Goal: Task Accomplishment & Management: Manage account settings

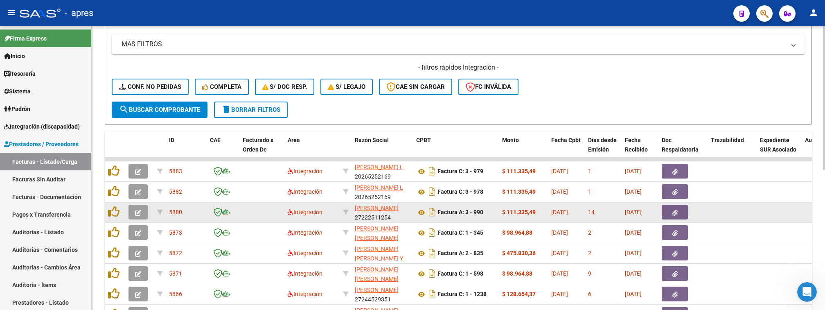
scroll to position [109, 0]
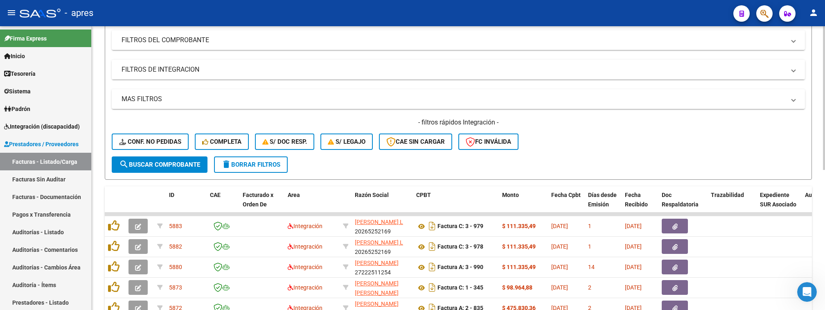
click at [305, 72] on mat-panel-title "FILTROS DE INTEGRACION" at bounding box center [454, 69] width 664 height 9
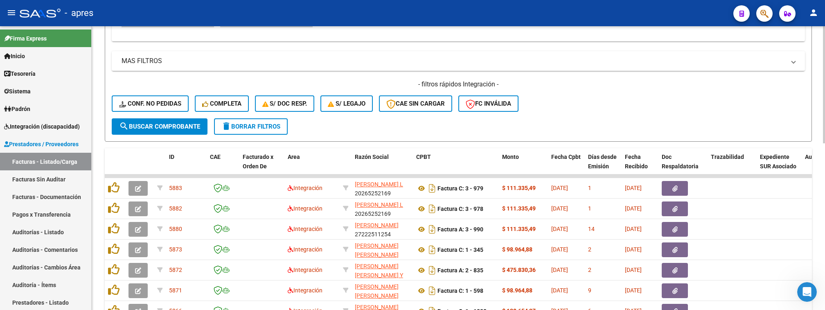
scroll to position [218, 0]
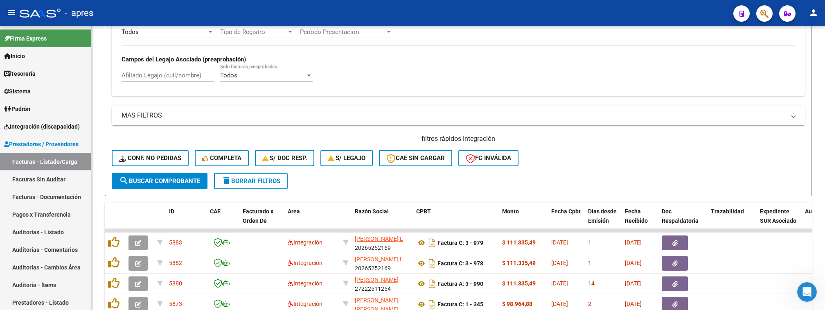
drag, startPoint x: 822, startPoint y: 190, endPoint x: 826, endPoint y: 194, distance: 4.9
click at [825, 194] on html "menu - apres person Firma Express Inicio Calendario SSS Instructivos Contacto O…" at bounding box center [412, 155] width 825 height 310
click at [817, 164] on div "Video tutorial PRESTADORES -> Listado de CPBTs Emitidos por Prestadores / Prove…" at bounding box center [459, 147] width 734 height 679
click at [100, 116] on div "Video tutorial PRESTADORES -> Listado de CPBTs Emitidos por Prestadores / Prove…" at bounding box center [459, 147] width 734 height 679
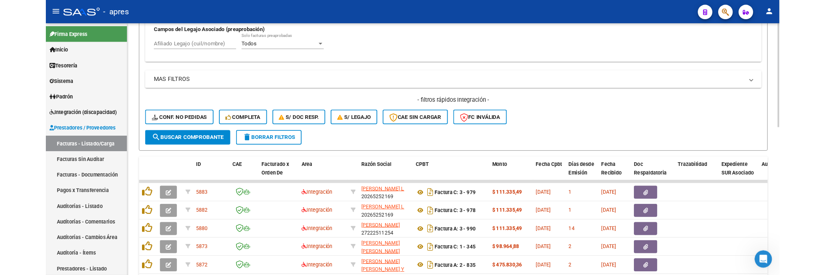
scroll to position [260, 0]
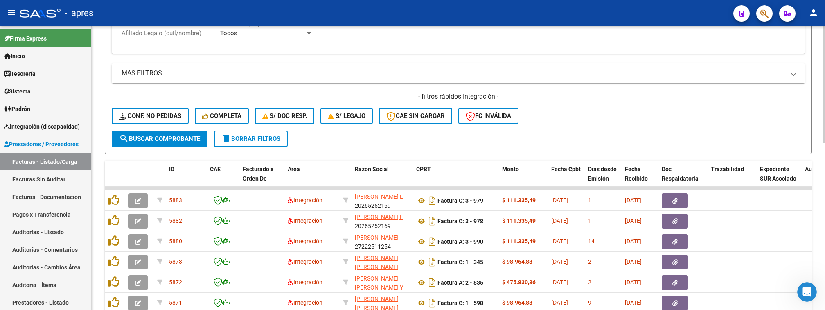
click at [825, 147] on html "menu - apres person Firma Express Inicio Calendario SSS Instructivos Contacto O…" at bounding box center [412, 155] width 825 height 310
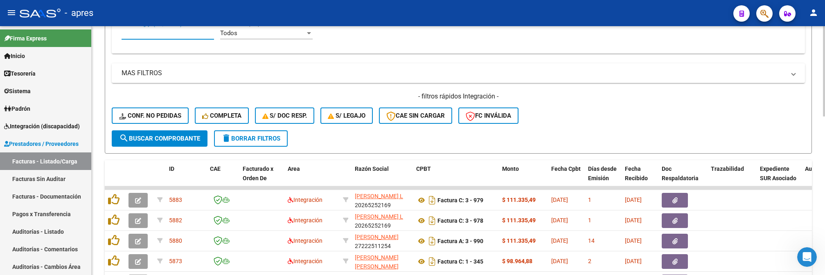
click at [144, 36] on input "Afiliado Legajo (cuil/nombre)" at bounding box center [168, 32] width 93 height 7
paste input "54610163"
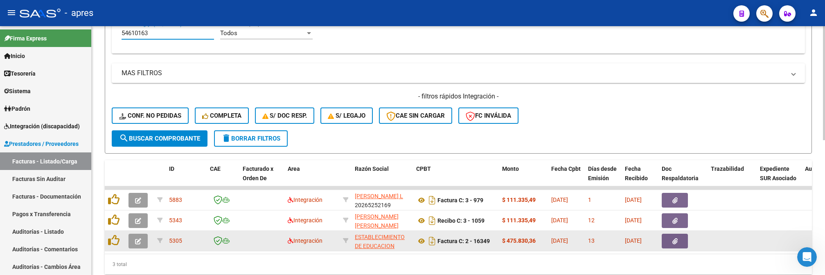
type input "54610163"
click at [149, 238] on div at bounding box center [140, 241] width 22 height 15
click at [138, 239] on icon "button" at bounding box center [138, 242] width 6 height 6
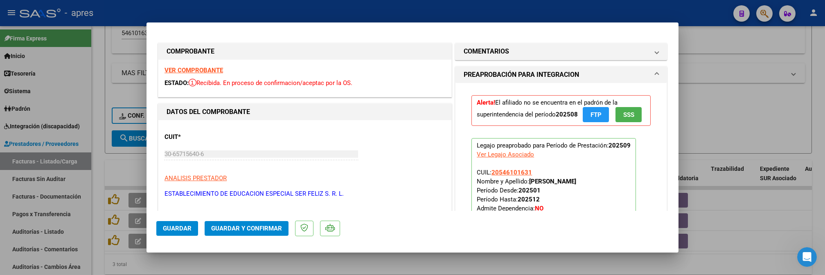
click at [185, 68] on strong "VER COMPROBANTE" at bounding box center [194, 70] width 59 height 7
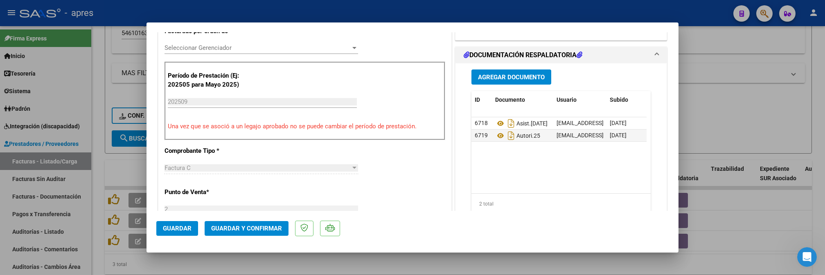
scroll to position [273, 0]
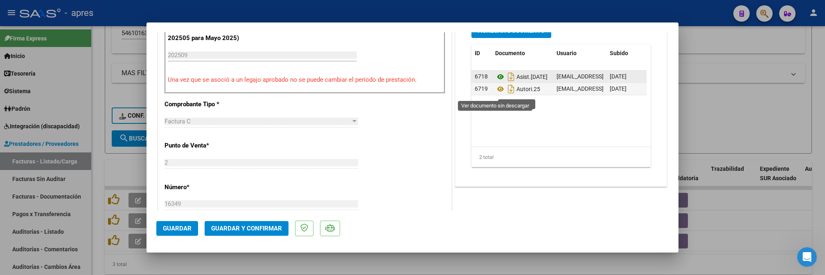
click at [495, 82] on icon at bounding box center [500, 77] width 11 height 10
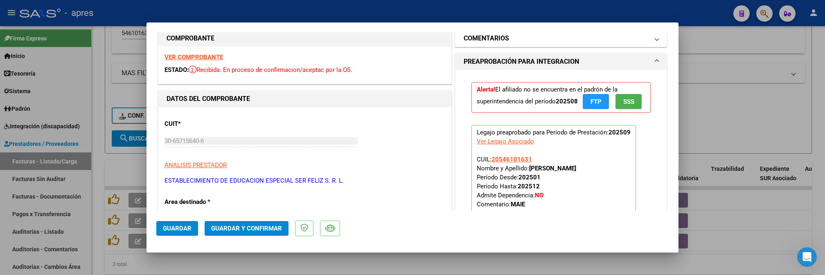
scroll to position [0, 0]
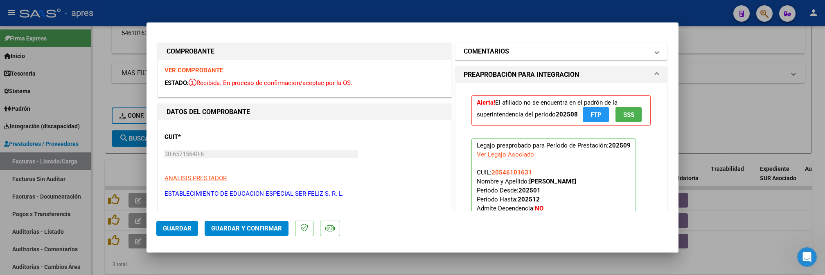
click at [544, 46] on mat-expansion-panel-header "COMENTARIOS" at bounding box center [561, 51] width 211 height 16
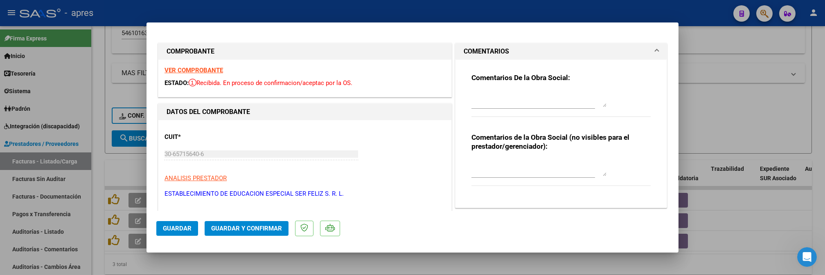
click at [499, 92] on textarea at bounding box center [539, 99] width 135 height 16
paste textarea "15/10 Se rechaza por planila de asistencia Tengamos en cuenta que la planillas …"
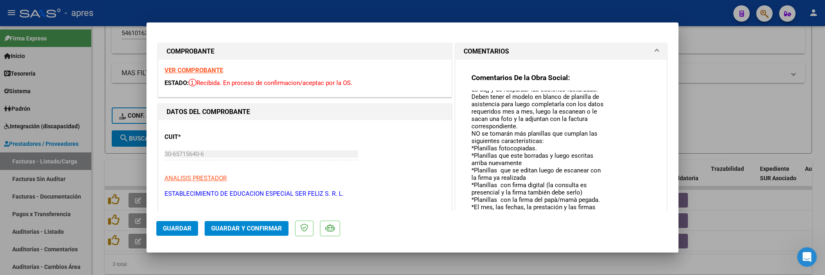
scroll to position [57, 0]
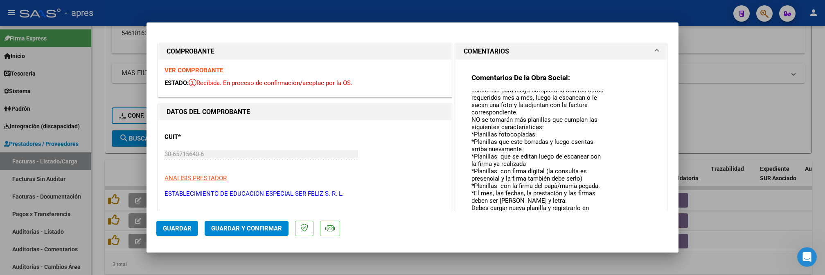
drag, startPoint x: 598, startPoint y: 106, endPoint x: 620, endPoint y: 226, distance: 122.6
click at [620, 226] on mat-dialog-container "COMPROBANTE VER COMPROBANTE ESTADO: Recibida. En proceso de confirmacion/acepta…" at bounding box center [413, 138] width 532 height 231
drag, startPoint x: 537, startPoint y: 133, endPoint x: 446, endPoint y: 133, distance: 90.9
drag, startPoint x: 546, startPoint y: 147, endPoint x: 452, endPoint y: 135, distance: 94.1
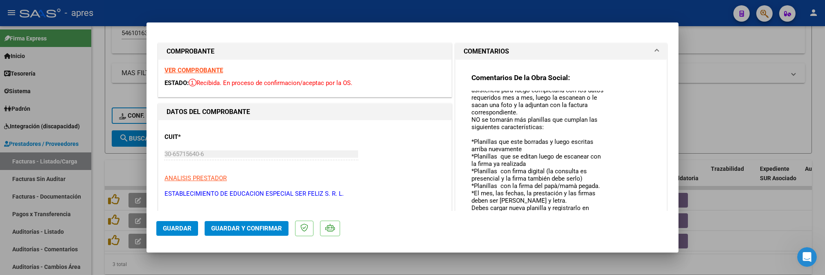
click at [456, 135] on div "Comentarios De la Obra Social: 15/10 Se rechaza por planila de asistencia Tenga…" at bounding box center [561, 194] width 211 height 269
drag, startPoint x: 582, startPoint y: 164, endPoint x: 459, endPoint y: 157, distance: 123.4
click at [459, 157] on div "Comentarios De la Obra Social: 15/10 Se rechaza por planila de asistencia Tenga…" at bounding box center [561, 194] width 211 height 269
click at [545, 190] on textarea "15/10 Se rechaza por planila de asistencia Tengamos en cuenta que la planillas …" at bounding box center [539, 159] width 135 height 137
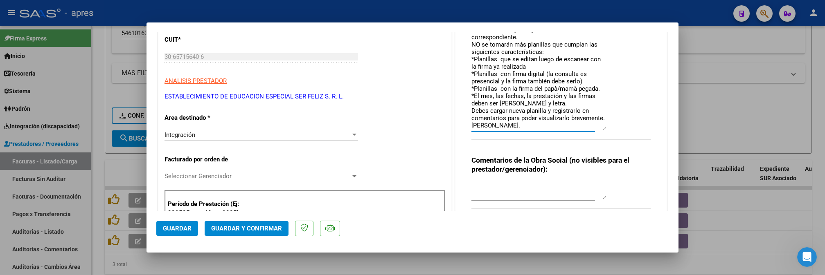
scroll to position [109, 0]
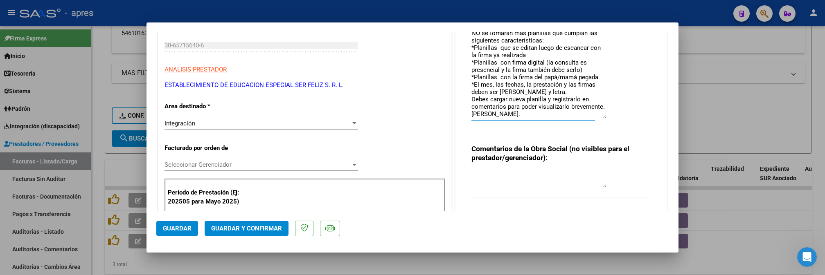
type textarea "15/10 Se rechaza por planila de asistencia Tengamos en cuenta que la planillas …"
click at [182, 229] on span "Guardar" at bounding box center [177, 228] width 29 height 7
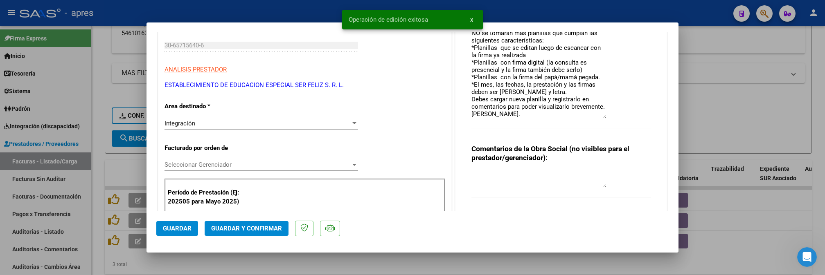
click at [100, 82] on div at bounding box center [412, 137] width 825 height 275
type input "$ 0,00"
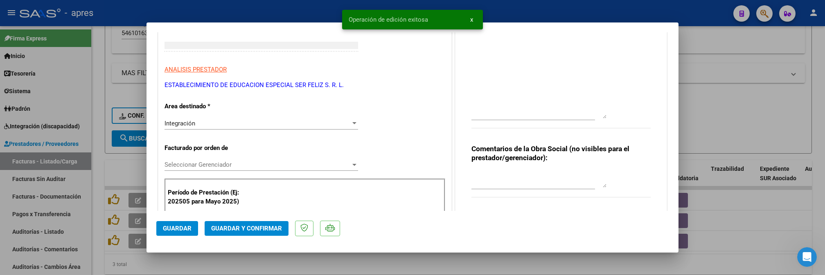
scroll to position [123, 0]
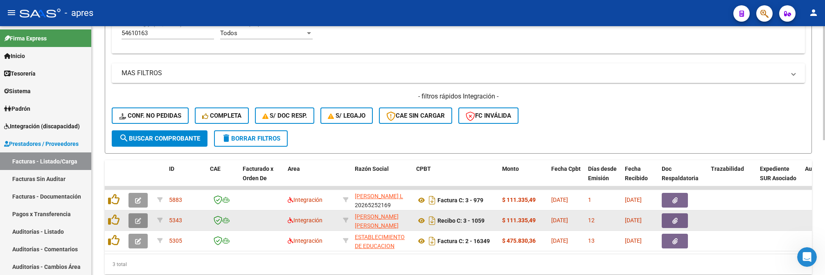
click at [142, 220] on button "button" at bounding box center [138, 221] width 19 height 15
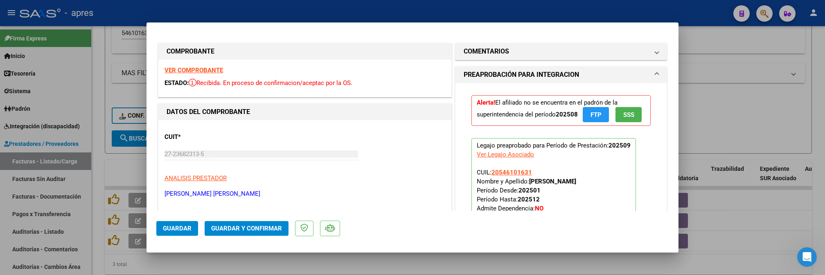
click at [185, 71] on strong "VER COMPROBANTE" at bounding box center [194, 70] width 59 height 7
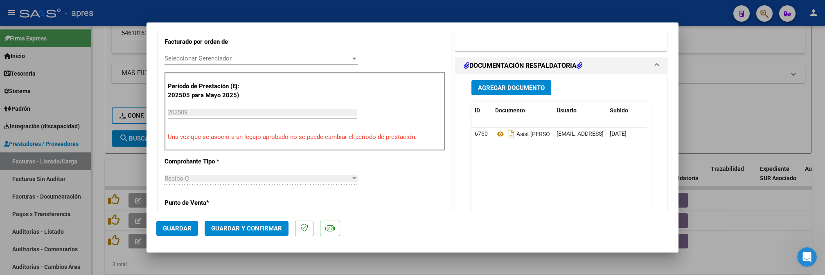
scroll to position [218, 0]
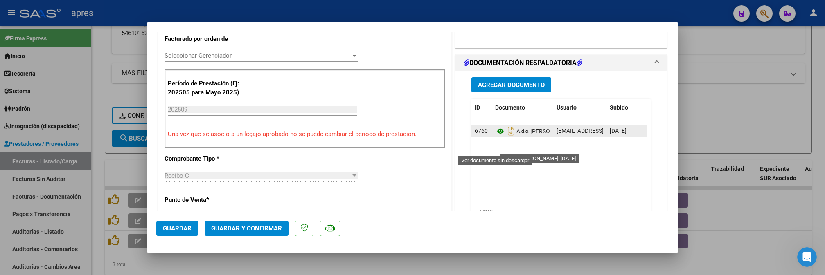
click at [495, 136] on icon at bounding box center [500, 131] width 11 height 10
click at [498, 136] on icon at bounding box center [500, 131] width 11 height 10
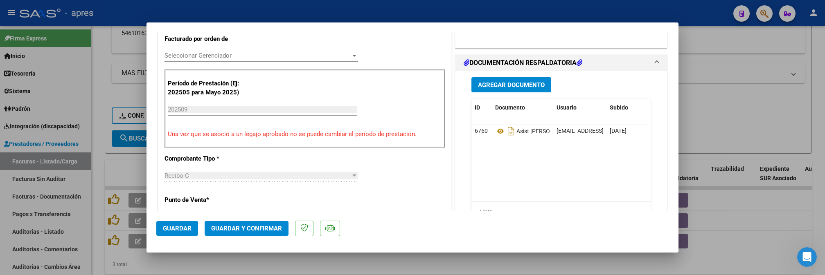
click at [456, 125] on div "Agregar Documento ID Documento Usuario Subido Acción 6760 Asist Gonzalez Jere. …" at bounding box center [561, 156] width 211 height 170
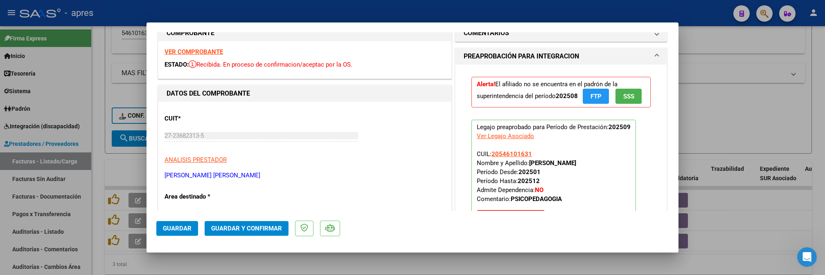
scroll to position [0, 0]
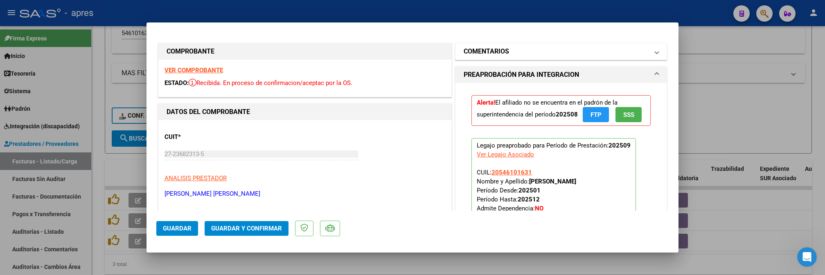
click at [475, 55] on h1 "COMENTARIOS" at bounding box center [486, 52] width 45 height 10
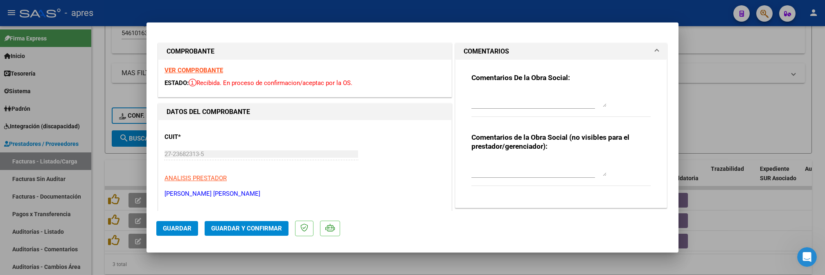
click at [472, 89] on div at bounding box center [539, 99] width 135 height 20
drag, startPoint x: 470, startPoint y: 89, endPoint x: 475, endPoint y: 89, distance: 5.3
click at [472, 89] on div at bounding box center [539, 99] width 135 height 20
paste textarea "15/10 Se rechaza, falta planilla de asistencia. El archivo en documentacion res…"
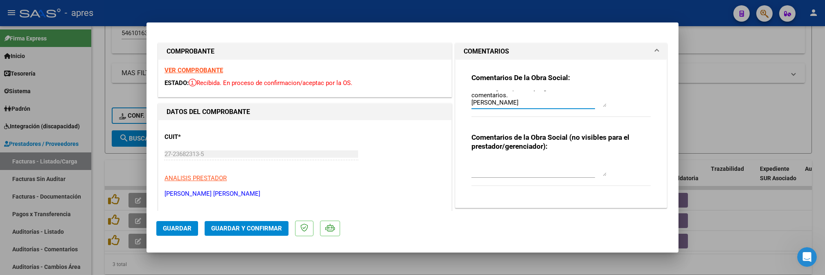
type textarea "15/10 Se rechaza, falta planilla de asistencia. El archivo en documentacion res…"
click at [180, 228] on span "Guardar" at bounding box center [177, 228] width 29 height 7
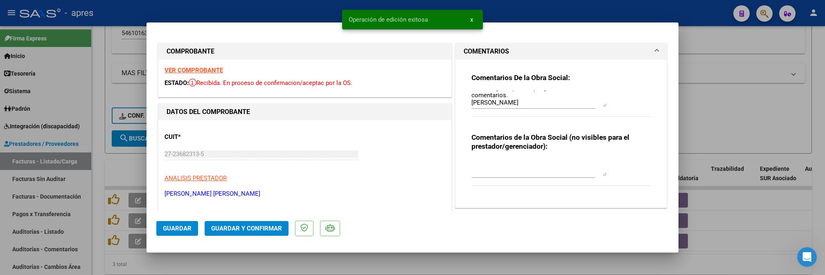
click at [125, 153] on div at bounding box center [412, 137] width 825 height 275
type input "$ 0,00"
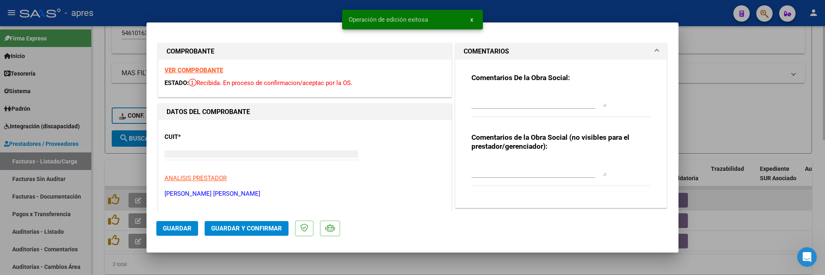
scroll to position [0, 0]
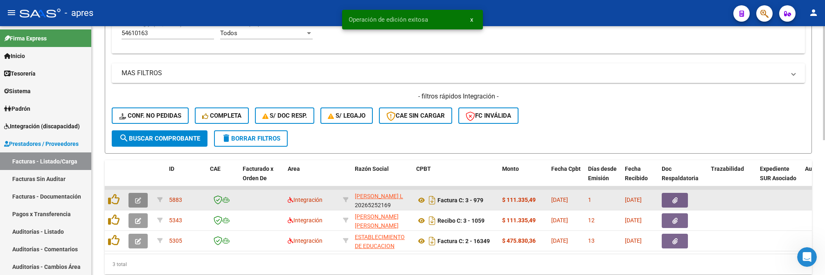
click at [134, 200] on button "button" at bounding box center [138, 200] width 19 height 15
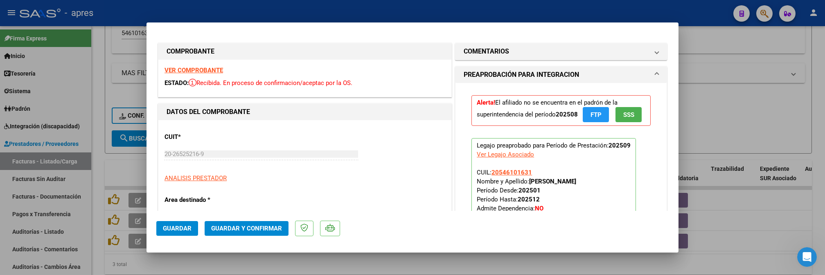
click at [182, 69] on strong "VER COMPROBANTE" at bounding box center [194, 70] width 59 height 7
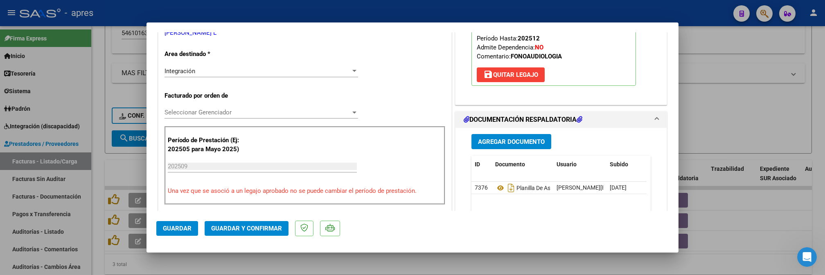
scroll to position [273, 0]
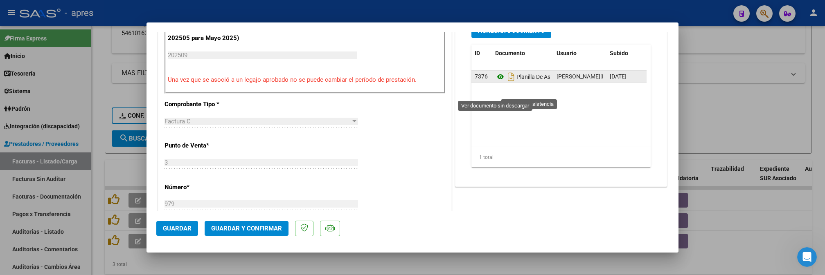
click at [497, 82] on icon at bounding box center [500, 77] width 11 height 10
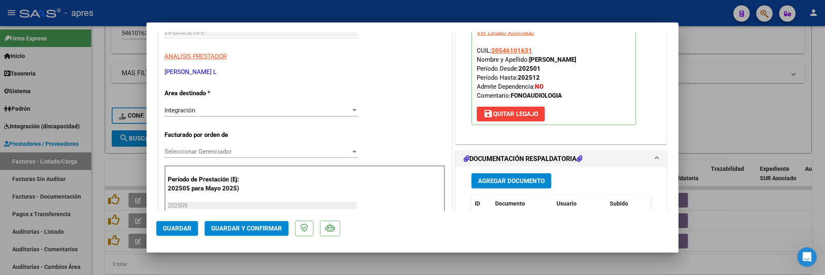
scroll to position [122, 0]
click at [255, 235] on button "Guardar y Confirmar" at bounding box center [247, 228] width 84 height 15
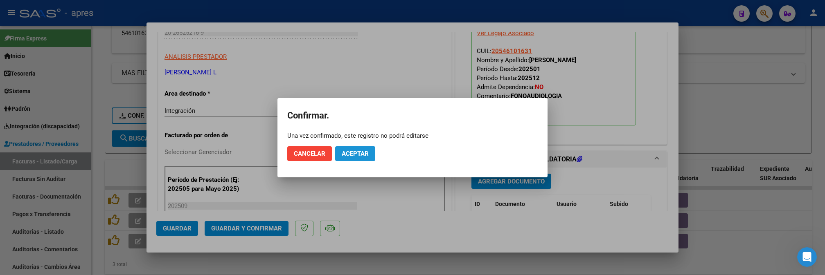
drag, startPoint x: 359, startPoint y: 158, endPoint x: 225, endPoint y: 4, distance: 204.0
click at [356, 153] on button "Aceptar" at bounding box center [355, 154] width 40 height 15
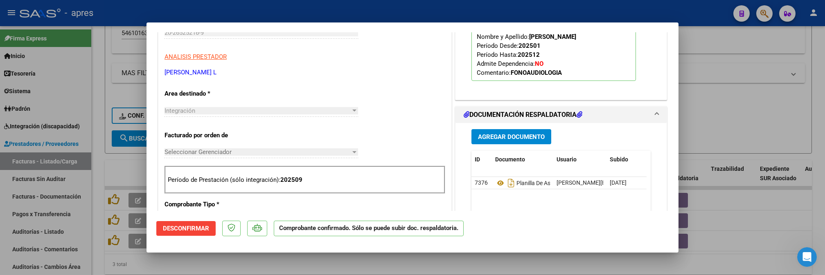
click at [102, 95] on div at bounding box center [412, 137] width 825 height 275
type input "$ 0,00"
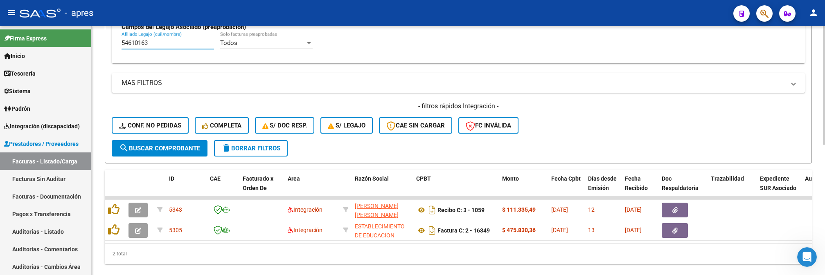
drag, startPoint x: 159, startPoint y: 36, endPoint x: 101, endPoint y: 35, distance: 58.1
click at [101, 35] on div "Video tutorial PRESTADORES -> Listado de CPBTs Emitidos por Prestadores / Prove…" at bounding box center [459, 33] width 734 height 515
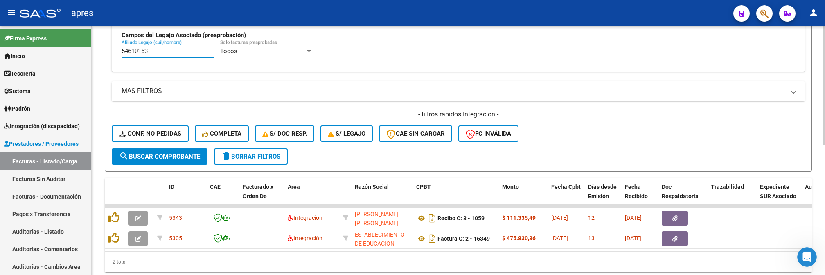
paste input "6336396"
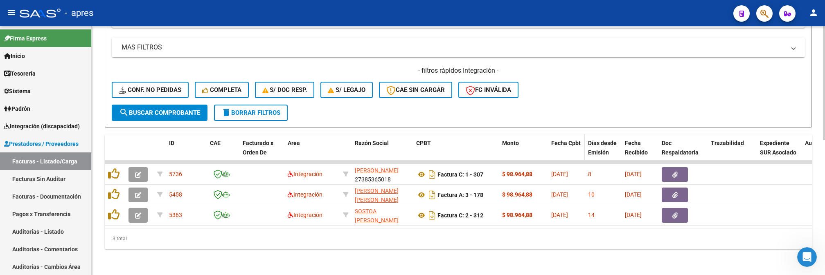
scroll to position [239, 0]
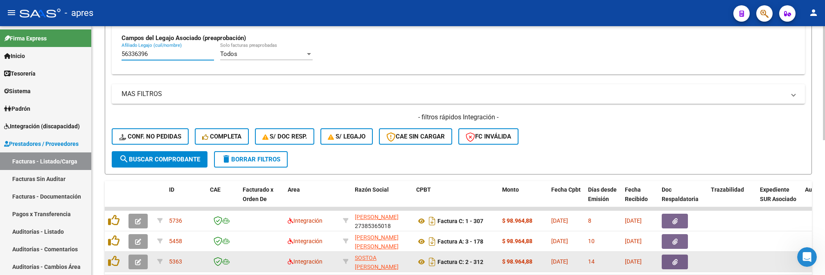
type input "56336396"
click at [130, 265] on button "button" at bounding box center [138, 262] width 19 height 15
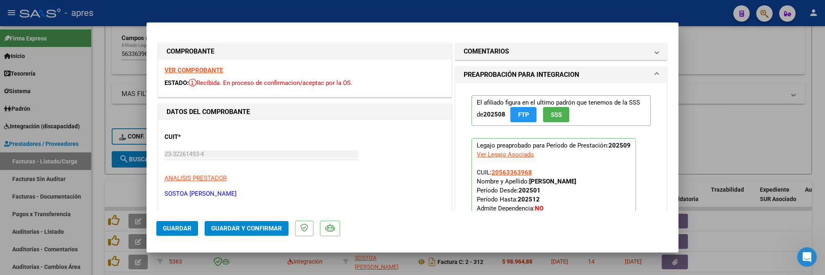
click at [200, 69] on strong "VER COMPROBANTE" at bounding box center [194, 70] width 59 height 7
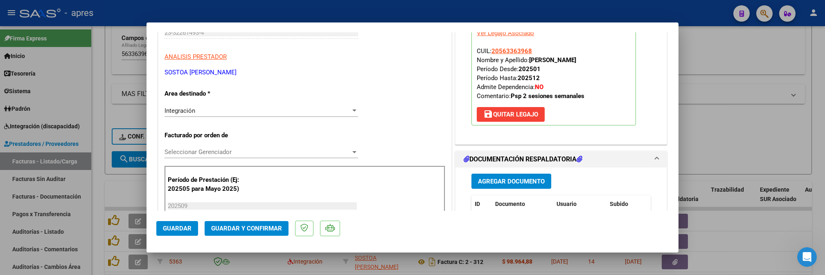
scroll to position [164, 0]
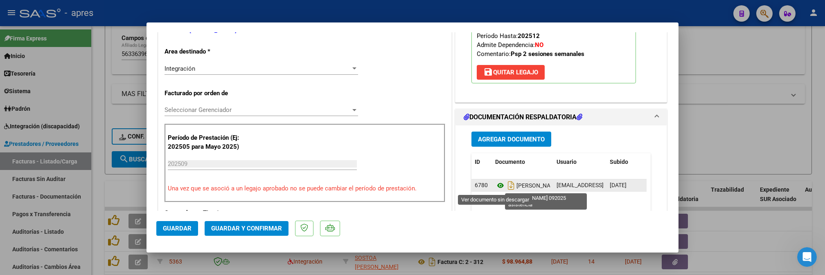
click at [497, 187] on icon at bounding box center [500, 186] width 11 height 10
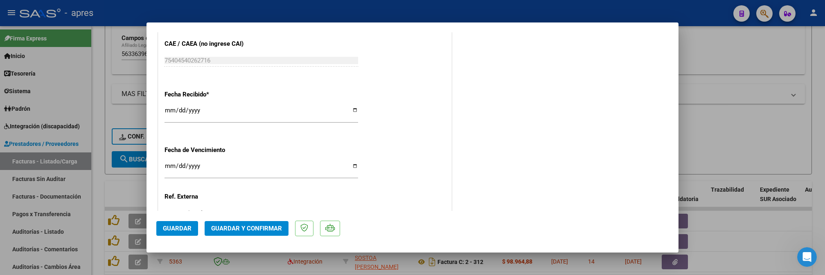
scroll to position [600, 0]
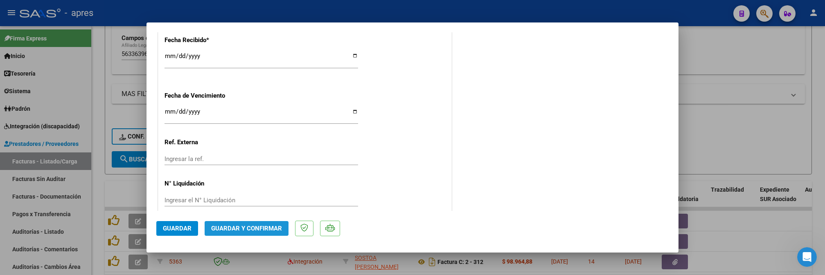
click at [233, 231] on span "Guardar y Confirmar" at bounding box center [246, 228] width 71 height 7
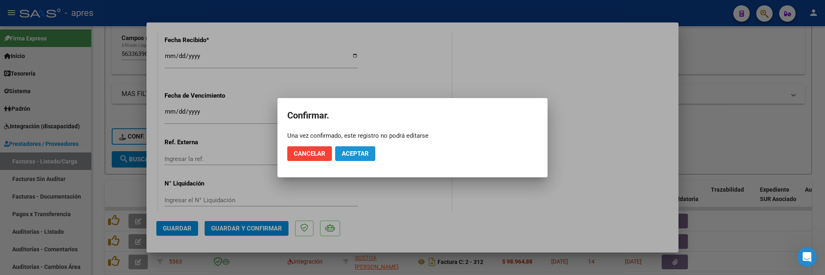
click at [351, 160] on button "Aceptar" at bounding box center [355, 154] width 40 height 15
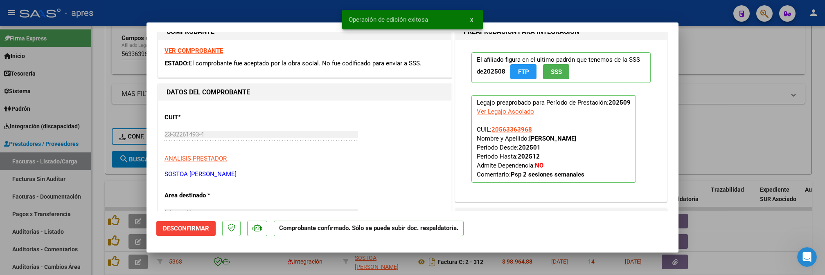
scroll to position [4, 0]
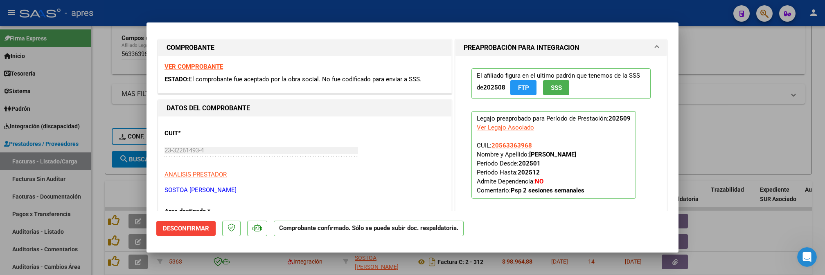
click at [108, 89] on div at bounding box center [412, 137] width 825 height 275
type input "$ 0,00"
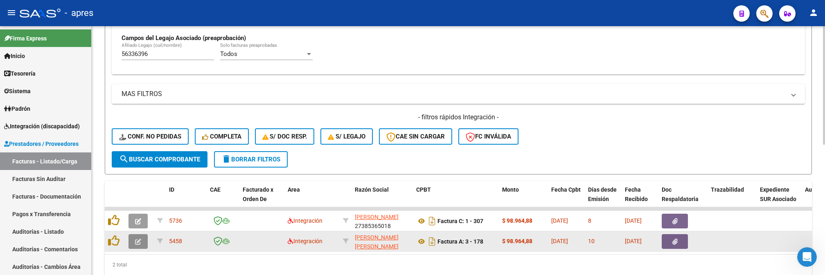
click at [138, 241] on icon "button" at bounding box center [138, 242] width 6 height 6
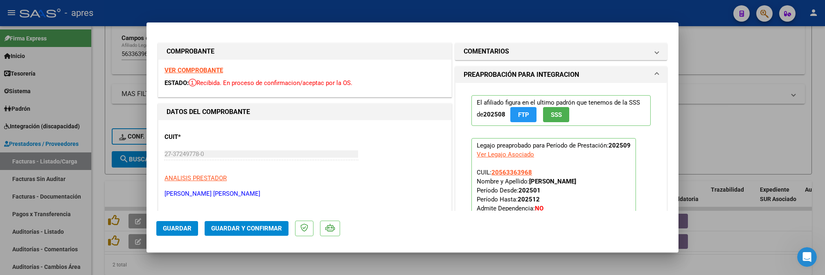
click at [187, 73] on strong "VER COMPROBANTE" at bounding box center [194, 70] width 59 height 7
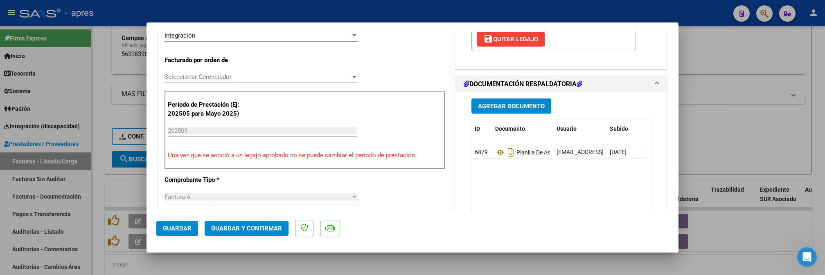
scroll to position [218, 0]
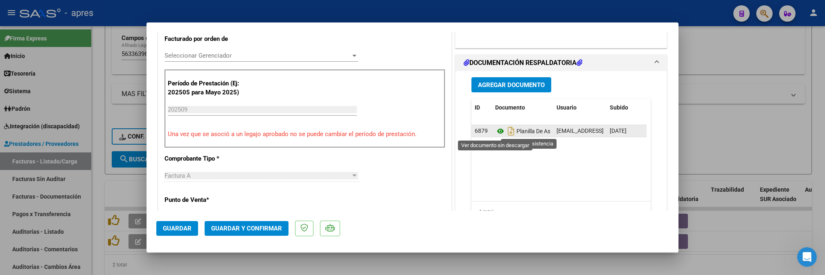
click at [495, 133] on icon at bounding box center [500, 131] width 11 height 10
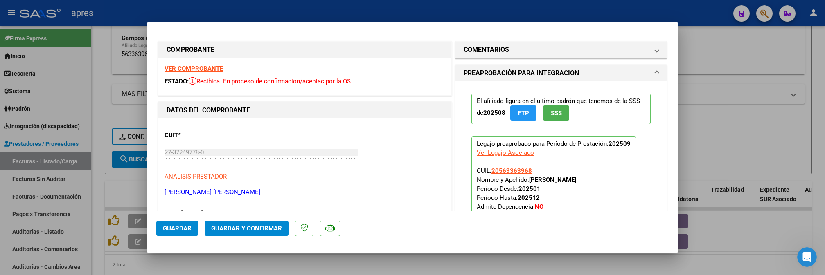
scroll to position [0, 0]
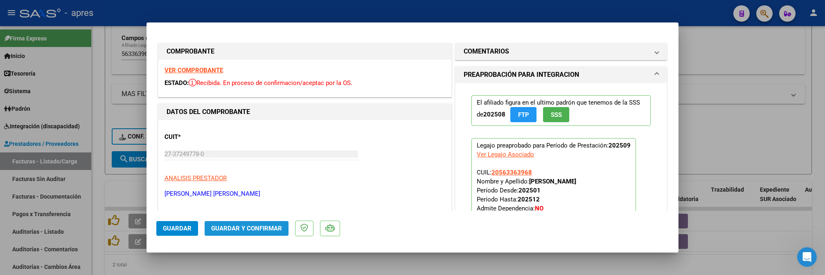
click at [245, 235] on button "Guardar y Confirmar" at bounding box center [247, 228] width 84 height 15
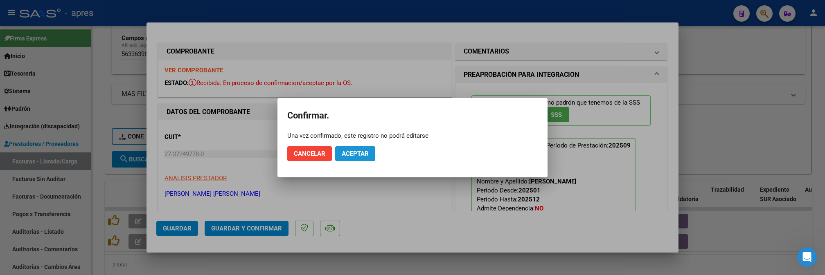
drag, startPoint x: 356, startPoint y: 151, endPoint x: 284, endPoint y: 3, distance: 164.6
click at [356, 151] on span "Aceptar" at bounding box center [355, 153] width 27 height 7
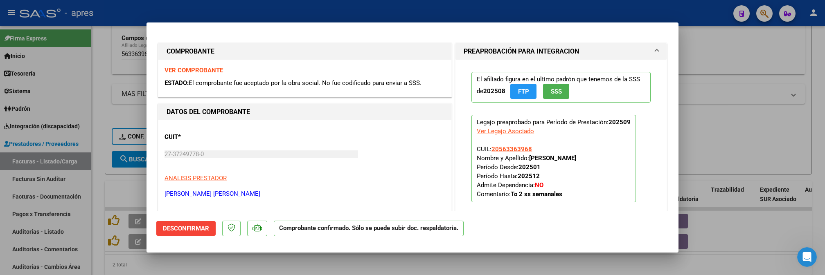
click at [103, 185] on div at bounding box center [412, 137] width 825 height 275
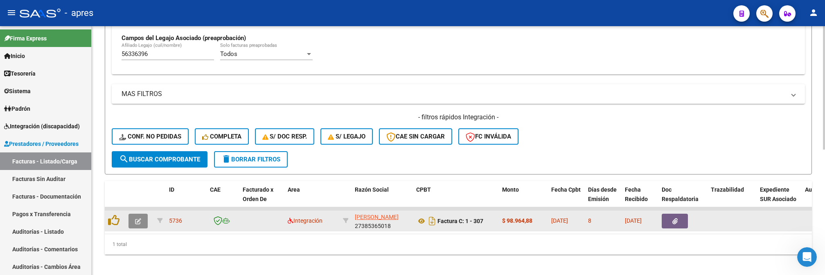
click at [135, 221] on icon "button" at bounding box center [138, 222] width 6 height 6
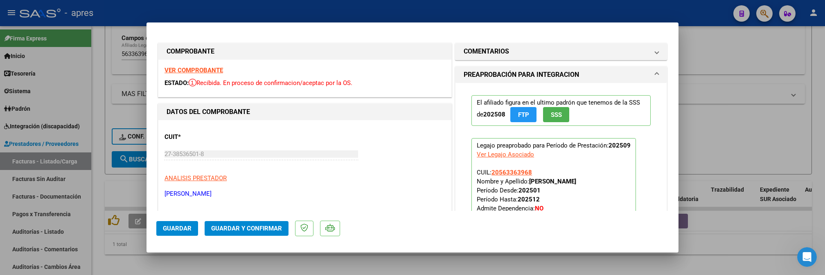
click at [176, 67] on strong "VER COMPROBANTE" at bounding box center [194, 70] width 59 height 7
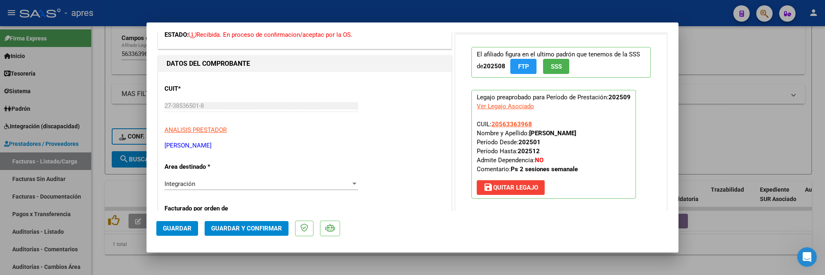
scroll to position [164, 0]
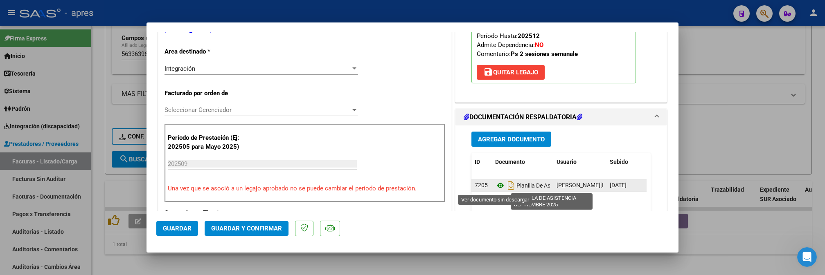
click at [496, 185] on icon at bounding box center [500, 186] width 11 height 10
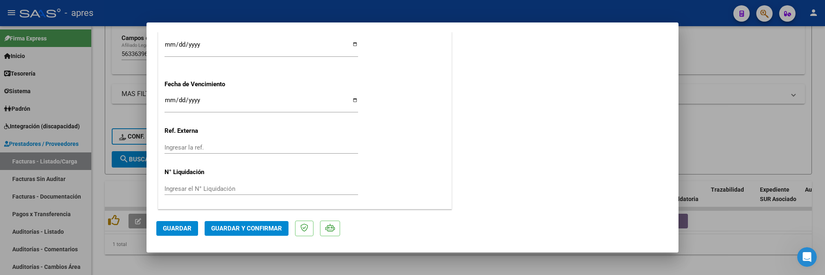
scroll to position [613, 0]
click at [169, 102] on input "Ingresar la fecha" at bounding box center [262, 103] width 194 height 13
type input "2025-10-17"
click at [234, 232] on span "Guardar y Confirmar" at bounding box center [246, 228] width 71 height 7
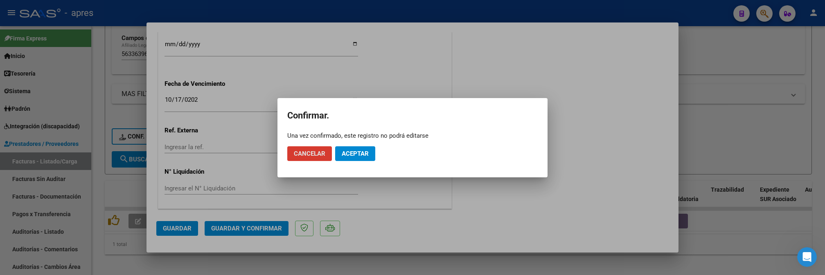
drag, startPoint x: 353, startPoint y: 156, endPoint x: 339, endPoint y: 183, distance: 30.4
click at [350, 160] on button "Aceptar" at bounding box center [355, 154] width 40 height 15
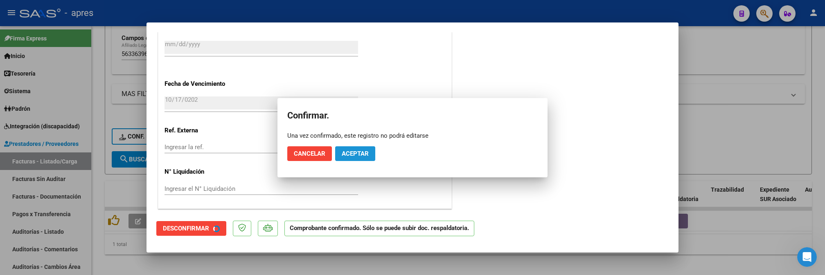
scroll to position [562, 0]
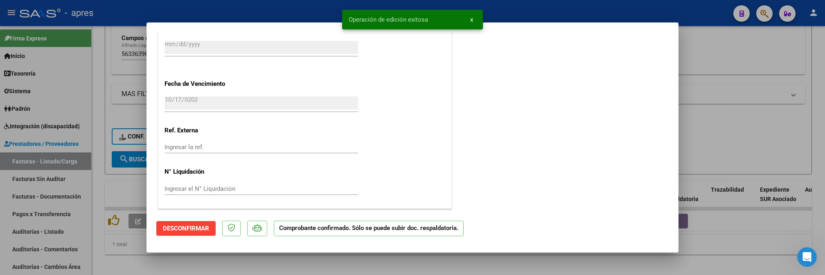
click at [97, 84] on div at bounding box center [412, 137] width 825 height 275
type input "$ 0,00"
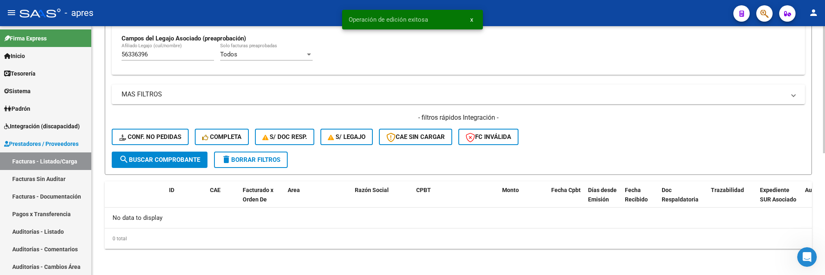
scroll to position [239, 0]
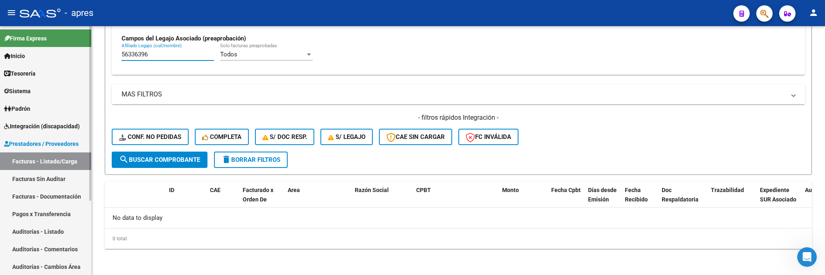
drag, startPoint x: 155, startPoint y: 58, endPoint x: 76, endPoint y: 55, distance: 79.1
click at [76, 55] on mat-sidenav-container "Firma Express Inicio Calendario SSS Instructivos Contacto OS Tesorería Extracto…" at bounding box center [412, 150] width 825 height 249
paste input "5439458"
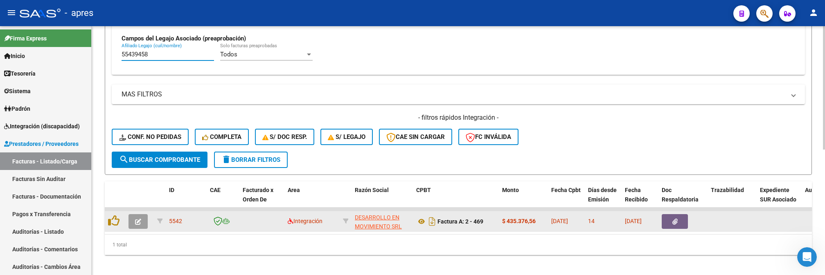
type input "55439458"
click at [141, 221] on button "button" at bounding box center [138, 221] width 19 height 15
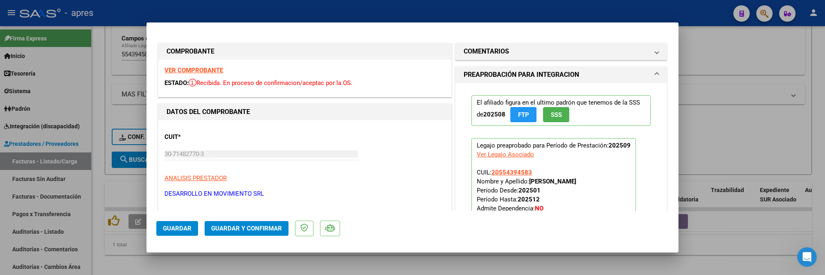
click at [181, 70] on strong "VER COMPROBANTE" at bounding box center [194, 70] width 59 height 7
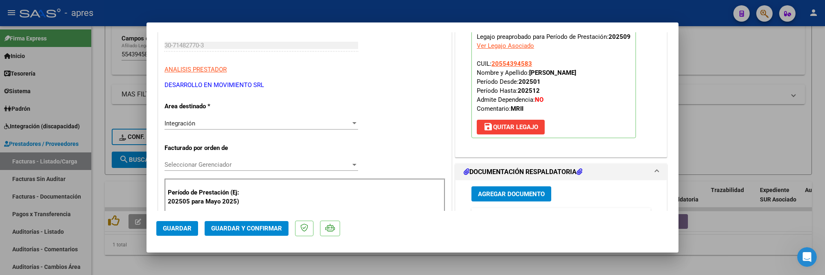
scroll to position [218, 0]
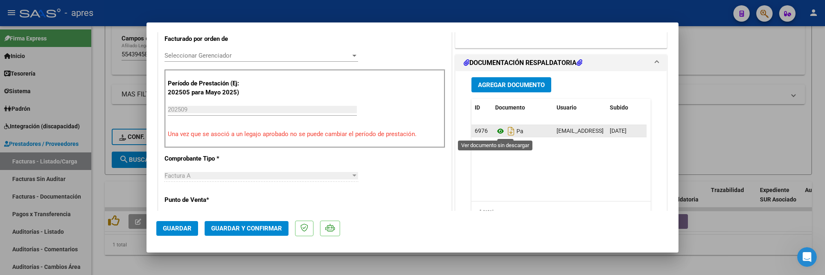
click at [495, 133] on icon at bounding box center [500, 131] width 11 height 10
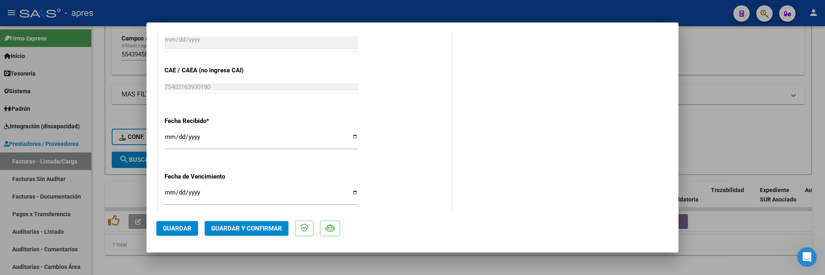
scroll to position [600, 0]
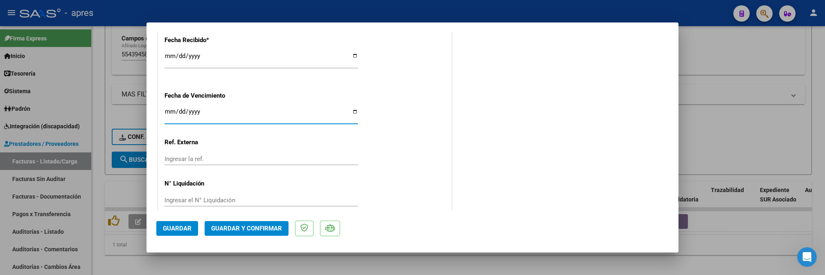
click at [168, 111] on input "Ingresar la fecha" at bounding box center [262, 114] width 194 height 13
type input "[DATE]"
click at [269, 230] on span "Guardar y Confirmar" at bounding box center [246, 228] width 71 height 7
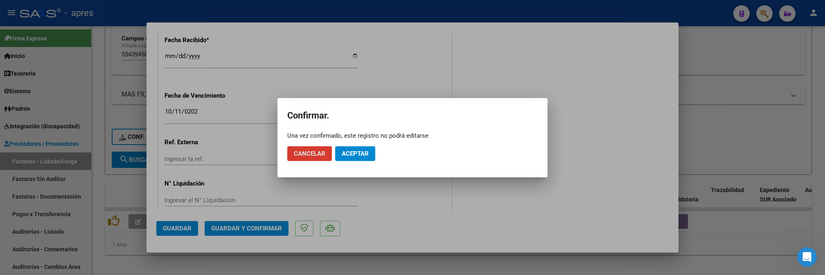
click at [373, 159] on button "Aceptar" at bounding box center [355, 154] width 40 height 15
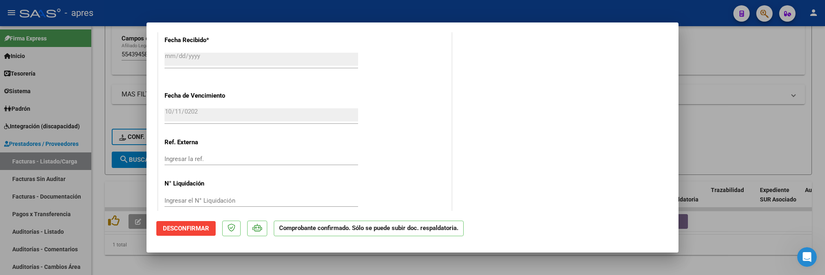
click at [93, 105] on div at bounding box center [412, 137] width 825 height 275
type input "$ 0,00"
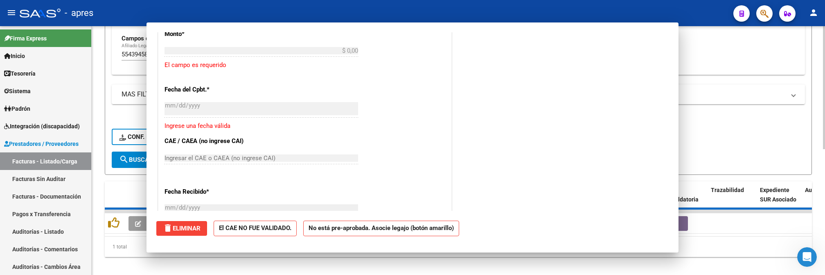
scroll to position [701, 0]
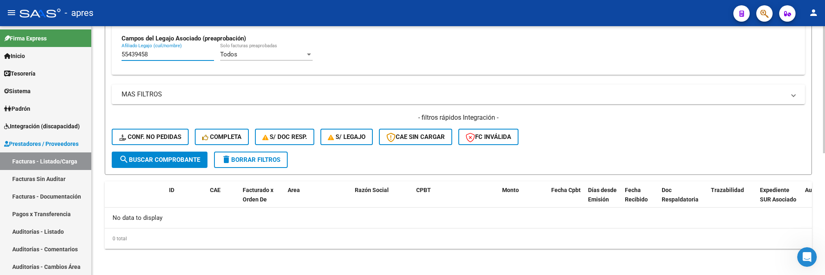
drag, startPoint x: 161, startPoint y: 54, endPoint x: 116, endPoint y: 53, distance: 45.1
click at [116, 53] on div "Todos Cargado en Para Enviar SSS Período De Prestación Campos del Archivo de Re…" at bounding box center [458, 15] width 693 height 119
paste input "8655477"
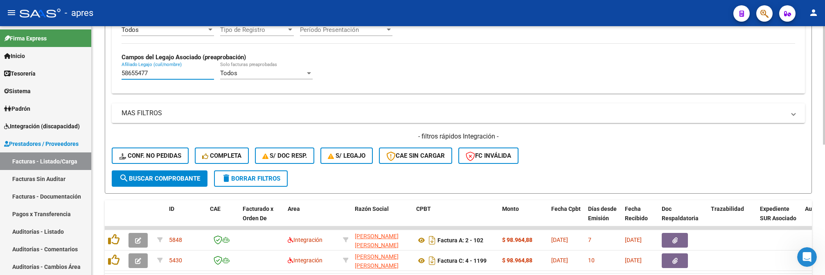
scroll to position [239, 0]
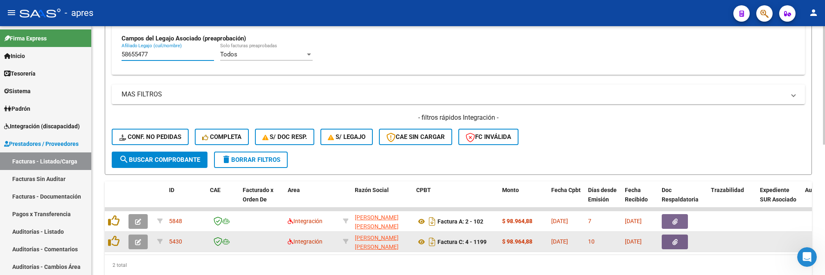
type input "58655477"
click at [147, 239] on button "button" at bounding box center [138, 242] width 19 height 15
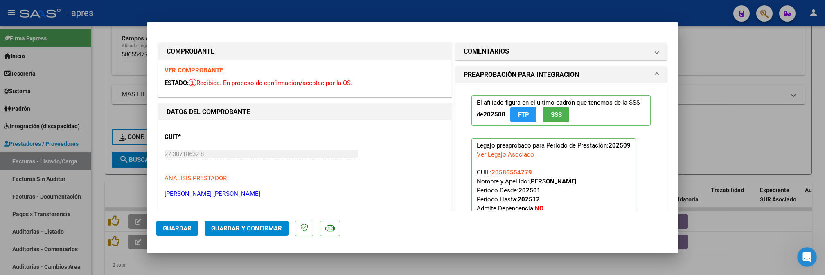
click at [193, 72] on strong "VER COMPROBANTE" at bounding box center [194, 70] width 59 height 7
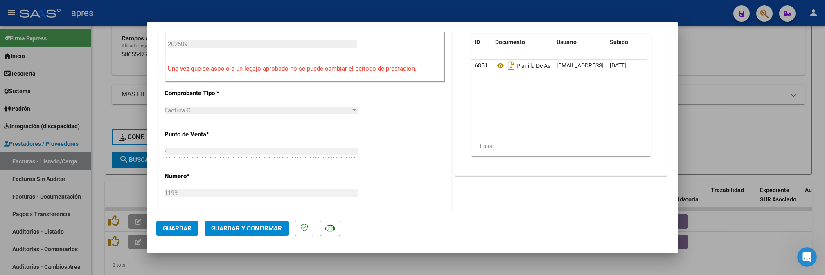
scroll to position [218, 0]
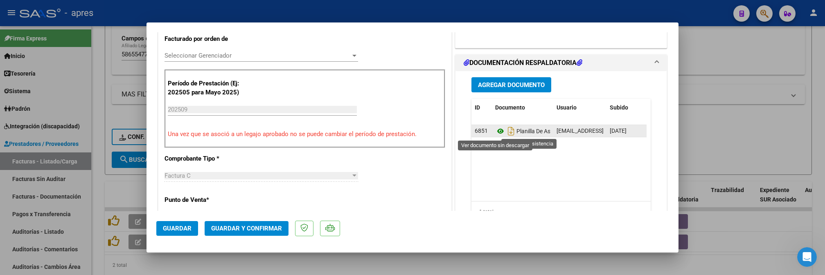
click at [495, 130] on icon at bounding box center [500, 131] width 11 height 10
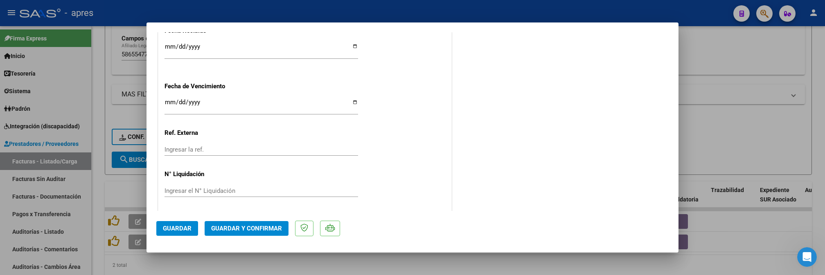
scroll to position [613, 0]
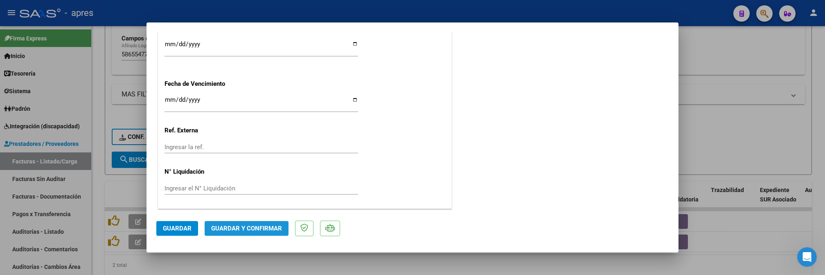
click at [230, 224] on button "Guardar y Confirmar" at bounding box center [247, 228] width 84 height 15
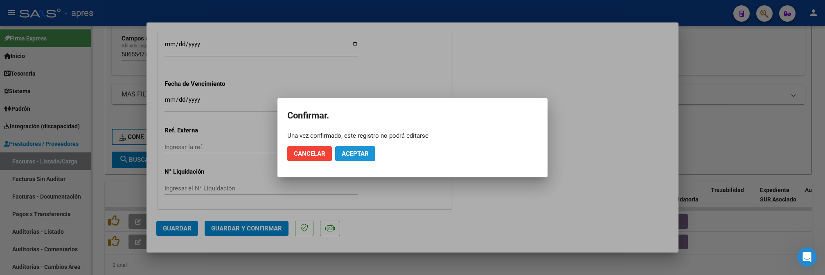
click at [364, 154] on span "Aceptar" at bounding box center [355, 153] width 27 height 7
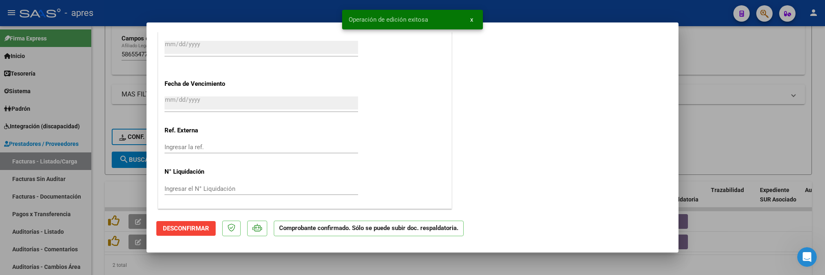
click at [104, 180] on div at bounding box center [412, 137] width 825 height 275
type input "$ 0,00"
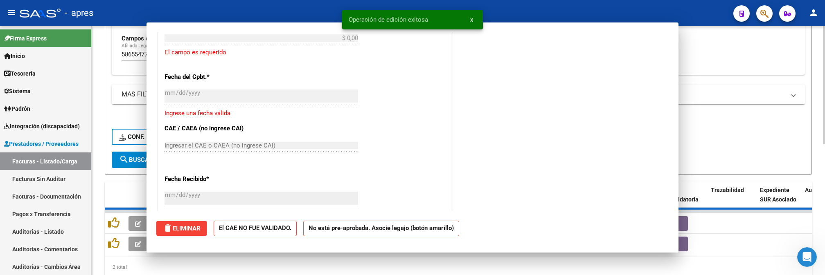
scroll to position [714, 0]
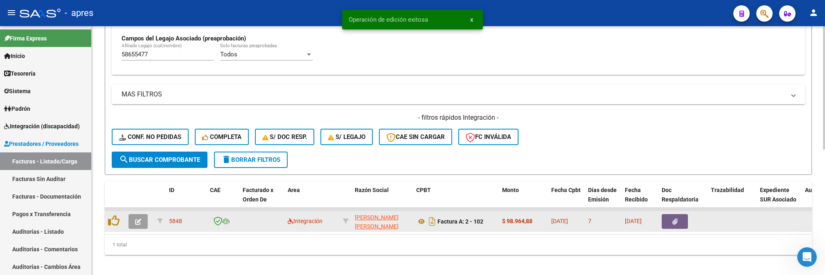
click at [135, 219] on icon "button" at bounding box center [138, 222] width 6 height 6
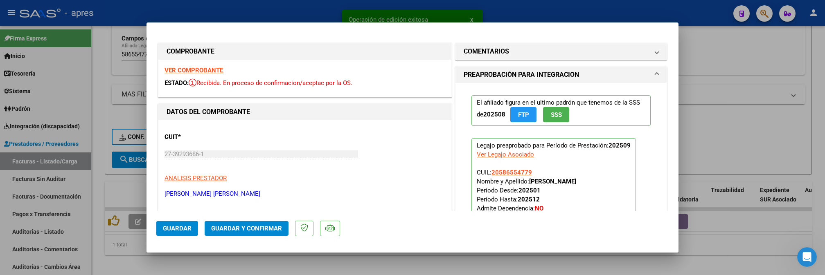
click at [215, 70] on strong "VER COMPROBANTE" at bounding box center [194, 70] width 59 height 7
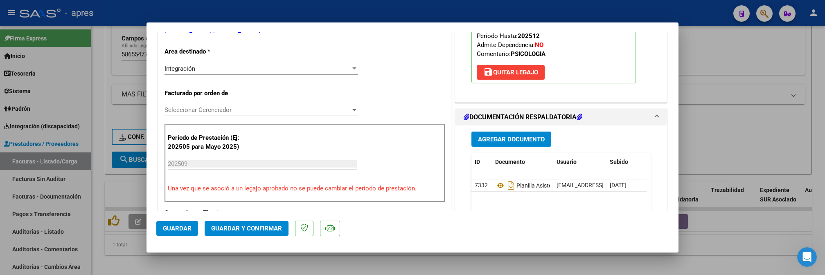
scroll to position [218, 0]
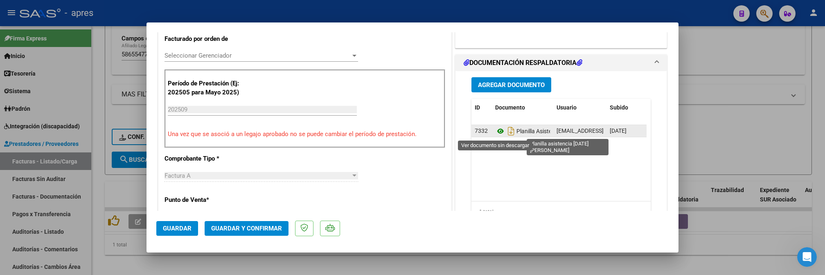
click at [495, 133] on icon at bounding box center [500, 131] width 11 height 10
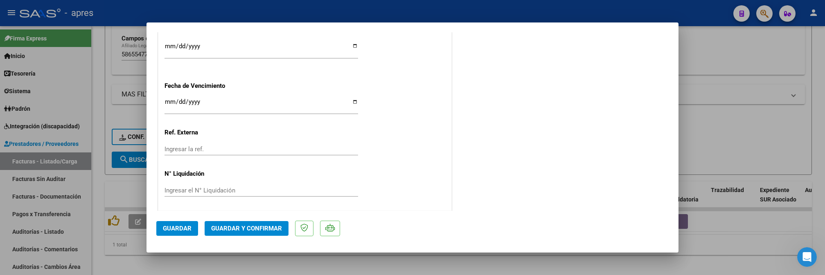
scroll to position [613, 0]
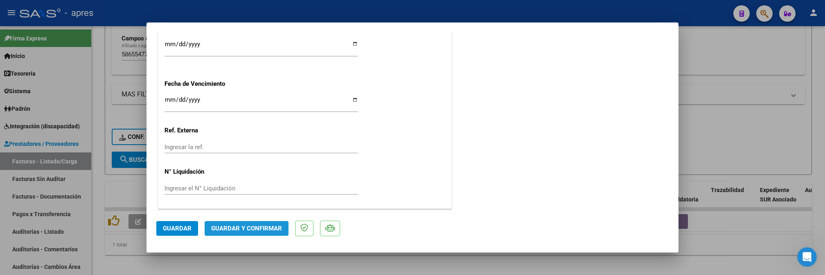
click at [262, 232] on span "Guardar y Confirmar" at bounding box center [246, 228] width 71 height 7
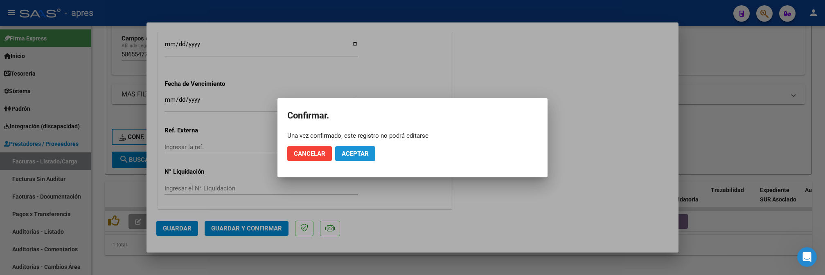
drag, startPoint x: 348, startPoint y: 153, endPoint x: 343, endPoint y: 136, distance: 17.5
click at [348, 151] on span "Aceptar" at bounding box center [355, 153] width 27 height 7
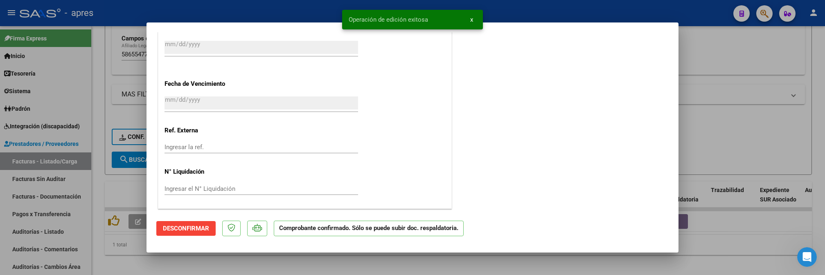
click at [93, 198] on div at bounding box center [412, 137] width 825 height 275
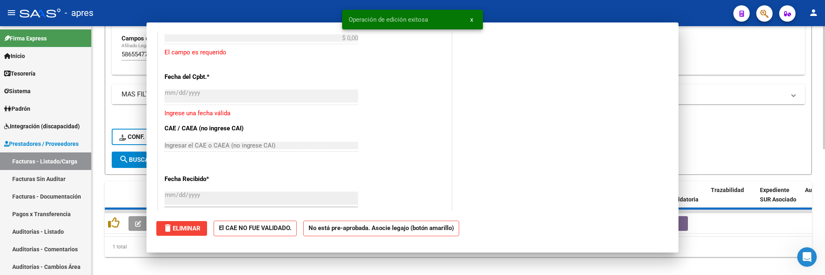
scroll to position [0, 0]
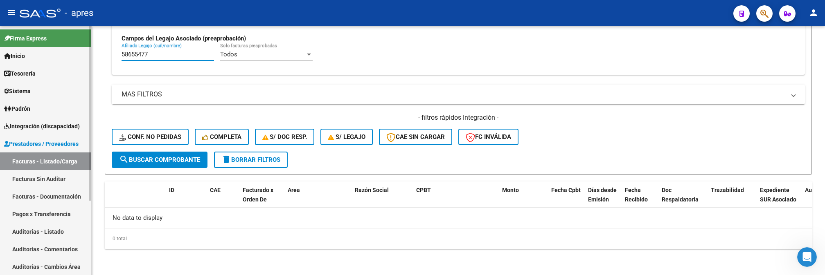
drag, startPoint x: 165, startPoint y: 58, endPoint x: 80, endPoint y: 57, distance: 84.3
click at [80, 57] on mat-sidenav-container "Firma Express Inicio Calendario SSS Instructivos Contacto OS Tesorería Extracto…" at bounding box center [412, 150] width 825 height 249
paste input "523616"
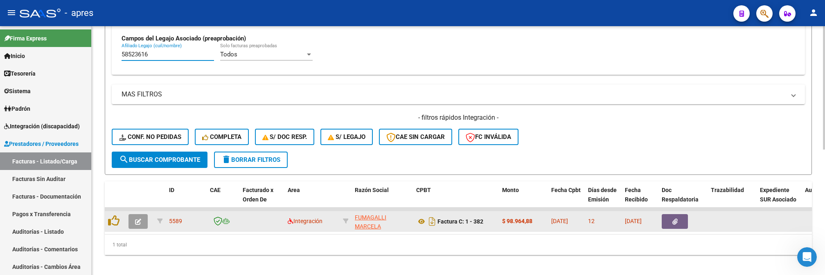
type input "58523616"
click at [136, 225] on icon "button" at bounding box center [138, 222] width 6 height 6
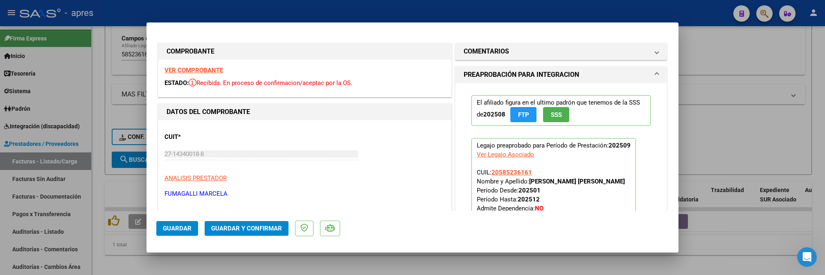
click at [196, 68] on strong "VER COMPROBANTE" at bounding box center [194, 70] width 59 height 7
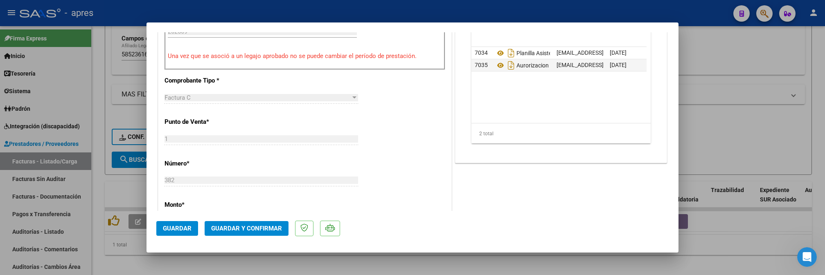
scroll to position [327, 0]
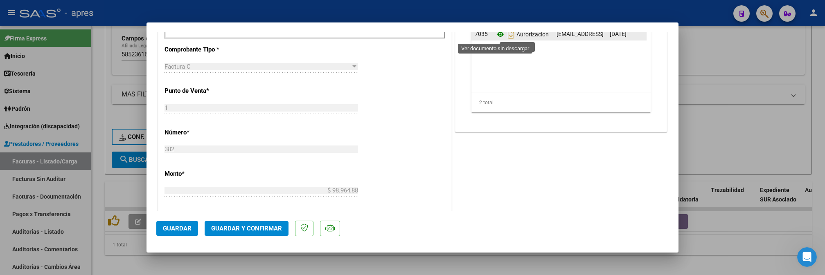
click at [495, 34] on icon at bounding box center [500, 34] width 11 height 10
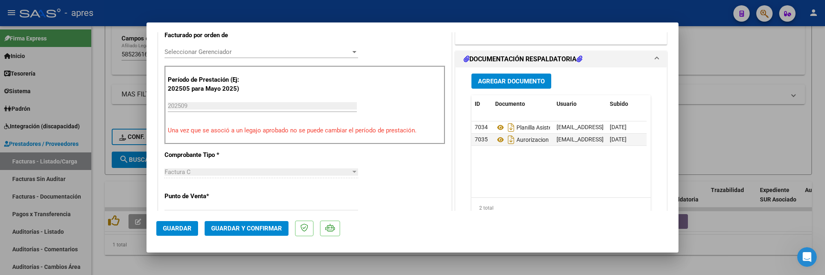
scroll to position [218, 0]
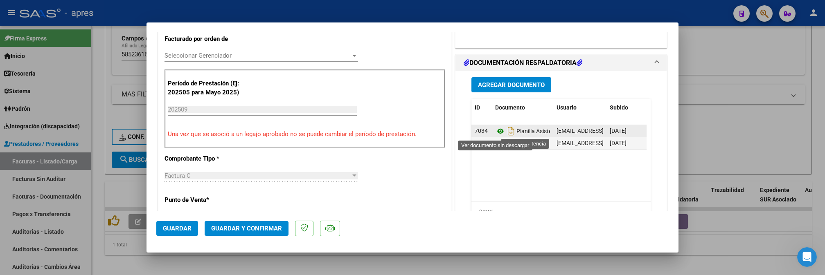
click at [495, 131] on icon at bounding box center [500, 131] width 11 height 10
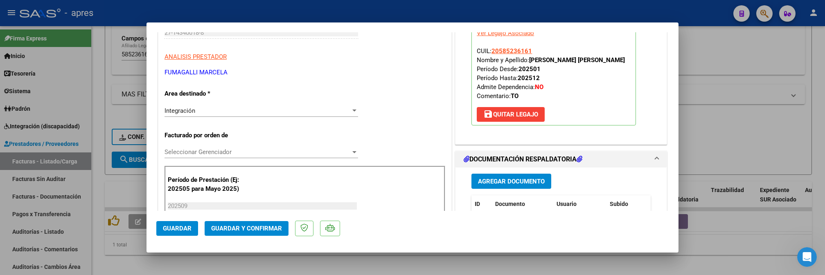
scroll to position [0, 0]
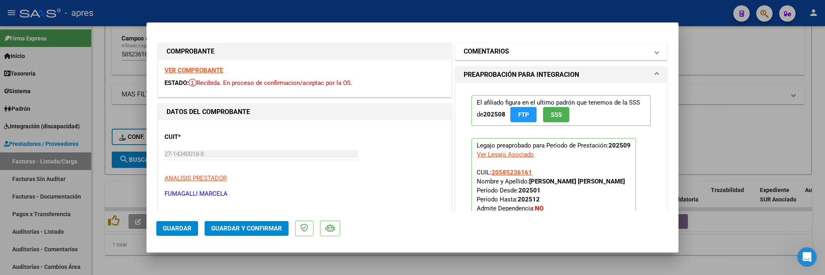
click at [539, 52] on mat-panel-title "COMENTARIOS" at bounding box center [556, 52] width 185 height 10
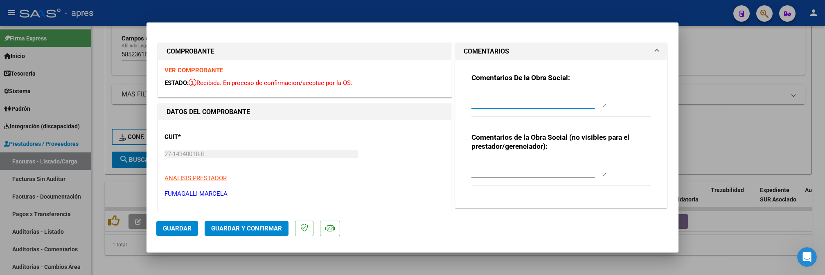
click at [528, 93] on textarea at bounding box center [539, 99] width 135 height 16
paste textarea "15/10 Se rechaza, no coinciden las firmas de la planilla de asistencia con las …"
type textarea "15/10 Se rechaza, no coinciden las firmas de la planilla de asistencia con las …"
click at [177, 225] on span "Guardar" at bounding box center [177, 228] width 29 height 7
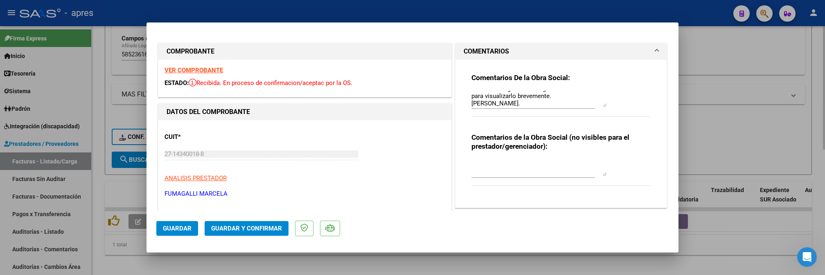
click at [98, 101] on div at bounding box center [412, 137] width 825 height 275
type input "$ 0,00"
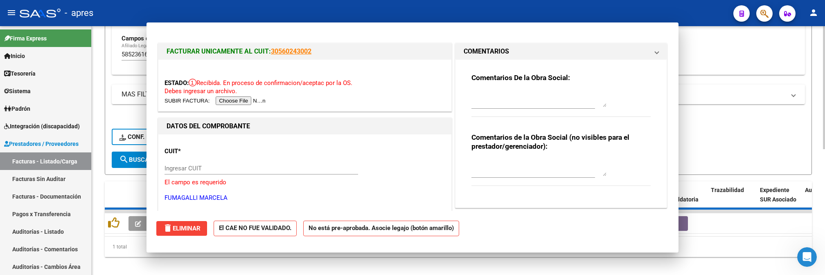
scroll to position [0, 0]
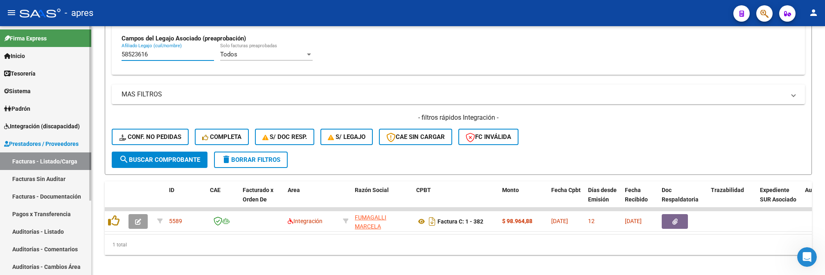
drag, startPoint x: 150, startPoint y: 55, endPoint x: 87, endPoint y: 58, distance: 62.7
click at [87, 58] on mat-sidenav-container "Firma Express Inicio Calendario SSS Instructivos Contacto OS Tesorería Extracto…" at bounding box center [412, 150] width 825 height 249
paste input "2192872"
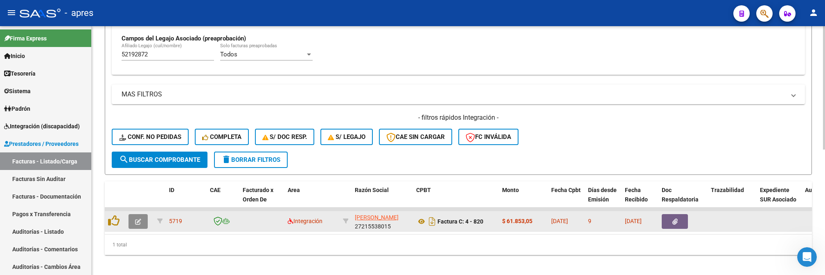
click at [135, 220] on icon "button" at bounding box center [138, 222] width 6 height 6
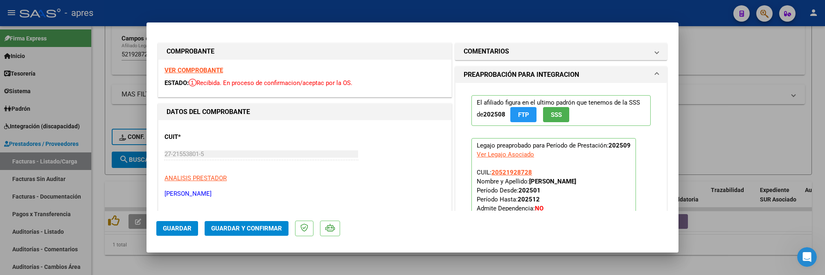
click at [194, 70] on strong "VER COMPROBANTE" at bounding box center [194, 70] width 59 height 7
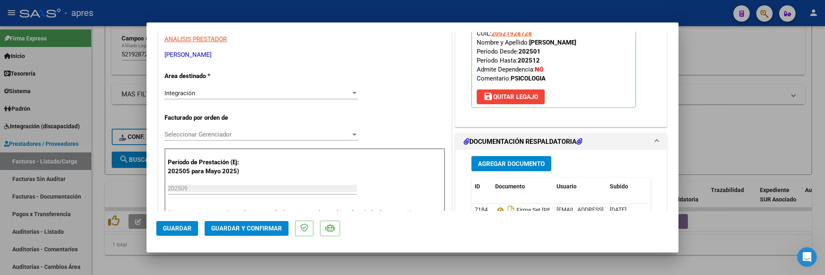
scroll to position [164, 0]
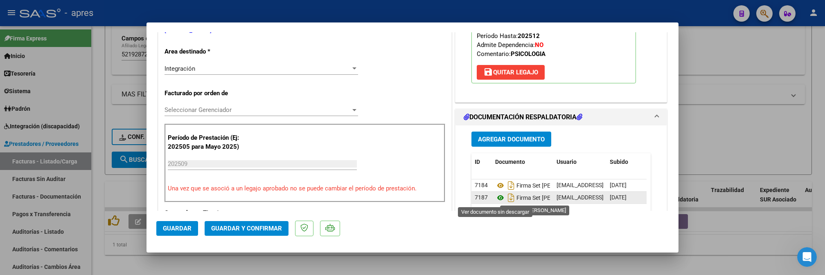
click at [495, 200] on icon at bounding box center [500, 198] width 11 height 10
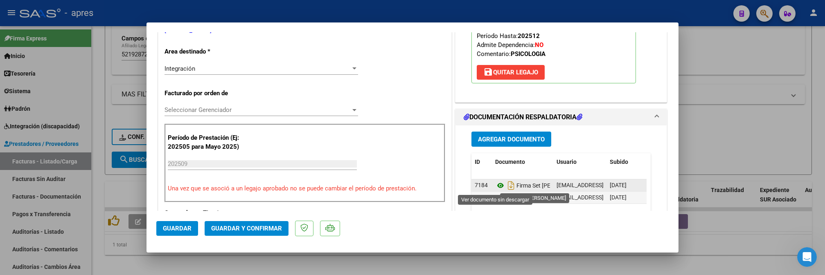
click at [495, 185] on icon at bounding box center [500, 186] width 11 height 10
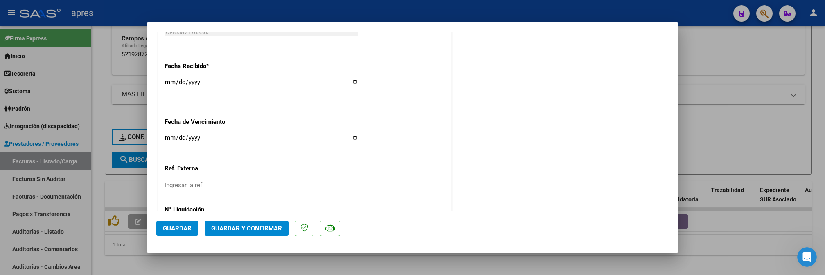
scroll to position [600, 0]
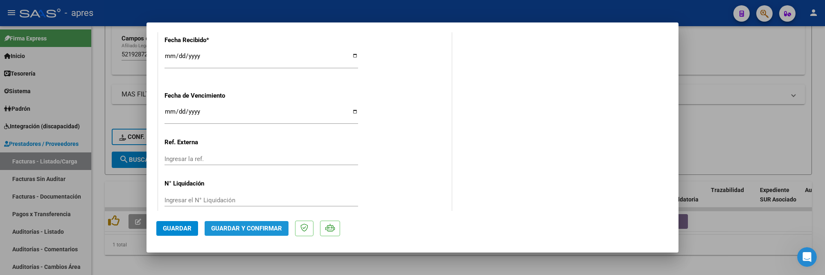
click at [247, 236] on button "Guardar y Confirmar" at bounding box center [247, 228] width 84 height 15
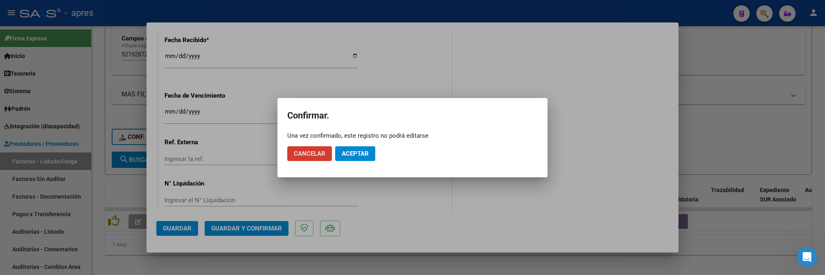
click at [350, 159] on button "Aceptar" at bounding box center [355, 154] width 40 height 15
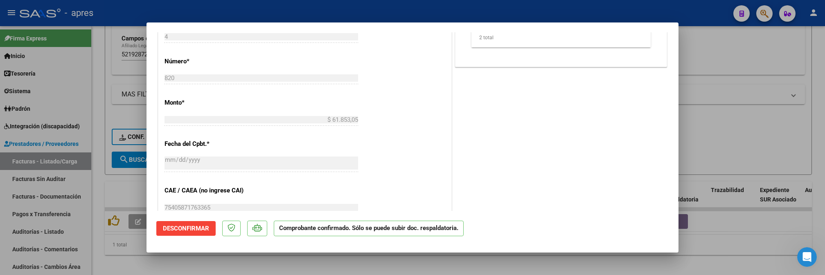
scroll to position [331, 0]
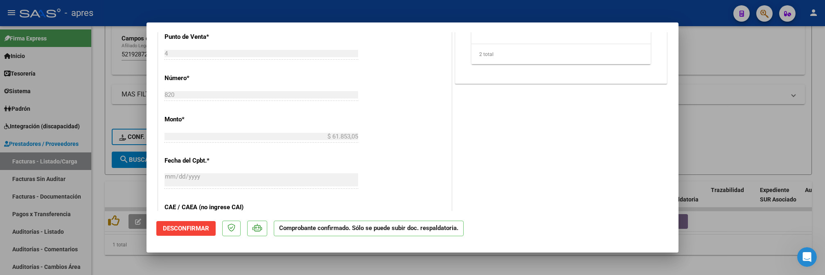
click at [104, 189] on div at bounding box center [412, 137] width 825 height 275
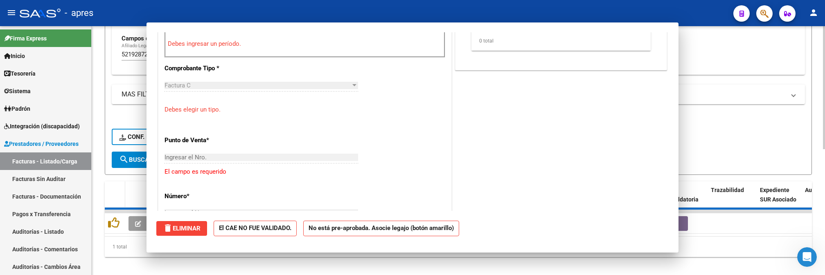
scroll to position [0, 0]
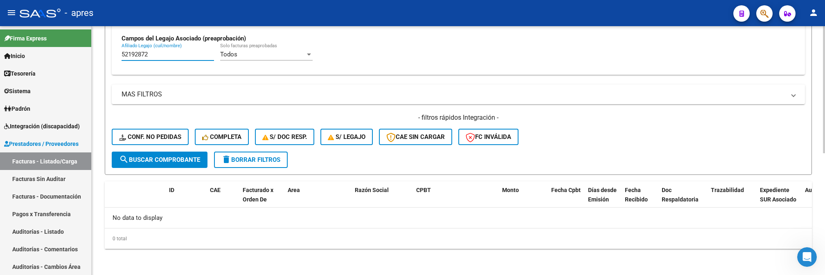
drag, startPoint x: 160, startPoint y: 54, endPoint x: 108, endPoint y: 54, distance: 51.2
click at [108, 54] on form "Filtros Id Area Area Seleccionar Gerenciador Seleccionar Gerenciador No Confirm…" at bounding box center [458, 16] width 707 height 317
paste input "60582"
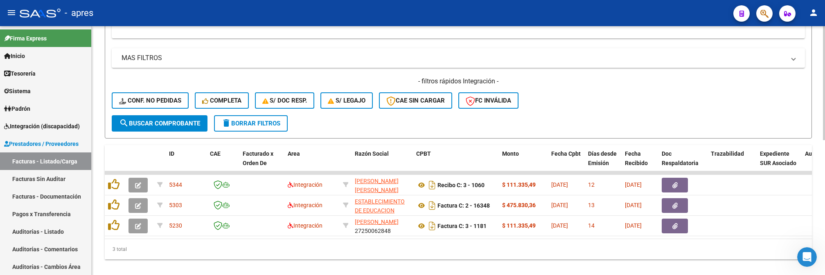
scroll to position [293, 0]
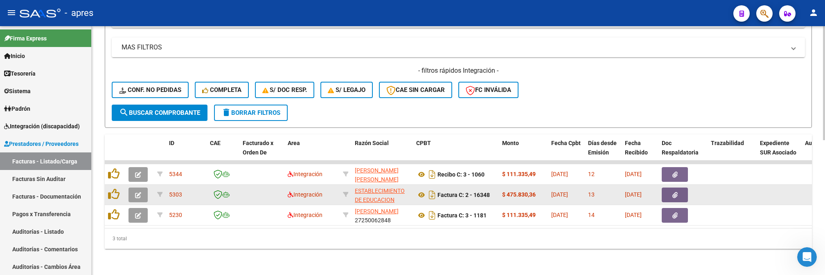
type input "52605822"
click at [136, 192] on icon "button" at bounding box center [138, 195] width 6 height 6
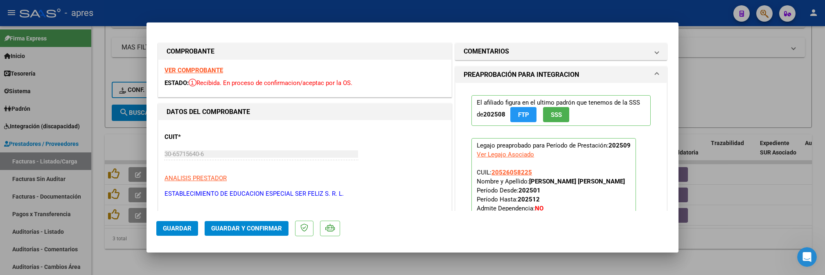
click at [205, 68] on strong "VER COMPROBANTE" at bounding box center [194, 70] width 59 height 7
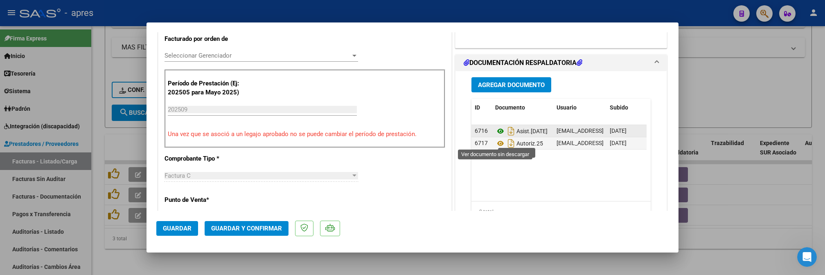
click at [497, 136] on icon at bounding box center [500, 131] width 11 height 10
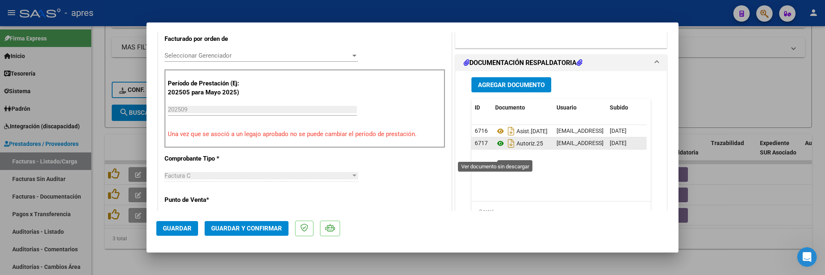
click at [498, 149] on icon at bounding box center [500, 144] width 11 height 10
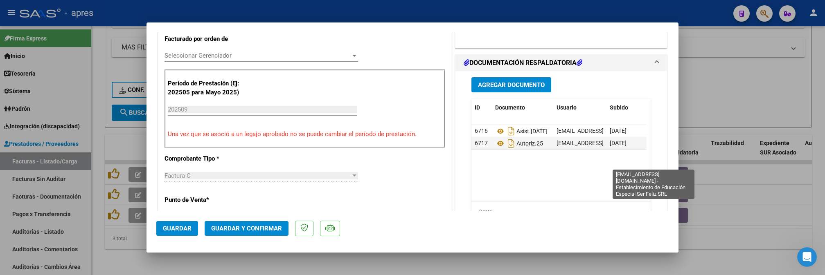
scroll to position [0, 0]
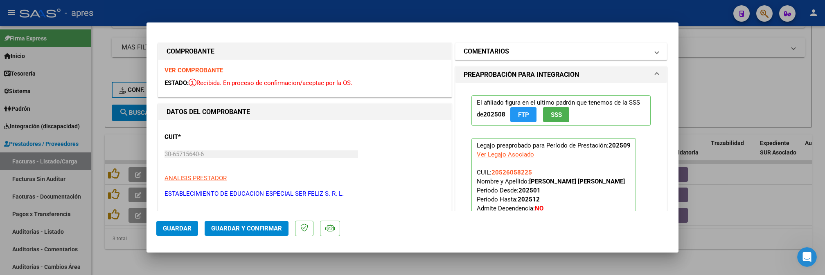
click at [557, 49] on mat-panel-title "COMENTARIOS" at bounding box center [556, 52] width 185 height 10
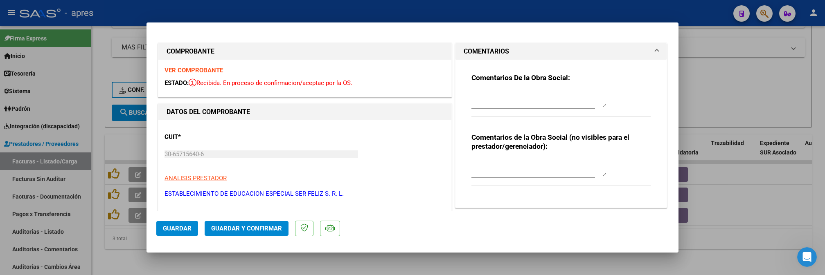
click at [502, 84] on div "Comentarios De la Obra Social:" at bounding box center [561, 99] width 179 height 53
click at [502, 92] on textarea at bounding box center [539, 99] width 135 height 16
paste textarea "15/10 Se rechaza por planila de asistencia Tengamos en cuenta que la planillas …"
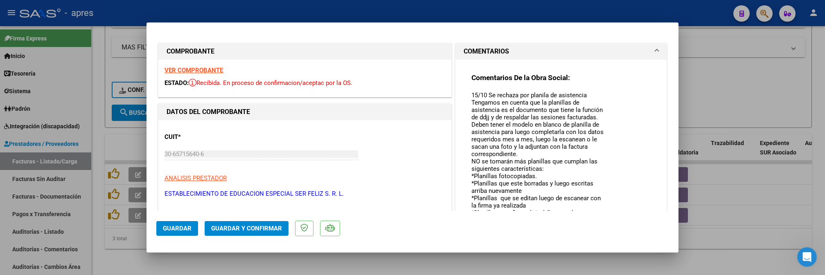
scroll to position [12, 0]
drag, startPoint x: 598, startPoint y: 106, endPoint x: 581, endPoint y: 264, distance: 158.9
click at [582, 275] on html "menu - apres person Firma Express Inicio Calendario SSS Instructivos Contacto O…" at bounding box center [412, 137] width 825 height 275
type textarea "15/10 Se rechaza por planila de asistencia Tengamos en cuenta que la planillas …"
click at [171, 228] on span "Guardar" at bounding box center [177, 228] width 29 height 7
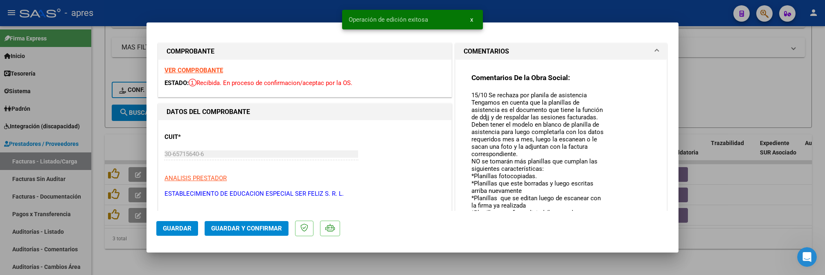
click at [122, 234] on div at bounding box center [412, 137] width 825 height 275
type input "$ 0,00"
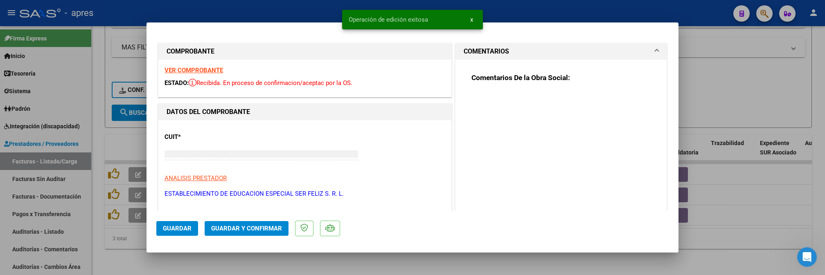
scroll to position [0, 0]
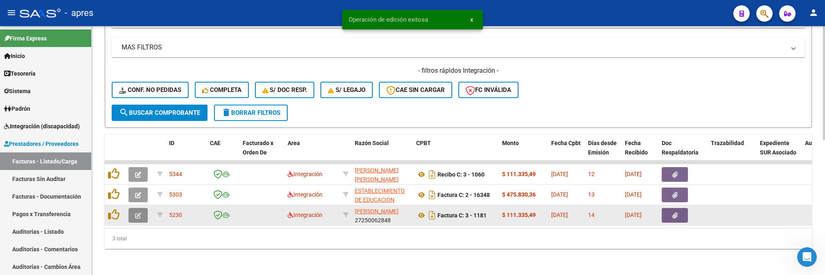
click at [137, 213] on icon "button" at bounding box center [138, 216] width 6 height 6
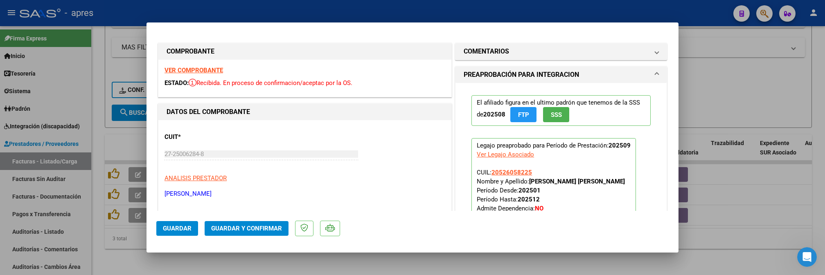
click at [196, 67] on strong "VER COMPROBANTE" at bounding box center [194, 70] width 59 height 7
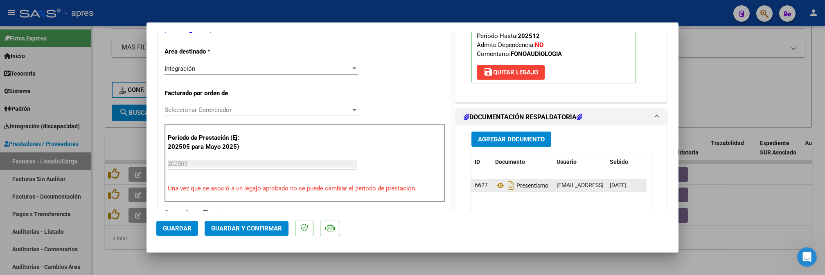
scroll to position [273, 0]
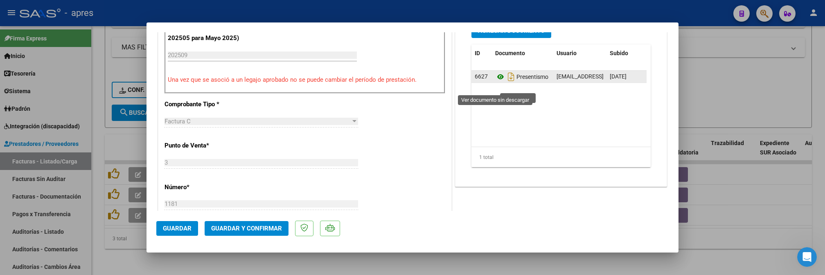
click at [498, 82] on icon at bounding box center [500, 77] width 11 height 10
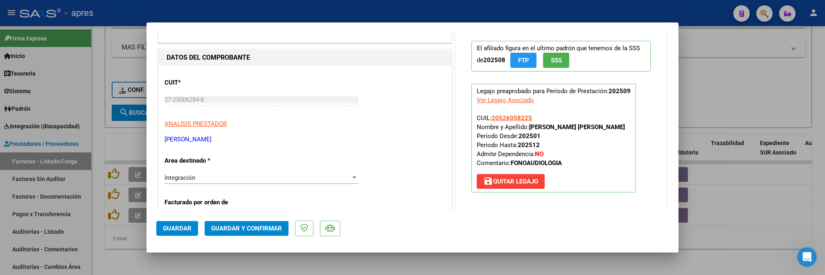
scroll to position [0, 0]
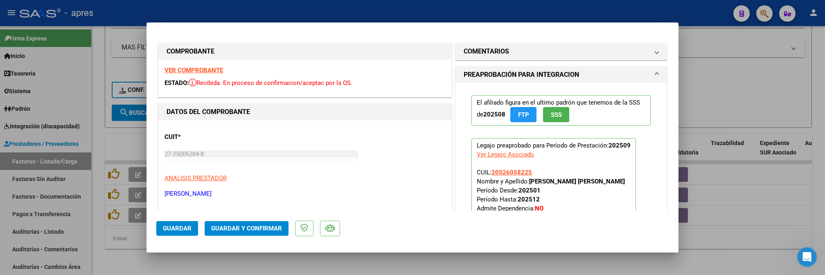
click at [89, 267] on div at bounding box center [412, 137] width 825 height 275
type input "$ 0,00"
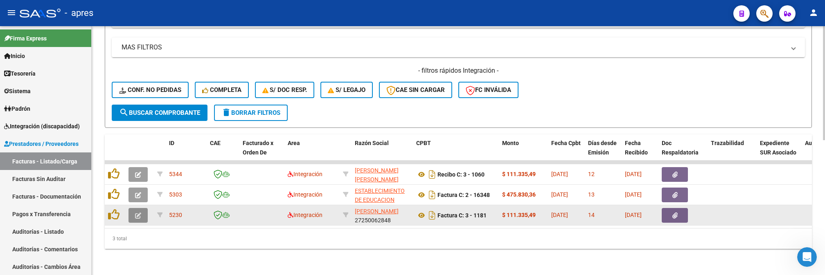
click at [144, 208] on button "button" at bounding box center [138, 215] width 19 height 15
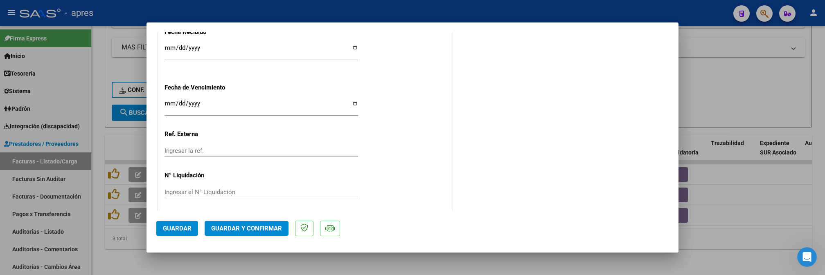
scroll to position [613, 0]
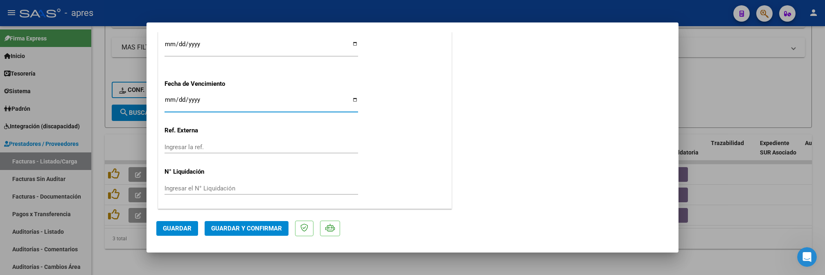
click at [169, 105] on input "Ingresar la fecha" at bounding box center [262, 103] width 194 height 13
type input "[DATE]"
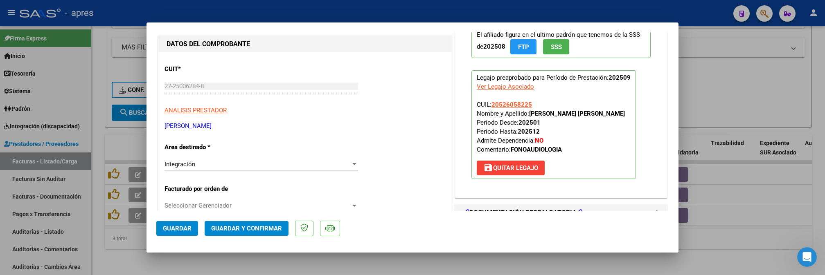
scroll to position [67, 0]
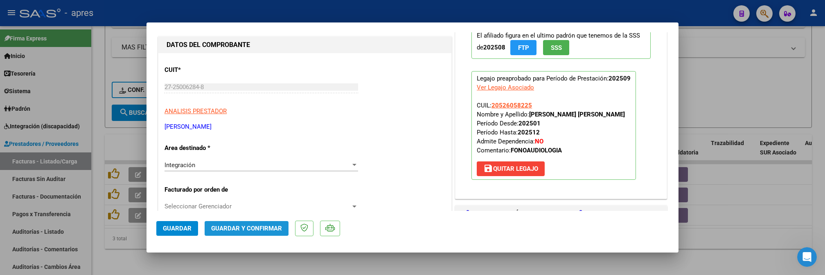
click at [242, 228] on span "Guardar y Confirmar" at bounding box center [246, 228] width 71 height 7
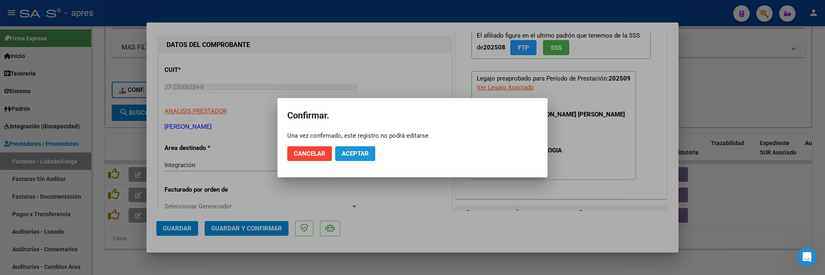
click at [354, 154] on span "Aceptar" at bounding box center [355, 153] width 27 height 7
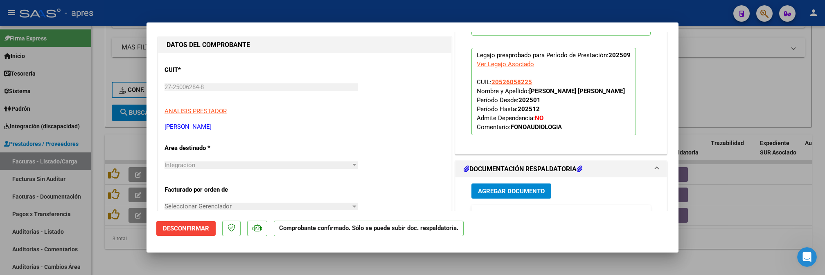
click at [120, 247] on div at bounding box center [412, 137] width 825 height 275
type input "$ 0,00"
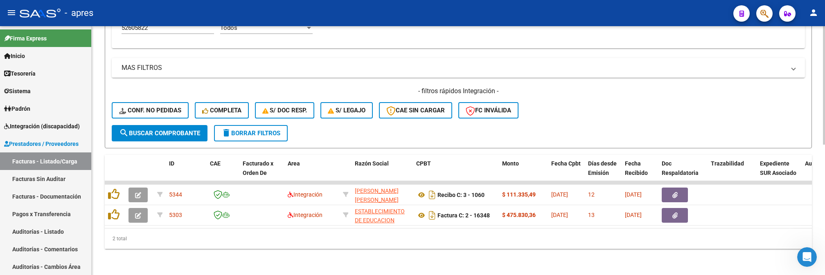
scroll to position [274, 0]
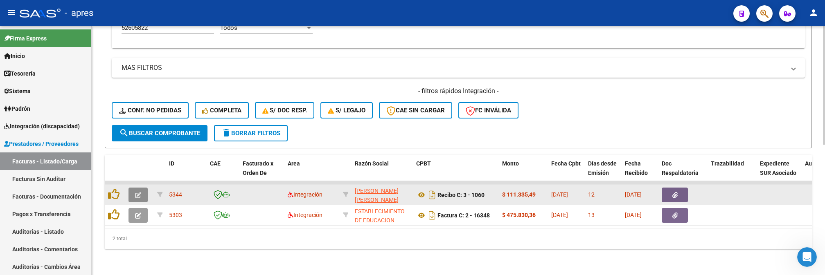
click at [142, 188] on button "button" at bounding box center [138, 195] width 19 height 15
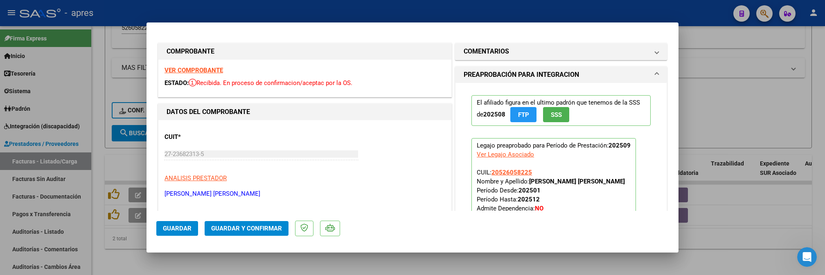
click at [213, 72] on strong "VER COMPROBANTE" at bounding box center [194, 70] width 59 height 7
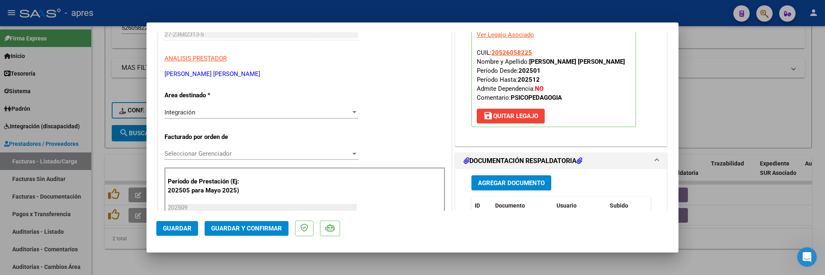
scroll to position [164, 0]
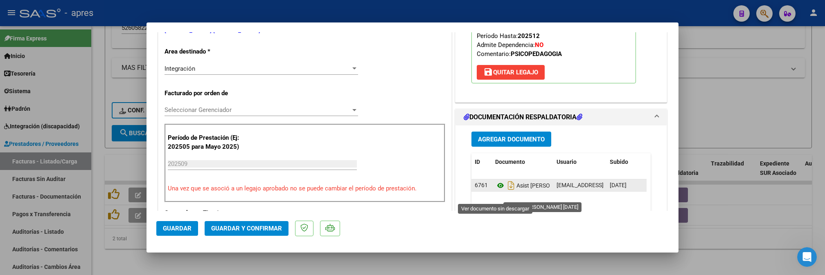
click at [495, 191] on icon at bounding box center [500, 186] width 11 height 10
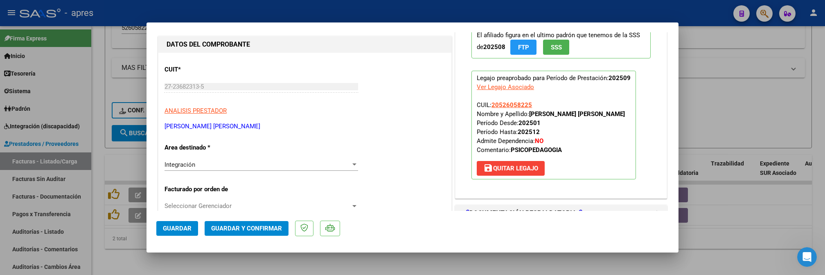
scroll to position [67, 0]
click at [246, 233] on button "Guardar y Confirmar" at bounding box center [247, 228] width 84 height 15
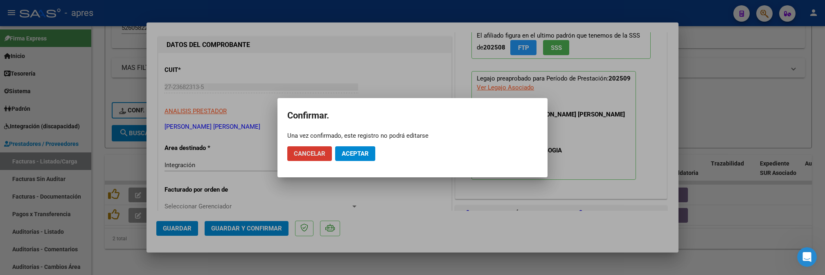
drag, startPoint x: 346, startPoint y: 153, endPoint x: 332, endPoint y: 128, distance: 28.8
click at [343, 150] on span "Aceptar" at bounding box center [355, 153] width 27 height 7
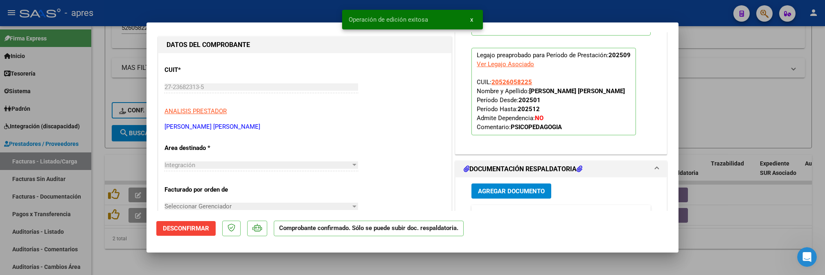
click at [108, 237] on div at bounding box center [412, 137] width 825 height 275
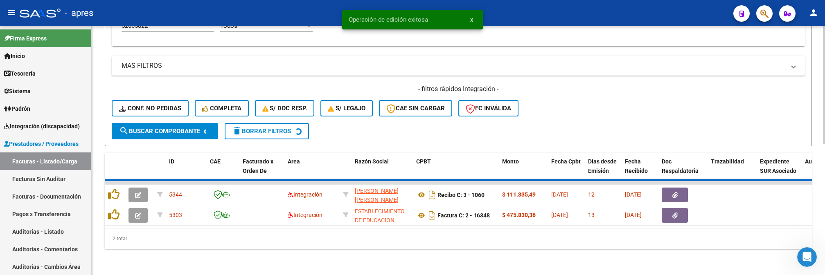
scroll to position [253, 0]
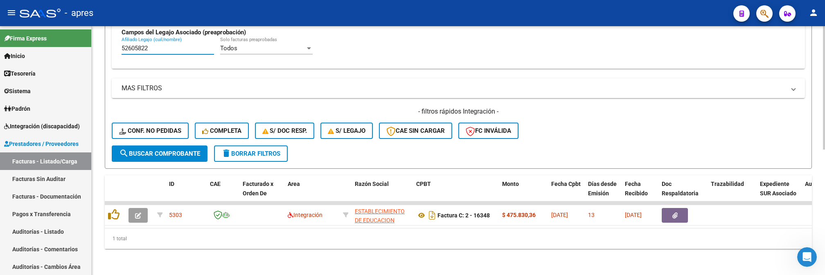
drag, startPoint x: 151, startPoint y: 44, endPoint x: 112, endPoint y: 44, distance: 39.3
click at [112, 44] on div "Todos Cargado en Para Enviar SSS Período De Prestación Campos del Archivo de Re…" at bounding box center [458, 9] width 693 height 119
paste input "7014128"
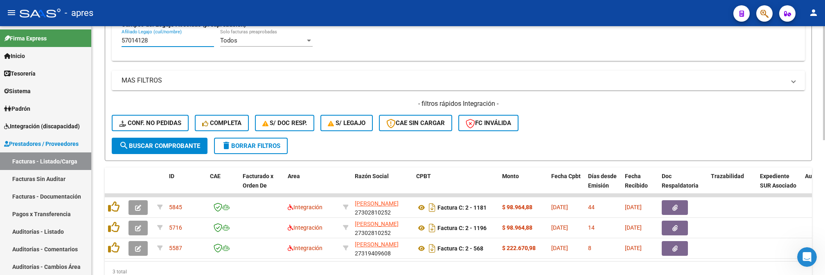
type input "57014128"
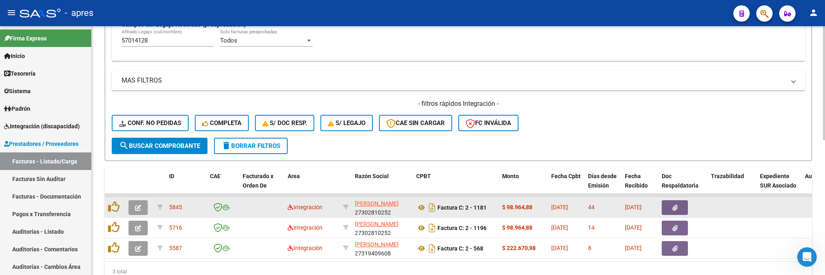
click at [137, 210] on icon "button" at bounding box center [138, 208] width 6 height 6
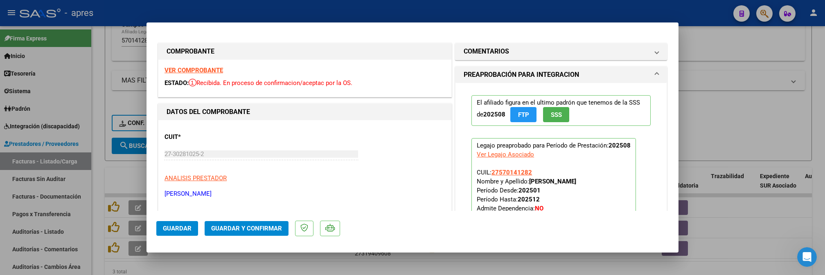
click at [202, 69] on strong "VER COMPROBANTE" at bounding box center [194, 70] width 59 height 7
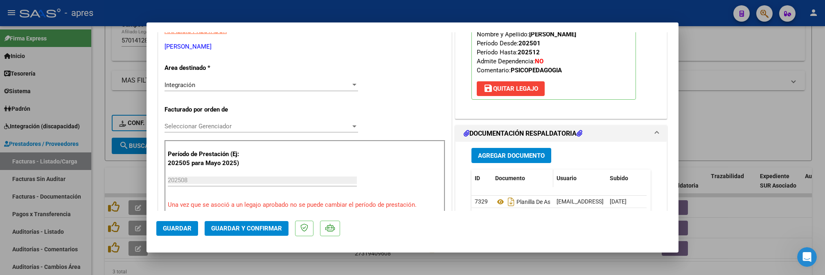
scroll to position [164, 0]
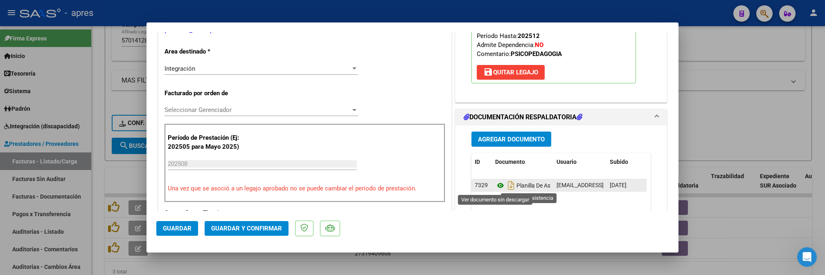
click at [495, 185] on icon at bounding box center [500, 186] width 11 height 10
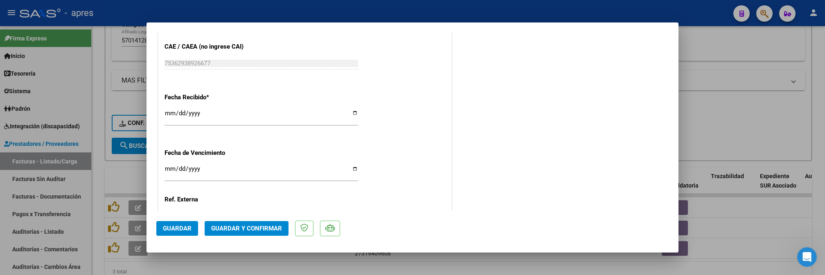
scroll to position [546, 0]
click at [367, 126] on div "Fecha Recibido * 2025-10-10 Ingresar la fecha" at bounding box center [305, 107] width 281 height 47
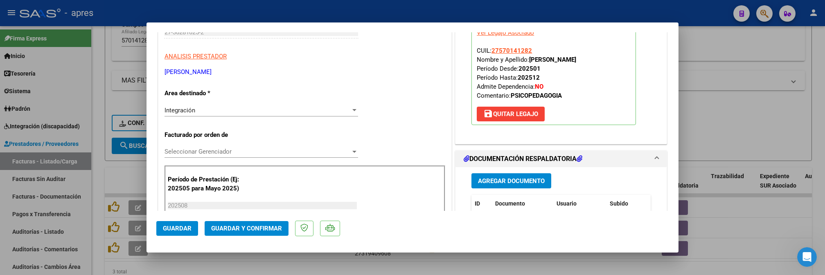
scroll to position [0, 0]
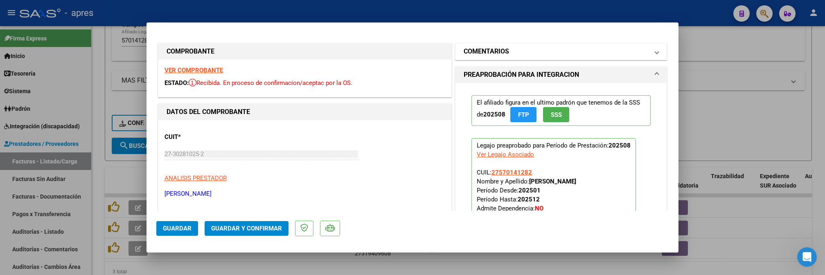
click at [490, 56] on h1 "COMENTARIOS" at bounding box center [486, 52] width 45 height 10
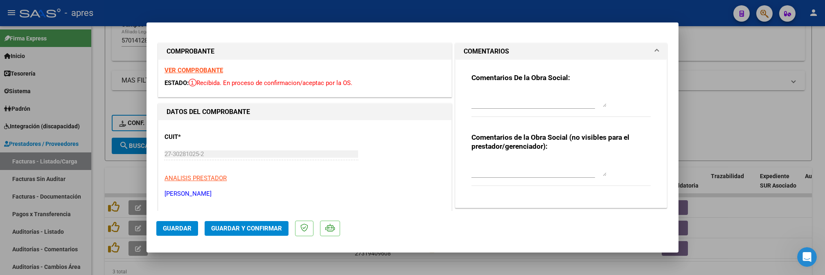
click at [490, 92] on textarea at bounding box center [539, 99] width 135 height 16
paste textarea "15/10 Se rechaza, la fecha de emision de la fc debe ser del mes que cargan la f…"
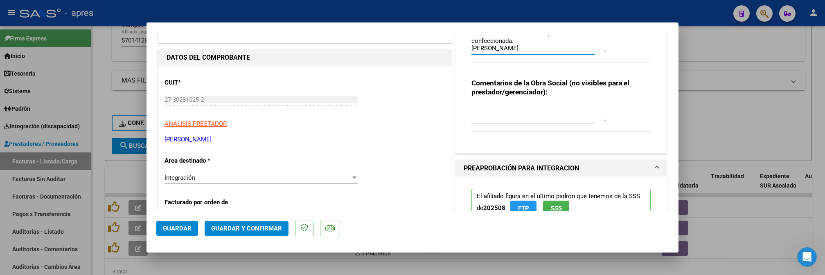
type textarea "15/10 Se rechaza, la fecha de emision de la fc debe ser del mes que cargan la f…"
click at [262, 174] on div "Integración" at bounding box center [258, 177] width 186 height 7
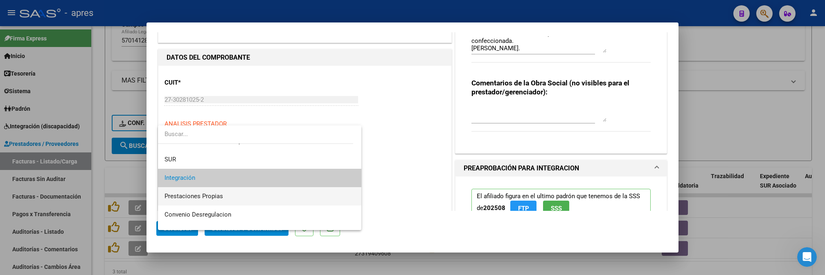
scroll to position [79, 0]
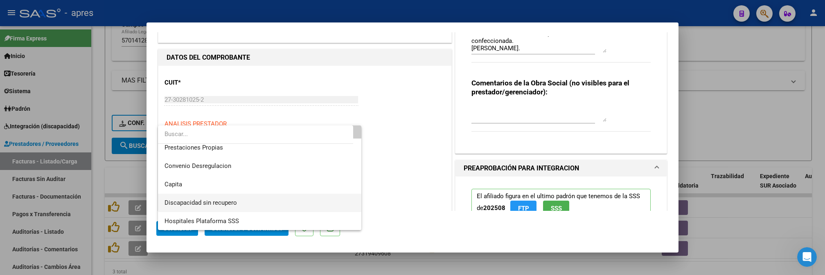
click at [248, 202] on span "Discapacidad sin recupero" at bounding box center [260, 203] width 190 height 18
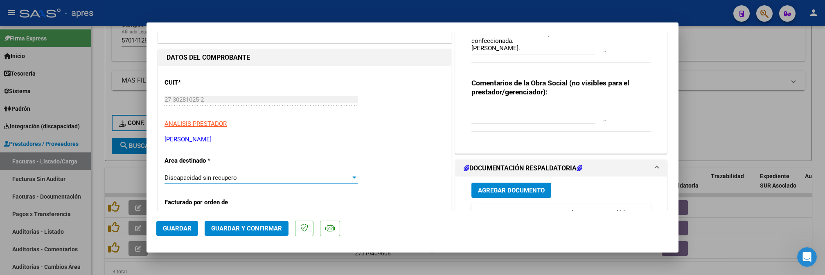
click at [492, 108] on textarea at bounding box center [539, 114] width 135 height 16
type textarea "d"
type textarea "fc vencida"
click at [185, 228] on span "Guardar" at bounding box center [177, 228] width 29 height 7
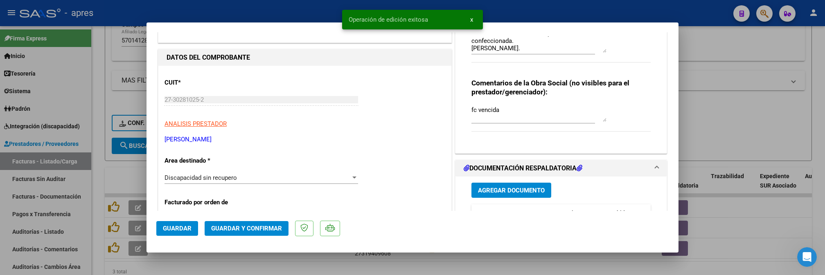
click at [93, 212] on div at bounding box center [412, 137] width 825 height 275
type input "$ 0,00"
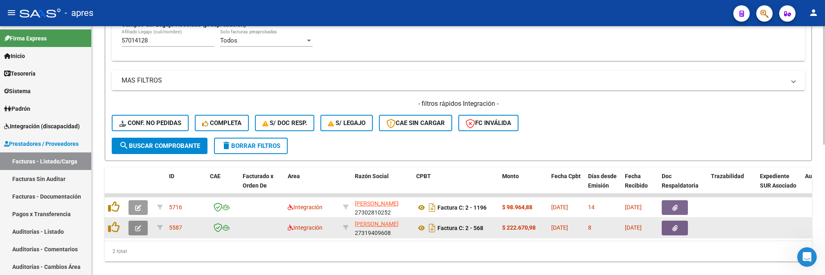
click at [141, 226] on icon "button" at bounding box center [138, 229] width 6 height 6
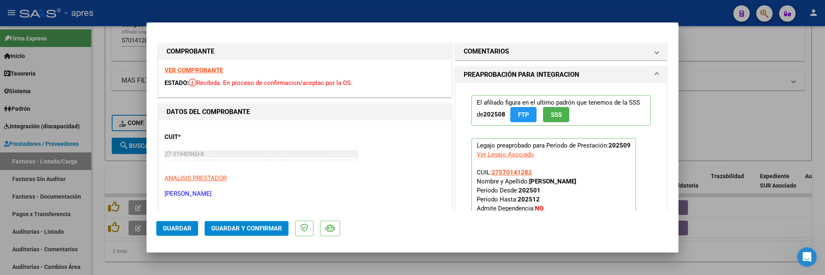
click at [205, 70] on strong "VER COMPROBANTE" at bounding box center [194, 70] width 59 height 7
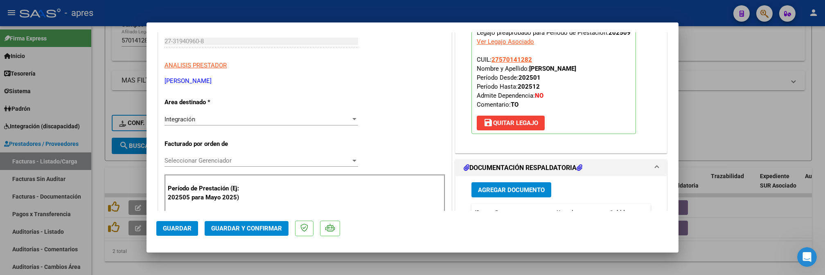
scroll to position [164, 0]
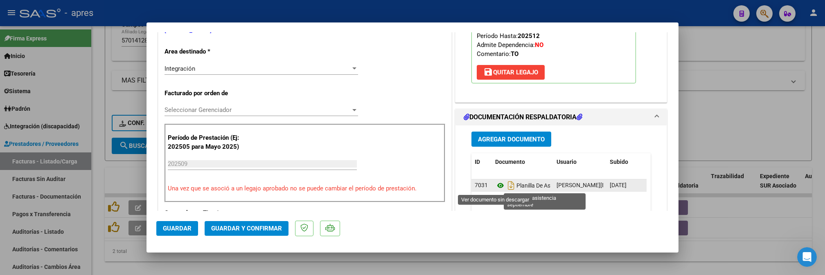
click at [495, 186] on icon at bounding box center [500, 186] width 11 height 10
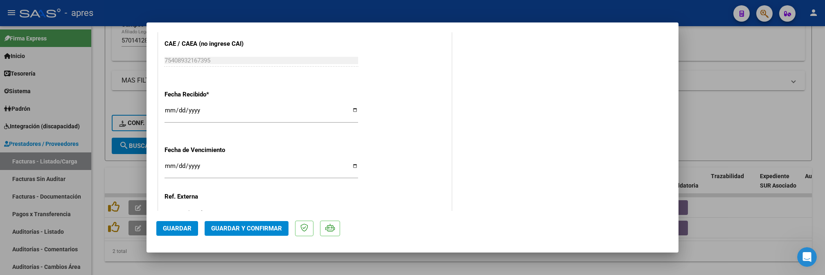
scroll to position [600, 0]
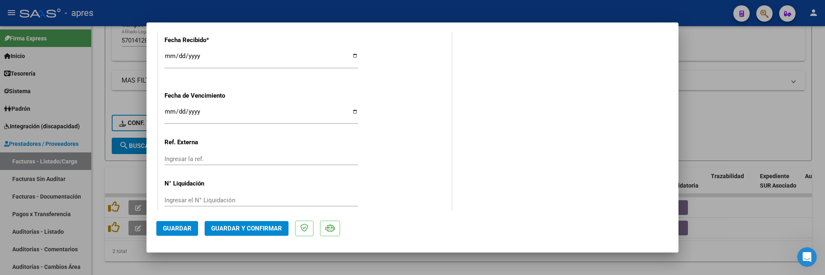
click at [168, 112] on input "Ingresar la fecha" at bounding box center [262, 114] width 194 height 13
type input "2025-10-17"
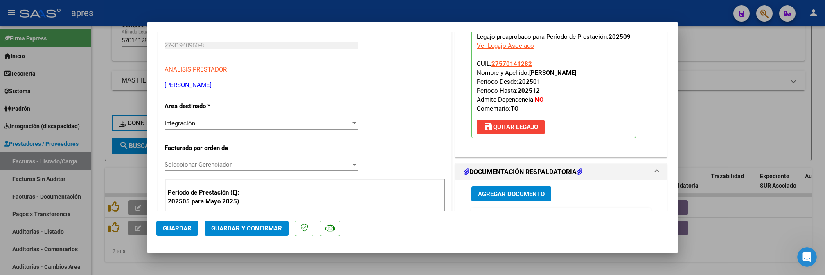
scroll to position [164, 0]
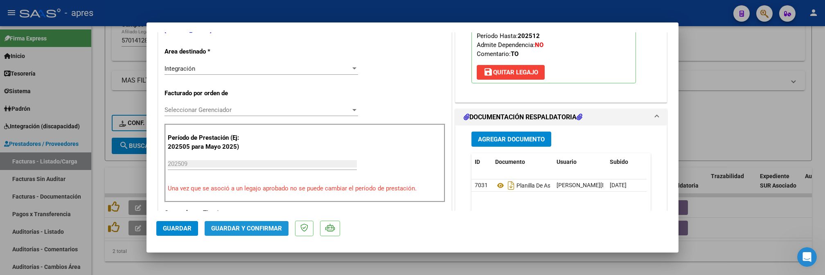
click at [259, 223] on button "Guardar y Confirmar" at bounding box center [247, 228] width 84 height 15
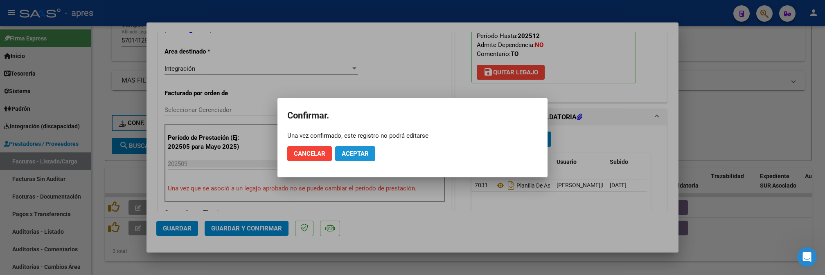
click at [354, 149] on button "Aceptar" at bounding box center [355, 154] width 40 height 15
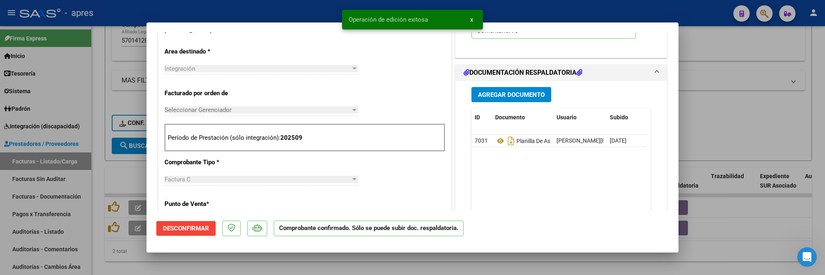
click at [95, 231] on div at bounding box center [412, 137] width 825 height 275
type input "$ 0,00"
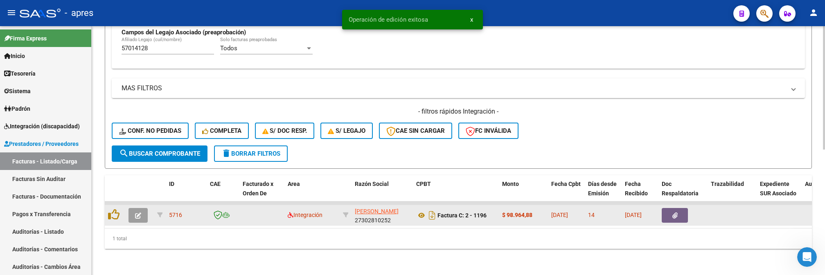
click at [134, 208] on button "button" at bounding box center [138, 215] width 19 height 15
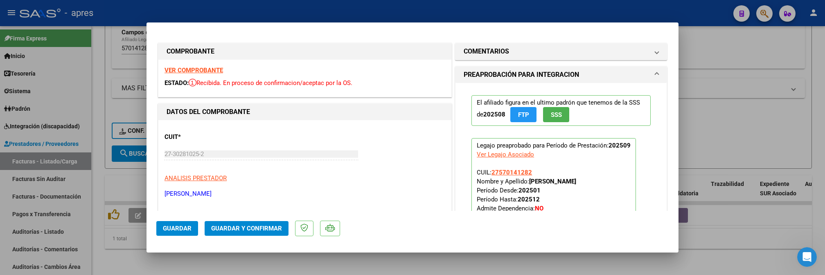
click at [203, 72] on strong "VER COMPROBANTE" at bounding box center [194, 70] width 59 height 7
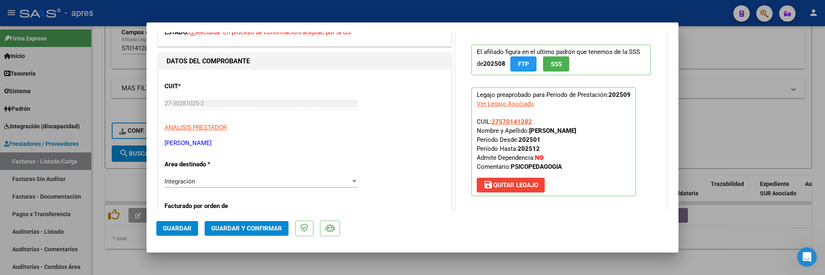
scroll to position [164, 0]
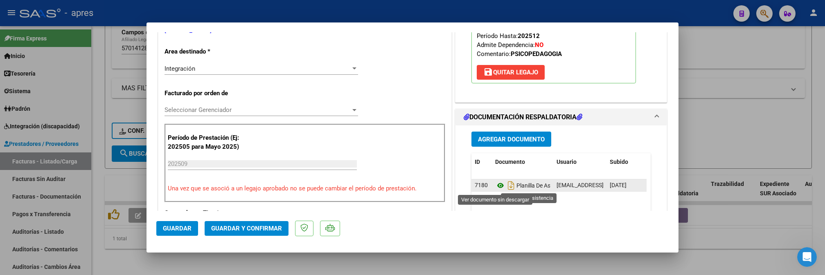
click at [495, 187] on icon at bounding box center [500, 186] width 11 height 10
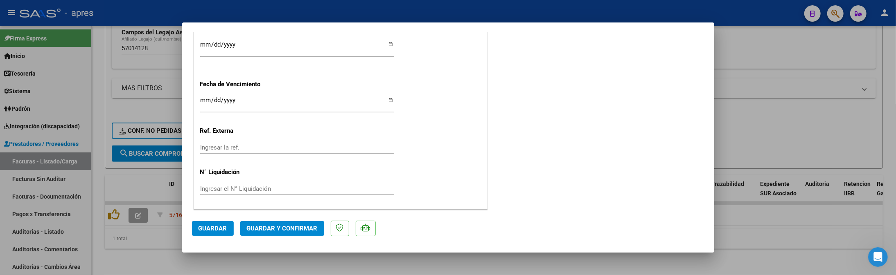
scroll to position [613, 0]
click at [202, 102] on input "Ingresar la fecha" at bounding box center [297, 103] width 194 height 13
type input "[DATE]"
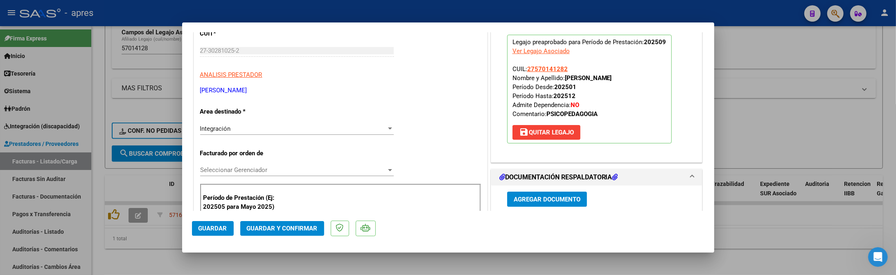
scroll to position [67, 0]
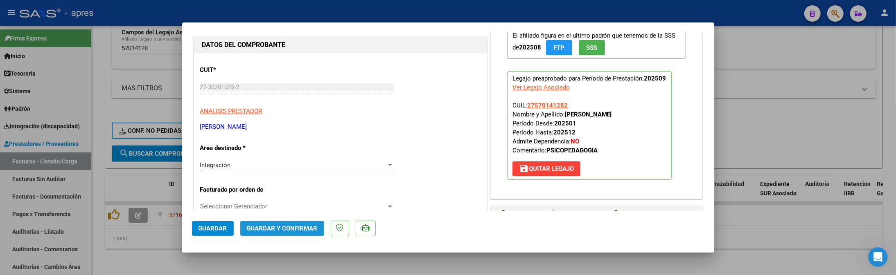
click at [312, 236] on button "Guardar y Confirmar" at bounding box center [282, 228] width 84 height 15
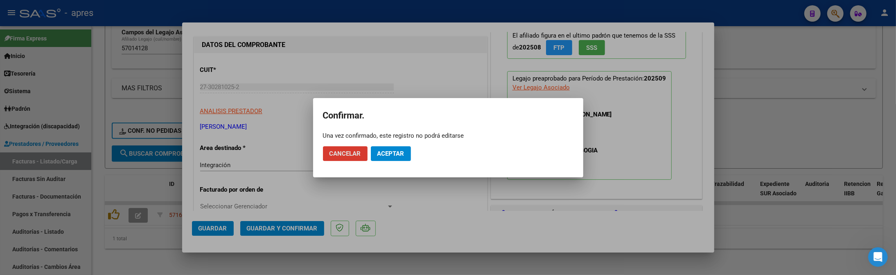
drag, startPoint x: 392, startPoint y: 151, endPoint x: 390, endPoint y: 144, distance: 7.5
click at [390, 144] on mat-dialog-actions "Cancelar Aceptar" at bounding box center [448, 154] width 251 height 28
click at [390, 161] on button "Aceptar" at bounding box center [391, 154] width 40 height 15
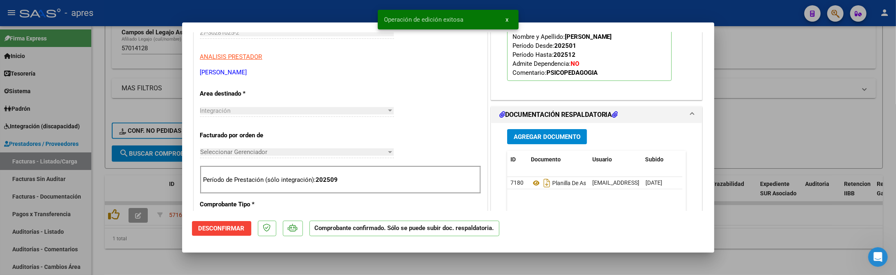
scroll to position [285, 0]
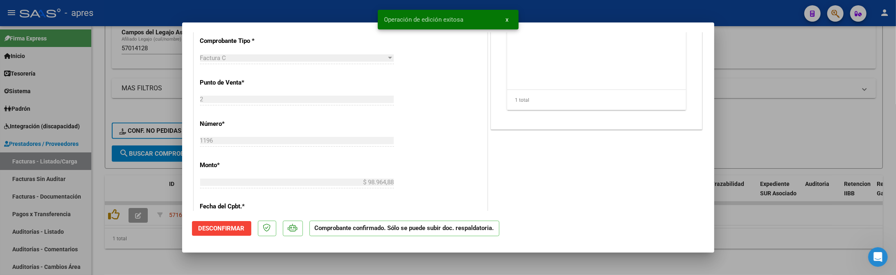
click at [133, 251] on div at bounding box center [448, 137] width 896 height 275
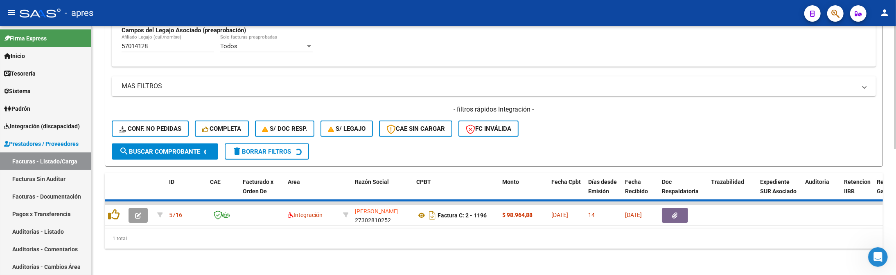
scroll to position [239, 0]
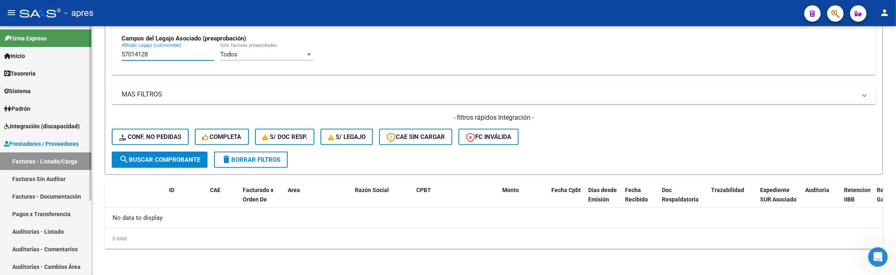
drag, startPoint x: 161, startPoint y: 53, endPoint x: 52, endPoint y: 66, distance: 109.6
click at [52, 66] on mat-sidenav-container "Firma Express Inicio Calendario SSS Instructivos Contacto OS Tesorería Extracto…" at bounding box center [448, 150] width 896 height 249
paste input "8107635"
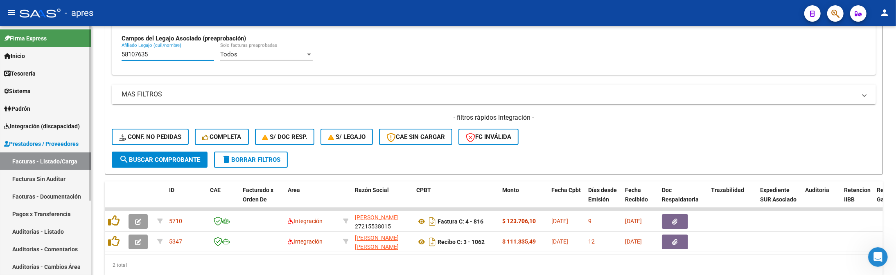
type input "58107635"
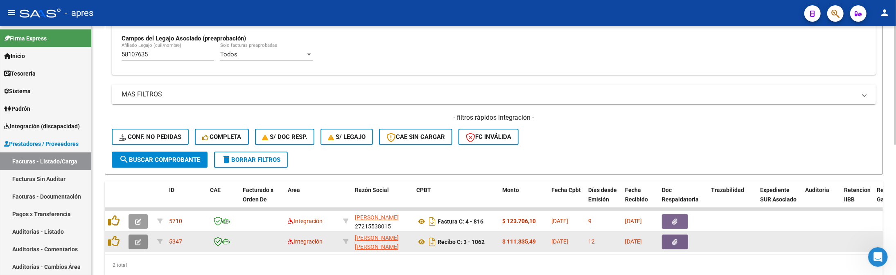
click at [138, 241] on icon "button" at bounding box center [138, 242] width 6 height 6
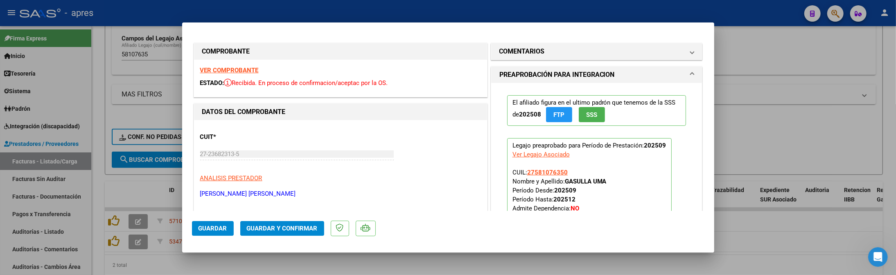
click at [227, 70] on strong "VER COMPROBANTE" at bounding box center [229, 70] width 59 height 7
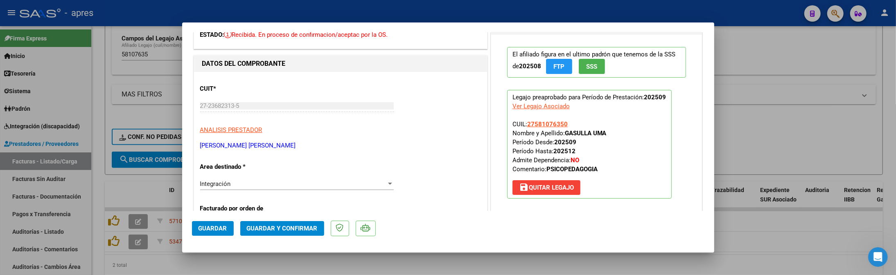
scroll to position [164, 0]
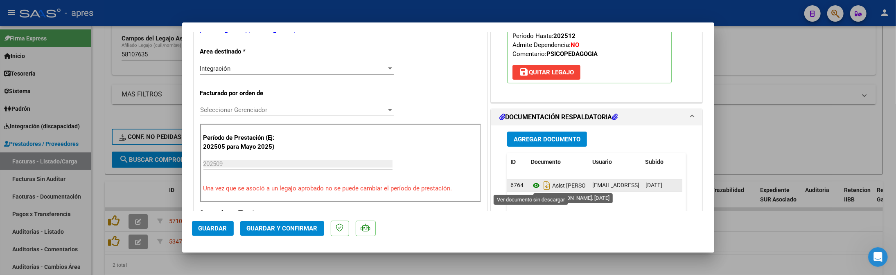
click at [533, 186] on icon at bounding box center [536, 186] width 11 height 10
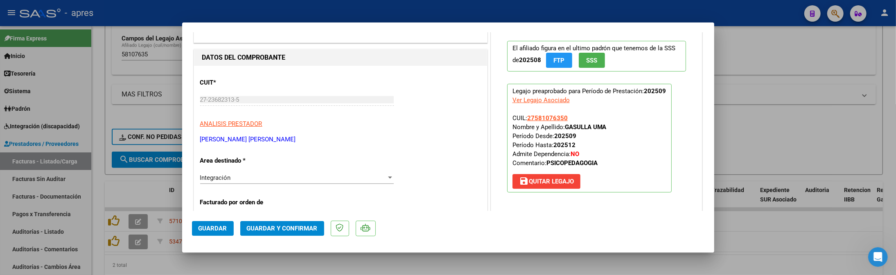
scroll to position [0, 0]
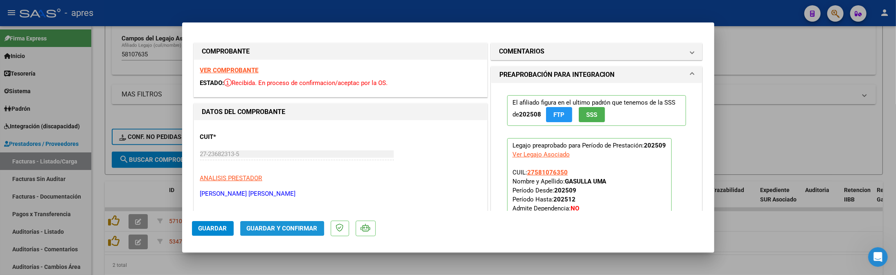
click at [280, 226] on span "Guardar y Confirmar" at bounding box center [282, 228] width 71 height 7
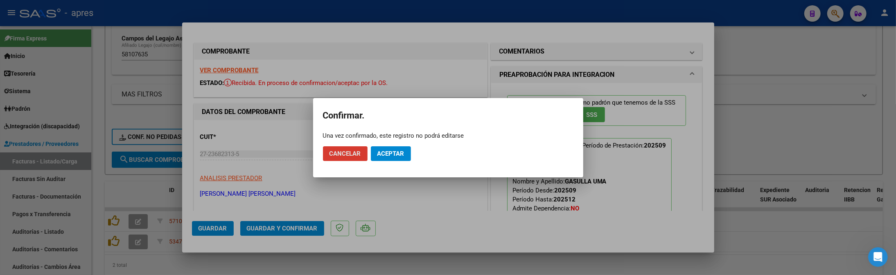
click at [395, 148] on button "Aceptar" at bounding box center [391, 154] width 40 height 15
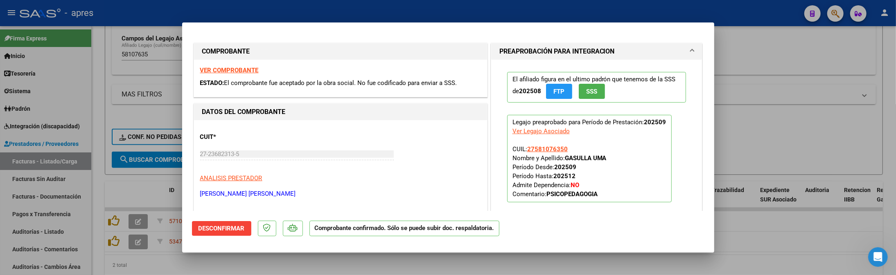
click at [106, 191] on div at bounding box center [448, 137] width 896 height 275
type input "$ 0,00"
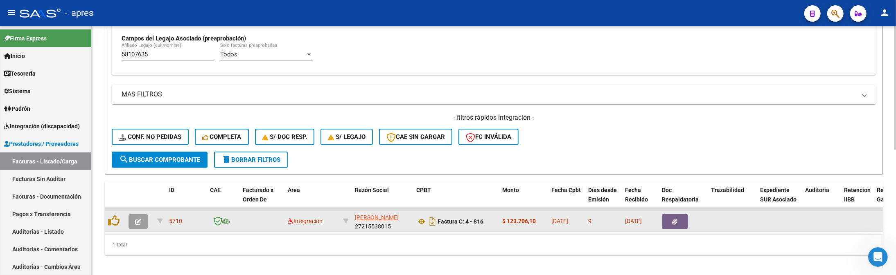
click at [139, 219] on icon "button" at bounding box center [138, 222] width 6 height 6
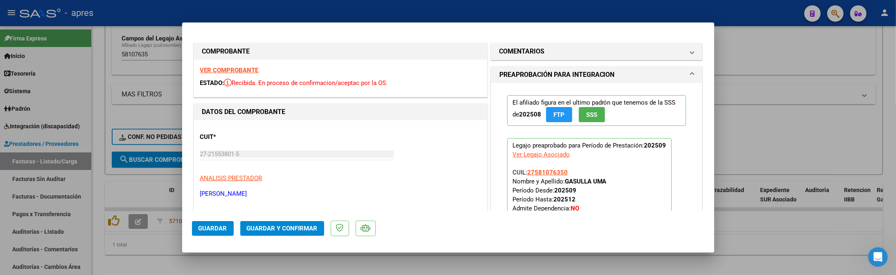
click at [240, 70] on strong "VER COMPROBANTE" at bounding box center [229, 70] width 59 height 7
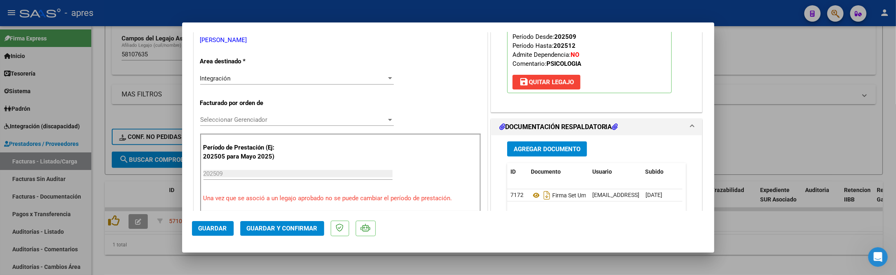
scroll to position [164, 0]
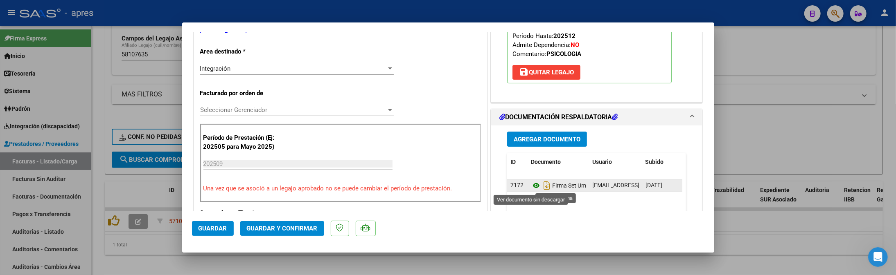
click at [532, 187] on icon at bounding box center [536, 186] width 11 height 10
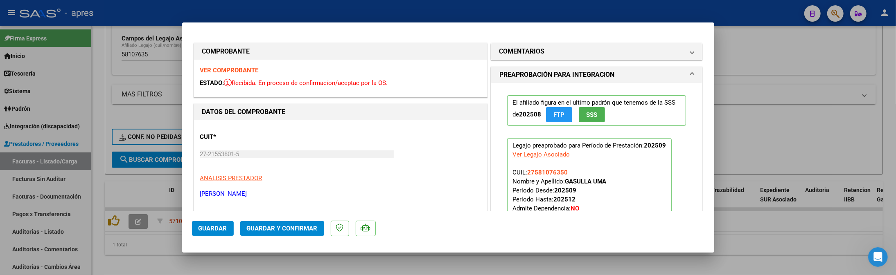
drag, startPoint x: 552, startPoint y: 50, endPoint x: 466, endPoint y: 261, distance: 228.4
click at [552, 52] on mat-panel-title "COMENTARIOS" at bounding box center [591, 52] width 185 height 10
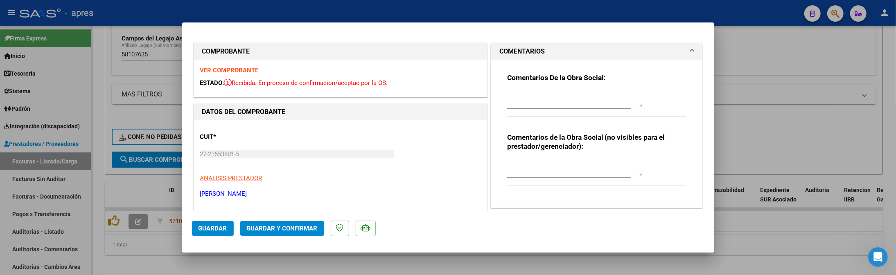
click at [537, 85] on div "Comentarios De la Obra Social:" at bounding box center [596, 99] width 179 height 53
click at [535, 91] on textarea at bounding box center [574, 99] width 135 height 16
paste textarea "15/10 Se rechaza, la fecha de emision de la fc NO puede ser del mes que esta fa…"
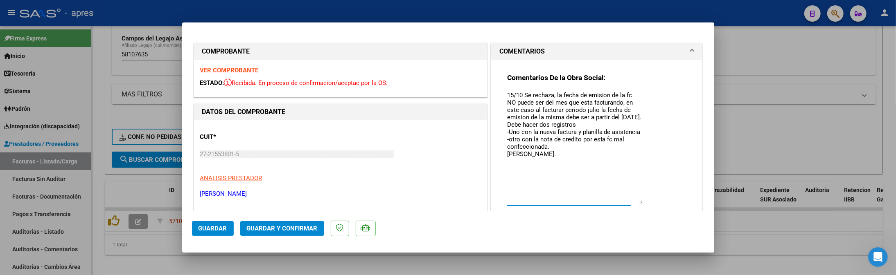
drag, startPoint x: 633, startPoint y: 105, endPoint x: 641, endPoint y: 196, distance: 92.0
click at [644, 202] on div "Comentarios De la Obra Social: 15/10 Se rechaza, la fecha de emision de la fc N…" at bounding box center [596, 148] width 179 height 150
drag, startPoint x: 551, startPoint y: 93, endPoint x: 613, endPoint y: 87, distance: 62.4
click at [613, 87] on div "Comentarios De la Obra Social: 15/10 Se rechaza, la fecha de emision de la fc N…" at bounding box center [596, 148] width 179 height 150
drag, startPoint x: 627, startPoint y: 93, endPoint x: 636, endPoint y: 120, distance: 28.3
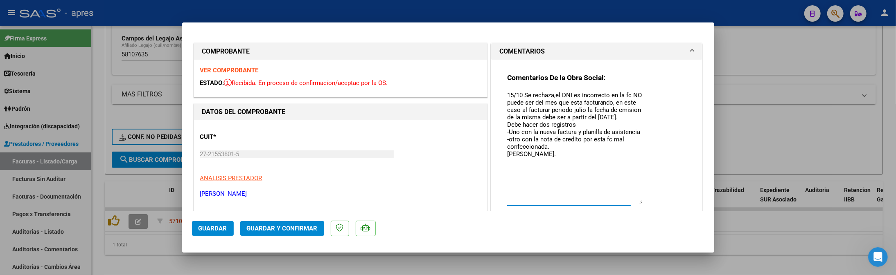
click at [636, 120] on textarea "15/10 Se rechaza,el DNI es incorrecto en la fc NO puede ser del mes que esta fa…" at bounding box center [574, 147] width 135 height 113
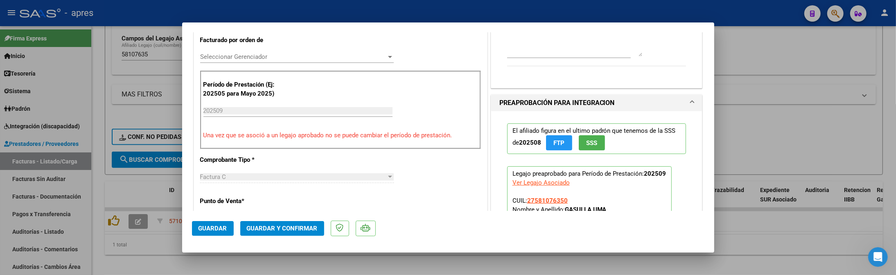
scroll to position [218, 0]
type textarea "15/10 Se rechaza,el DNI es incorrecto en la fc Debe hacer dos registros -Uno co…"
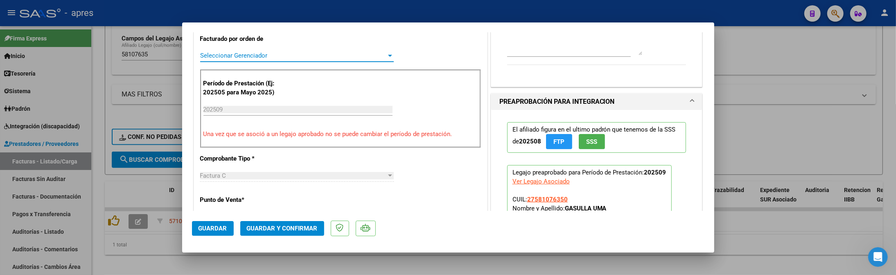
click at [323, 54] on span "Seleccionar Gerenciador" at bounding box center [293, 55] width 186 height 7
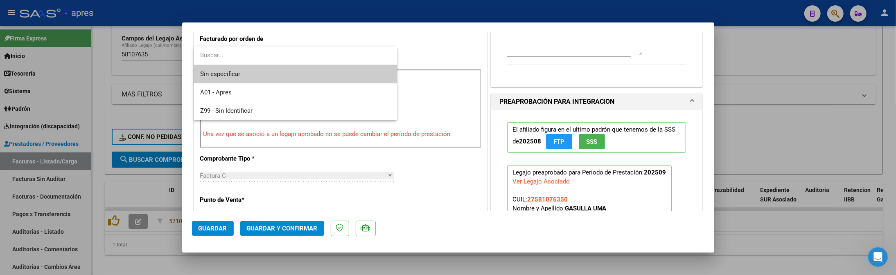
click at [418, 60] on div at bounding box center [448, 137] width 896 height 275
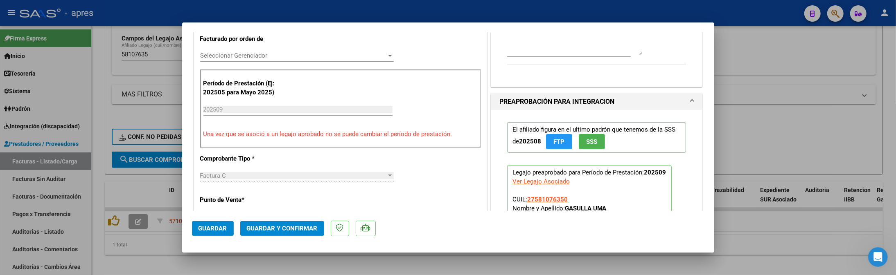
scroll to position [164, 0]
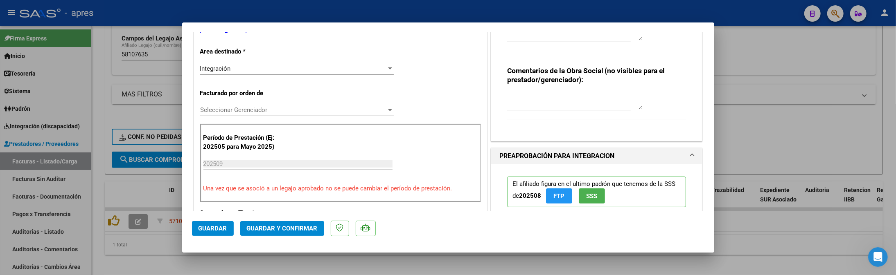
click at [325, 72] on div "Integración" at bounding box center [293, 68] width 186 height 7
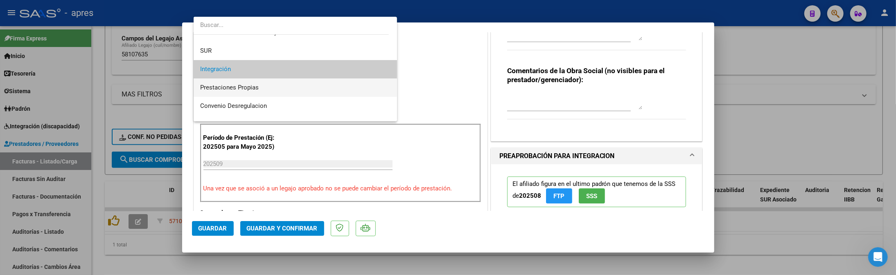
scroll to position [79, 0]
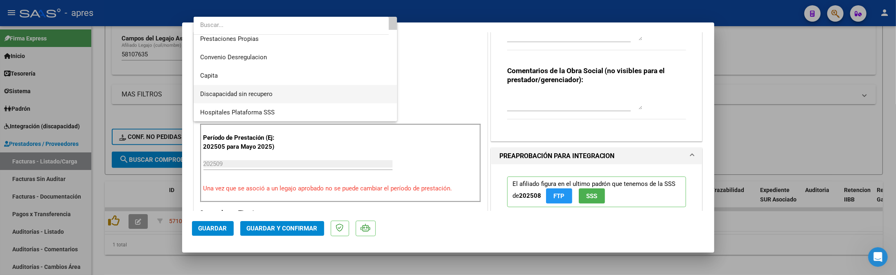
click at [281, 92] on span "Discapacidad sin recupero" at bounding box center [295, 94] width 190 height 18
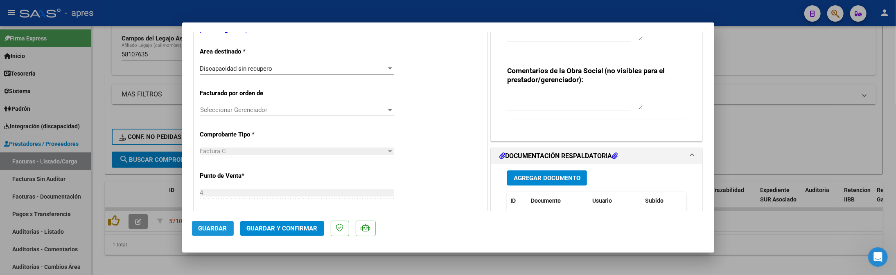
click at [215, 224] on button "Guardar" at bounding box center [213, 228] width 42 height 15
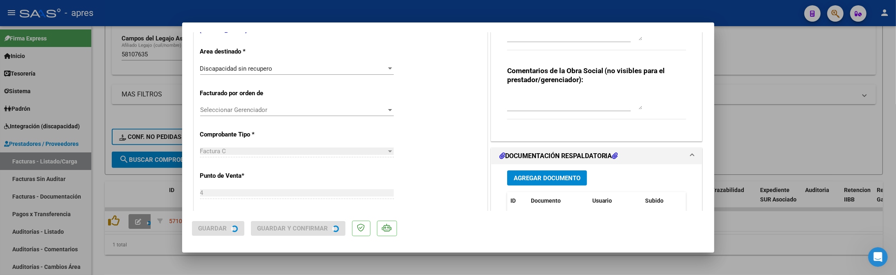
click at [228, 261] on div at bounding box center [448, 137] width 896 height 275
type input "$ 0,00"
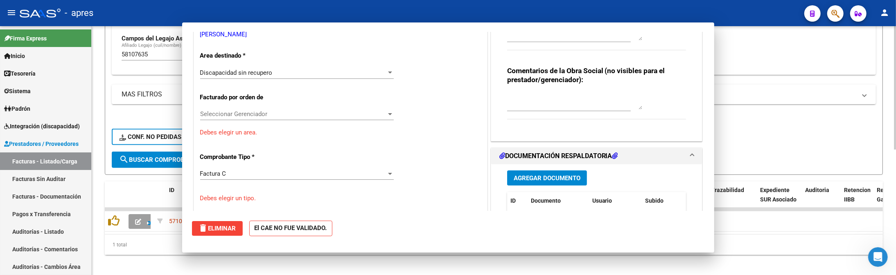
scroll to position [0, 0]
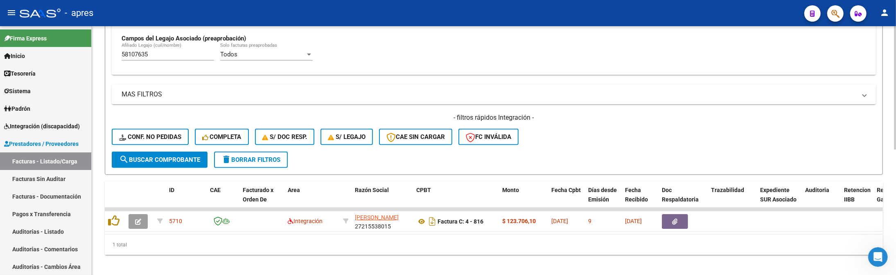
click at [151, 60] on div "58107635 Afiliado Legajo (cuil/nombre)" at bounding box center [168, 52] width 93 height 18
drag, startPoint x: 151, startPoint y: 56, endPoint x: 90, endPoint y: 56, distance: 61.0
click at [90, 56] on mat-sidenav-container "Firma Express Inicio Calendario SSS Instructivos Contacto OS Tesorería Extracto…" at bounding box center [448, 150] width 896 height 249
paste input "5420696"
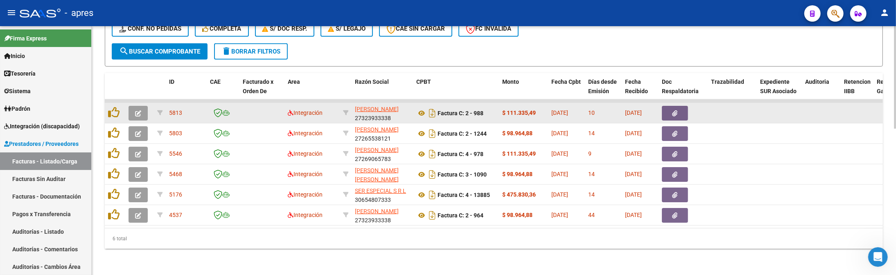
type input "55420696"
click at [141, 110] on button "button" at bounding box center [138, 113] width 19 height 15
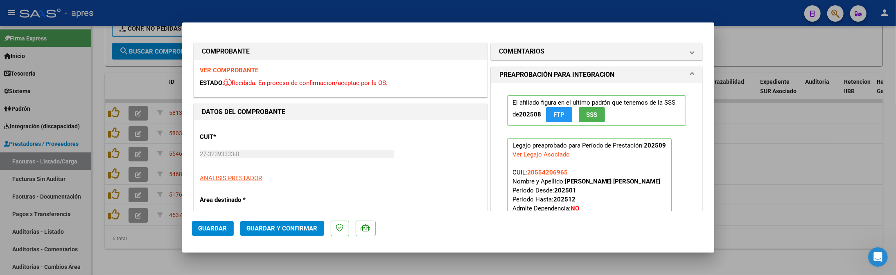
click at [224, 68] on strong "VER COMPROBANTE" at bounding box center [229, 70] width 59 height 7
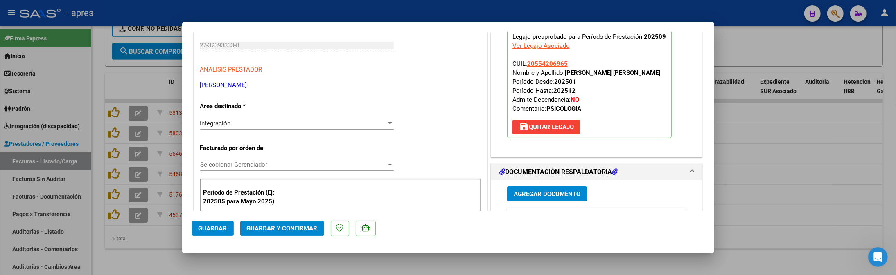
scroll to position [218, 0]
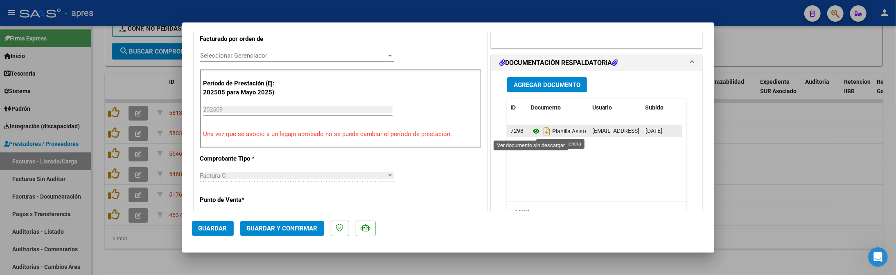
click at [532, 130] on icon at bounding box center [536, 131] width 11 height 10
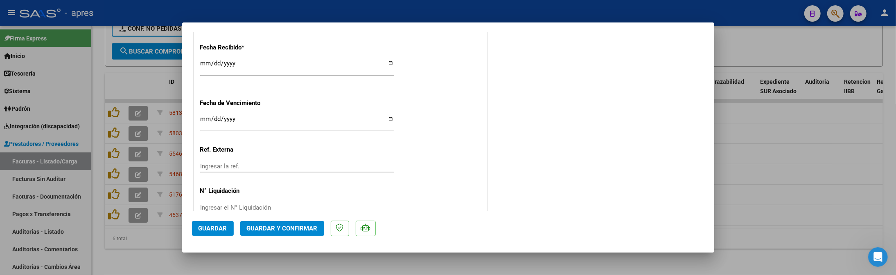
scroll to position [600, 0]
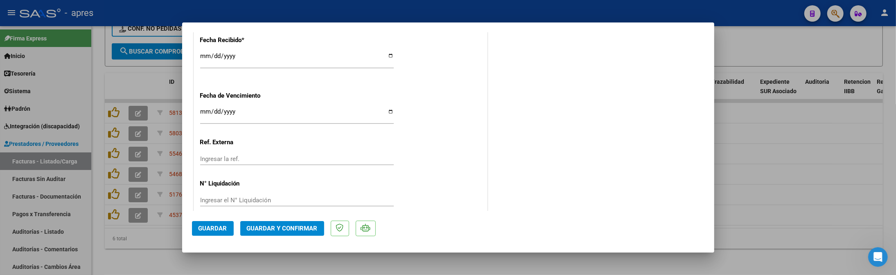
click at [205, 115] on input "Ingresar la fecha" at bounding box center [297, 114] width 194 height 13
type input "[DATE]"
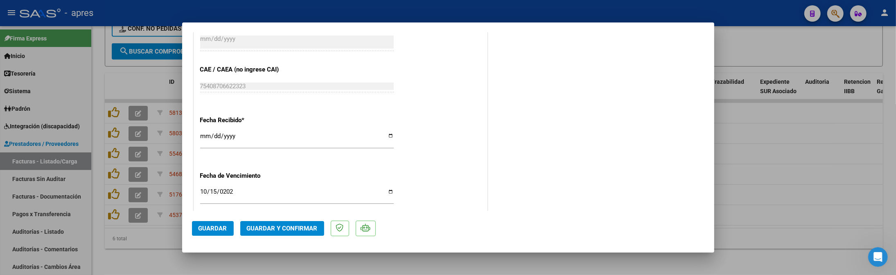
scroll to position [546, 0]
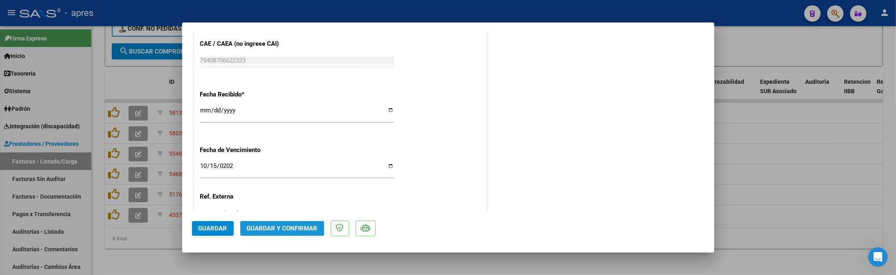
click at [310, 230] on span "Guardar y Confirmar" at bounding box center [282, 228] width 71 height 7
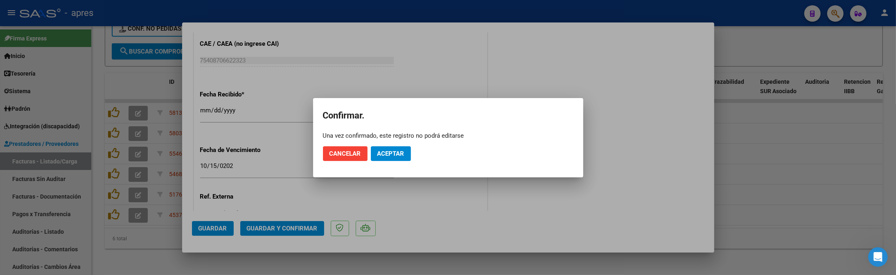
click at [389, 143] on mat-dialog-actions "Cancelar Aceptar" at bounding box center [448, 154] width 251 height 28
click at [386, 159] on button "Aceptar" at bounding box center [391, 154] width 40 height 15
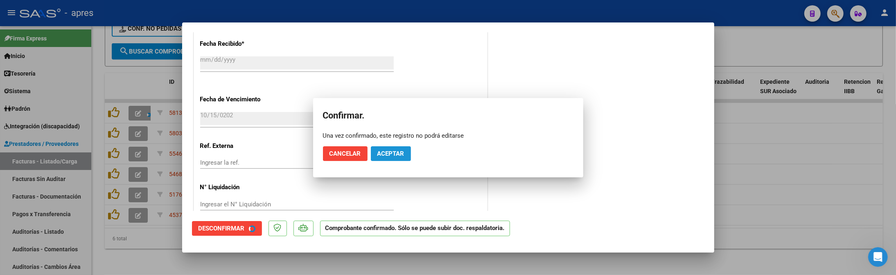
scroll to position [495, 0]
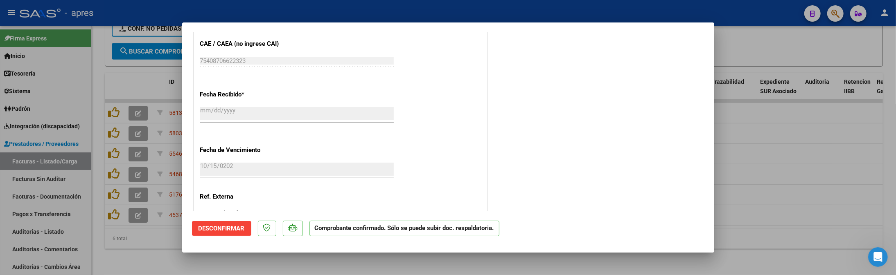
click at [136, 252] on div at bounding box center [448, 137] width 896 height 275
type input "$ 0,00"
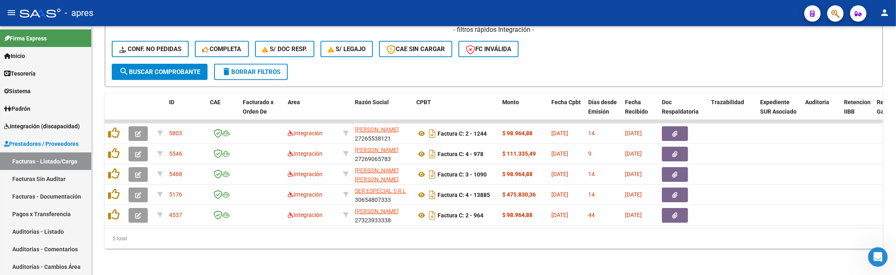
scroll to position [335, 0]
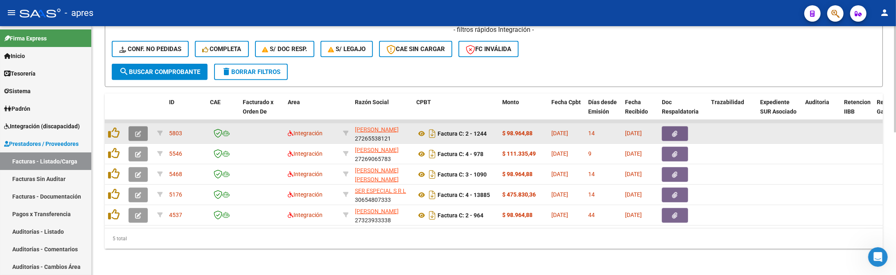
click at [138, 131] on icon "button" at bounding box center [138, 134] width 6 height 6
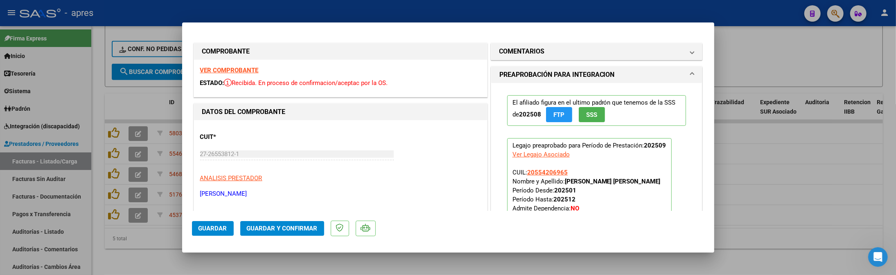
click at [228, 72] on strong "VER COMPROBANTE" at bounding box center [229, 70] width 59 height 7
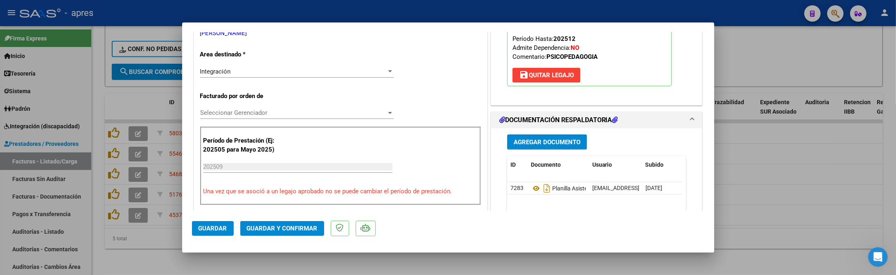
scroll to position [218, 0]
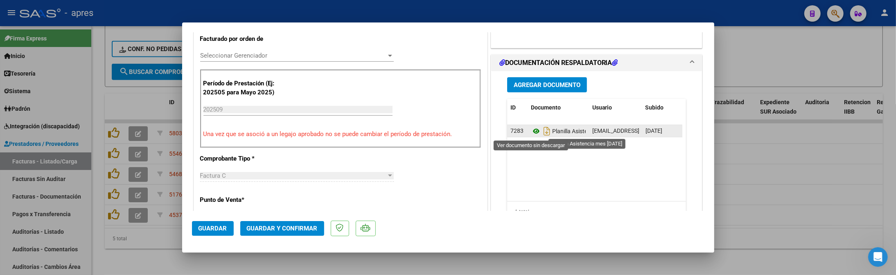
click at [531, 133] on icon at bounding box center [536, 131] width 11 height 10
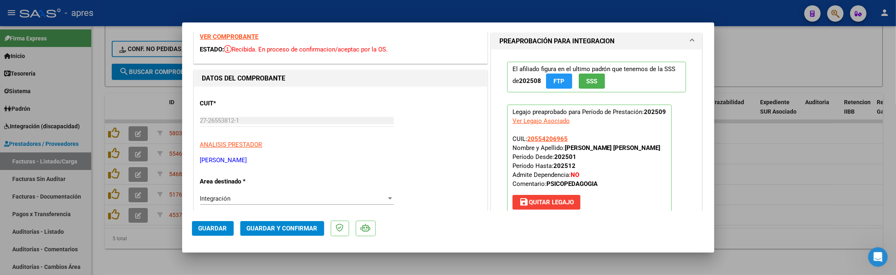
scroll to position [12, 0]
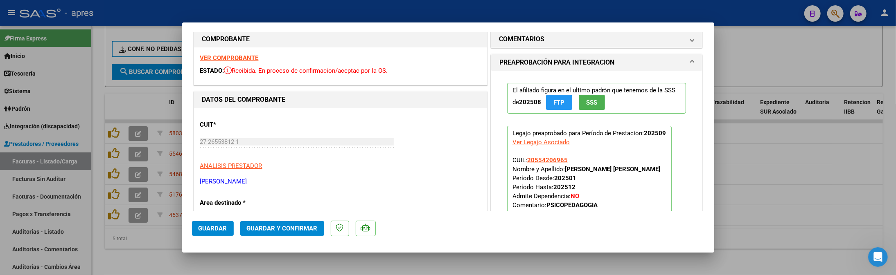
click at [294, 230] on span "Guardar y Confirmar" at bounding box center [282, 228] width 71 height 7
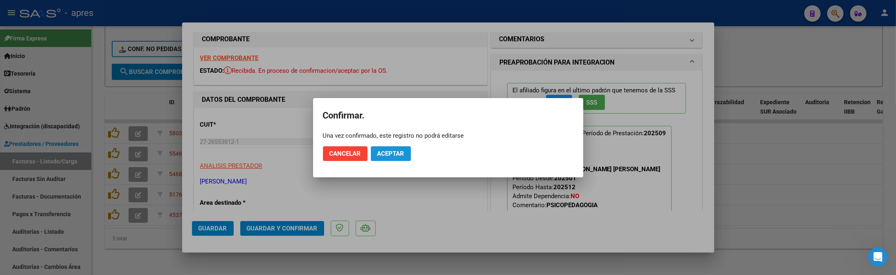
click at [379, 156] on span "Aceptar" at bounding box center [390, 153] width 27 height 7
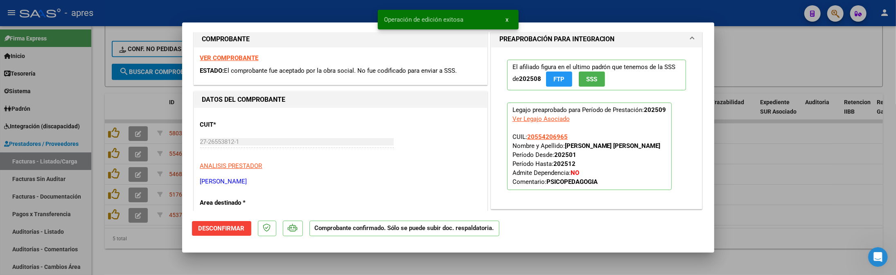
click at [170, 231] on div at bounding box center [448, 137] width 896 height 275
type input "$ 0,00"
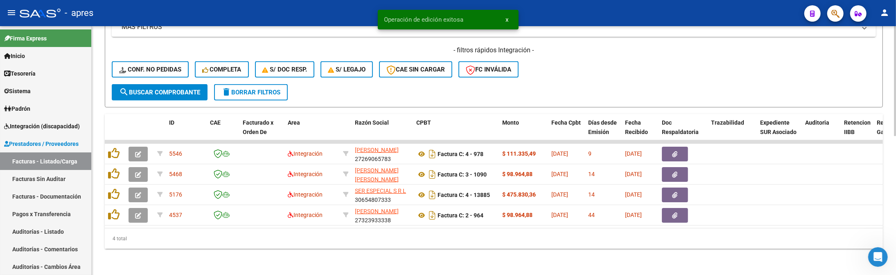
scroll to position [315, 0]
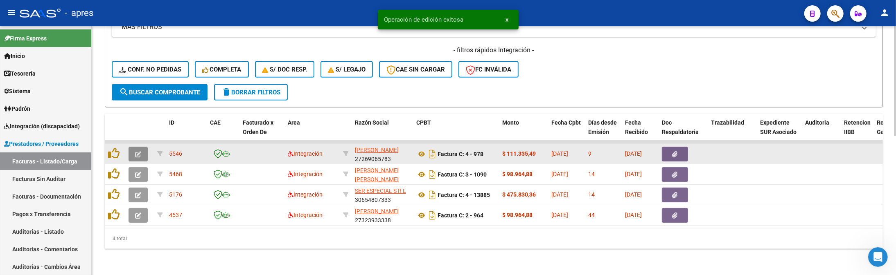
click at [141, 149] on button "button" at bounding box center [138, 154] width 19 height 15
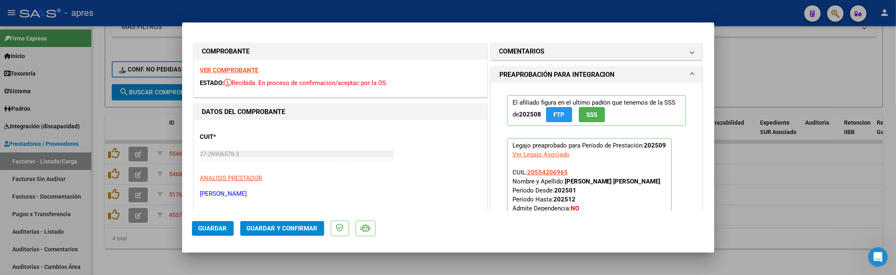
click at [249, 70] on strong "VER COMPROBANTE" at bounding box center [229, 70] width 59 height 7
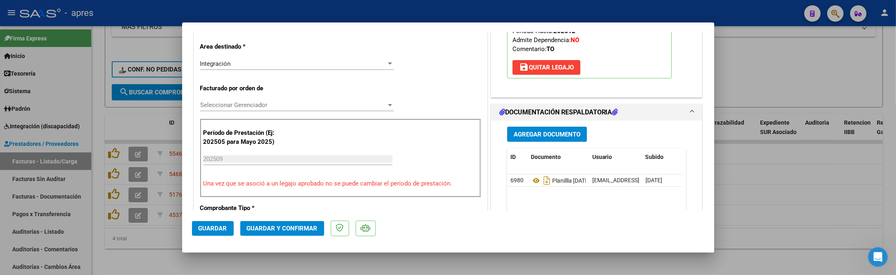
scroll to position [218, 0]
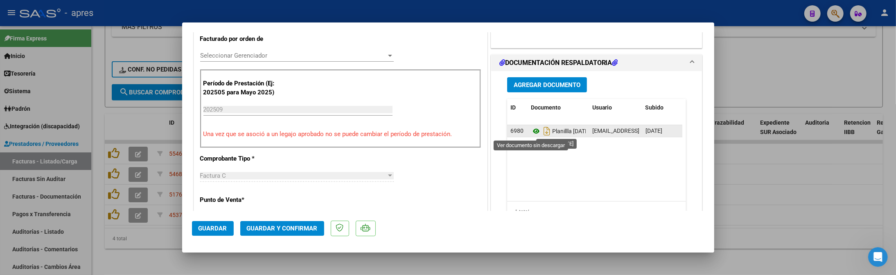
click at [534, 133] on icon at bounding box center [536, 131] width 11 height 10
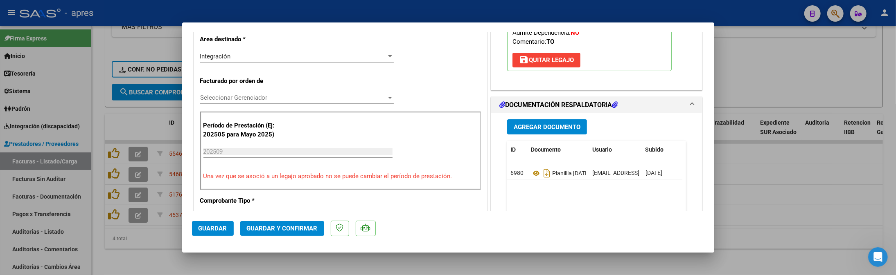
scroll to position [12, 0]
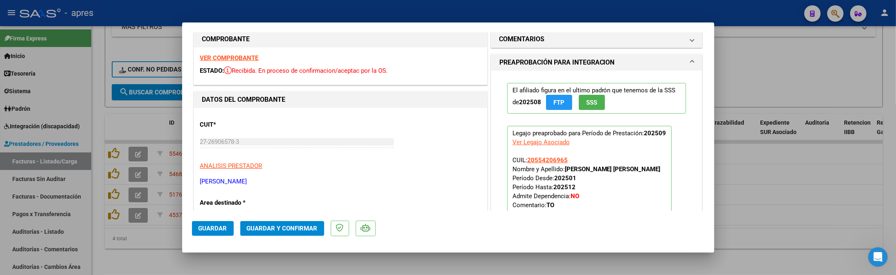
click at [268, 231] on span "Guardar y Confirmar" at bounding box center [282, 228] width 71 height 7
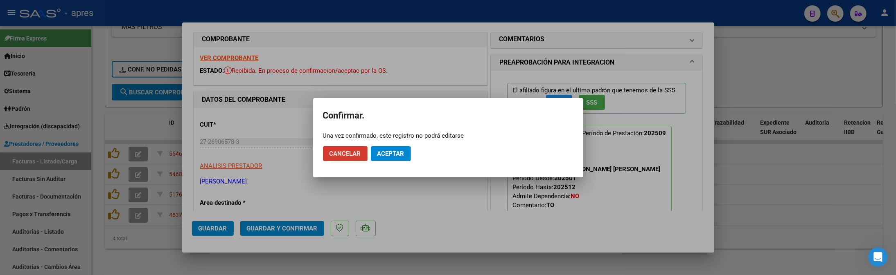
click at [390, 156] on span "Aceptar" at bounding box center [390, 153] width 27 height 7
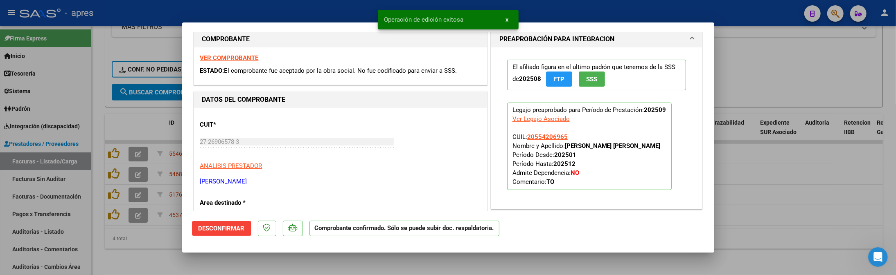
click at [164, 248] on div at bounding box center [448, 137] width 896 height 275
type input "$ 0,00"
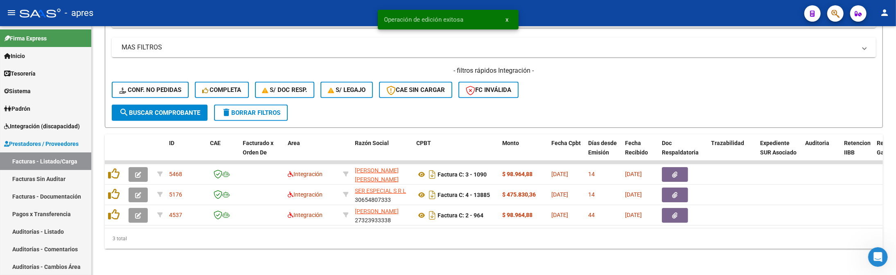
scroll to position [294, 0]
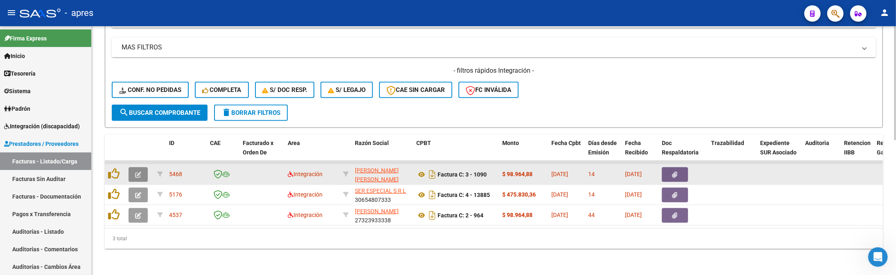
click at [138, 170] on button "button" at bounding box center [138, 174] width 19 height 15
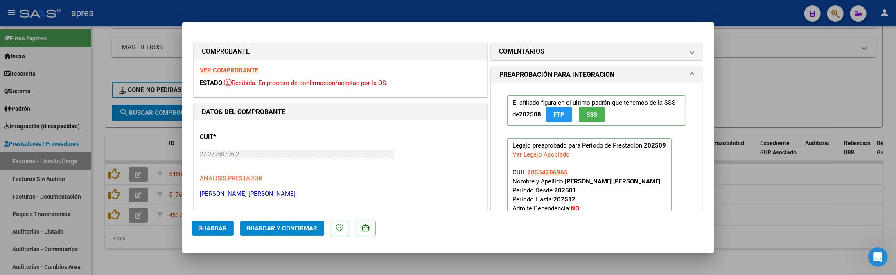
click at [228, 70] on strong "VER COMPROBANTE" at bounding box center [229, 70] width 59 height 7
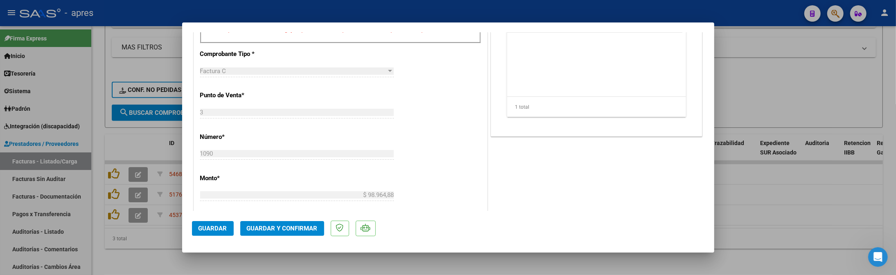
scroll to position [273, 0]
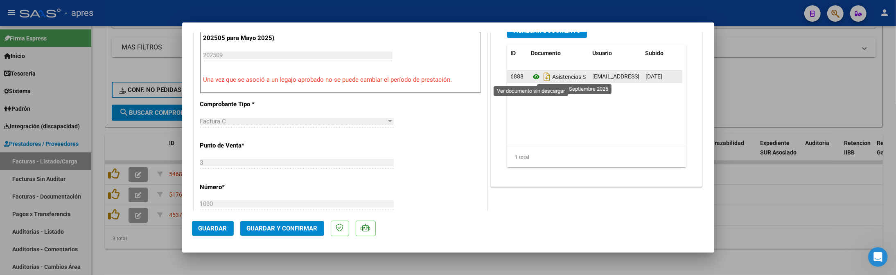
click at [531, 77] on icon at bounding box center [536, 77] width 11 height 10
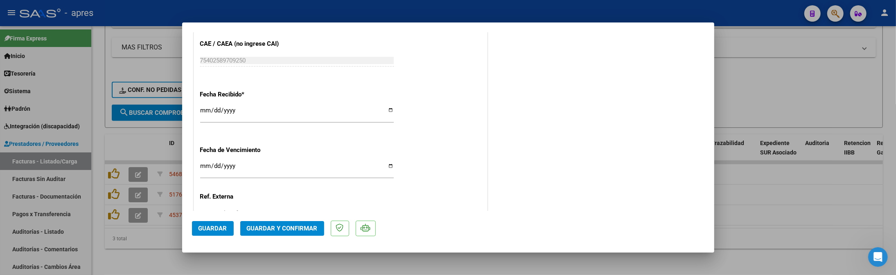
scroll to position [558, 0]
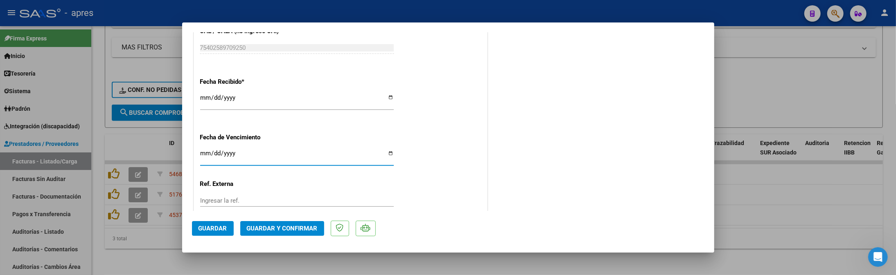
click at [202, 152] on input "Ingresar la fecha" at bounding box center [297, 156] width 194 height 13
type input "[DATE]"
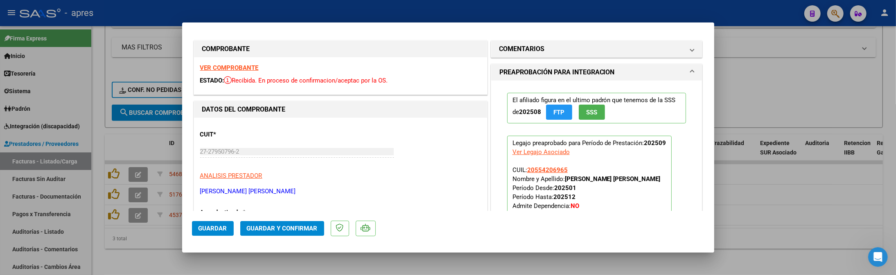
scroll to position [0, 0]
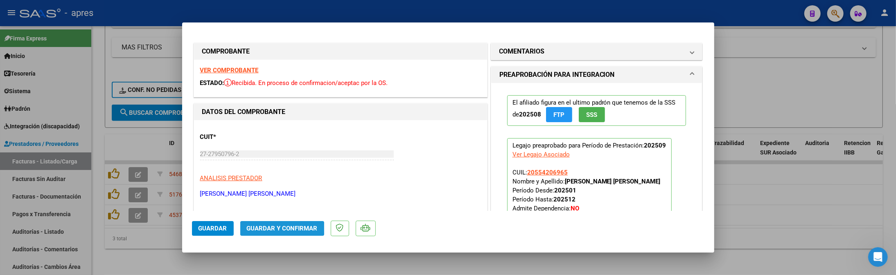
click at [277, 228] on span "Guardar y Confirmar" at bounding box center [282, 228] width 71 height 7
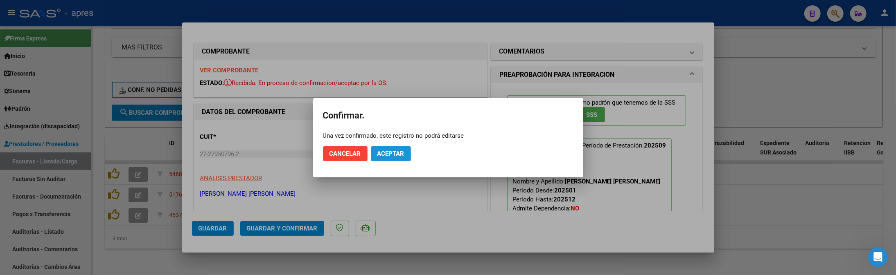
click at [385, 150] on span "Aceptar" at bounding box center [390, 153] width 27 height 7
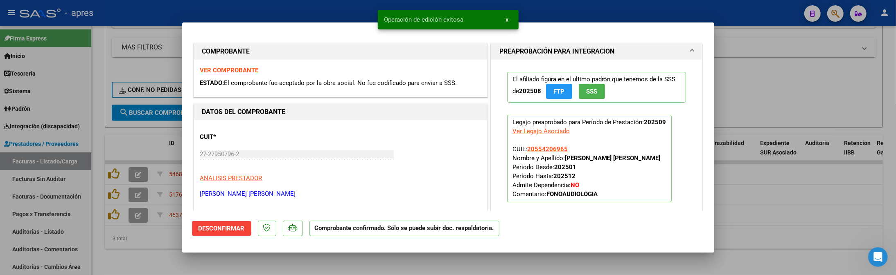
click at [133, 243] on div at bounding box center [448, 137] width 896 height 275
type input "$ 0,00"
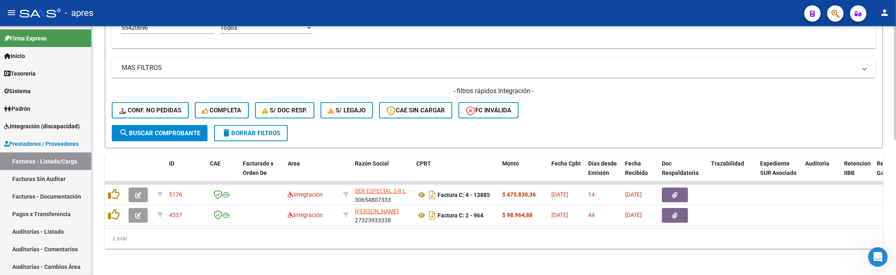
scroll to position [274, 0]
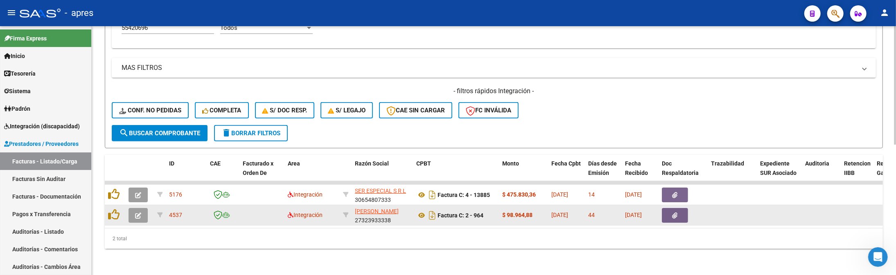
click at [141, 212] on span "button" at bounding box center [138, 215] width 6 height 7
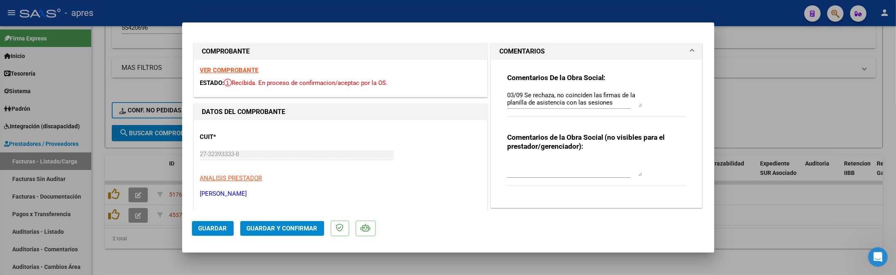
click at [232, 75] on div "VER COMPROBANTE ESTADO: Recibida. En proceso de confirmacion/aceptac por la OS." at bounding box center [340, 78] width 293 height 37
click at [232, 70] on strong "VER COMPROBANTE" at bounding box center [229, 70] width 59 height 7
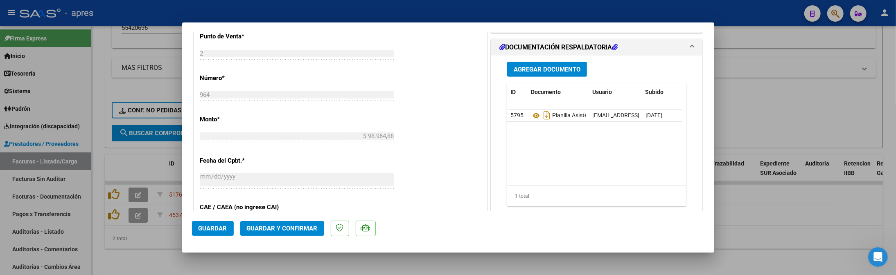
scroll to position [436, 0]
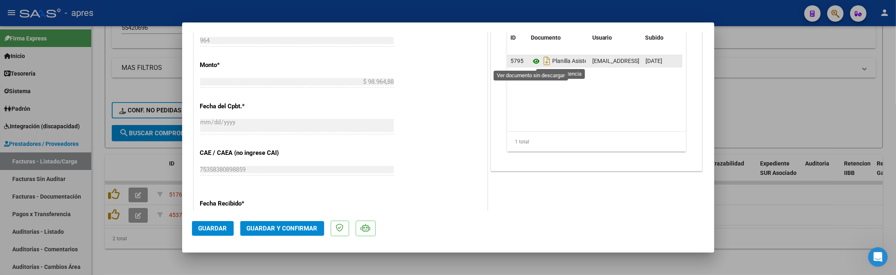
click at [531, 61] on icon at bounding box center [536, 61] width 11 height 10
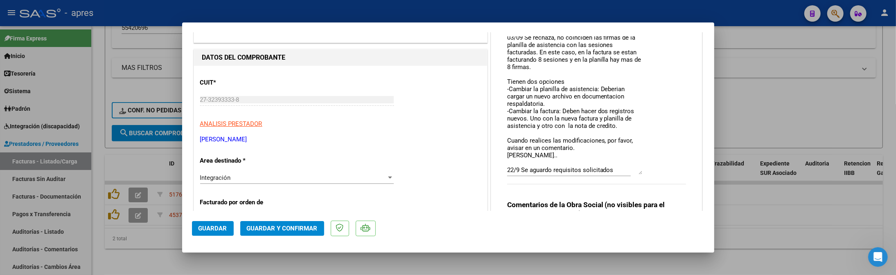
scroll to position [2, 0]
drag, startPoint x: 634, startPoint y: 51, endPoint x: 622, endPoint y: 155, distance: 104.2
click at [630, 170] on textarea "03/09 Se rechaza, no coinciden las firmas de la planilla de asistencia con las …" at bounding box center [574, 106] width 135 height 140
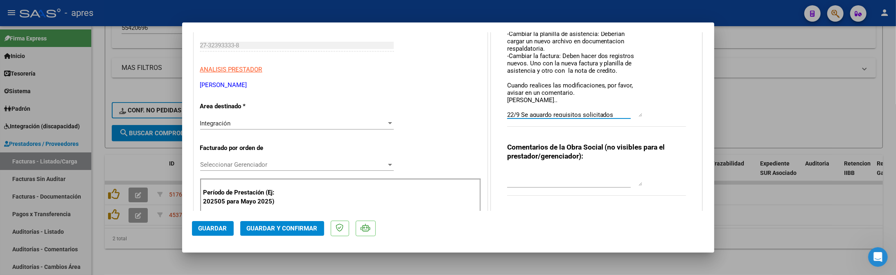
scroll to position [7, 0]
click at [114, 246] on div at bounding box center [448, 137] width 896 height 275
type input "$ 0,00"
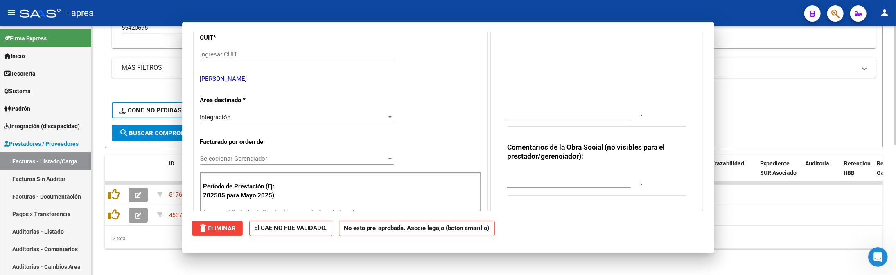
scroll to position [0, 0]
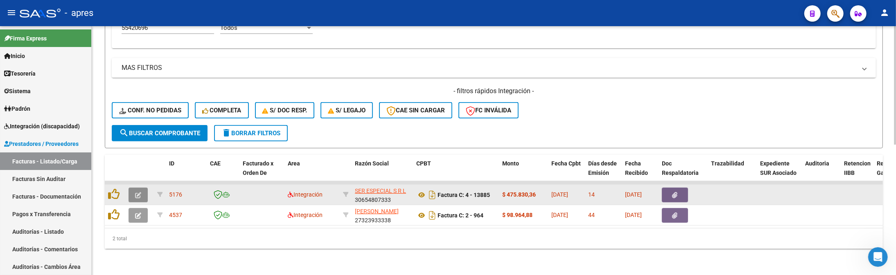
click at [134, 188] on button "button" at bounding box center [138, 195] width 19 height 15
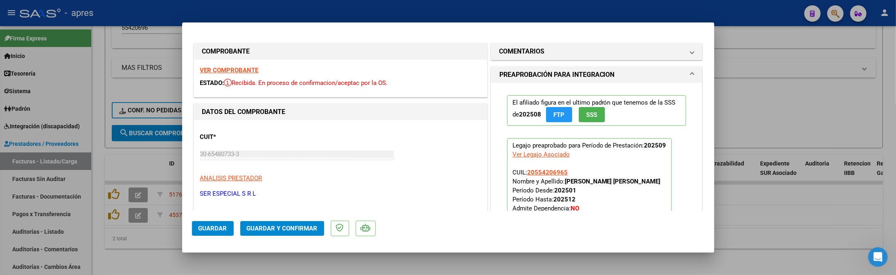
click at [244, 70] on strong "VER COMPROBANTE" at bounding box center [229, 70] width 59 height 7
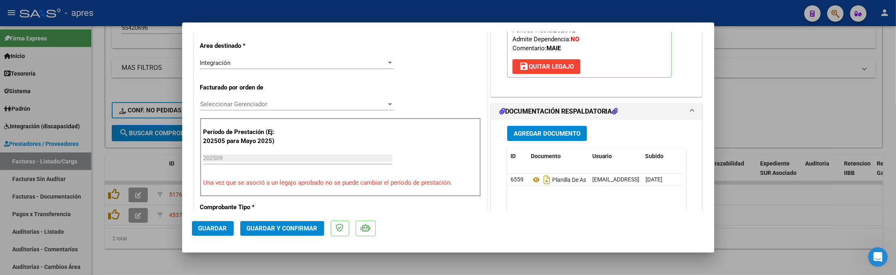
scroll to position [218, 0]
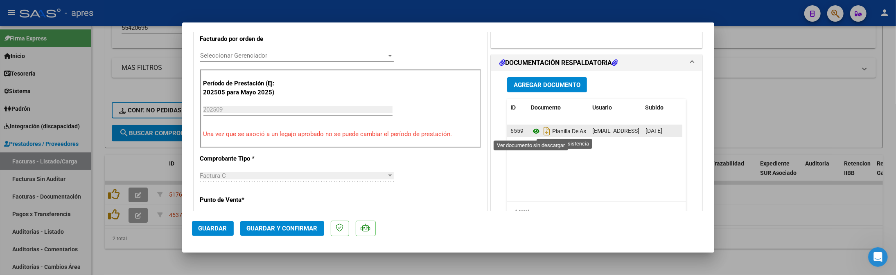
click at [531, 130] on icon at bounding box center [536, 131] width 11 height 10
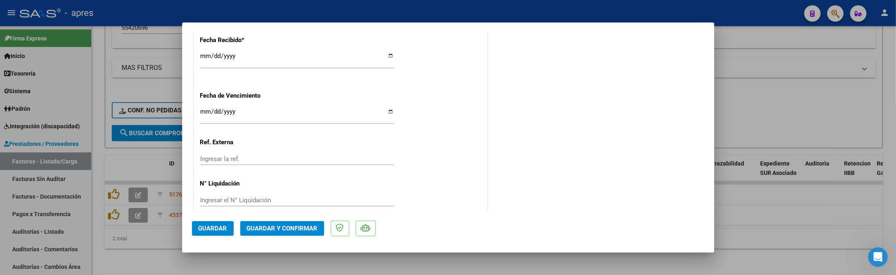
scroll to position [613, 0]
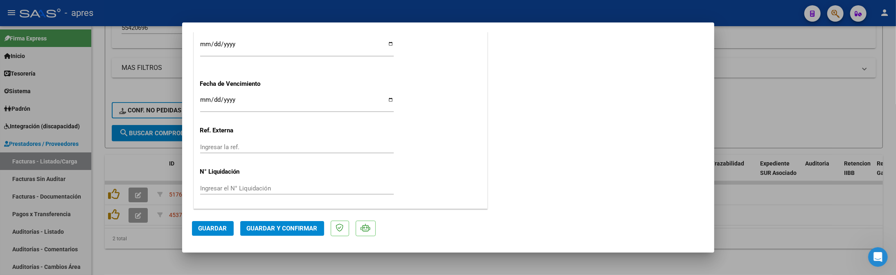
click at [278, 232] on span "Guardar y Confirmar" at bounding box center [282, 228] width 71 height 7
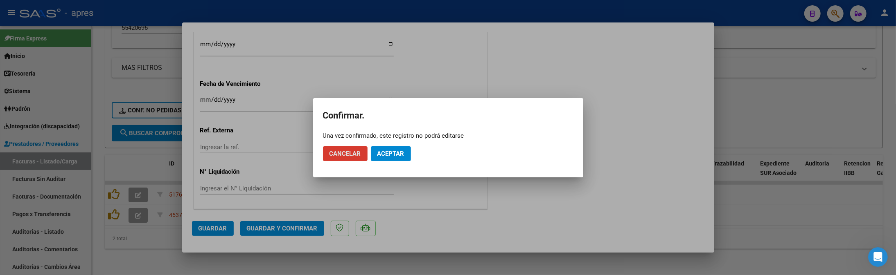
click at [389, 151] on span "Aceptar" at bounding box center [390, 153] width 27 height 7
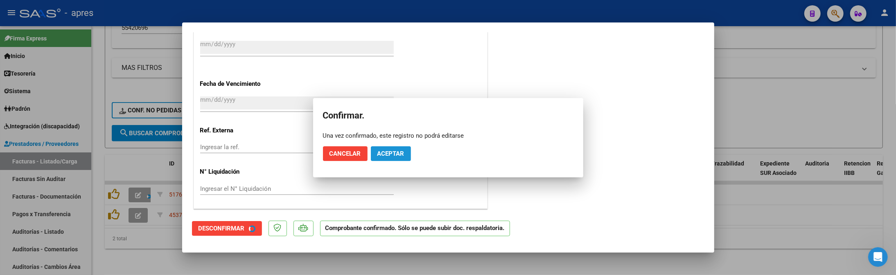
scroll to position [562, 0]
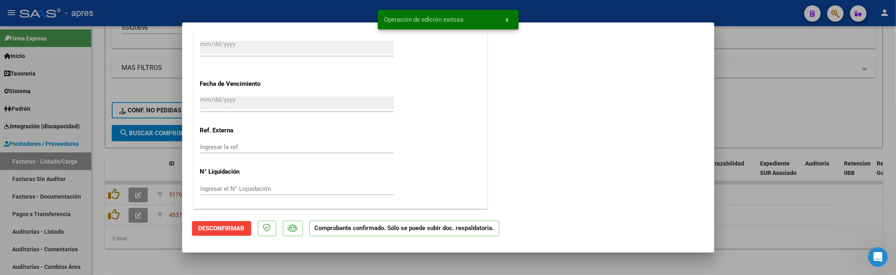
click at [149, 235] on div at bounding box center [448, 137] width 896 height 275
type input "$ 0,00"
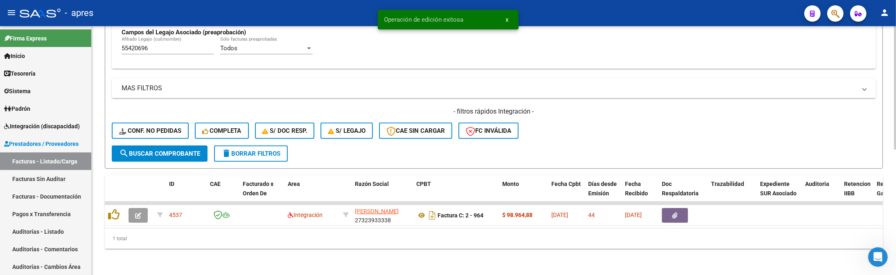
scroll to position [253, 0]
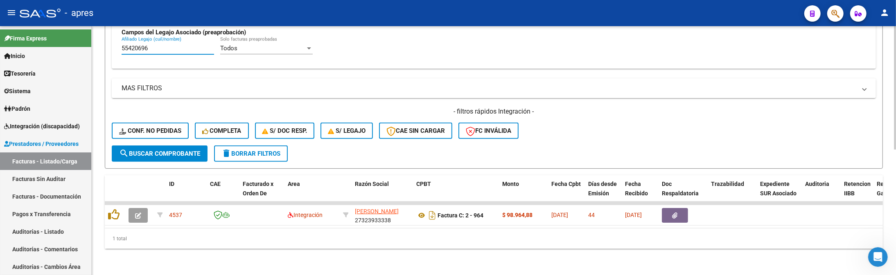
drag, startPoint x: 163, startPoint y: 41, endPoint x: 93, endPoint y: 43, distance: 69.2
click at [93, 43] on div "Video tutorial PRESTADORES -> Listado de CPBTs Emitidos por Prestadores / Prove…" at bounding box center [494, 28] width 804 height 494
paste input "278410"
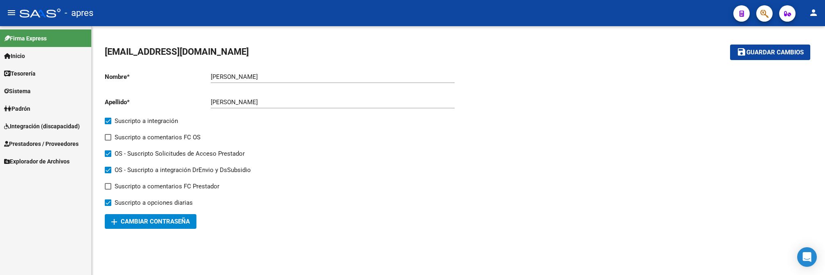
click at [58, 138] on link "Prestadores / Proveedores" at bounding box center [45, 144] width 91 height 18
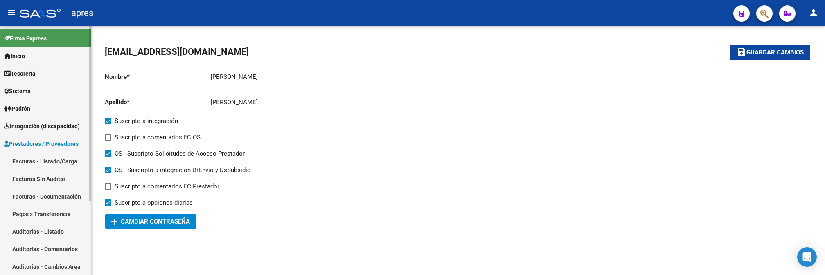
click at [53, 154] on link "Facturas - Listado/Carga" at bounding box center [45, 162] width 91 height 18
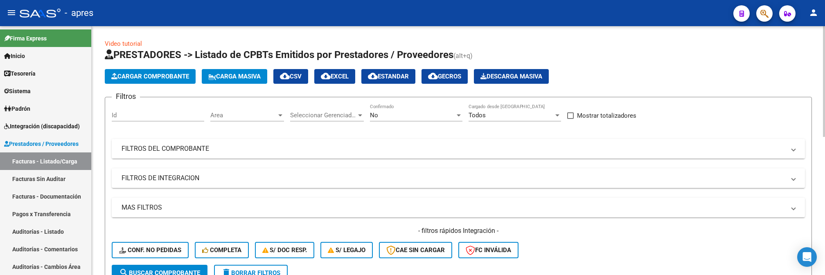
click at [295, 142] on mat-expansion-panel-header "FILTROS DEL COMPROBANTE" at bounding box center [458, 149] width 693 height 20
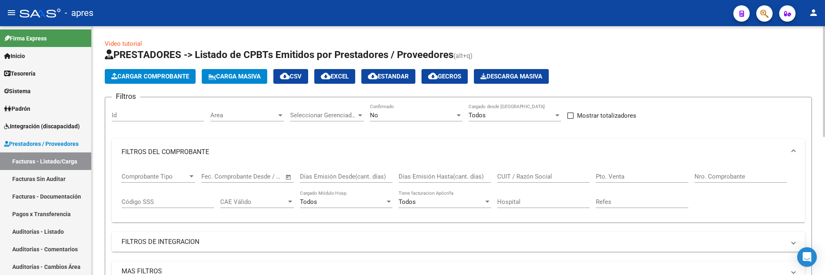
click at [295, 144] on mat-expansion-panel-header "FILTROS DEL COMPROBANTE" at bounding box center [458, 152] width 693 height 26
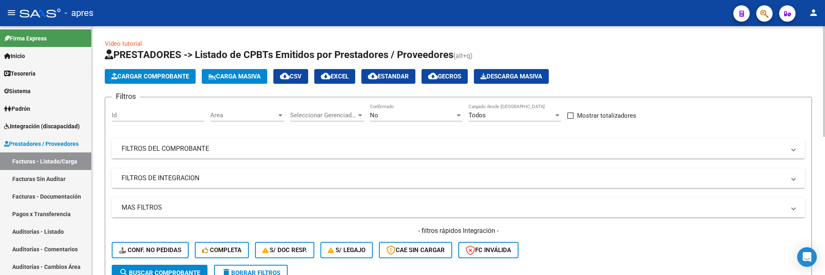
click at [431, 152] on mat-panel-title "FILTROS DEL COMPROBANTE" at bounding box center [454, 148] width 664 height 9
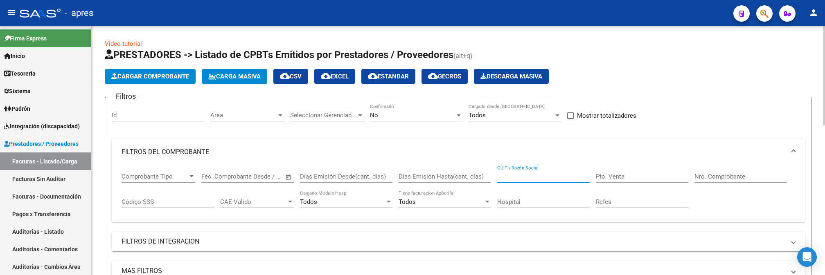
click at [518, 179] on input "CUIT / Razón Social" at bounding box center [543, 176] width 93 height 7
type input "quantin"
click at [713, 173] on input "Nro. Comprobante" at bounding box center [741, 176] width 93 height 7
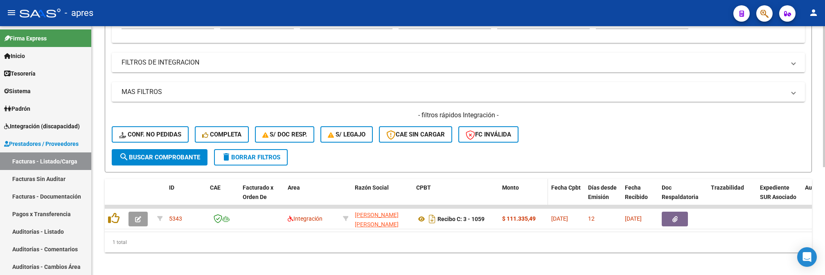
scroll to position [191, 0]
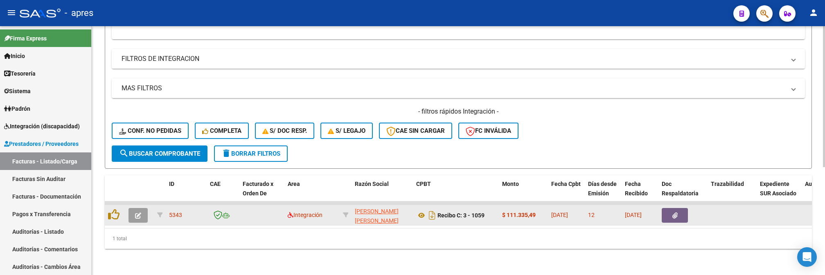
type input "1059"
click at [141, 213] on icon "button" at bounding box center [138, 216] width 6 height 6
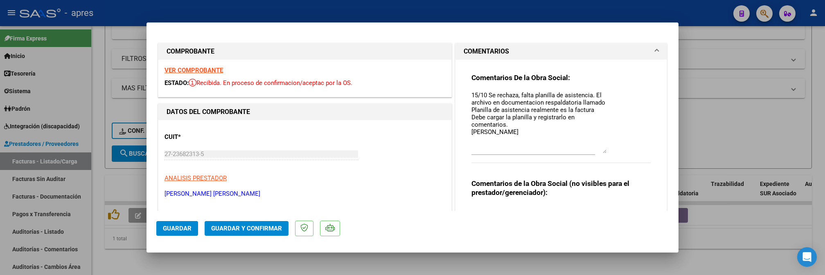
drag, startPoint x: 599, startPoint y: 105, endPoint x: 599, endPoint y: 151, distance: 46.3
click at [599, 151] on textarea "15/10 Se rechaza, falta planilla de asistencia. El archivo en documentacion res…" at bounding box center [539, 122] width 135 height 63
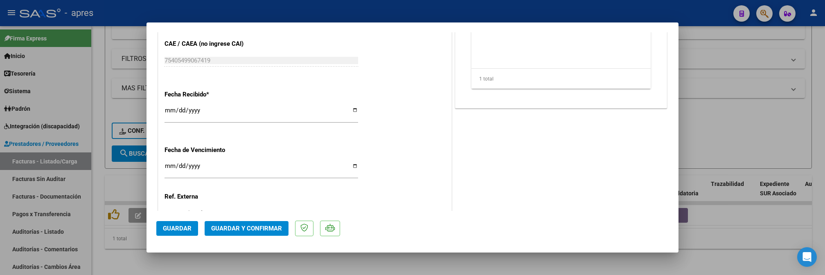
scroll to position [382, 0]
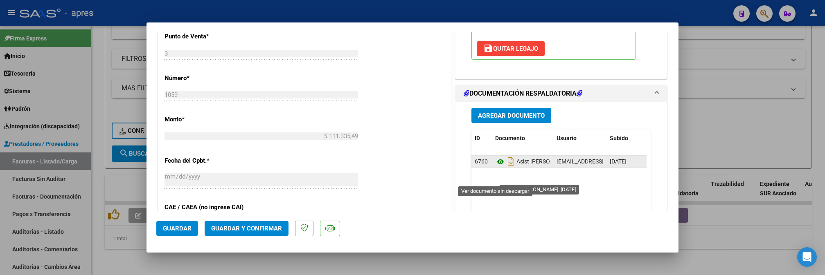
click at [495, 167] on icon at bounding box center [500, 162] width 11 height 10
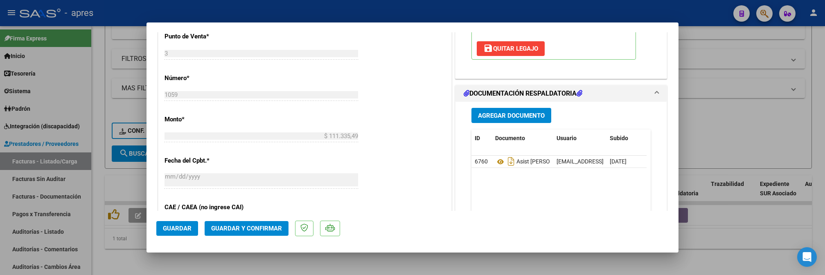
click at [269, 261] on div at bounding box center [412, 137] width 825 height 275
type input "$ 0,00"
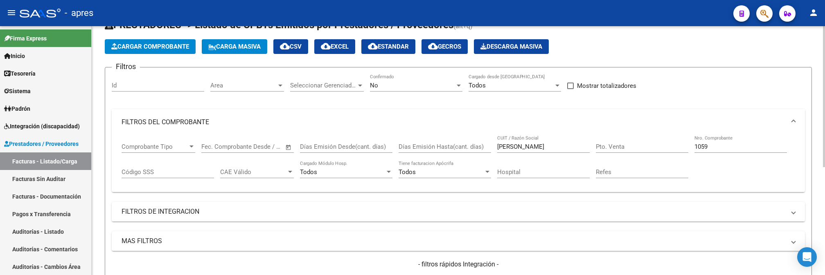
scroll to position [27, 0]
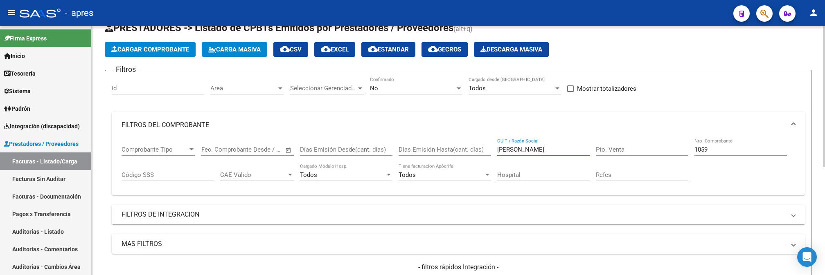
drag, startPoint x: 524, startPoint y: 149, endPoint x: 444, endPoint y: 144, distance: 80.8
click at [444, 144] on div "Comprobante Tipo Comprobante Tipo Fecha inicio – Fecha fin Fec. Comprobante Des…" at bounding box center [459, 163] width 674 height 51
paste input "Trojanowski Sofia"
type input "Trojanowski Sofia"
drag, startPoint x: 719, startPoint y: 152, endPoint x: 685, endPoint y: 147, distance: 34.1
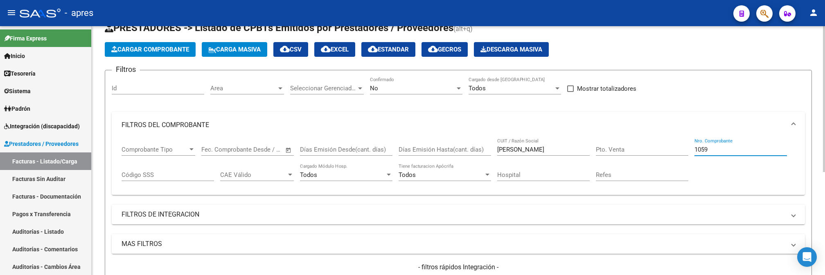
click at [685, 147] on div "Comprobante Tipo Comprobante Tipo Fecha inicio – Fecha fin Fec. Comprobante Des…" at bounding box center [459, 163] width 674 height 51
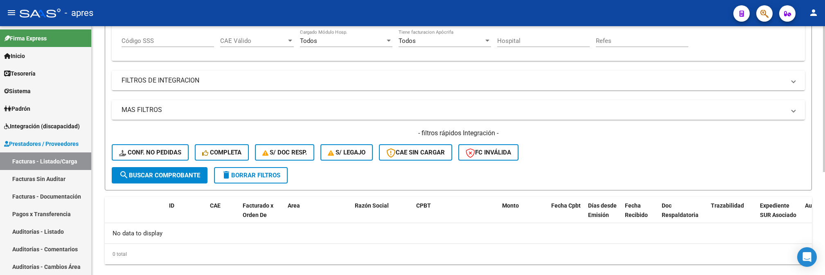
scroll to position [176, 0]
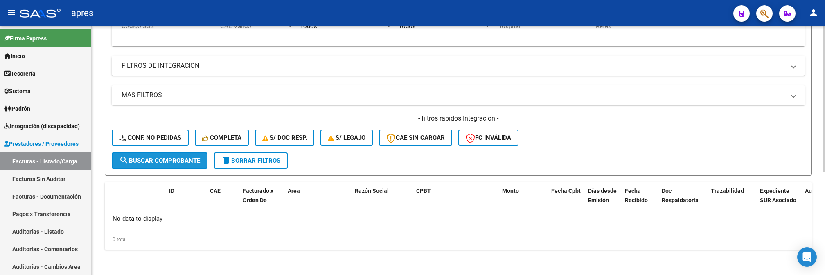
click at [160, 162] on span "search Buscar Comprobante" at bounding box center [159, 160] width 81 height 7
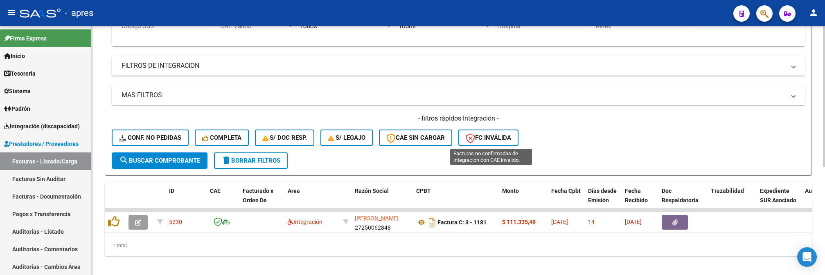
scroll to position [67, 0]
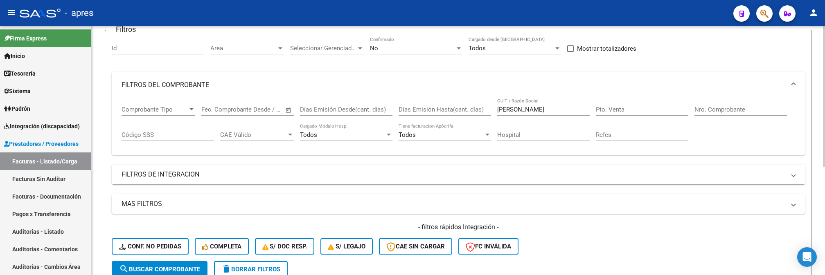
click at [704, 108] on input "Nro. Comprobante" at bounding box center [741, 109] width 93 height 7
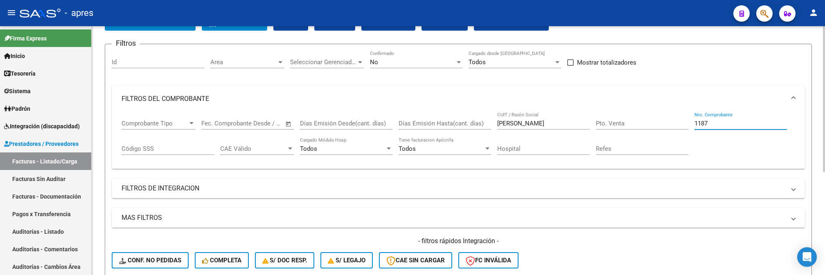
scroll to position [12, 0]
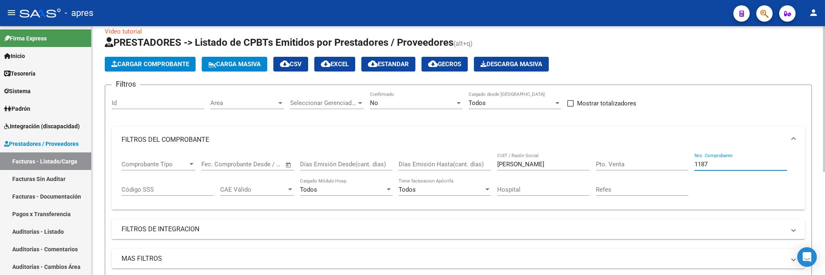
type input "1187"
click at [351, 106] on span "Seleccionar Gerenciador" at bounding box center [323, 102] width 66 height 7
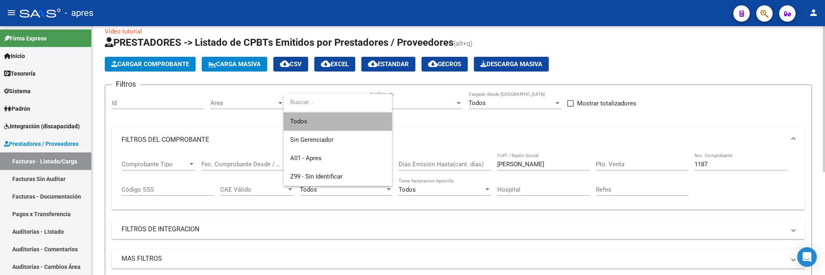
drag, startPoint x: 346, startPoint y: 118, endPoint x: 399, endPoint y: 105, distance: 55.2
click at [351, 116] on span "Todos" at bounding box center [337, 122] width 95 height 18
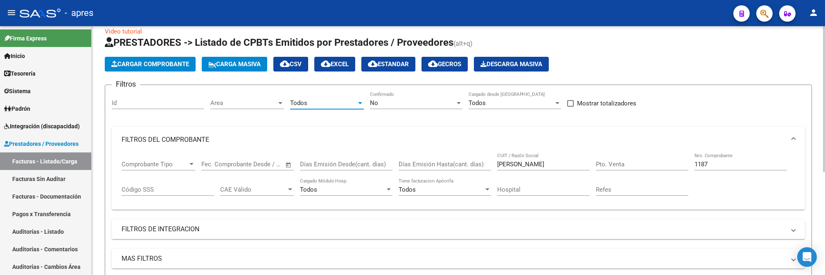
click at [399, 105] on div "No" at bounding box center [412, 102] width 85 height 7
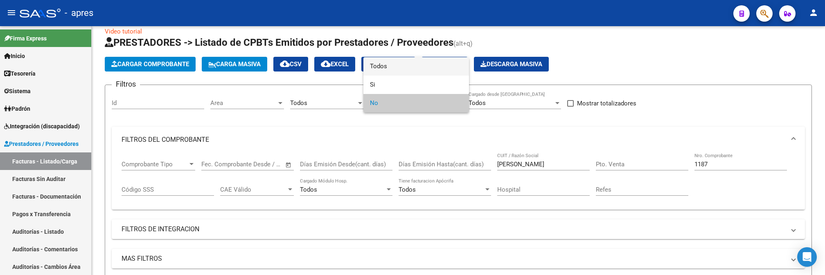
click at [399, 63] on span "Todos" at bounding box center [416, 66] width 93 height 18
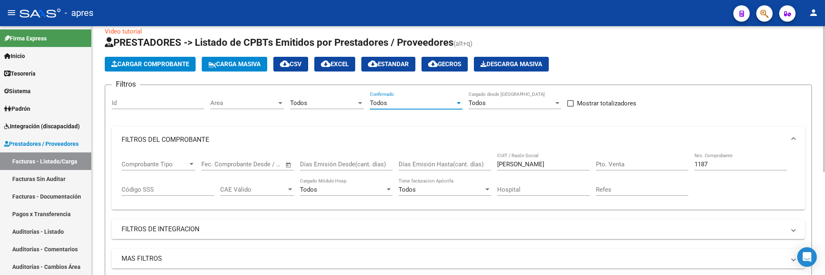
click at [251, 107] on div "Area Area" at bounding box center [247, 101] width 74 height 18
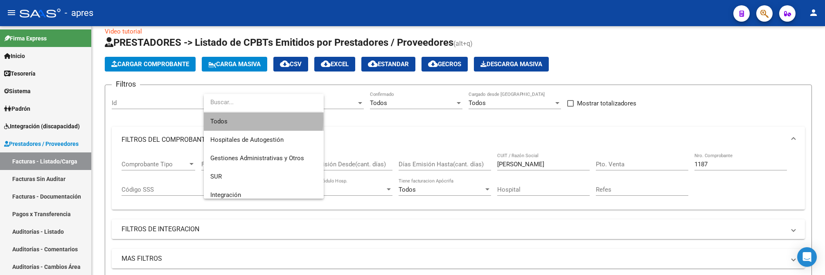
click at [251, 120] on span "Todos" at bounding box center [263, 122] width 107 height 18
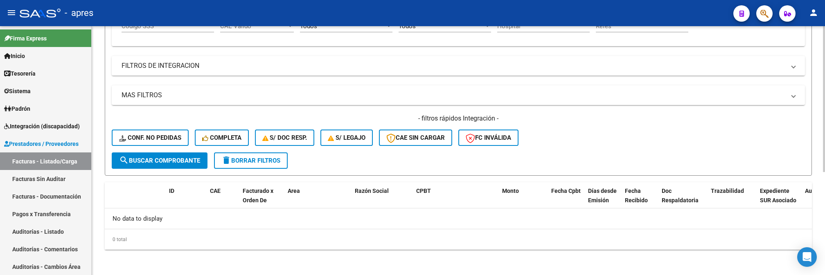
click at [183, 159] on span "search Buscar Comprobante" at bounding box center [159, 160] width 81 height 7
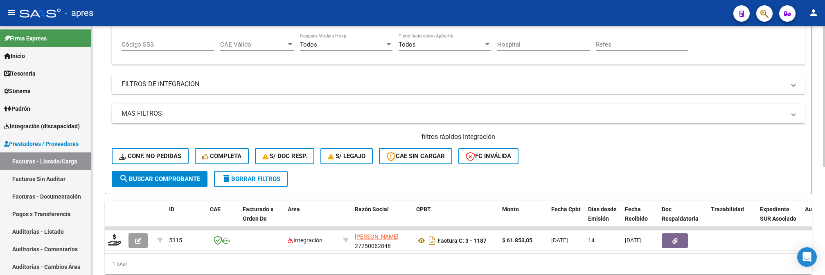
scroll to position [176, 0]
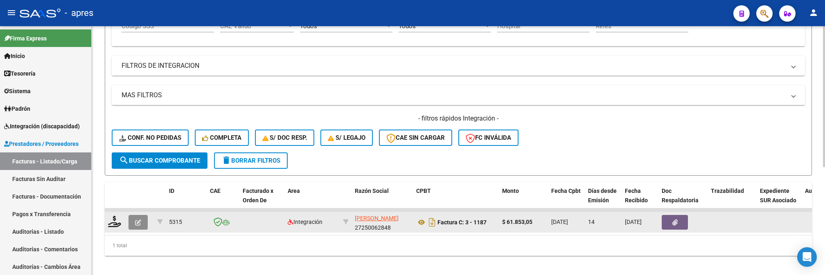
click at [134, 225] on button "button" at bounding box center [138, 222] width 19 height 15
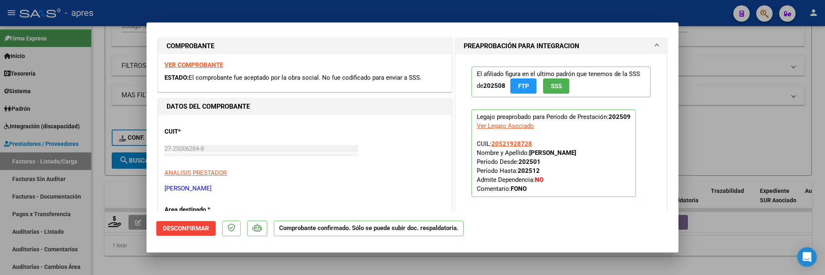
scroll to position [0, 0]
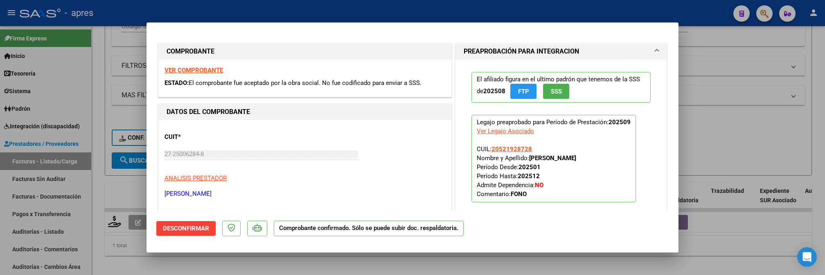
click at [195, 70] on strong "VER COMPROBANTE" at bounding box center [194, 70] width 59 height 7
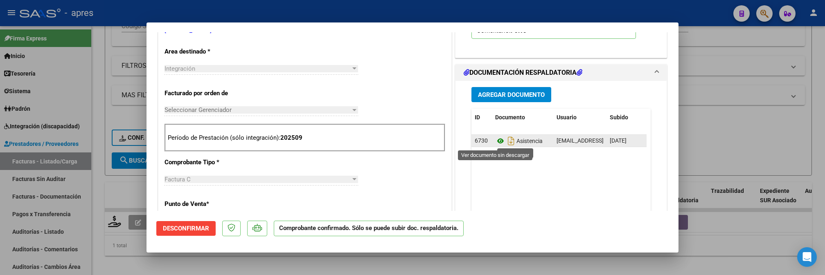
click at [495, 141] on icon at bounding box center [500, 141] width 11 height 10
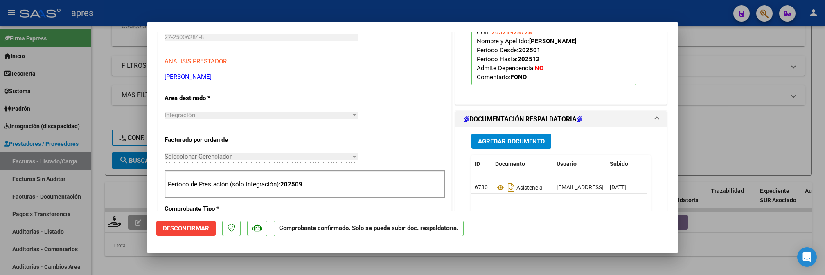
scroll to position [54, 0]
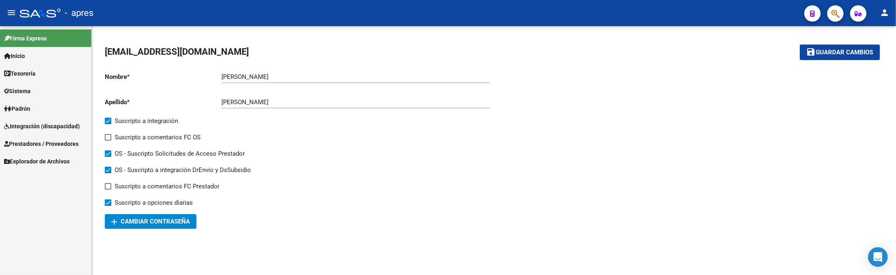
click at [59, 143] on span "Prestadores / Proveedores" at bounding box center [41, 144] width 74 height 9
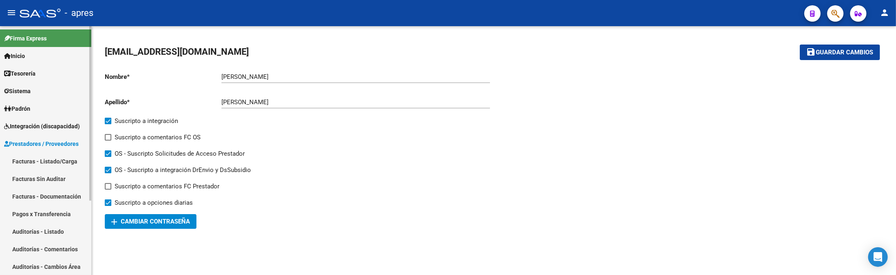
click at [61, 125] on span "Integración (discapacidad)" at bounding box center [42, 126] width 76 height 9
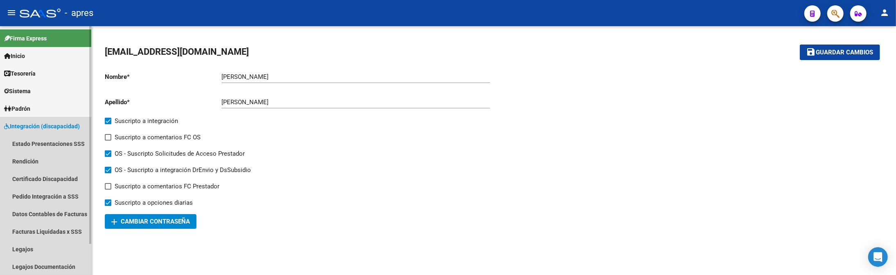
click at [62, 128] on span "Integración (discapacidad)" at bounding box center [42, 126] width 76 height 9
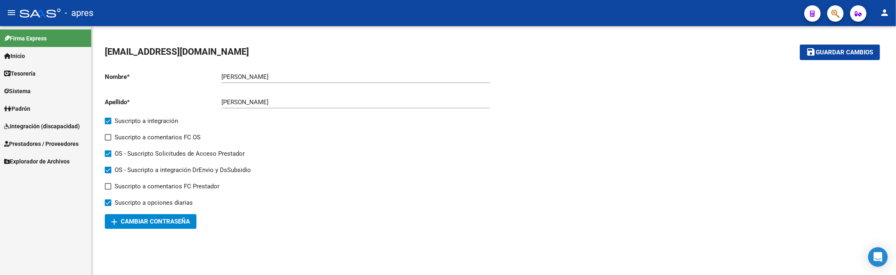
click at [61, 140] on span "Prestadores / Proveedores" at bounding box center [41, 144] width 74 height 9
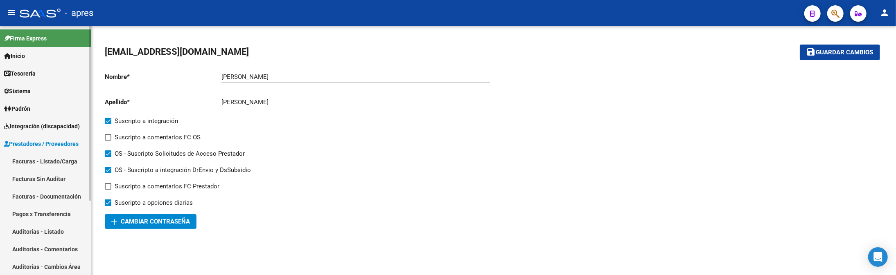
click at [58, 154] on link "Facturas - Listado/Carga" at bounding box center [45, 162] width 91 height 18
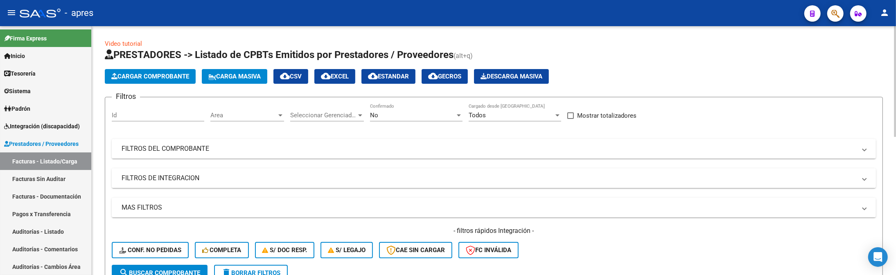
click at [217, 179] on mat-panel-title "FILTROS DE INTEGRACION" at bounding box center [489, 178] width 735 height 9
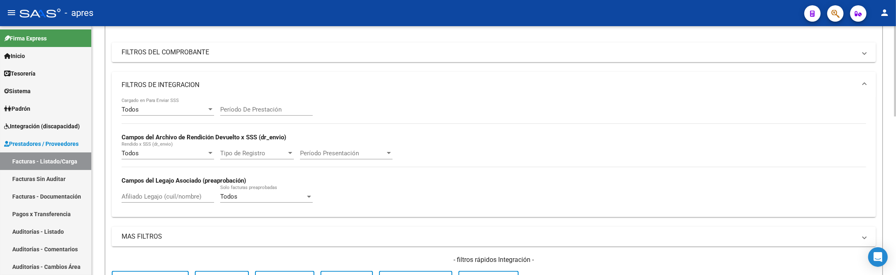
scroll to position [109, 0]
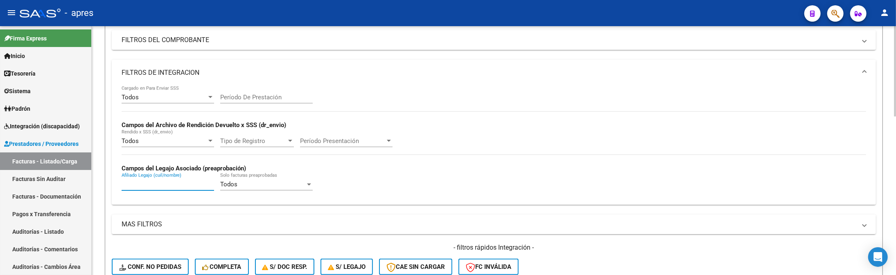
click at [187, 187] on input "Afiliado Legajo (cuil/nombre)" at bounding box center [168, 184] width 93 height 7
paste input "52784106"
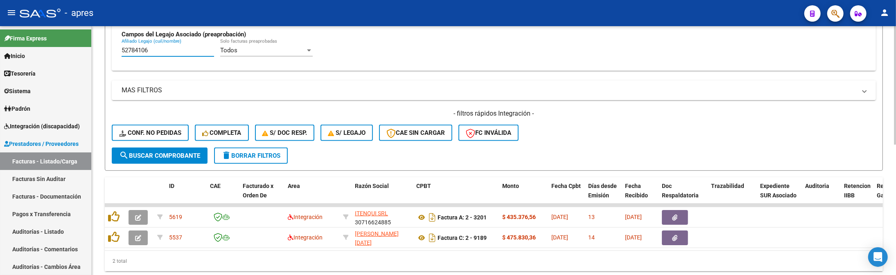
scroll to position [273, 0]
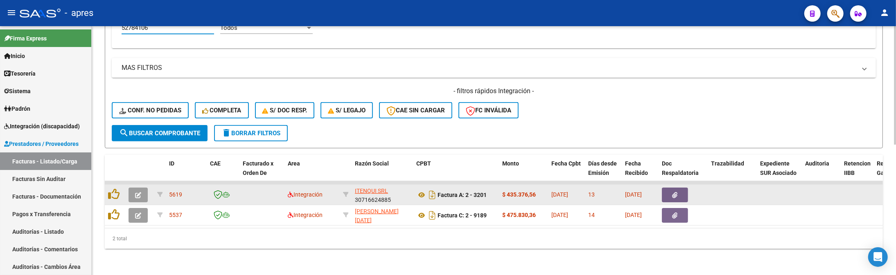
type input "52784106"
click at [138, 192] on icon "button" at bounding box center [138, 195] width 6 height 6
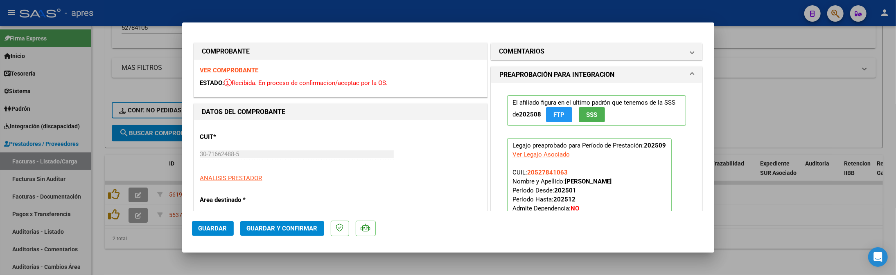
click at [218, 72] on strong "VER COMPROBANTE" at bounding box center [229, 70] width 59 height 7
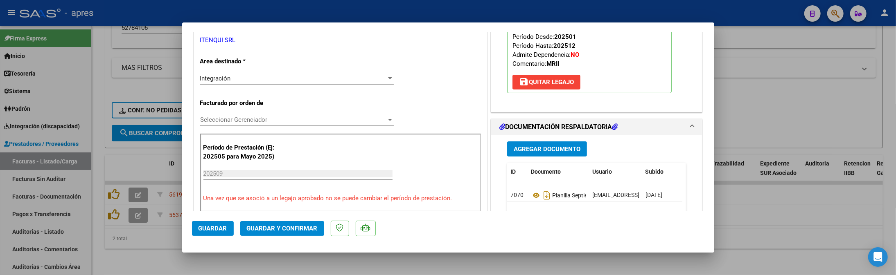
scroll to position [218, 0]
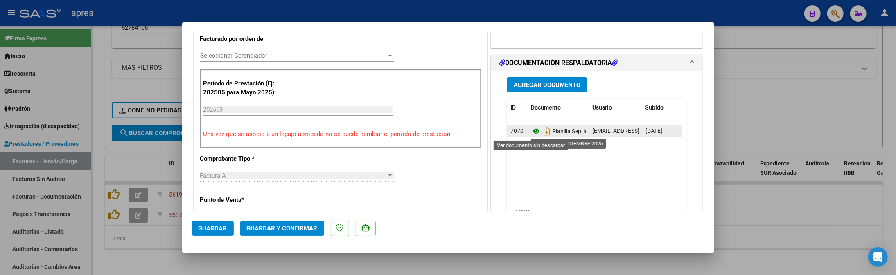
click at [531, 132] on icon at bounding box center [536, 131] width 11 height 10
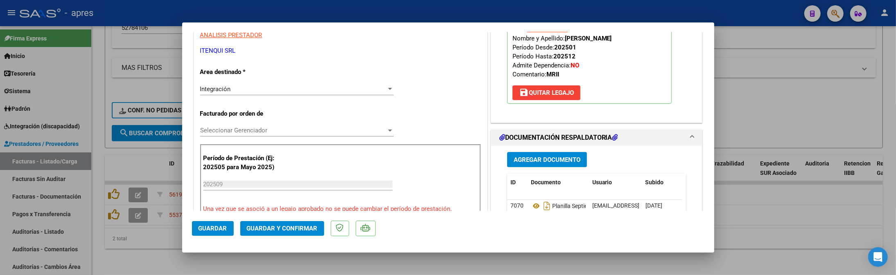
scroll to position [67, 0]
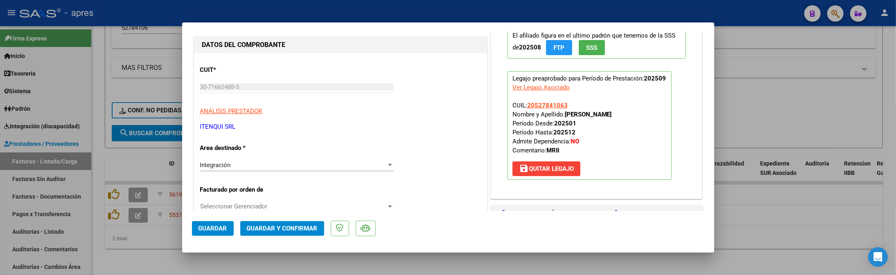
click at [289, 231] on span "Guardar y Confirmar" at bounding box center [282, 228] width 71 height 7
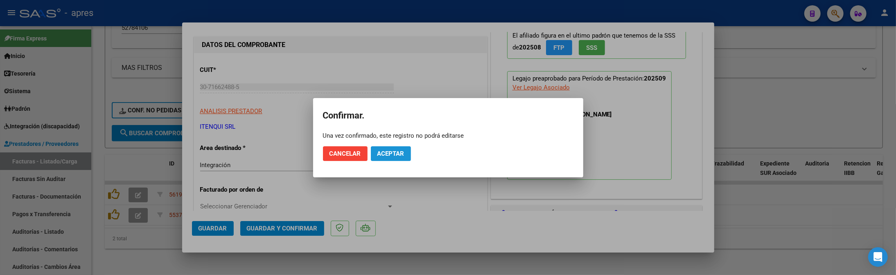
click at [382, 157] on span "Aceptar" at bounding box center [390, 153] width 27 height 7
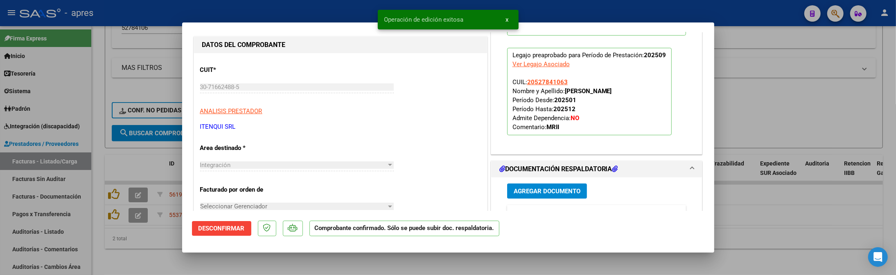
click at [157, 251] on div at bounding box center [448, 137] width 896 height 275
type input "$ 0,00"
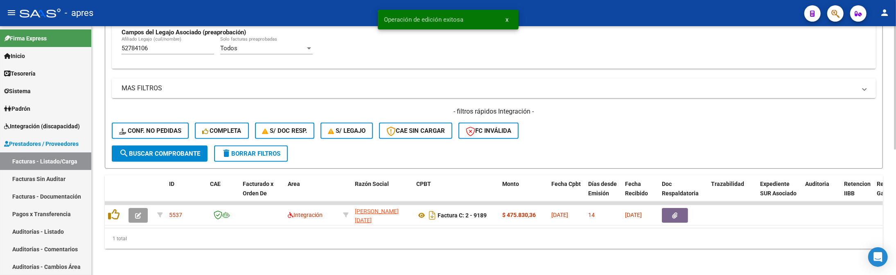
scroll to position [253, 0]
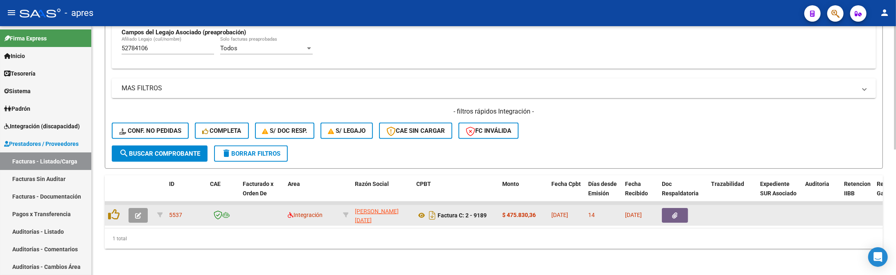
click at [148, 208] on div at bounding box center [140, 215] width 22 height 15
click at [144, 209] on button "button" at bounding box center [138, 215] width 19 height 15
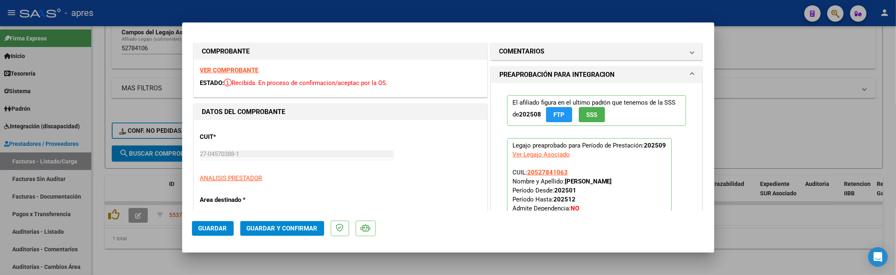
click at [233, 67] on strong "VER COMPROBANTE" at bounding box center [229, 70] width 59 height 7
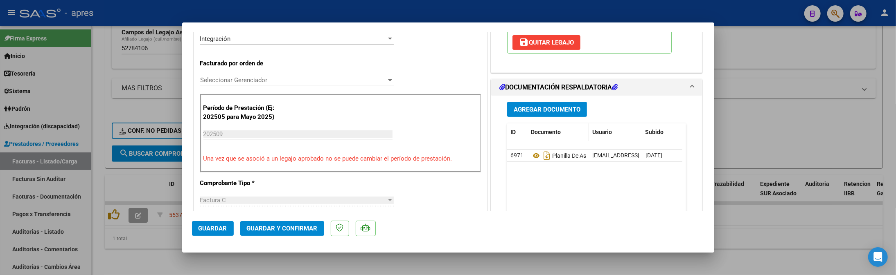
scroll to position [218, 0]
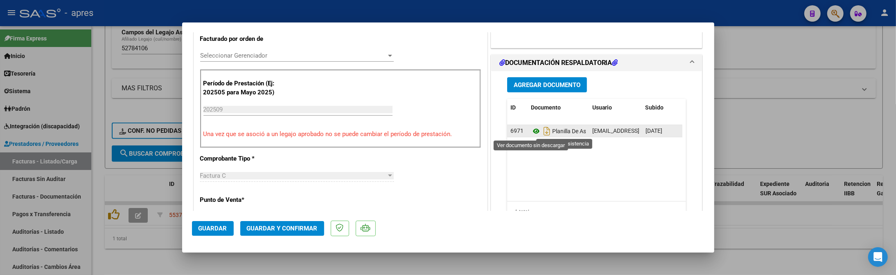
click at [533, 130] on icon at bounding box center [536, 131] width 11 height 10
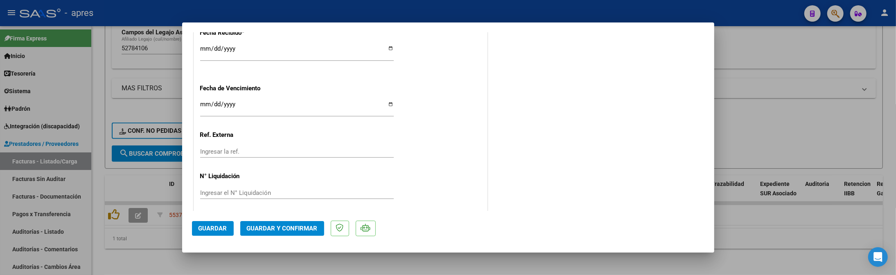
scroll to position [613, 0]
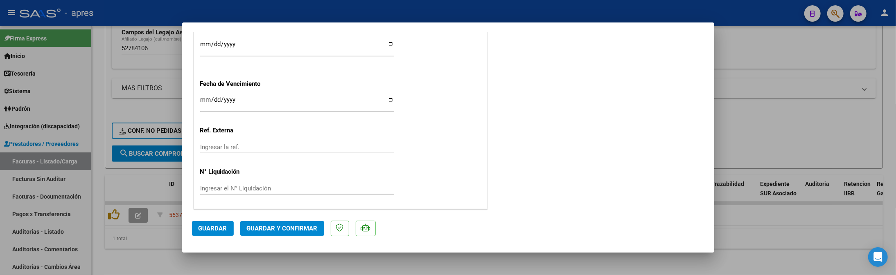
click at [277, 228] on span "Guardar y Confirmar" at bounding box center [282, 228] width 71 height 7
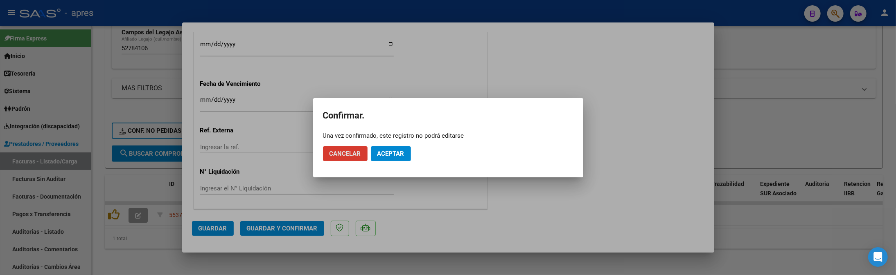
click at [390, 156] on span "Aceptar" at bounding box center [390, 153] width 27 height 7
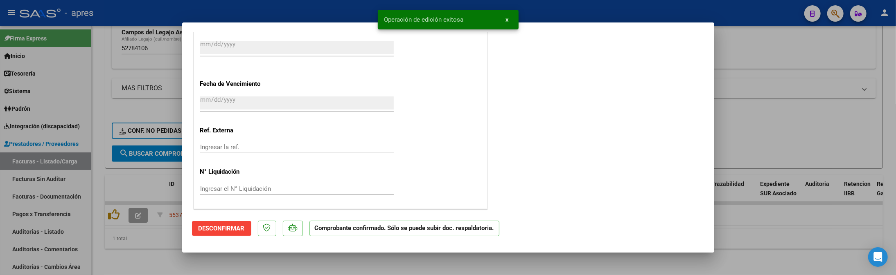
click at [154, 261] on div at bounding box center [448, 137] width 896 height 275
type input "$ 0,00"
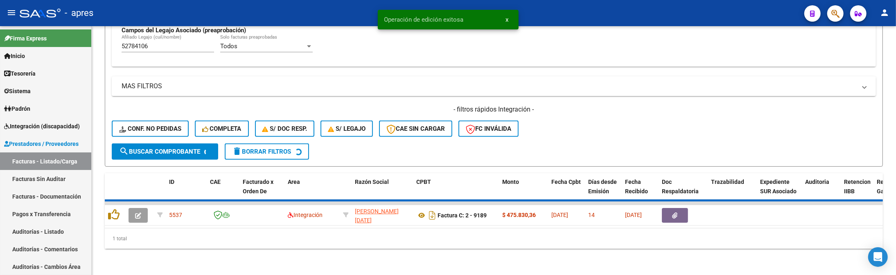
scroll to position [239, 0]
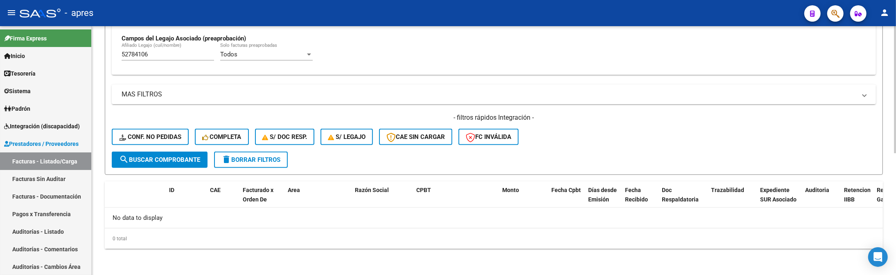
drag, startPoint x: 169, startPoint y: 56, endPoint x: 92, endPoint y: 57, distance: 77.4
click at [92, 57] on div "Video tutorial PRESTADORES -> Listado de CPBTs Emitidos por Prestadores / Prove…" at bounding box center [494, 31] width 804 height 488
paste input "0862803"
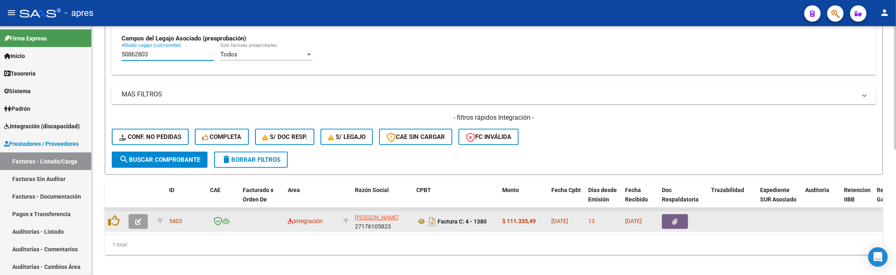
type input "50862803"
click at [143, 223] on button "button" at bounding box center [138, 221] width 19 height 15
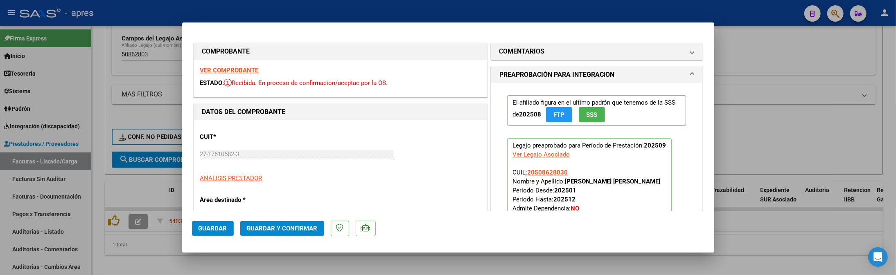
click at [246, 72] on strong "VER COMPROBANTE" at bounding box center [229, 70] width 59 height 7
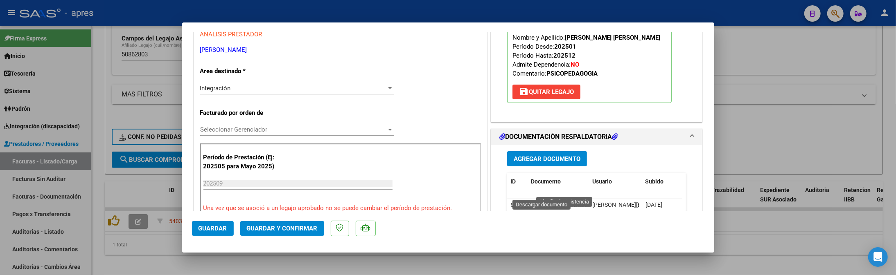
scroll to position [273, 0]
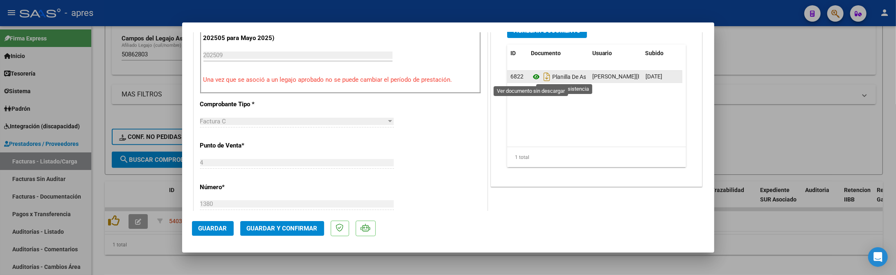
click at [531, 74] on icon at bounding box center [536, 77] width 11 height 10
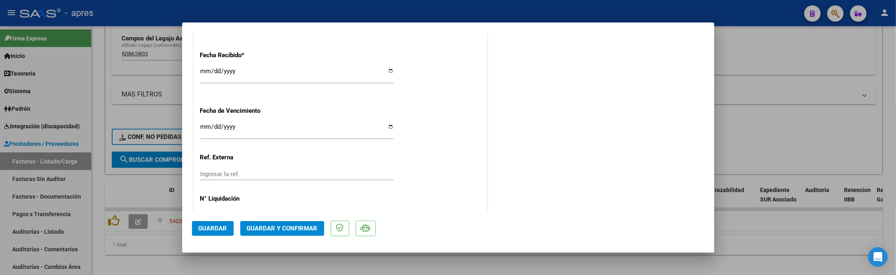
scroll to position [600, 0]
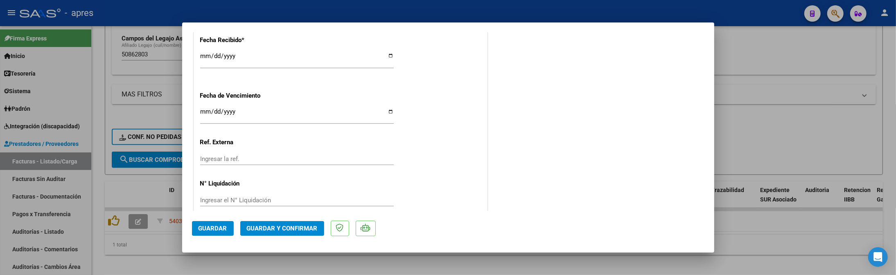
click at [272, 231] on span "Guardar y Confirmar" at bounding box center [282, 228] width 71 height 7
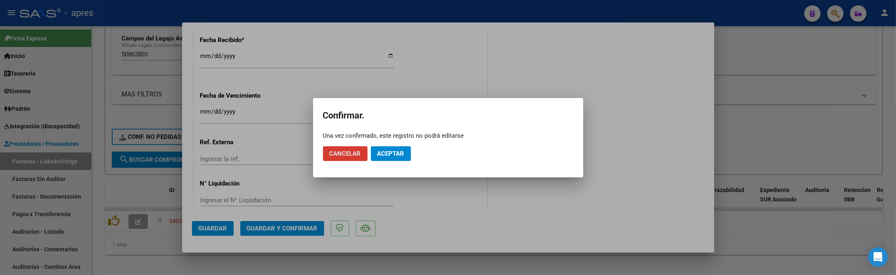
drag, startPoint x: 384, startPoint y: 146, endPoint x: 387, endPoint y: 124, distance: 22.7
click at [385, 142] on mat-dialog-actions "Cancelar Aceptar" at bounding box center [448, 154] width 251 height 28
drag, startPoint x: 390, startPoint y: 153, endPoint x: 387, endPoint y: 41, distance: 111.4
click at [389, 150] on span "Aceptar" at bounding box center [390, 153] width 27 height 7
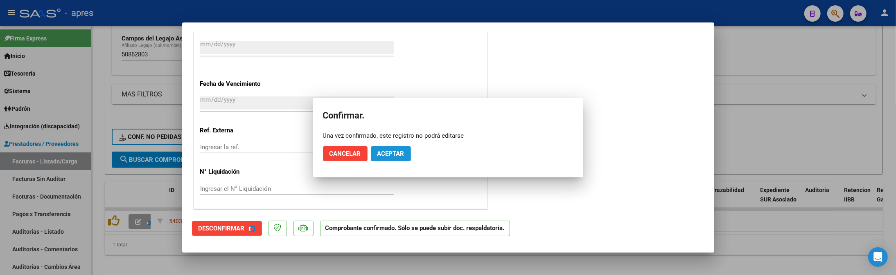
scroll to position [549, 0]
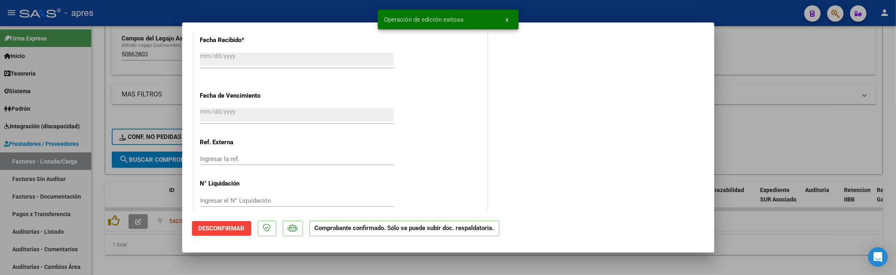
click at [167, 260] on div at bounding box center [448, 137] width 896 height 275
type input "$ 0,00"
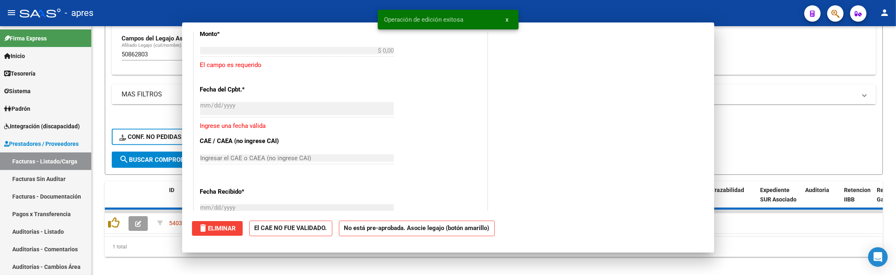
scroll to position [701, 0]
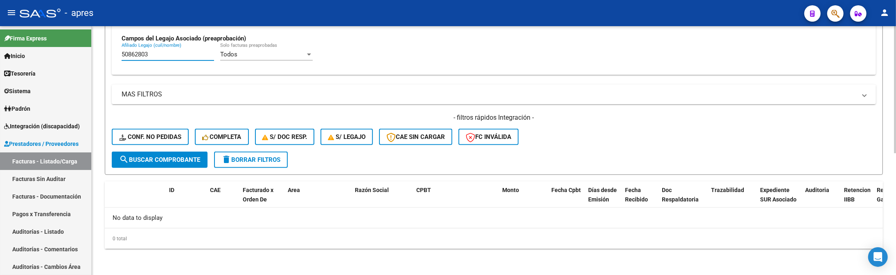
drag, startPoint x: 169, startPoint y: 59, endPoint x: 102, endPoint y: 59, distance: 66.3
click at [102, 59] on div "Video tutorial PRESTADORES -> Listado de CPBTs Emitidos por Prestadores / Prove…" at bounding box center [494, 31] width 804 height 488
paste input "7747661"
type input "57747661"
click at [152, 164] on button "search Buscar Comprobante" at bounding box center [160, 160] width 96 height 16
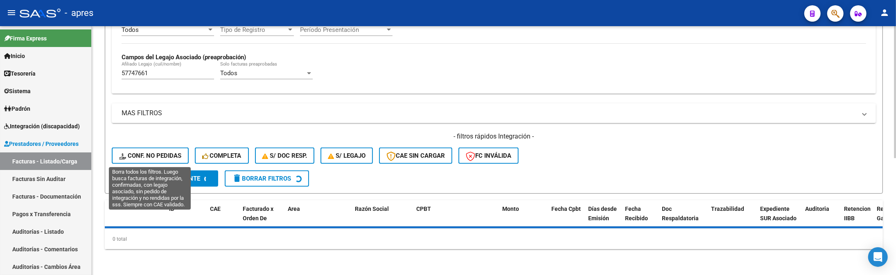
scroll to position [239, 0]
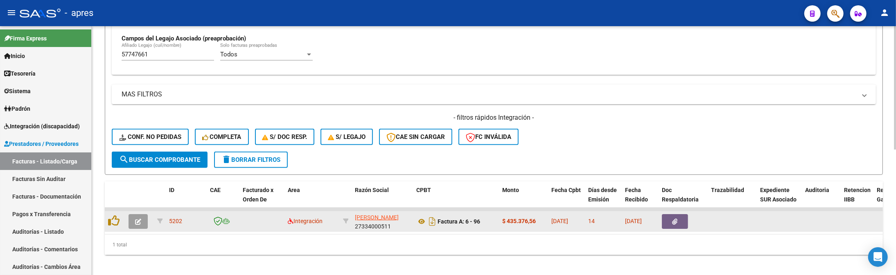
click at [142, 217] on button "button" at bounding box center [138, 221] width 19 height 15
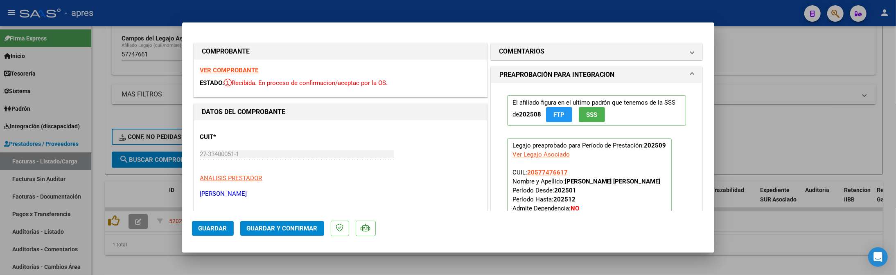
click at [238, 73] on strong "VER COMPROBANTE" at bounding box center [229, 70] width 59 height 7
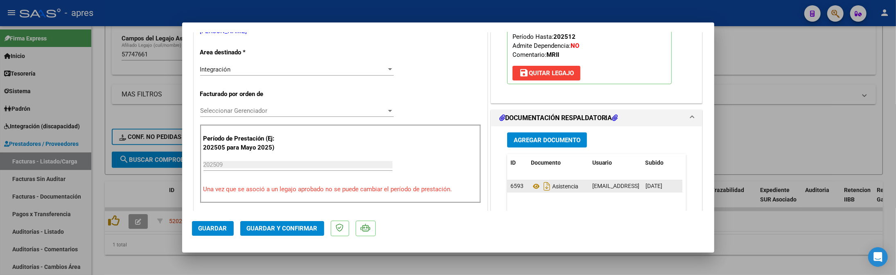
scroll to position [164, 0]
click at [513, 185] on span "6593" at bounding box center [516, 185] width 13 height 7
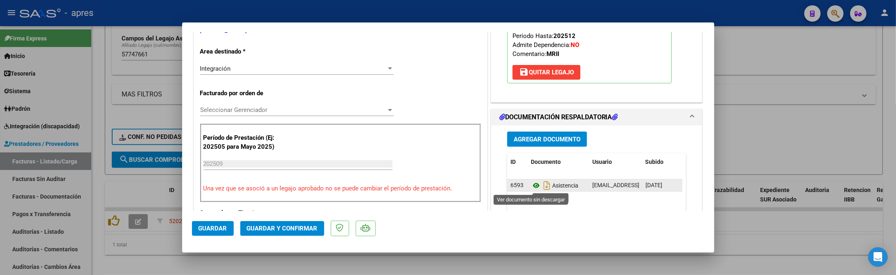
click at [532, 185] on icon at bounding box center [536, 186] width 11 height 10
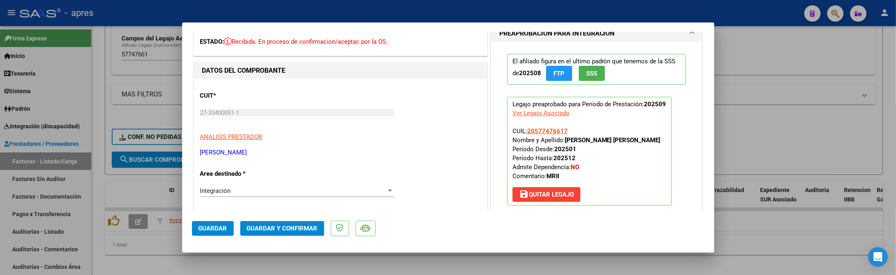
scroll to position [0, 0]
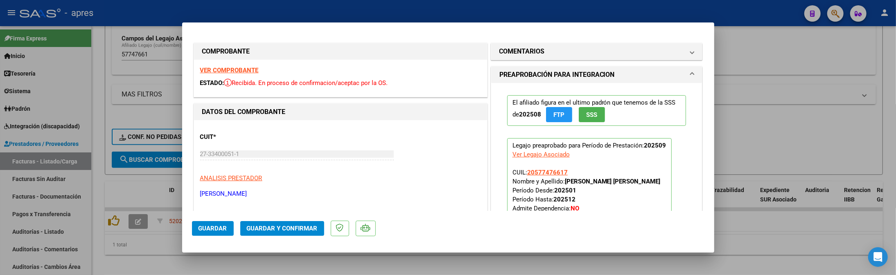
click at [228, 70] on strong "VER COMPROBANTE" at bounding box center [229, 70] width 59 height 7
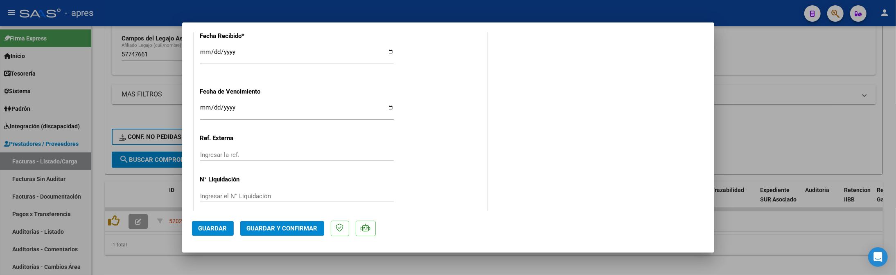
scroll to position [613, 0]
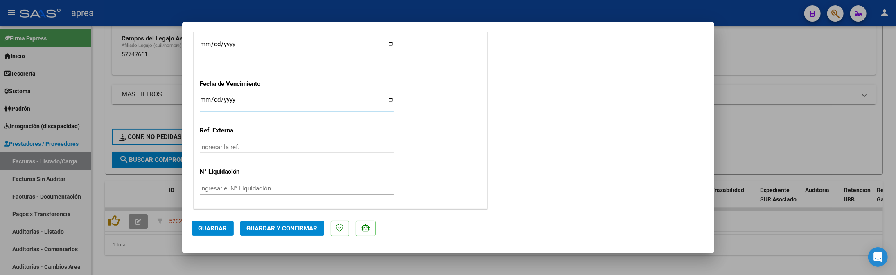
click at [202, 100] on input "[DATE]" at bounding box center [297, 103] width 194 height 13
type input "[DATE]"
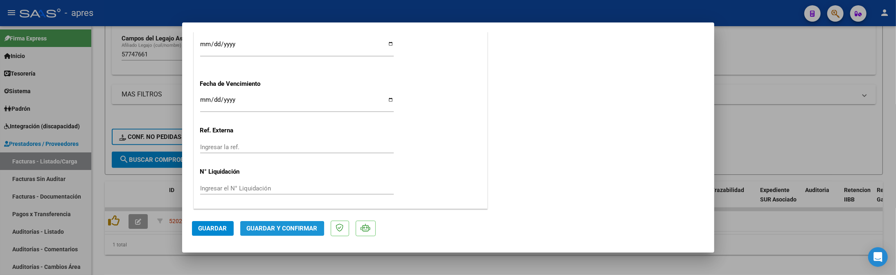
click at [275, 231] on span "Guardar y Confirmar" at bounding box center [282, 228] width 71 height 7
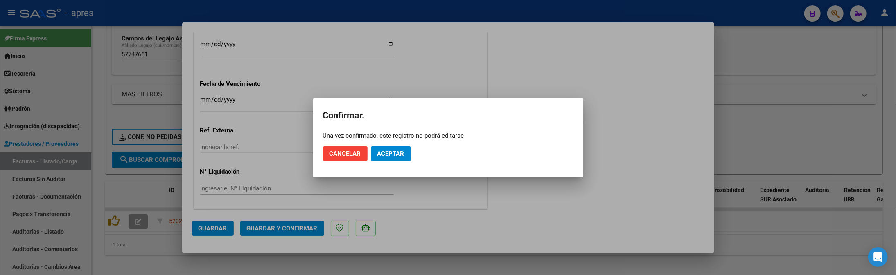
click at [411, 159] on mat-dialog-actions "Cancelar Aceptar" at bounding box center [448, 154] width 251 height 28
drag, startPoint x: 404, startPoint y: 161, endPoint x: 386, endPoint y: 40, distance: 122.1
click at [399, 140] on mat-dialog-actions "Cancelar Aceptar" at bounding box center [448, 154] width 251 height 28
click at [389, 159] on button "Aceptar" at bounding box center [391, 154] width 40 height 15
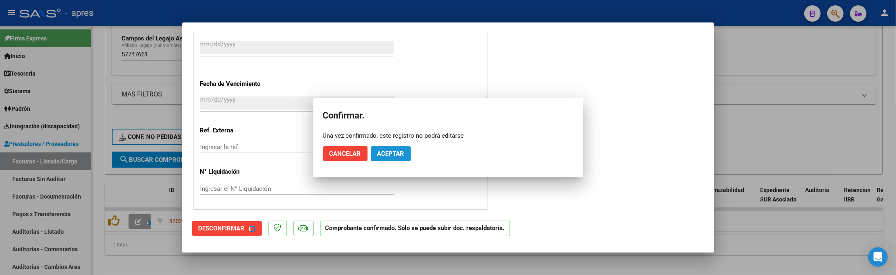
scroll to position [562, 0]
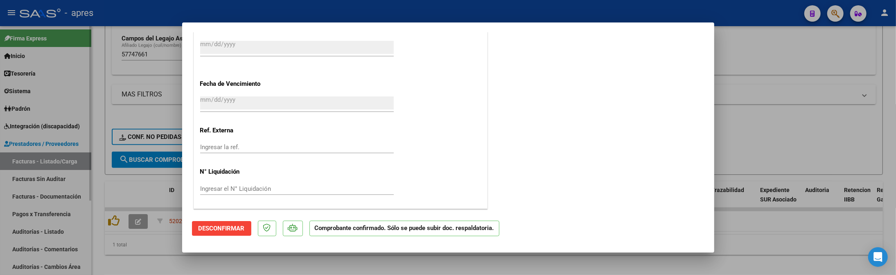
drag, startPoint x: 105, startPoint y: 174, endPoint x: 82, endPoint y: 177, distance: 23.6
click at [105, 174] on div at bounding box center [448, 137] width 896 height 275
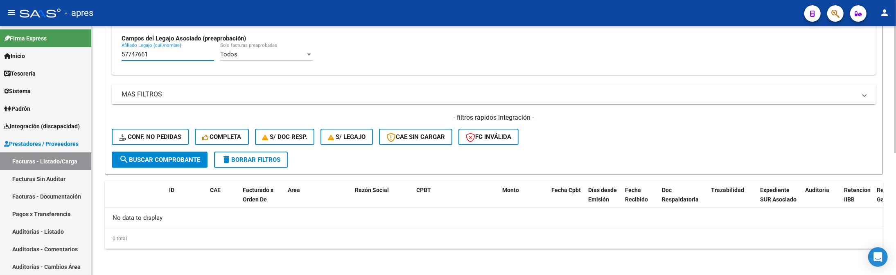
drag, startPoint x: 167, startPoint y: 51, endPoint x: 105, endPoint y: 53, distance: 62.3
click at [105, 53] on form "Filtros Id Area Area Seleccionar Gerenciador Seleccionar Gerenciador No Confirm…" at bounding box center [494, 16] width 778 height 317
click at [148, 58] on input "Afiliado Legajo (cuil/nombre)" at bounding box center [168, 54] width 93 height 7
paste input "56498882"
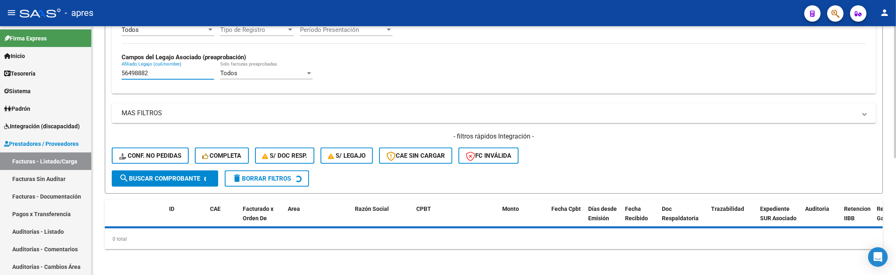
scroll to position [239, 0]
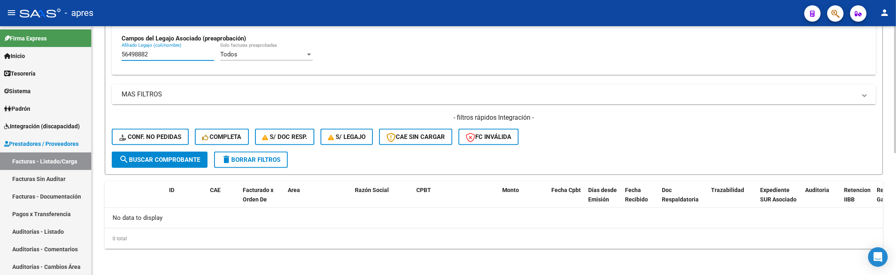
drag, startPoint x: 156, startPoint y: 56, endPoint x: 92, endPoint y: 53, distance: 63.9
click at [92, 53] on div "Video tutorial PRESTADORES -> Listado de CPBTs Emitidos por Prestadores / Prove…" at bounding box center [494, 31] width 804 height 488
paste input "2437829"
drag, startPoint x: 169, startPoint y: 55, endPoint x: 120, endPoint y: 54, distance: 49.5
click at [120, 54] on div "Todos Cargado en Para Enviar SSS Período De Prestación Campos del Archivo de Re…" at bounding box center [494, 15] width 764 height 119
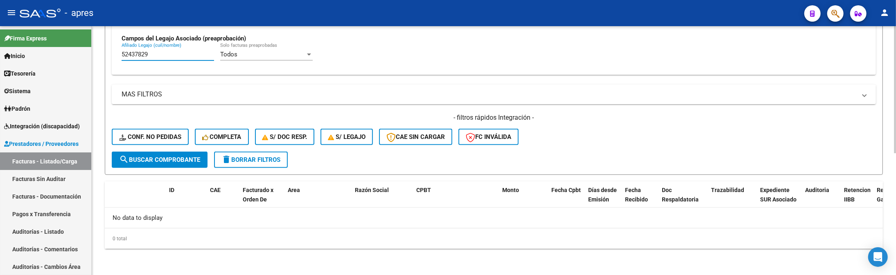
paste input "321617"
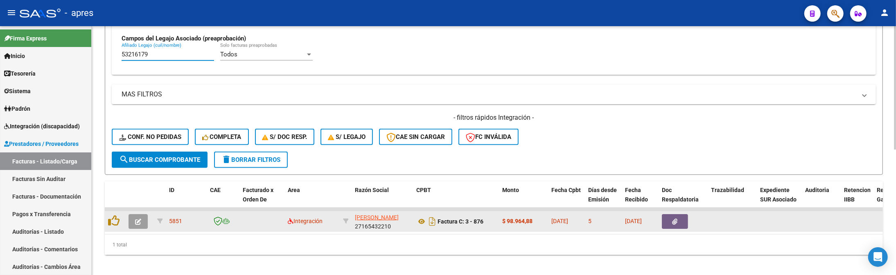
type input "53216179"
click at [141, 225] on button "button" at bounding box center [138, 221] width 19 height 15
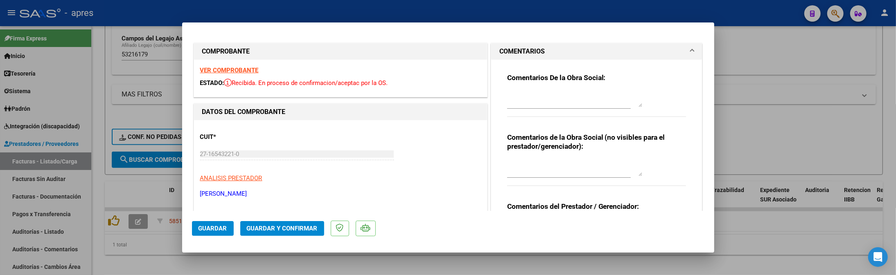
click at [228, 67] on strong "VER COMPROBANTE" at bounding box center [229, 70] width 59 height 7
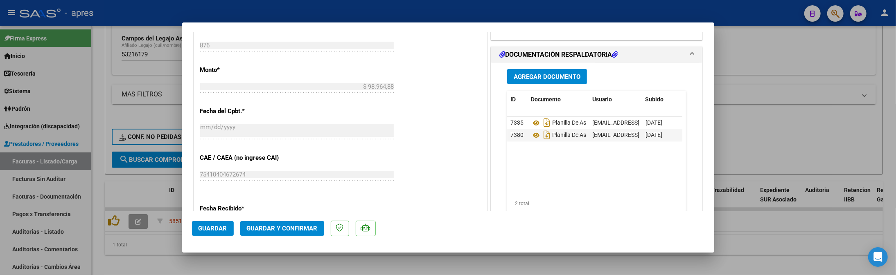
scroll to position [436, 0]
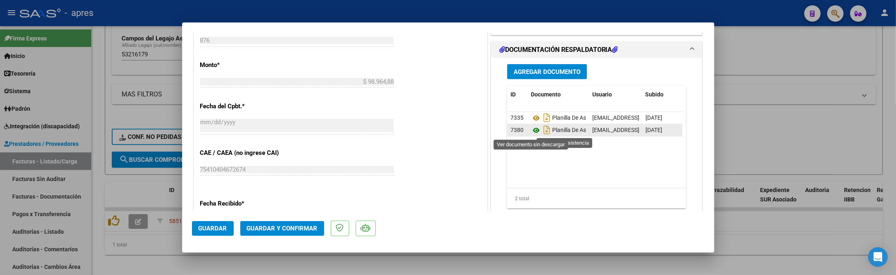
click at [531, 132] on icon at bounding box center [536, 131] width 11 height 10
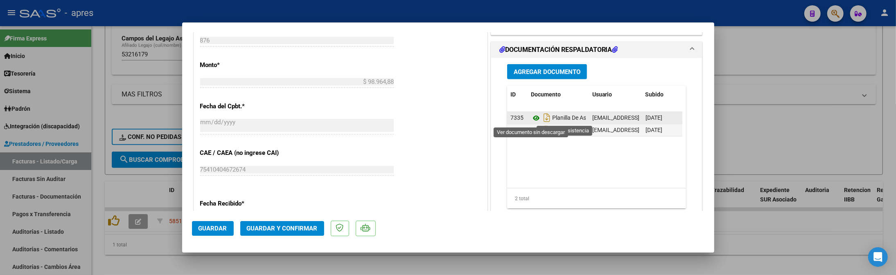
click at [531, 119] on icon at bounding box center [536, 118] width 11 height 10
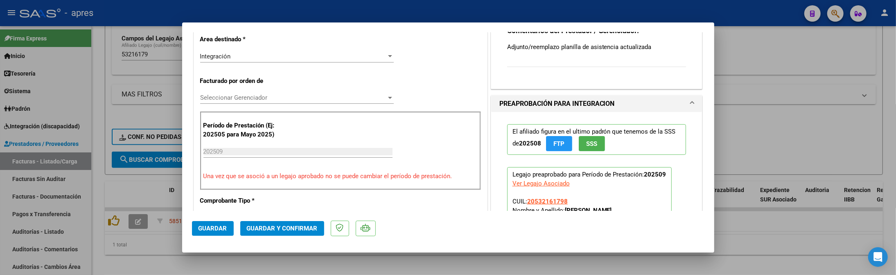
scroll to position [285, 0]
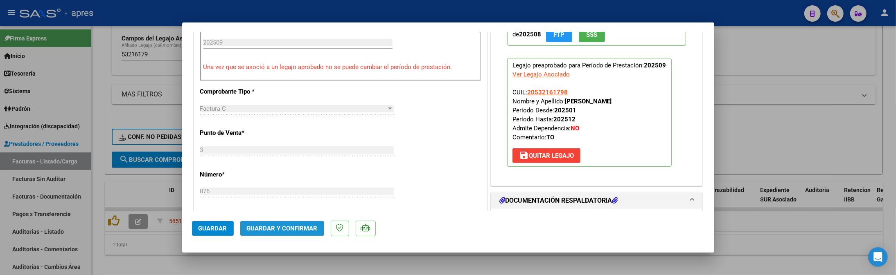
click at [304, 228] on span "Guardar y Confirmar" at bounding box center [282, 228] width 71 height 7
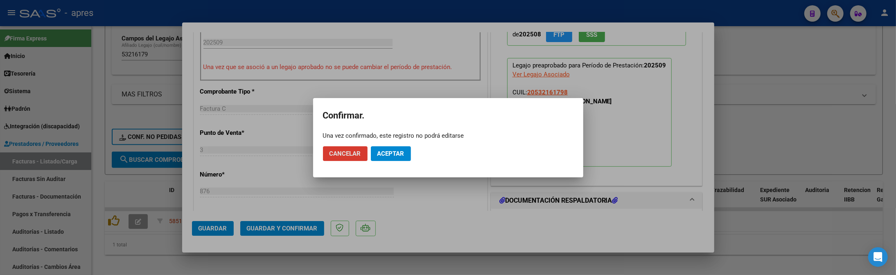
drag, startPoint x: 377, startPoint y: 154, endPoint x: 374, endPoint y: 123, distance: 31.3
click at [377, 151] on span "Aceptar" at bounding box center [390, 153] width 27 height 7
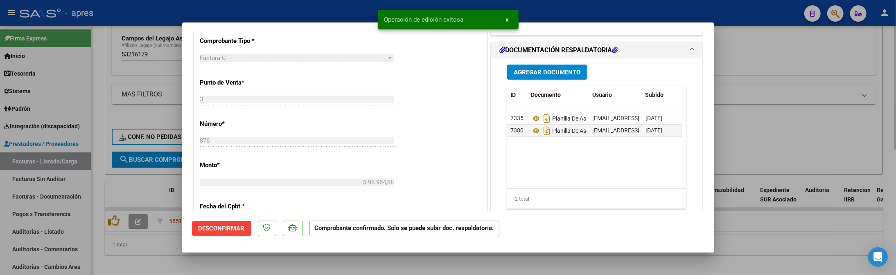
drag, startPoint x: 106, startPoint y: 90, endPoint x: 115, endPoint y: 77, distance: 16.2
click at [106, 90] on div at bounding box center [448, 137] width 896 height 275
type input "$ 0,00"
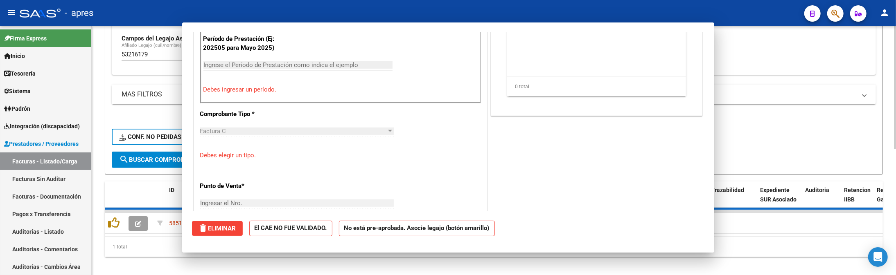
scroll to position [300, 0]
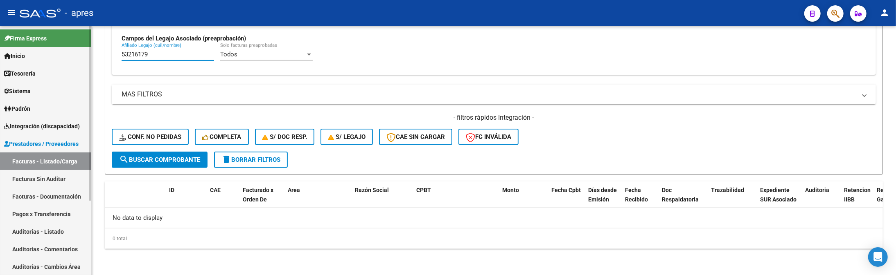
drag, startPoint x: 157, startPoint y: 56, endPoint x: 76, endPoint y: 56, distance: 81.0
click at [76, 56] on mat-sidenav-container "Firma Express Inicio Calendario SSS Instructivos Contacto OS Tesorería Extracto…" at bounding box center [448, 150] width 896 height 249
paste input "701800"
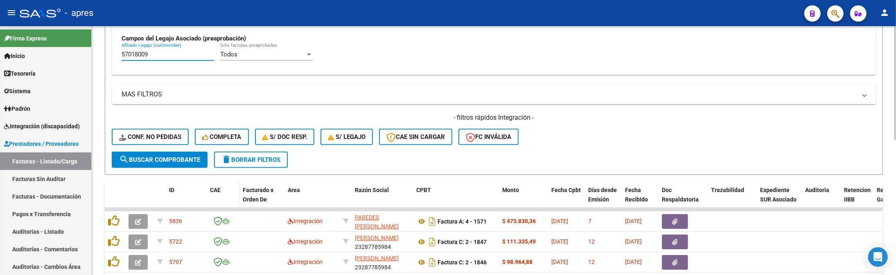
scroll to position [293, 0]
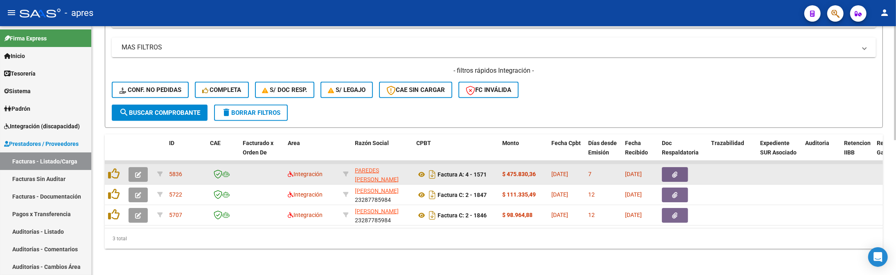
type input "57018009"
click at [136, 172] on icon "button" at bounding box center [138, 175] width 6 height 6
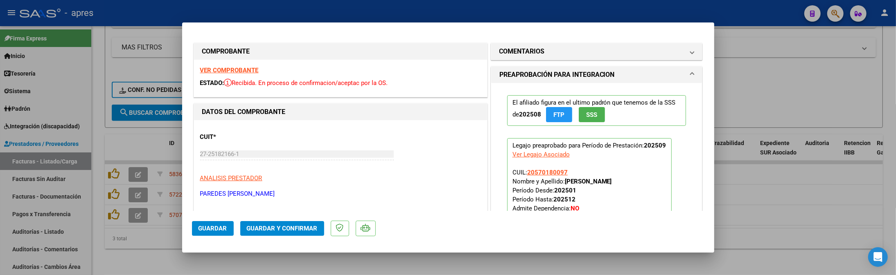
click at [246, 72] on strong "VER COMPROBANTE" at bounding box center [229, 70] width 59 height 7
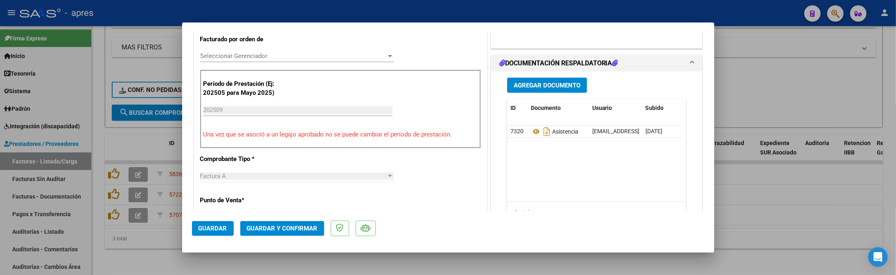
scroll to position [218, 0]
click at [531, 131] on icon at bounding box center [536, 131] width 11 height 10
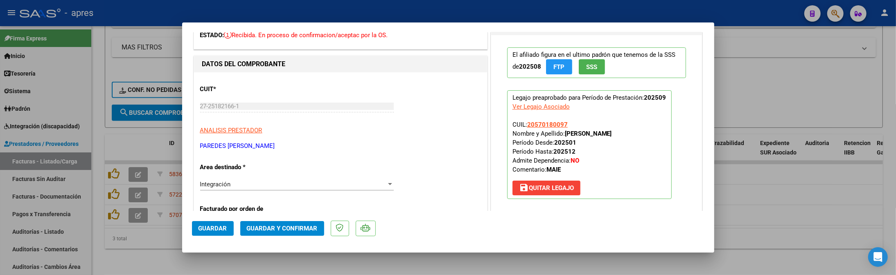
scroll to position [67, 0]
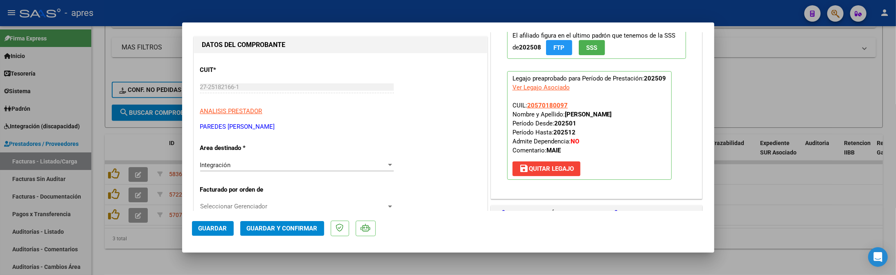
click at [287, 235] on button "Guardar y Confirmar" at bounding box center [282, 228] width 84 height 15
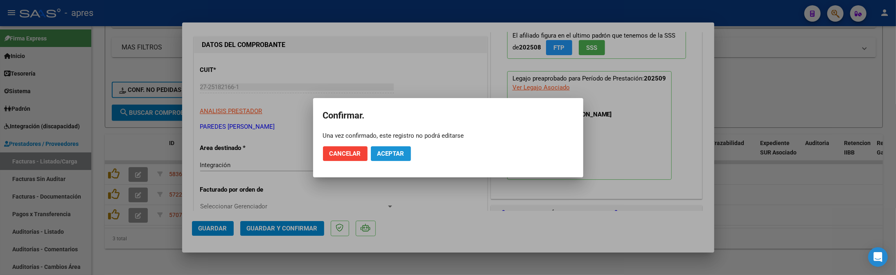
click at [395, 150] on span "Aceptar" at bounding box center [390, 153] width 27 height 7
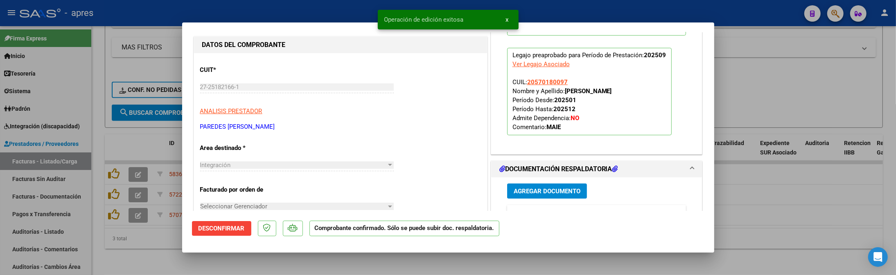
click at [118, 241] on div at bounding box center [448, 137] width 896 height 275
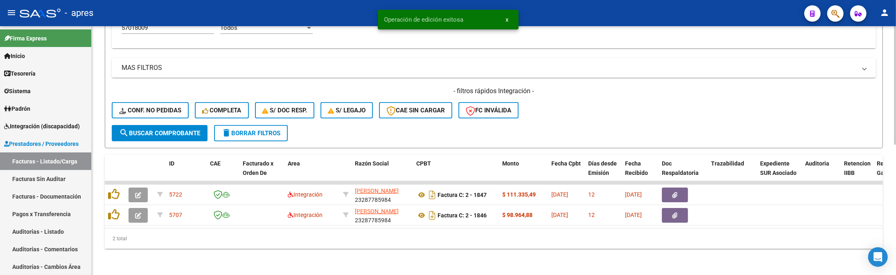
scroll to position [274, 0]
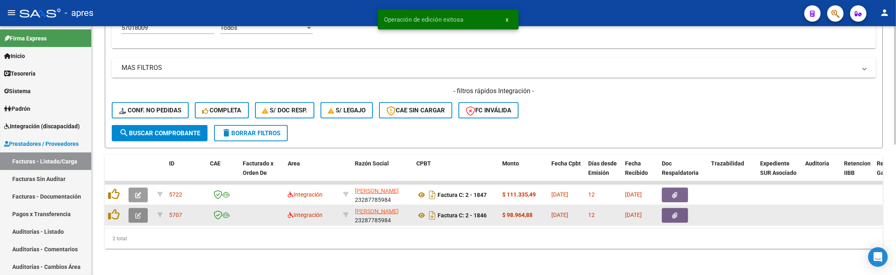
click at [140, 213] on icon "button" at bounding box center [138, 216] width 6 height 6
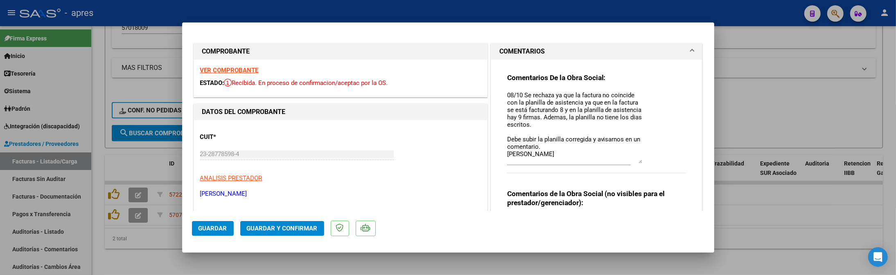
drag, startPoint x: 633, startPoint y: 106, endPoint x: 638, endPoint y: 163, distance: 57.1
click at [638, 163] on div "Comentarios De la Obra Social: 08/10 Se rechaza ya que la factura no coincide c…" at bounding box center [596, 127] width 179 height 109
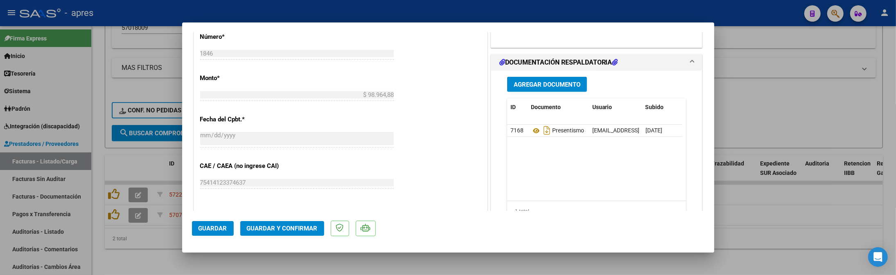
scroll to position [382, 0]
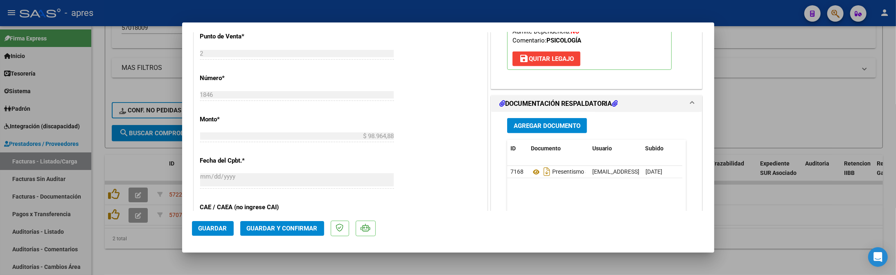
click at [120, 261] on div at bounding box center [448, 137] width 896 height 275
type input "$ 0,00"
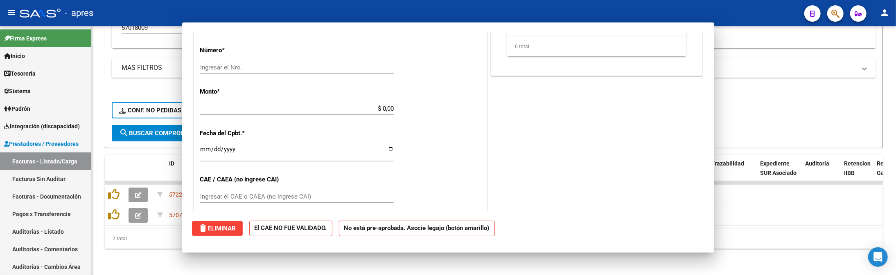
scroll to position [0, 0]
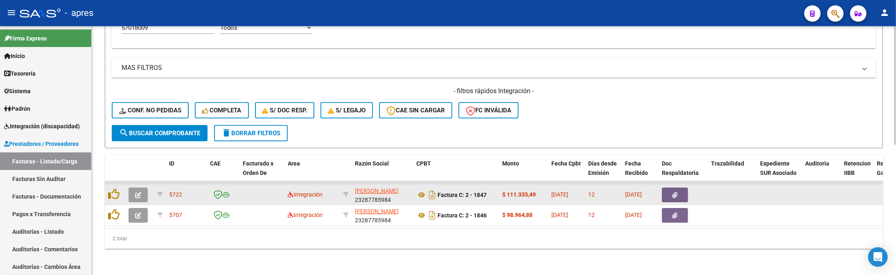
click at [139, 192] on icon "button" at bounding box center [138, 195] width 6 height 6
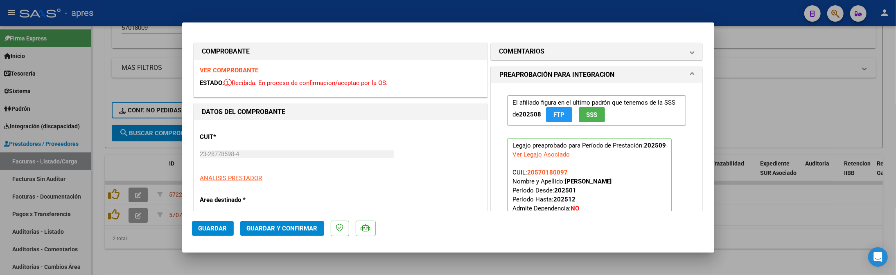
click at [248, 70] on strong "VER COMPROBANTE" at bounding box center [229, 70] width 59 height 7
click at [556, 53] on mat-panel-title "COMENTARIOS" at bounding box center [591, 52] width 185 height 10
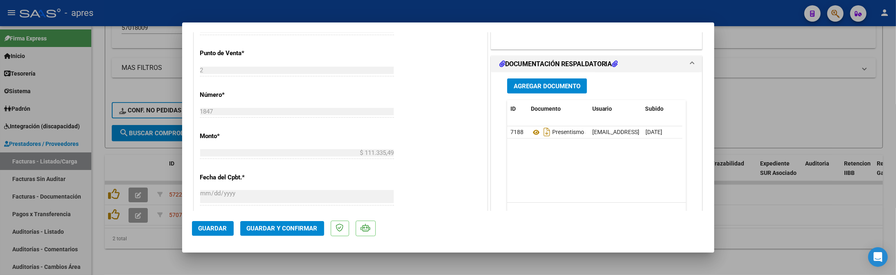
scroll to position [382, 0]
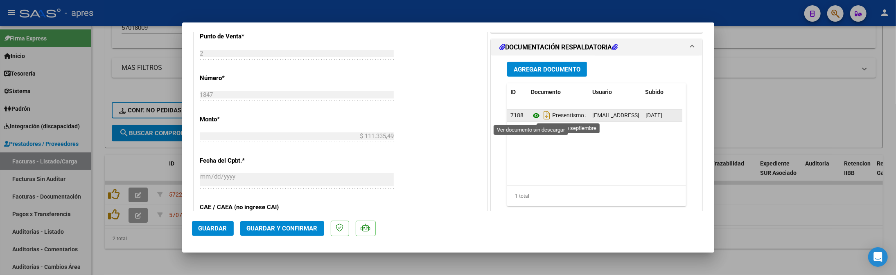
click at [531, 113] on icon at bounding box center [536, 116] width 11 height 10
click at [531, 114] on icon at bounding box center [536, 116] width 11 height 10
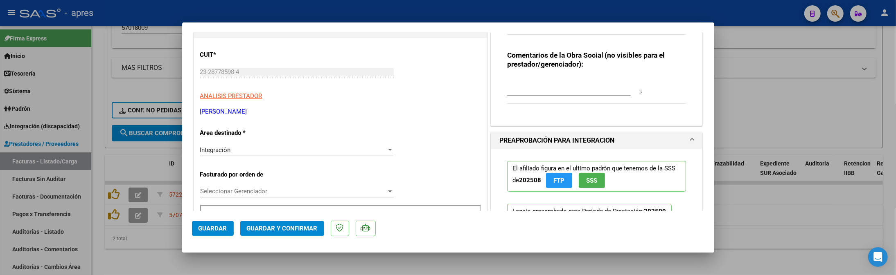
scroll to position [0, 0]
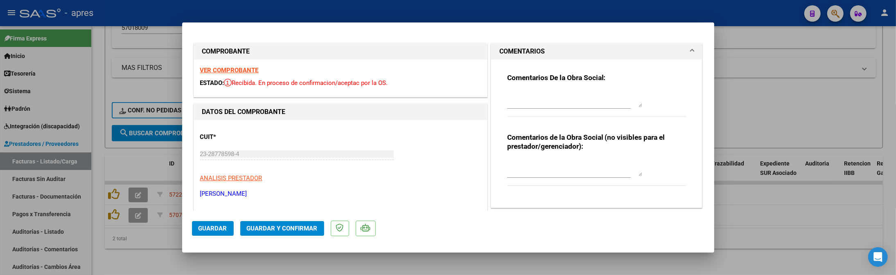
click at [544, 97] on textarea at bounding box center [574, 99] width 135 height 16
paste textarea "15/10 Se rechaza, falta planilla de asistencia. El archivo en documentacion res…"
type textarea "15/10 Se rechaza, falta planilla de asistencia. El archivo en documentacion res…"
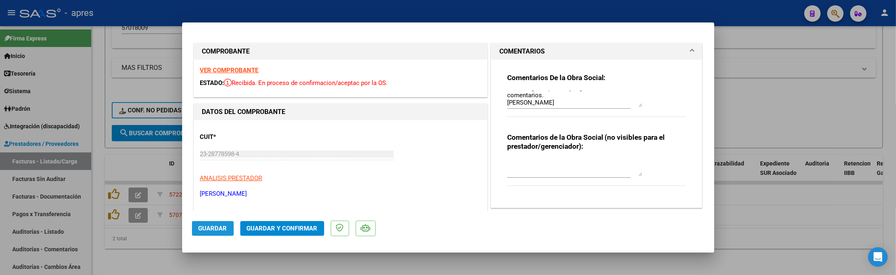
click at [197, 228] on button "Guardar" at bounding box center [213, 228] width 42 height 15
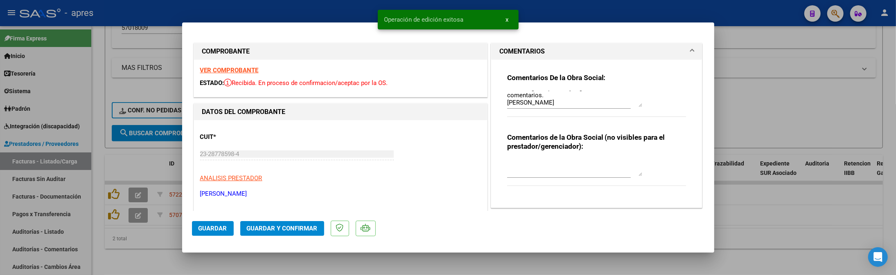
click at [166, 226] on div at bounding box center [448, 137] width 896 height 275
type input "$ 0,00"
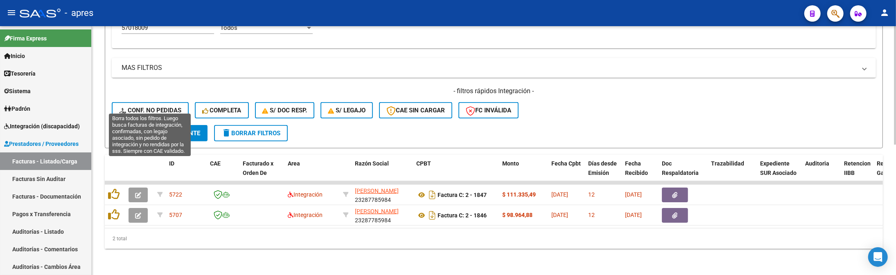
scroll to position [219, 0]
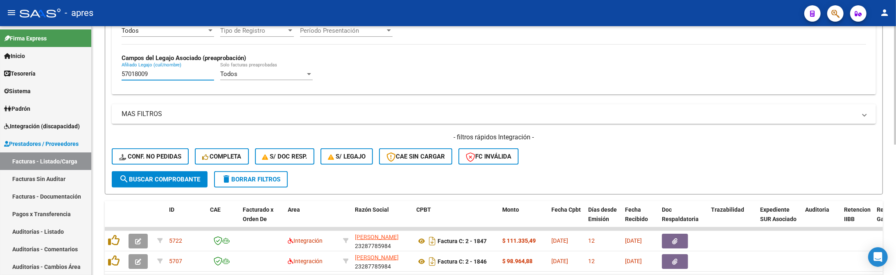
drag, startPoint x: 169, startPoint y: 77, endPoint x: 282, endPoint y: 69, distance: 113.7
click at [106, 74] on form "Filtros Id Area Area Seleccionar Gerenciador Seleccionar Gerenciador No Confirm…" at bounding box center [494, 36] width 778 height 317
paste input "635453"
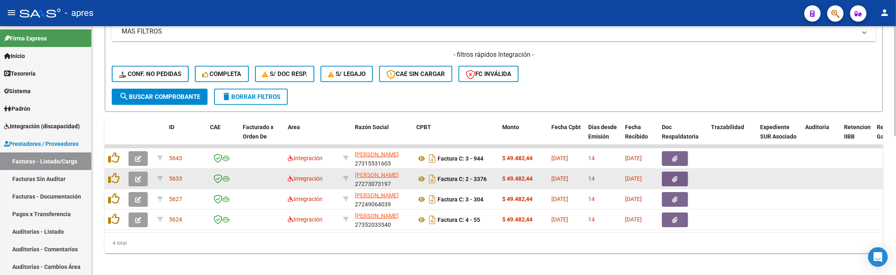
scroll to position [315, 0]
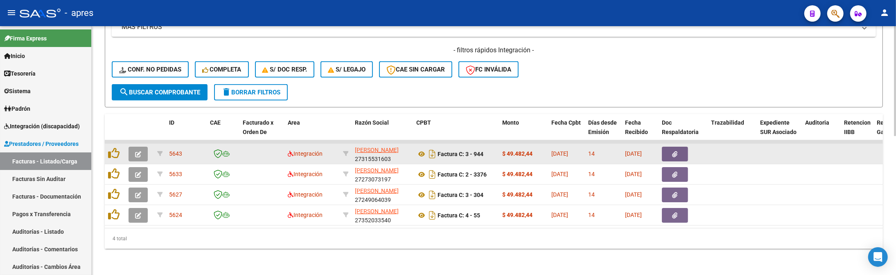
type input "57635453"
click at [144, 147] on button "button" at bounding box center [138, 154] width 19 height 15
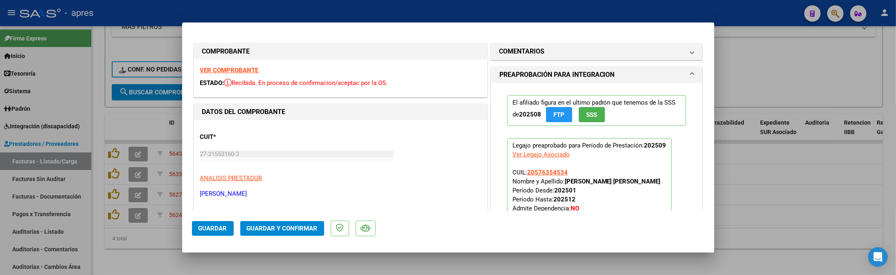
click at [225, 75] on div "VER COMPROBANTE ESTADO: Recibida. En proceso de confirmacion/aceptac por la OS." at bounding box center [340, 78] width 293 height 37
click at [249, 71] on strong "VER COMPROBANTE" at bounding box center [229, 70] width 59 height 7
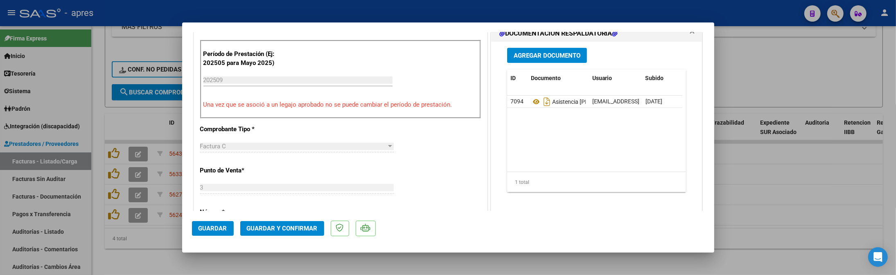
scroll to position [273, 0]
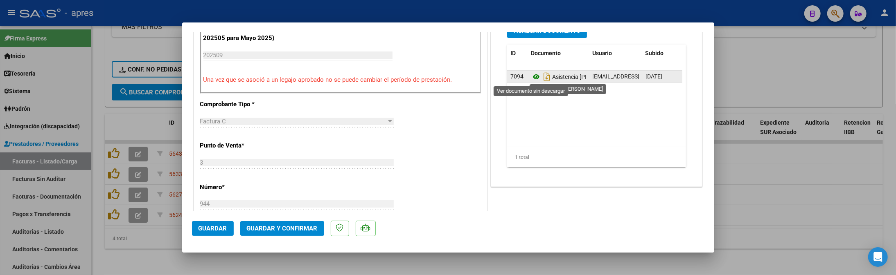
click at [531, 81] on icon at bounding box center [536, 77] width 11 height 10
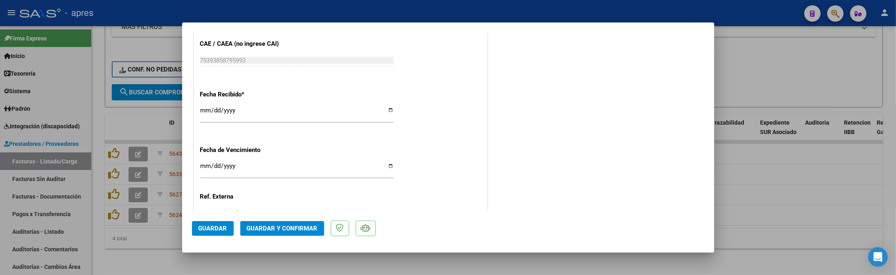
scroll to position [613, 0]
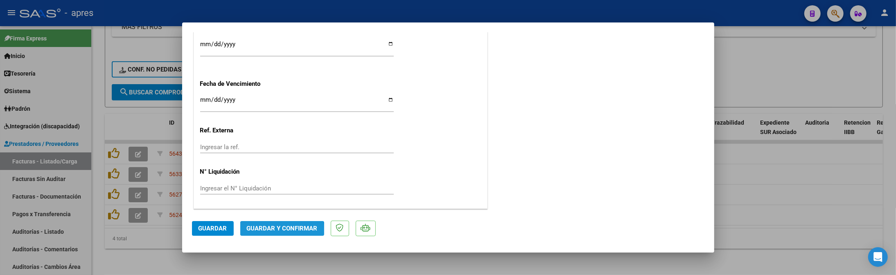
click at [268, 232] on span "Guardar y Confirmar" at bounding box center [282, 228] width 71 height 7
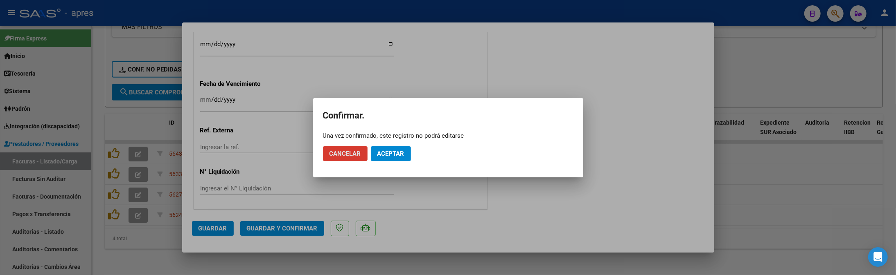
drag, startPoint x: 395, startPoint y: 156, endPoint x: 361, endPoint y: 97, distance: 67.3
click at [394, 153] on span "Aceptar" at bounding box center [390, 153] width 27 height 7
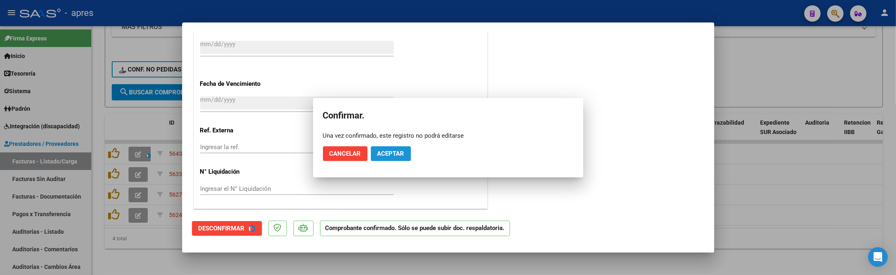
scroll to position [562, 0]
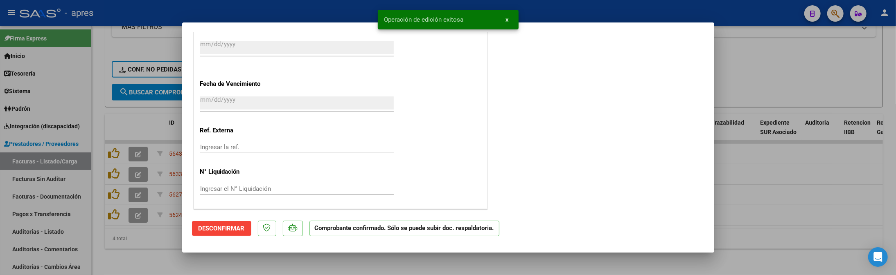
click at [118, 255] on div at bounding box center [448, 137] width 896 height 275
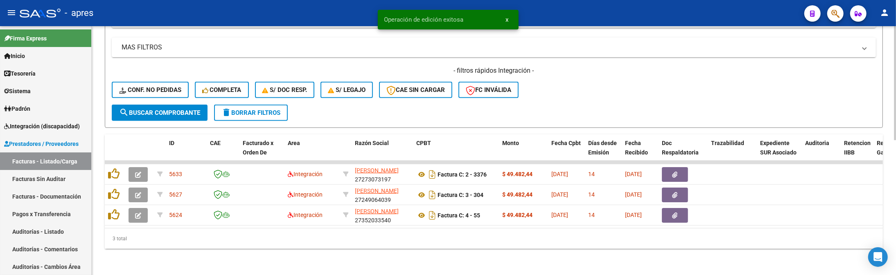
scroll to position [294, 0]
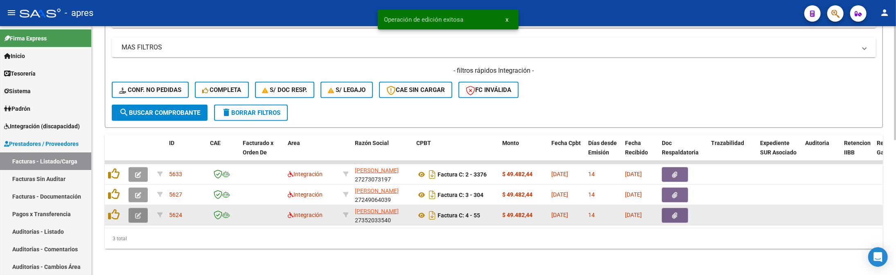
click at [135, 213] on icon "button" at bounding box center [138, 216] width 6 height 6
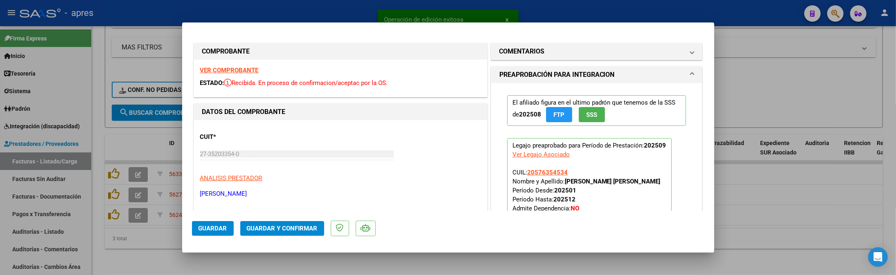
click at [249, 70] on strong "VER COMPROBANTE" at bounding box center [229, 70] width 59 height 7
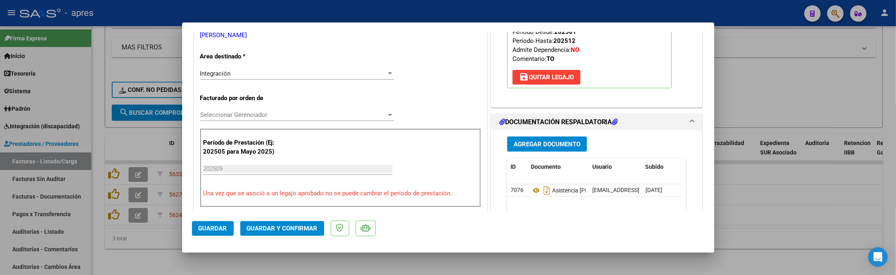
scroll to position [164, 0]
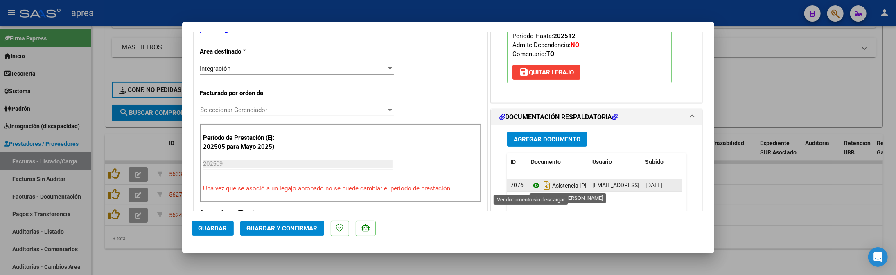
click at [531, 185] on icon at bounding box center [536, 186] width 11 height 10
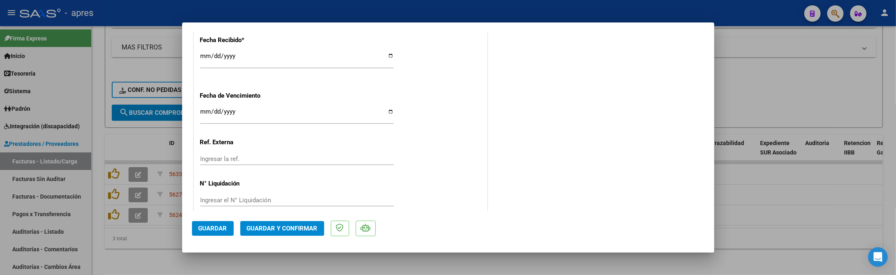
scroll to position [613, 0]
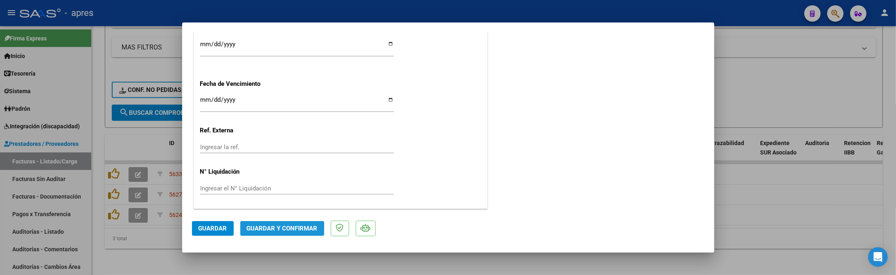
drag, startPoint x: 255, startPoint y: 233, endPoint x: 260, endPoint y: 230, distance: 5.2
click at [260, 230] on button "Guardar y Confirmar" at bounding box center [282, 228] width 84 height 15
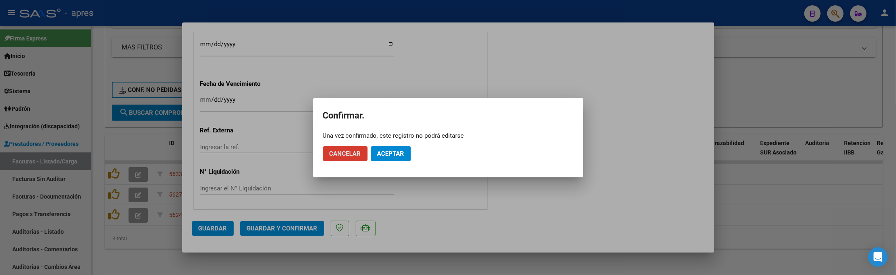
click at [395, 156] on span "Aceptar" at bounding box center [390, 153] width 27 height 7
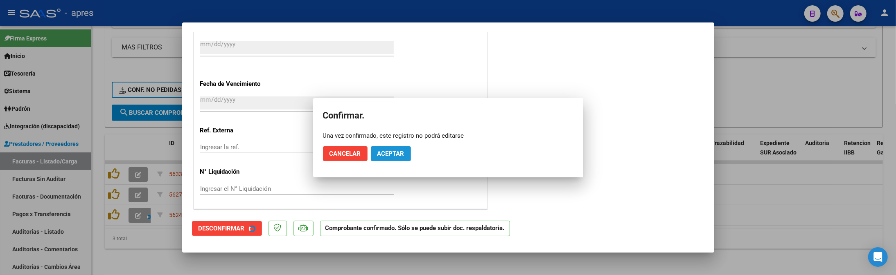
scroll to position [562, 0]
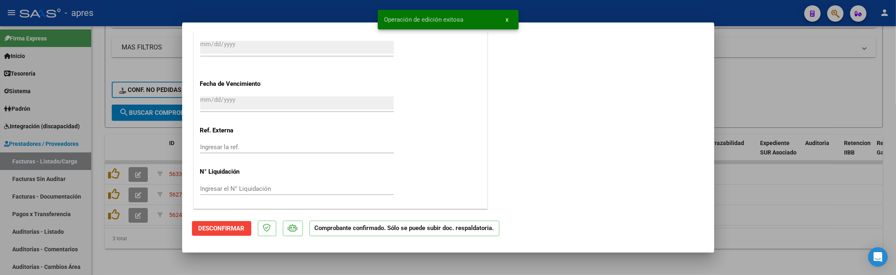
click at [137, 236] on div at bounding box center [448, 137] width 896 height 275
type input "$ 0,00"
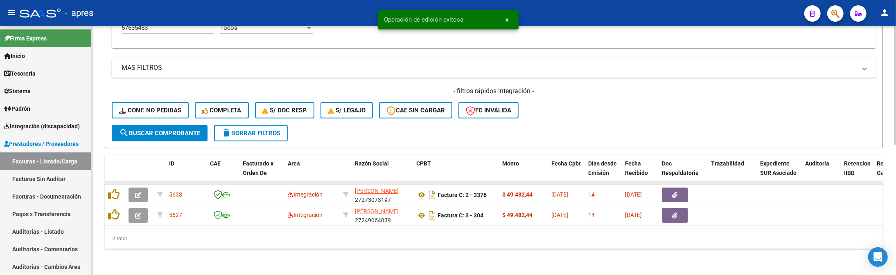
scroll to position [274, 0]
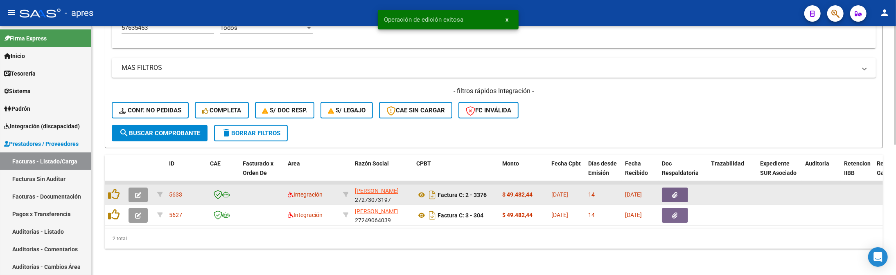
click at [134, 192] on button "button" at bounding box center [138, 195] width 19 height 15
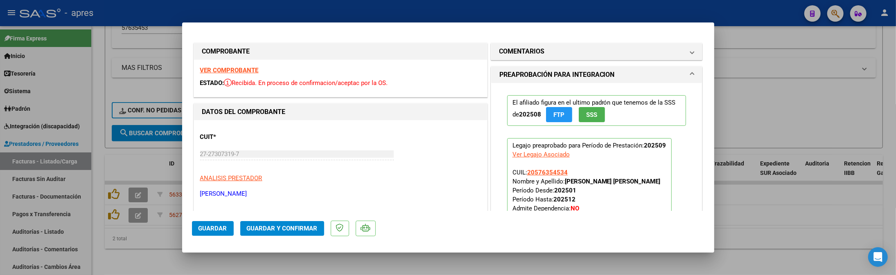
click at [213, 73] on strong "VER COMPROBANTE" at bounding box center [229, 70] width 59 height 7
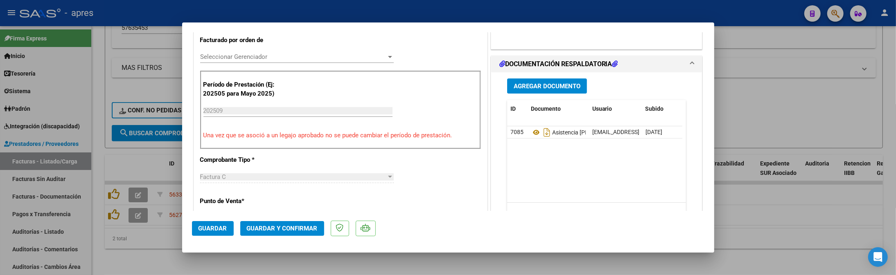
scroll to position [218, 0]
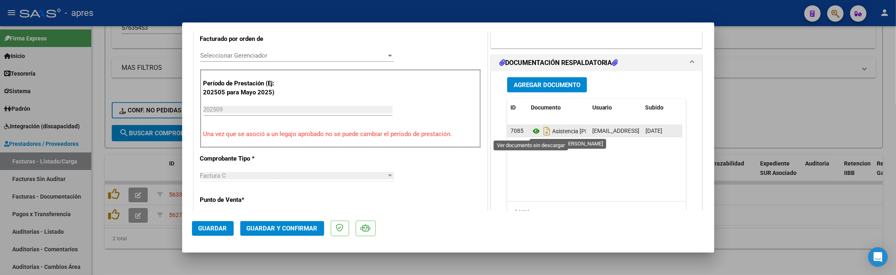
click at [534, 133] on icon at bounding box center [536, 131] width 11 height 10
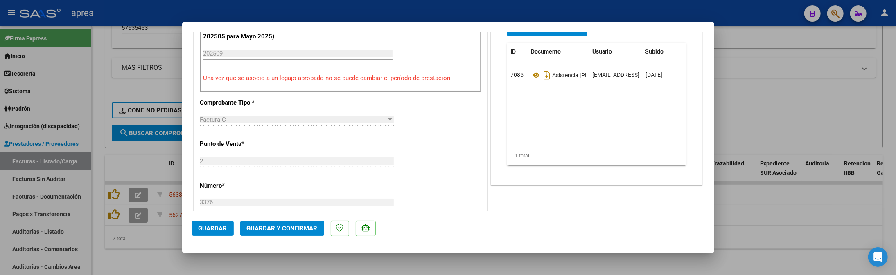
scroll to position [109, 0]
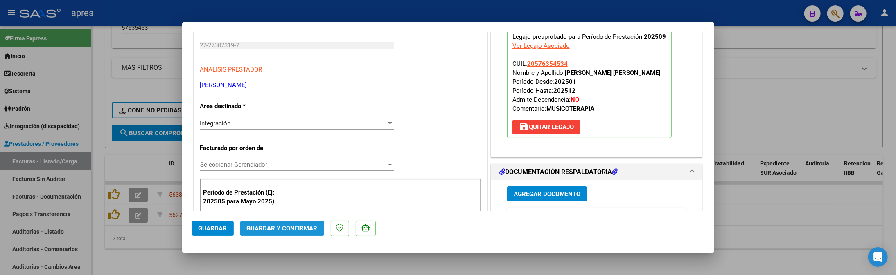
click at [288, 228] on span "Guardar y Confirmar" at bounding box center [282, 228] width 71 height 7
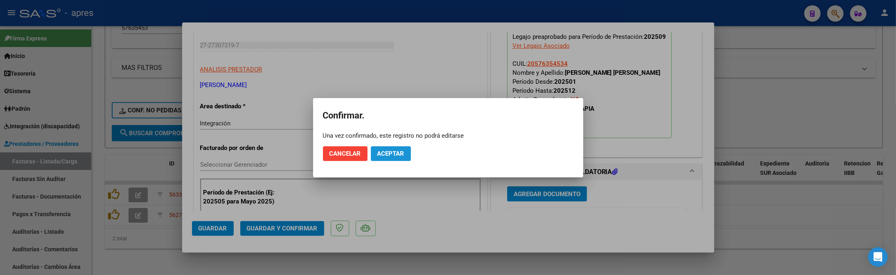
click at [393, 156] on span "Aceptar" at bounding box center [390, 153] width 27 height 7
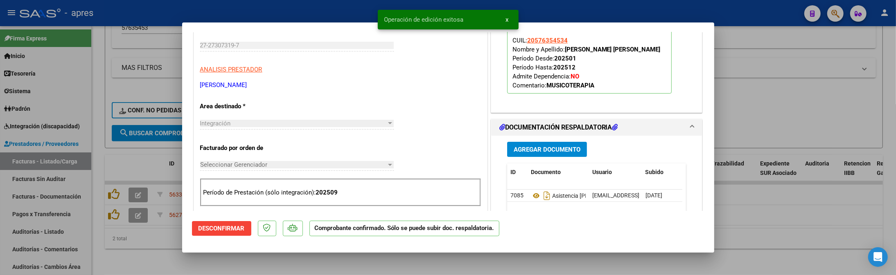
click at [433, 267] on div at bounding box center [448, 137] width 896 height 275
type input "$ 0,00"
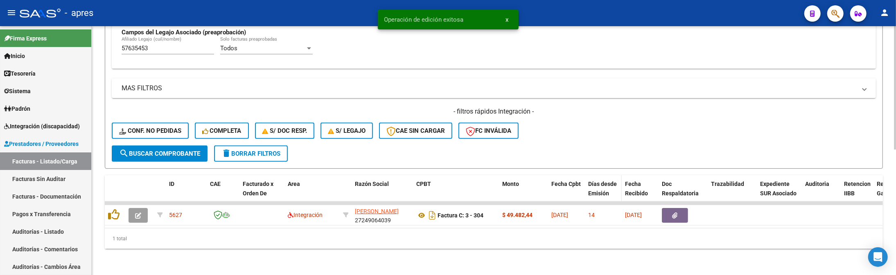
scroll to position [253, 0]
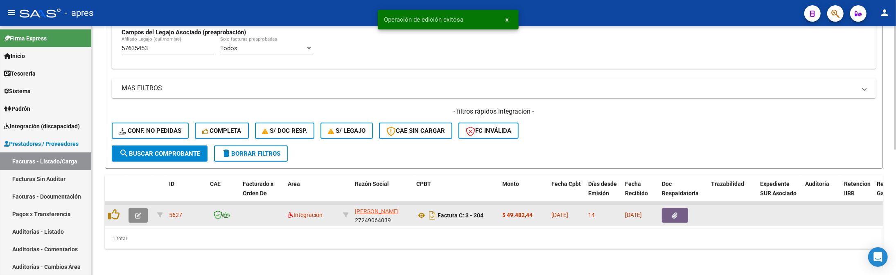
click at [131, 208] on button "button" at bounding box center [138, 215] width 19 height 15
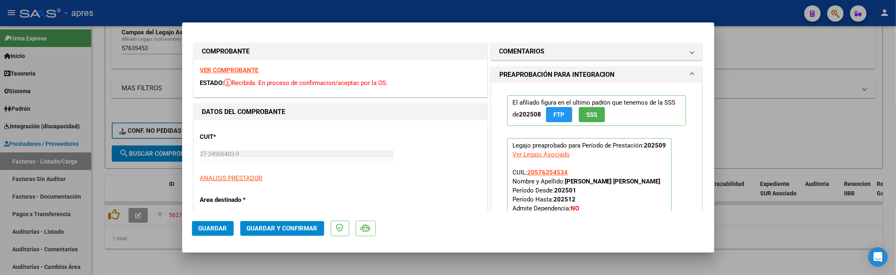
click at [241, 69] on strong "VER COMPROBANTE" at bounding box center [229, 70] width 59 height 7
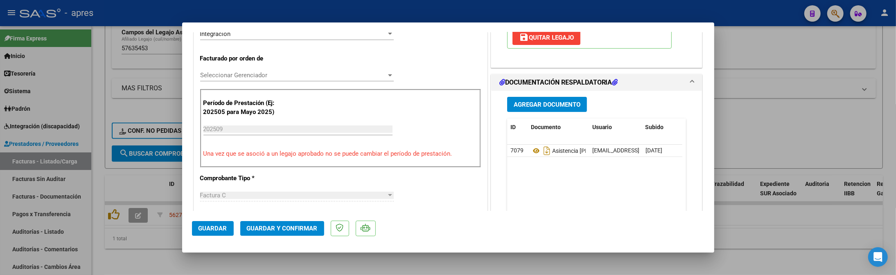
scroll to position [218, 0]
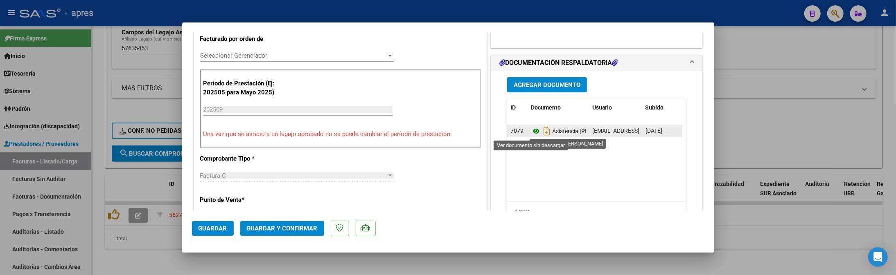
click at [532, 132] on icon at bounding box center [536, 131] width 11 height 10
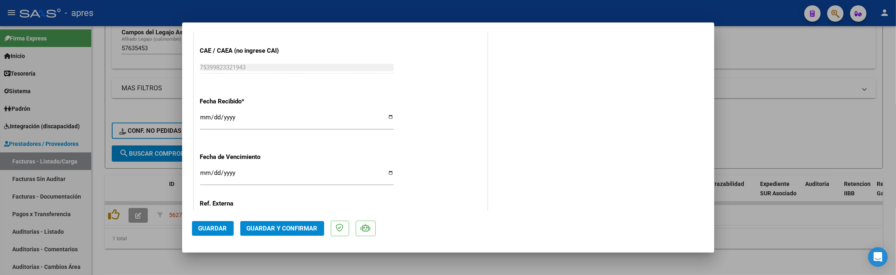
scroll to position [613, 0]
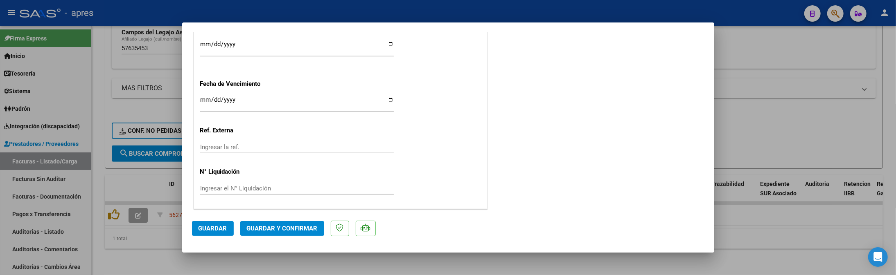
click at [254, 229] on span "Guardar y Confirmar" at bounding box center [282, 228] width 71 height 7
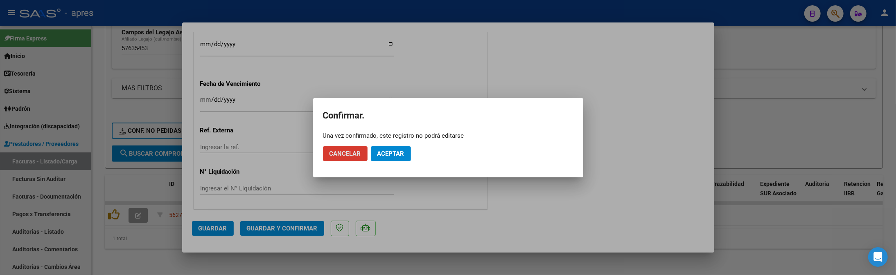
drag, startPoint x: 377, startPoint y: 147, endPoint x: 381, endPoint y: 151, distance: 5.2
click at [380, 149] on button "Aceptar" at bounding box center [391, 154] width 40 height 15
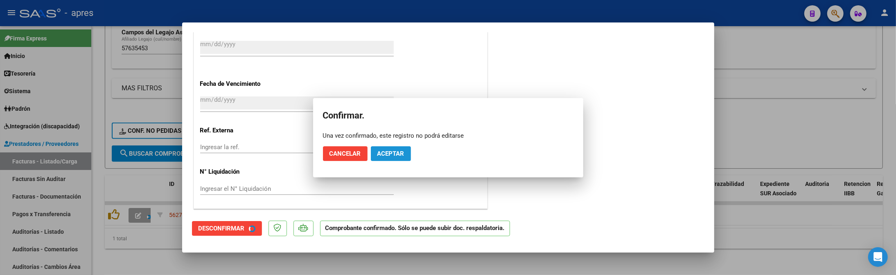
scroll to position [562, 0]
drag, startPoint x: 381, startPoint y: 151, endPoint x: 375, endPoint y: 133, distance: 18.0
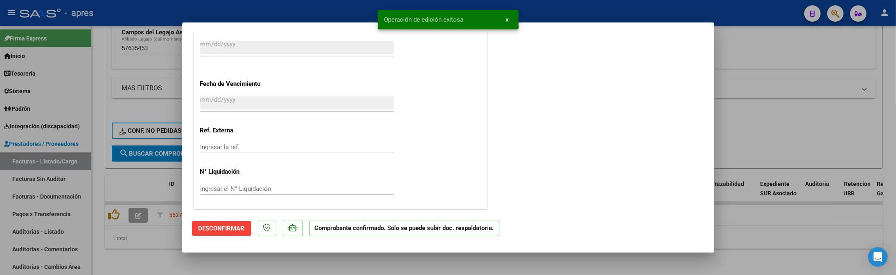
click at [137, 248] on div at bounding box center [448, 137] width 896 height 275
type input "$ 0,00"
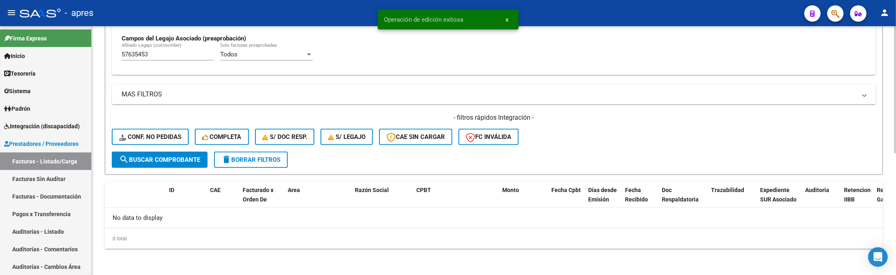
scroll to position [239, 0]
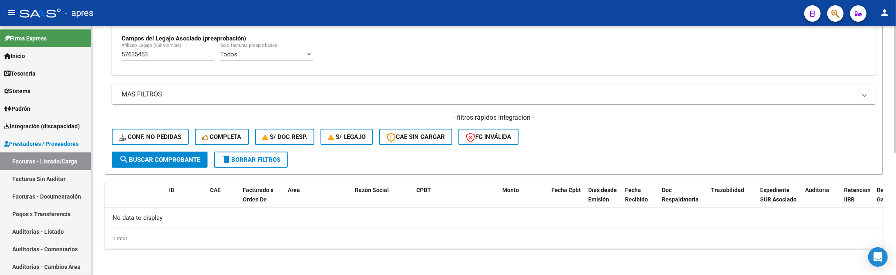
click at [149, 60] on div "57635453 [PERSON_NAME] (cuil/nombre)" at bounding box center [168, 52] width 93 height 18
drag, startPoint x: 150, startPoint y: 56, endPoint x: 123, endPoint y: 55, distance: 26.6
click at [123, 55] on input "57635453" at bounding box center [168, 54] width 93 height 7
paste input "3756711"
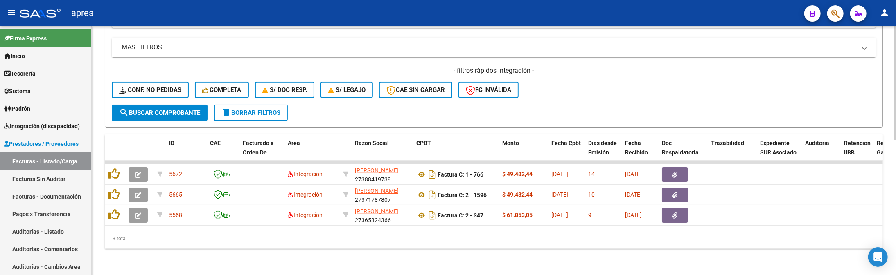
scroll to position [294, 0]
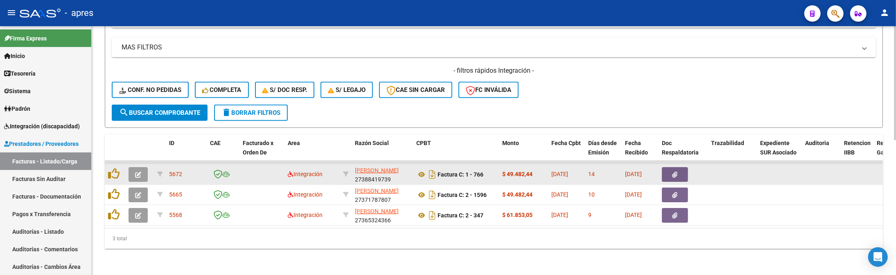
type input "53756711"
click at [138, 172] on icon "button" at bounding box center [138, 175] width 6 height 6
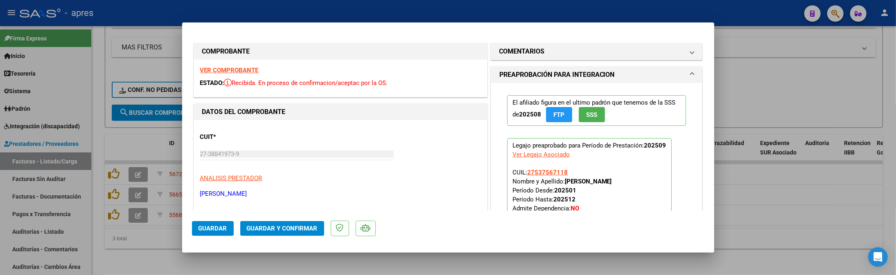
click at [219, 76] on div "VER COMPROBANTE ESTADO: Recibida. En proceso de confirmacion/aceptac por la OS." at bounding box center [340, 78] width 293 height 37
click at [219, 72] on strong "VER COMPROBANTE" at bounding box center [229, 70] width 59 height 7
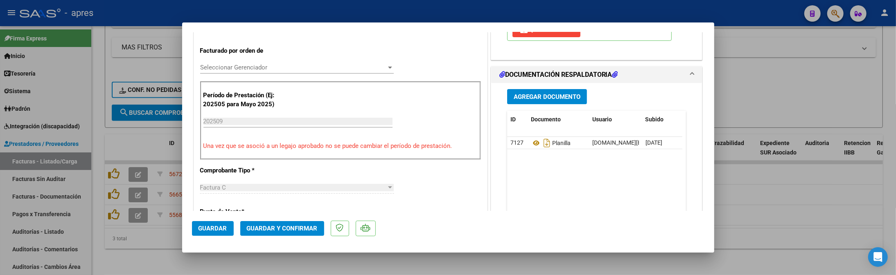
scroll to position [218, 0]
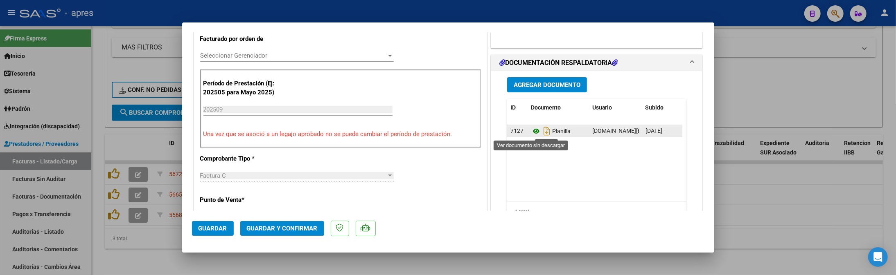
click at [531, 135] on icon at bounding box center [536, 131] width 11 height 10
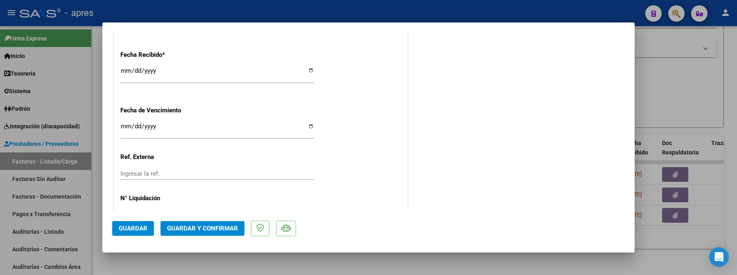
scroll to position [613, 0]
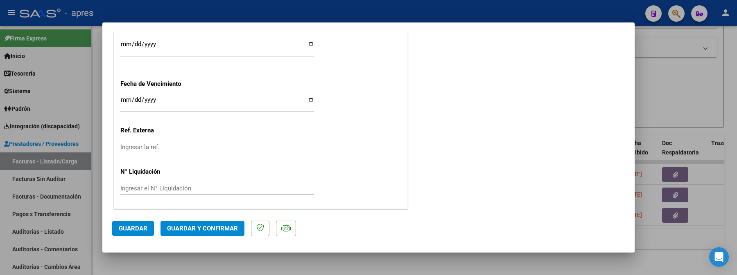
click at [122, 99] on input "Ingresar la fecha" at bounding box center [217, 103] width 194 height 13
type input "[DATE]"
click at [194, 230] on span "Guardar y Confirmar" at bounding box center [202, 228] width 71 height 7
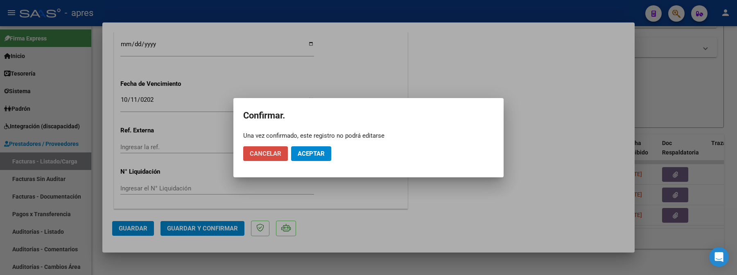
click at [256, 156] on span "Cancelar" at bounding box center [266, 153] width 32 height 7
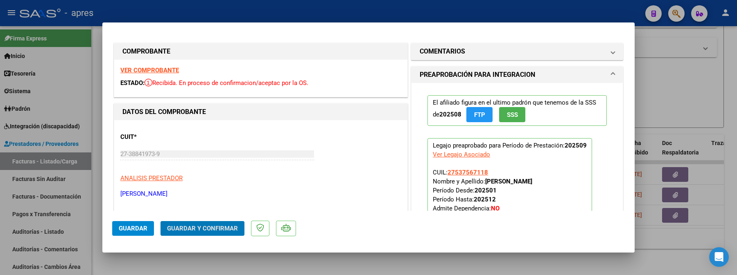
scroll to position [164, 0]
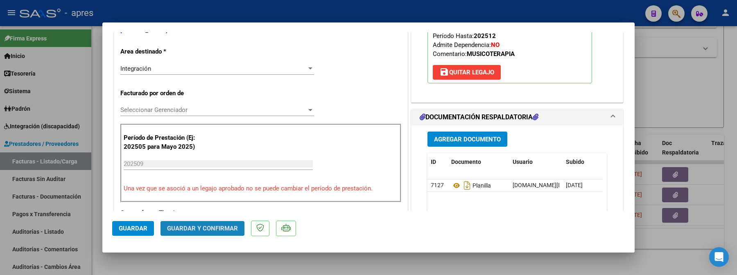
click at [233, 233] on button "Guardar y Confirmar" at bounding box center [202, 228] width 84 height 15
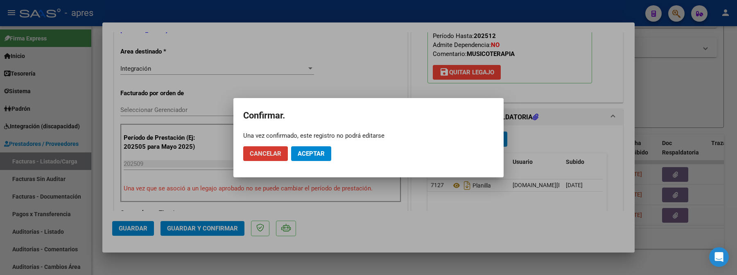
click at [320, 157] on button "Aceptar" at bounding box center [311, 154] width 40 height 15
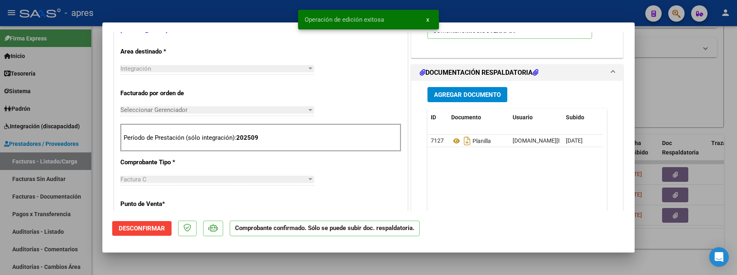
click at [165, 262] on div at bounding box center [368, 137] width 737 height 275
type input "$ 0,00"
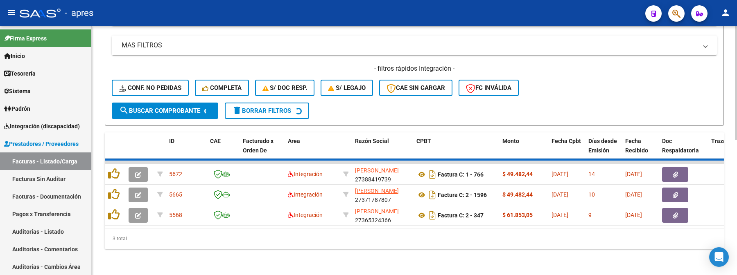
scroll to position [274, 0]
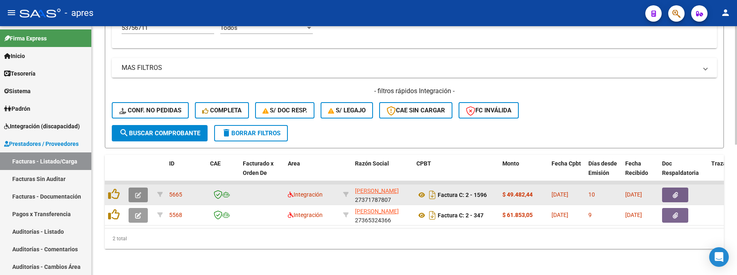
click at [141, 189] on button "button" at bounding box center [138, 195] width 19 height 15
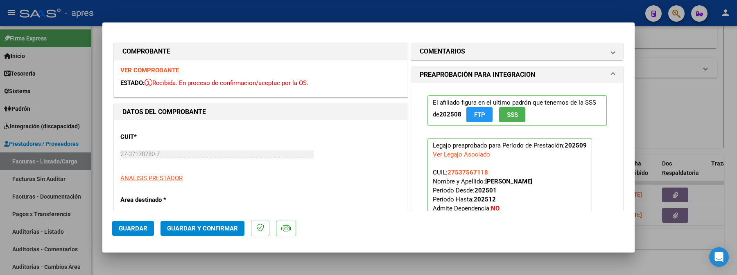
click at [216, 178] on p "ANALISIS PRESTADOR" at bounding box center [260, 178] width 281 height 9
click at [174, 69] on strong "VER COMPROBANTE" at bounding box center [149, 70] width 59 height 7
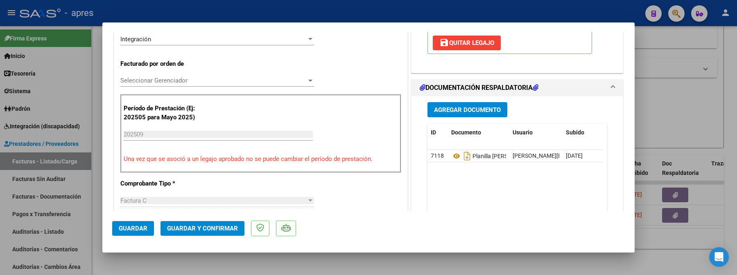
scroll to position [218, 0]
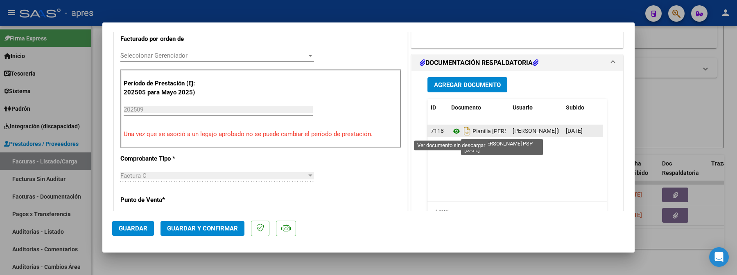
click at [452, 133] on icon at bounding box center [456, 131] width 11 height 10
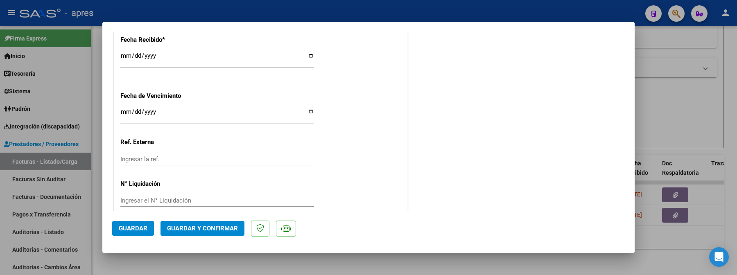
scroll to position [613, 0]
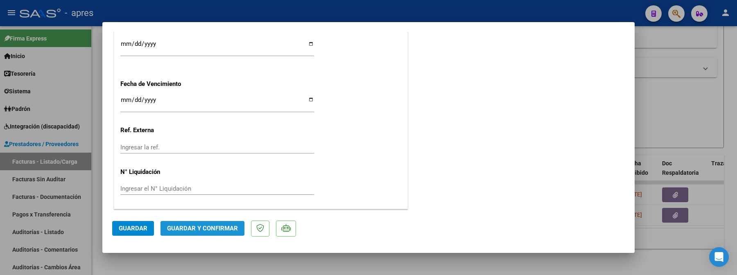
click at [177, 233] on button "Guardar y Confirmar" at bounding box center [202, 228] width 84 height 15
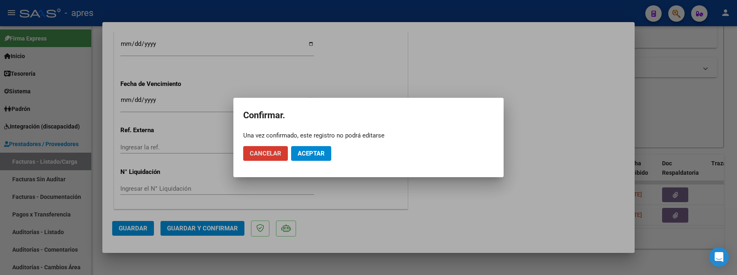
click at [309, 151] on span "Aceptar" at bounding box center [311, 153] width 27 height 7
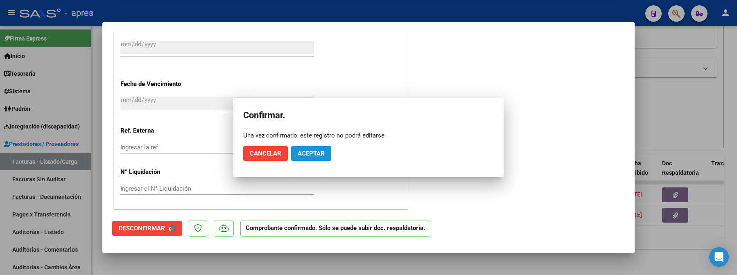
scroll to position [562, 0]
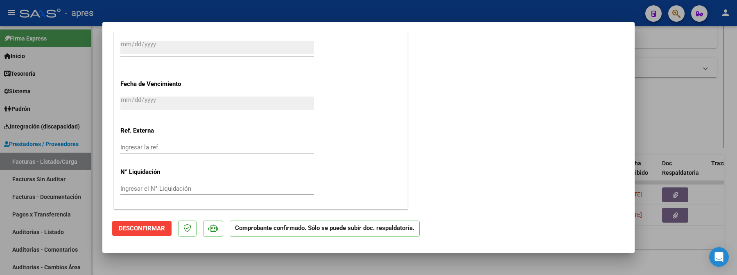
click at [121, 251] on mat-dialog-container "COMPROBANTE VER COMPROBANTE ESTADO: El comprobante fue aceptado por la obra soc…" at bounding box center [368, 137] width 532 height 230
click at [115, 264] on div at bounding box center [368, 137] width 737 height 275
type input "$ 0,00"
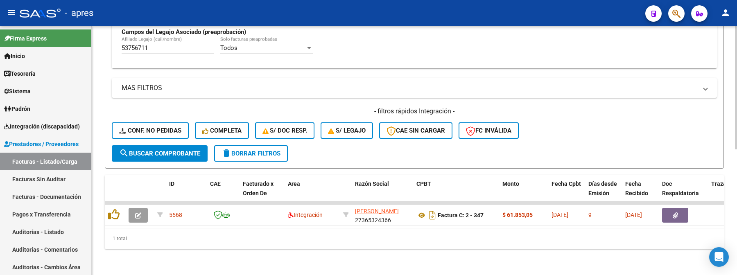
scroll to position [254, 0]
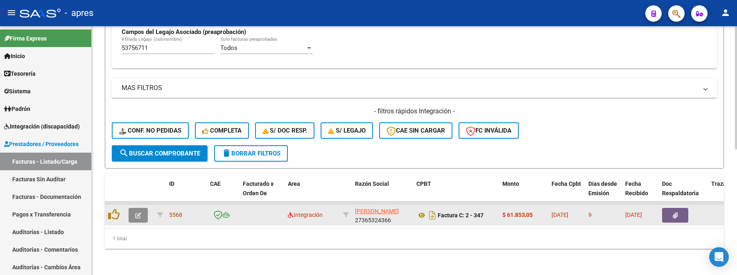
click at [138, 208] on button "button" at bounding box center [138, 215] width 19 height 15
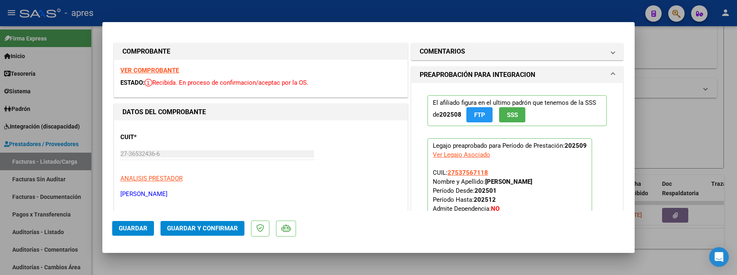
click at [174, 71] on strong "VER COMPROBANTE" at bounding box center [149, 70] width 59 height 7
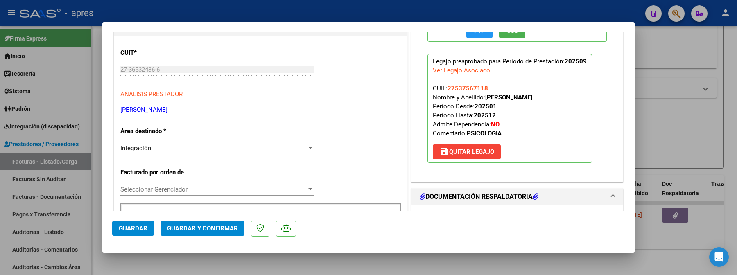
scroll to position [218, 0]
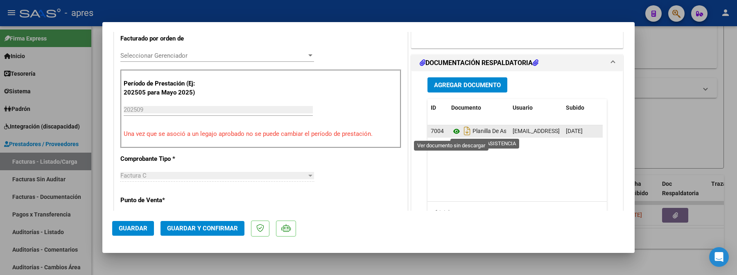
click at [454, 135] on icon at bounding box center [456, 131] width 11 height 10
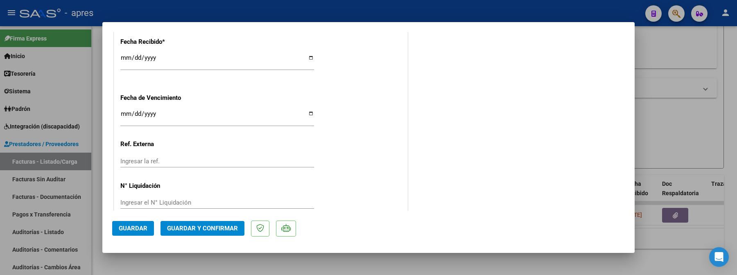
scroll to position [613, 0]
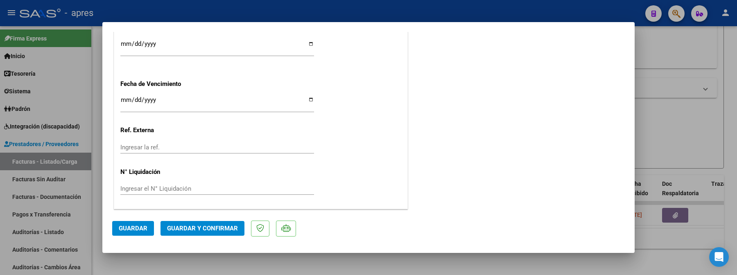
drag, startPoint x: 121, startPoint y: 101, endPoint x: 124, endPoint y: 95, distance: 6.2
click at [122, 99] on input "Ingresar la fecha" at bounding box center [217, 103] width 194 height 13
type input "[DATE]"
click at [192, 228] on span "Guardar y Confirmar" at bounding box center [202, 228] width 71 height 7
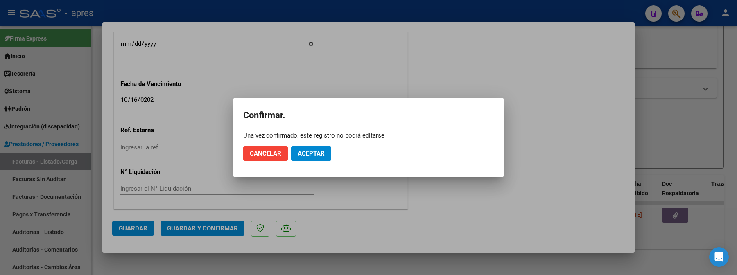
click at [287, 162] on mat-dialog-actions "Cancelar Aceptar" at bounding box center [368, 154] width 251 height 28
click at [300, 160] on button "Aceptar" at bounding box center [311, 153] width 40 height 15
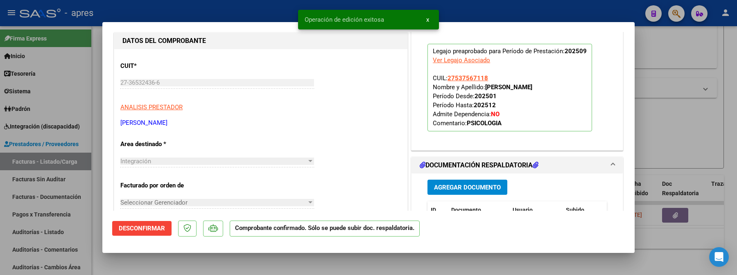
scroll to position [71, 0]
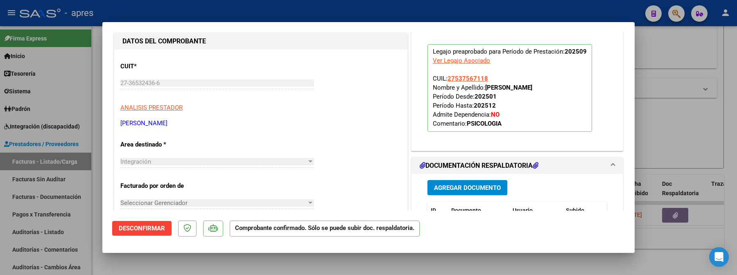
click at [169, 262] on div at bounding box center [368, 137] width 737 height 275
type input "$ 0,00"
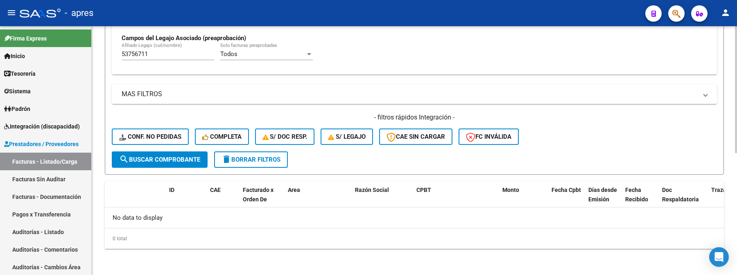
scroll to position [239, 0]
drag, startPoint x: 160, startPoint y: 56, endPoint x: 98, endPoint y: 59, distance: 62.3
click at [99, 59] on div "Video tutorial PRESTADORES -> Listado de CPBTs Emitidos por Prestadores / Prove…" at bounding box center [414, 31] width 645 height 488
paste input "899993"
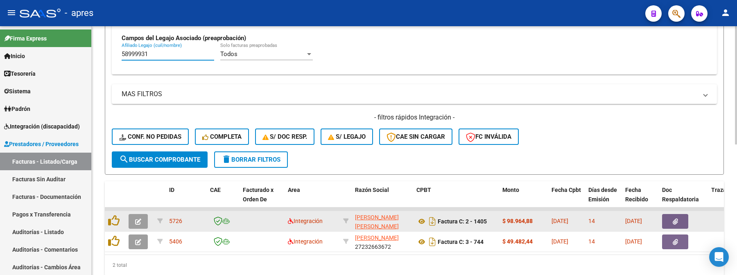
type input "58999931"
click at [141, 221] on icon "button" at bounding box center [138, 222] width 6 height 6
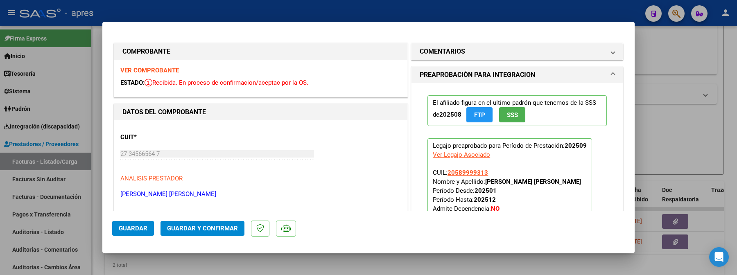
click at [167, 72] on strong "VER COMPROBANTE" at bounding box center [149, 70] width 59 height 7
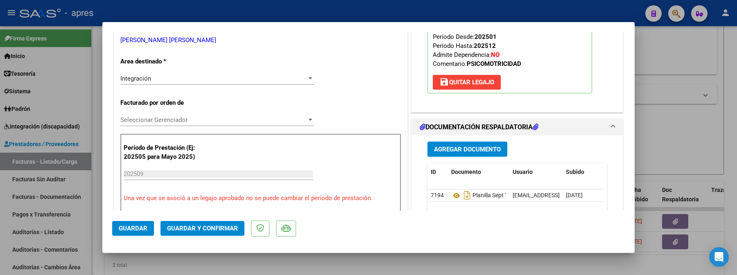
scroll to position [164, 0]
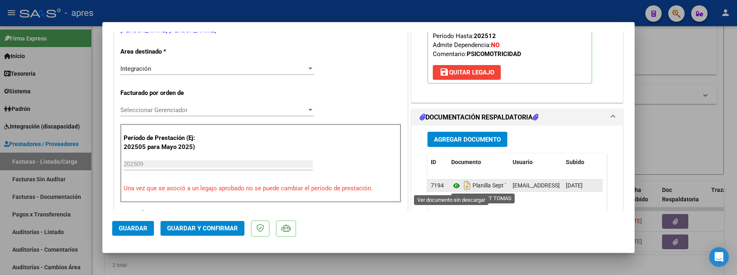
click at [451, 185] on icon at bounding box center [456, 186] width 11 height 10
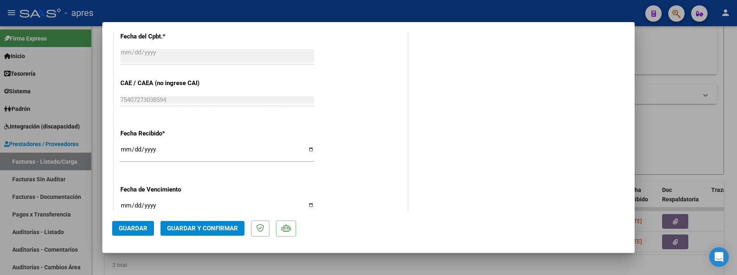
scroll to position [600, 0]
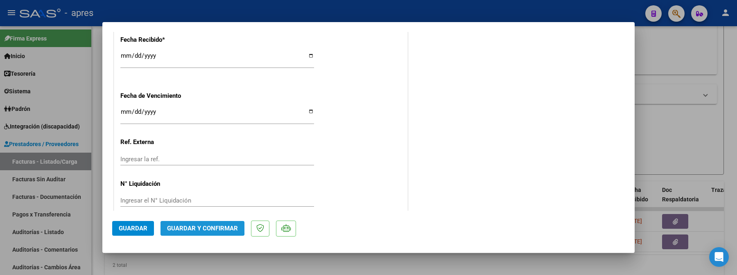
click at [189, 221] on button "Guardar y Confirmar" at bounding box center [202, 228] width 84 height 15
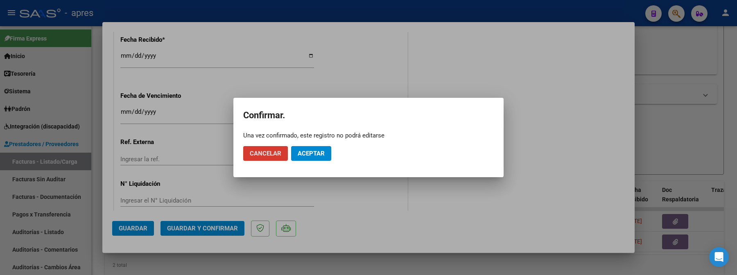
drag, startPoint x: 300, startPoint y: 157, endPoint x: 259, endPoint y: 9, distance: 154.0
click at [300, 156] on button "Aceptar" at bounding box center [311, 153] width 40 height 15
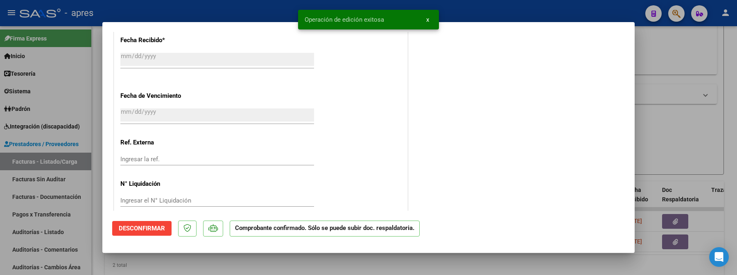
click at [123, 262] on div at bounding box center [368, 137] width 737 height 275
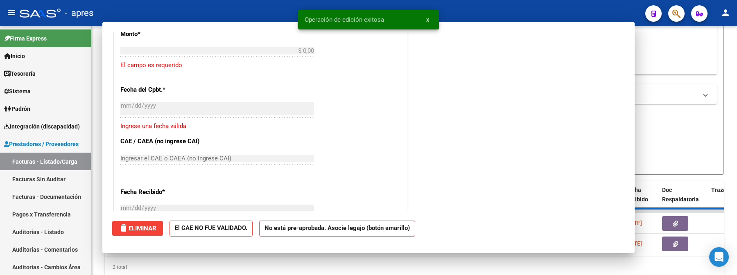
scroll to position [0, 0]
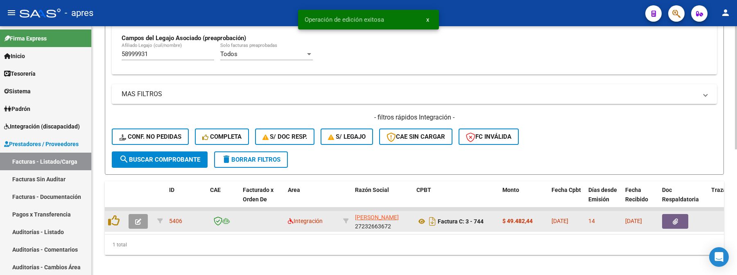
click at [133, 223] on button "button" at bounding box center [138, 221] width 19 height 15
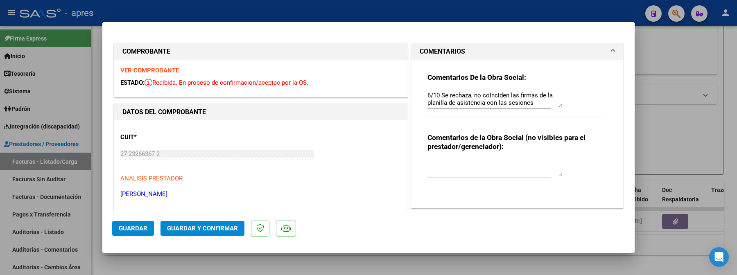
click at [167, 70] on strong "VER COMPROBANTE" at bounding box center [149, 70] width 59 height 7
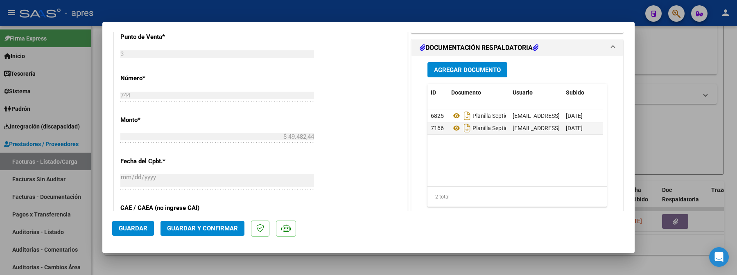
scroll to position [382, 0]
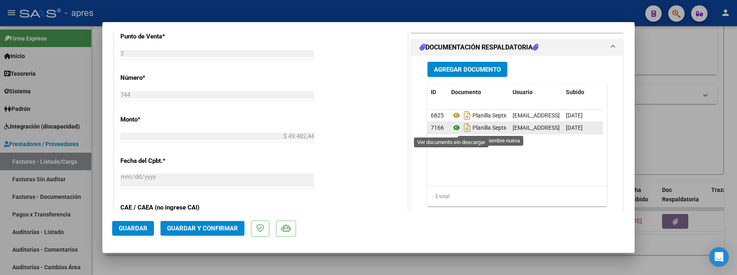
click at [451, 128] on icon at bounding box center [456, 128] width 11 height 10
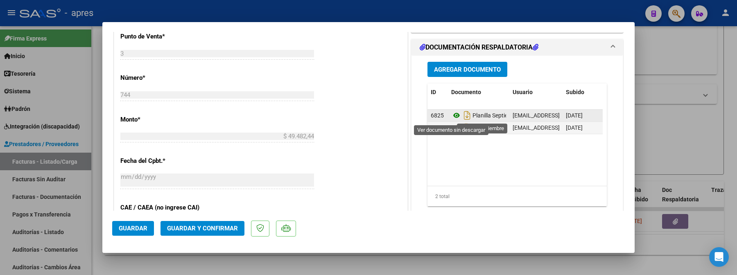
click at [454, 118] on icon at bounding box center [456, 116] width 11 height 10
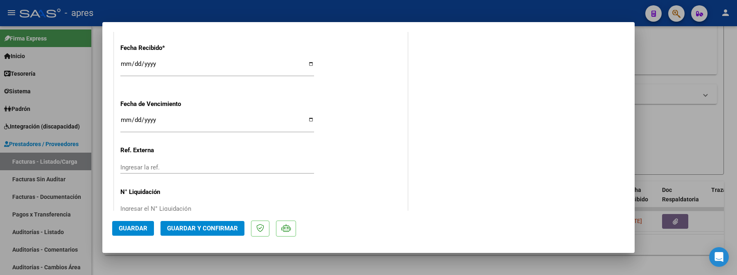
scroll to position [600, 0]
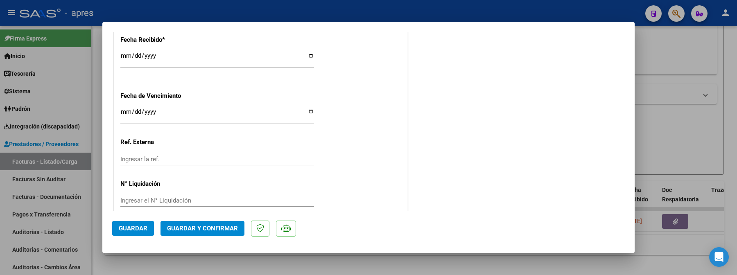
click at [185, 228] on span "Guardar y Confirmar" at bounding box center [202, 228] width 71 height 7
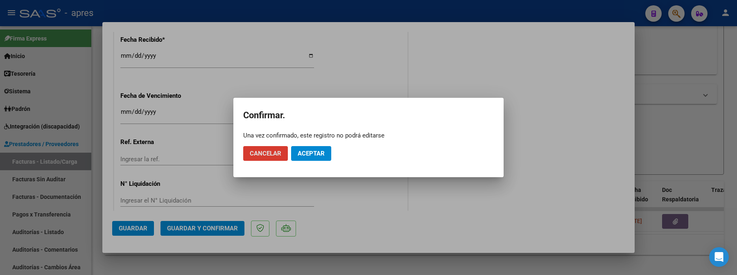
click at [309, 156] on span "Aceptar" at bounding box center [311, 153] width 27 height 7
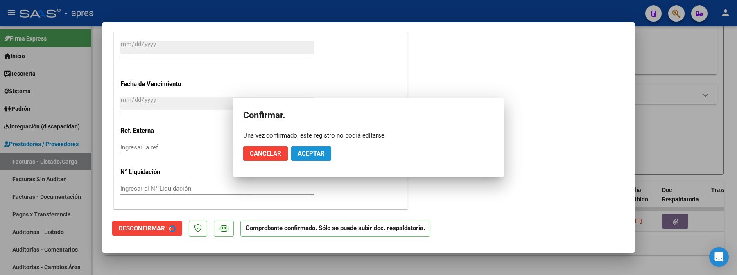
scroll to position [549, 0]
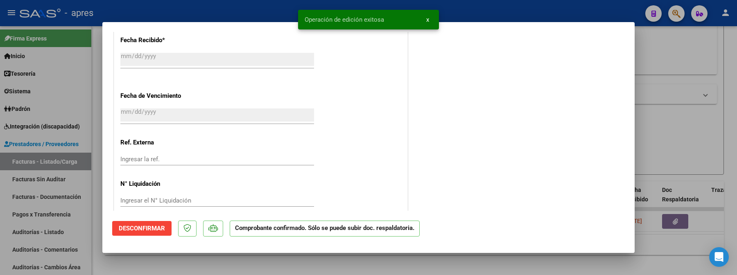
click at [207, 261] on div at bounding box center [368, 137] width 737 height 275
type input "$ 0,00"
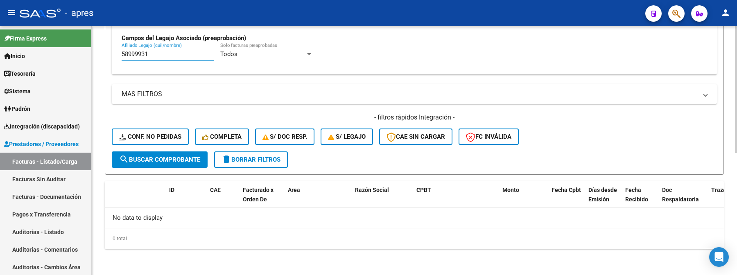
drag, startPoint x: 147, startPoint y: 56, endPoint x: 109, endPoint y: 54, distance: 38.5
click at [109, 54] on form "Filtros Id Area Area Seleccionar Gerenciador Seleccionar Gerenciador No Confirm…" at bounding box center [414, 16] width 619 height 317
paste input "144546"
drag, startPoint x: 171, startPoint y: 51, endPoint x: 69, endPoint y: 68, distance: 103.2
click at [69, 66] on mat-sidenav-container "Firma Express Inicio Calendario SSS Instructivos Contacto OS Tesorería Extracto…" at bounding box center [368, 150] width 737 height 249
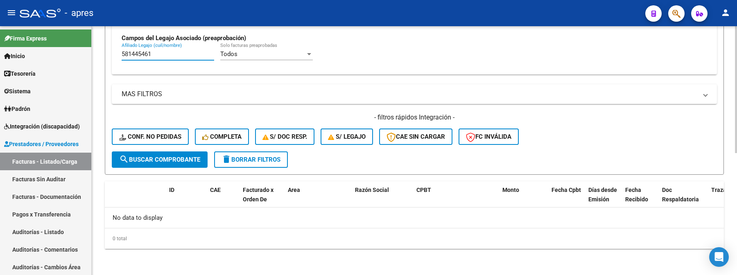
paste input "text"
type input "58144546"
click at [139, 159] on span "search Buscar Comprobante" at bounding box center [159, 159] width 81 height 7
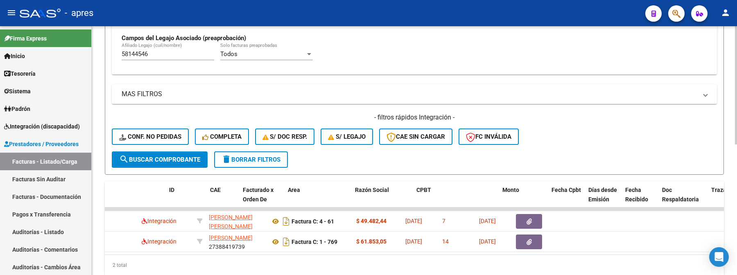
scroll to position [0, 0]
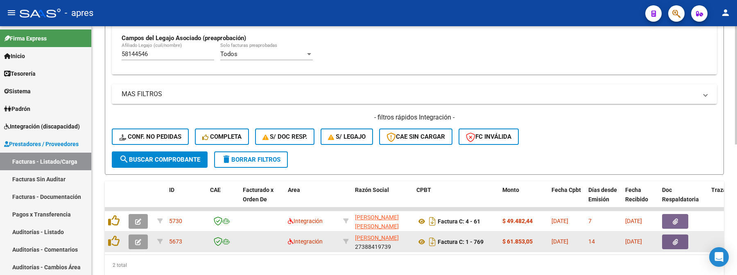
click at [140, 241] on icon "button" at bounding box center [138, 242] width 6 height 6
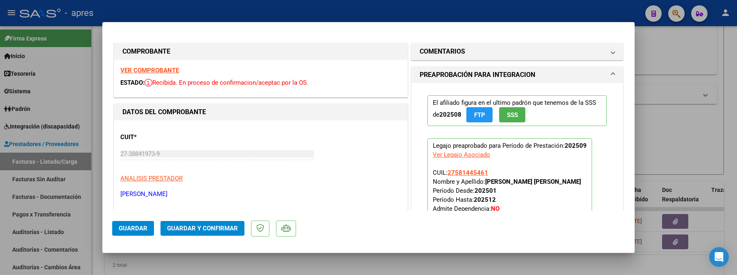
click at [169, 71] on strong "VER COMPROBANTE" at bounding box center [149, 70] width 59 height 7
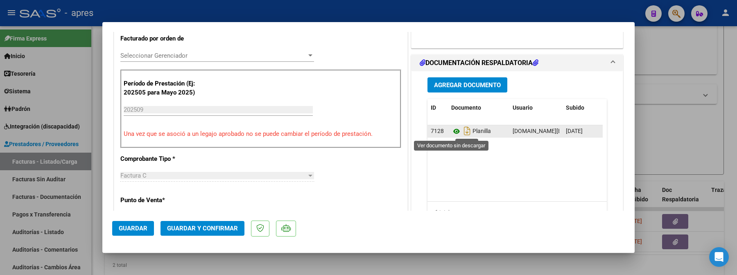
click at [453, 133] on icon at bounding box center [456, 131] width 11 height 10
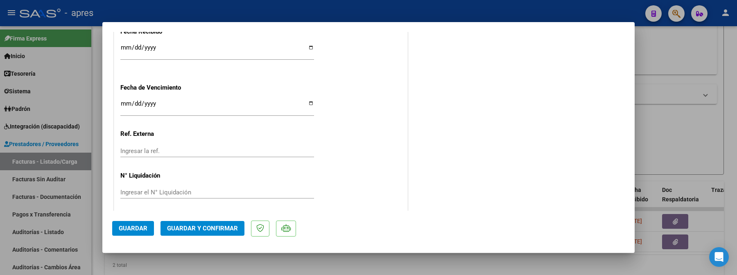
scroll to position [613, 0]
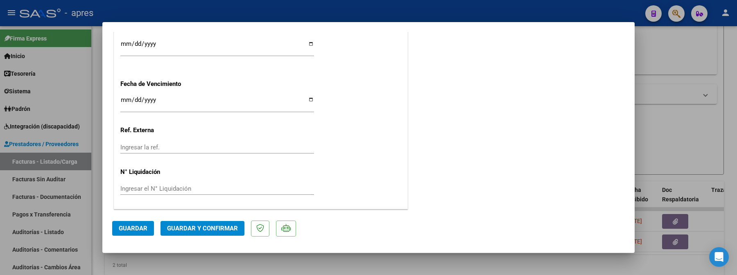
click at [128, 101] on input "Ingresar la fecha" at bounding box center [217, 103] width 194 height 13
type input "[DATE]"
click at [229, 223] on button "Guardar y Confirmar" at bounding box center [202, 228] width 84 height 15
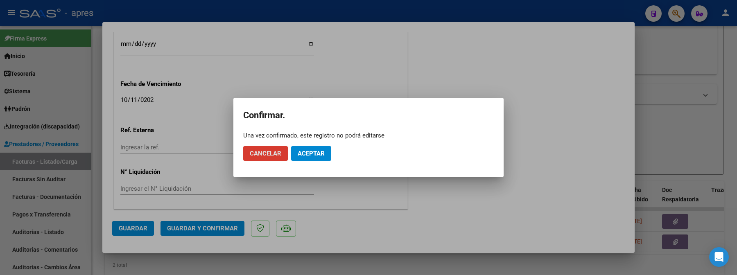
click at [314, 159] on button "Aceptar" at bounding box center [311, 153] width 40 height 15
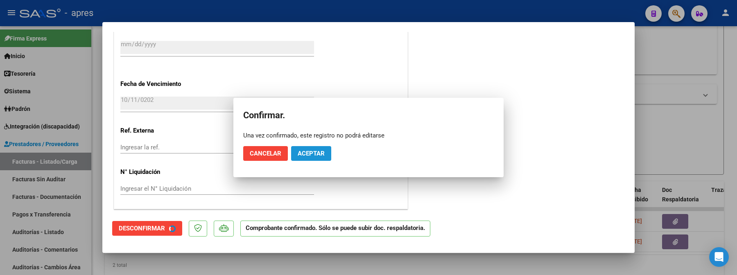
scroll to position [562, 0]
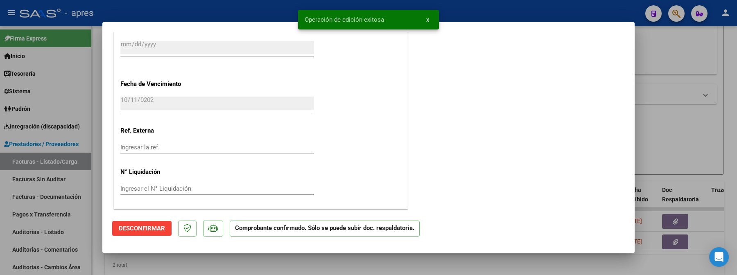
click at [90, 138] on div at bounding box center [368, 137] width 737 height 275
type input "$ 0,00"
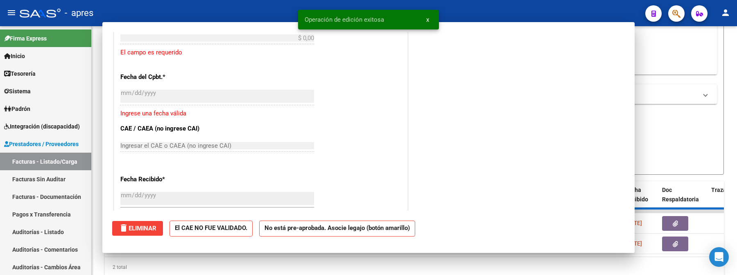
scroll to position [0, 0]
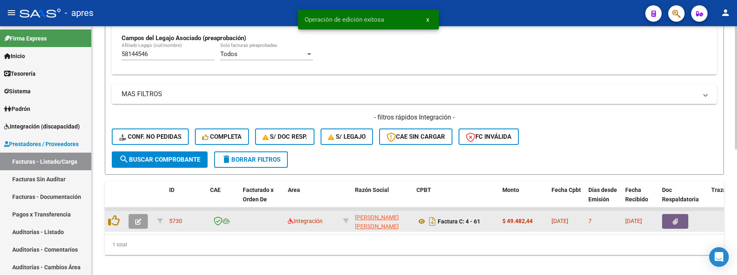
click at [144, 219] on button "button" at bounding box center [138, 221] width 19 height 15
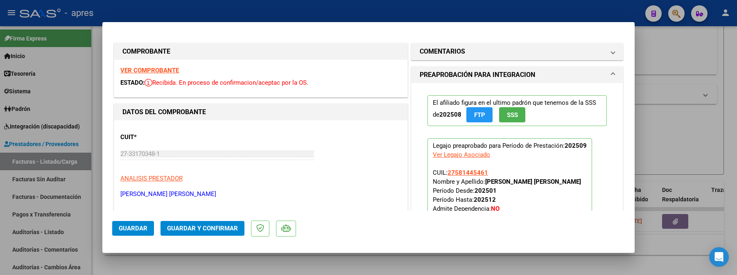
click at [168, 67] on strong "VER COMPROBANTE" at bounding box center [149, 70] width 59 height 7
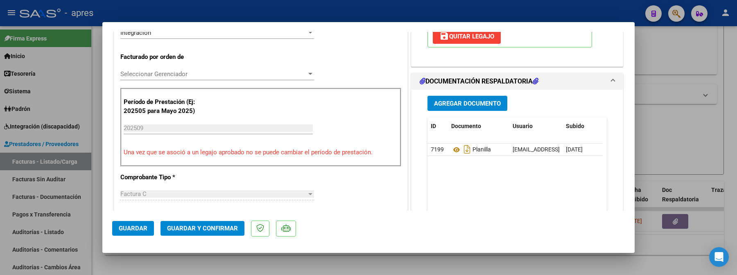
scroll to position [218, 0]
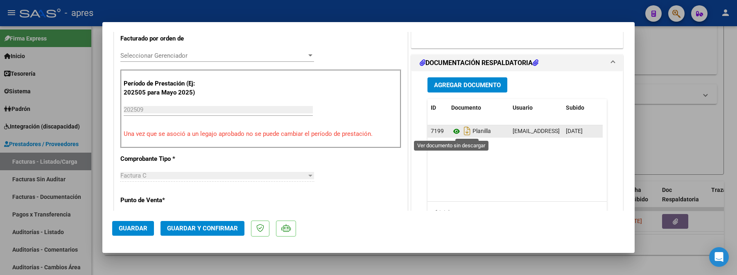
click at [451, 132] on icon at bounding box center [456, 131] width 11 height 10
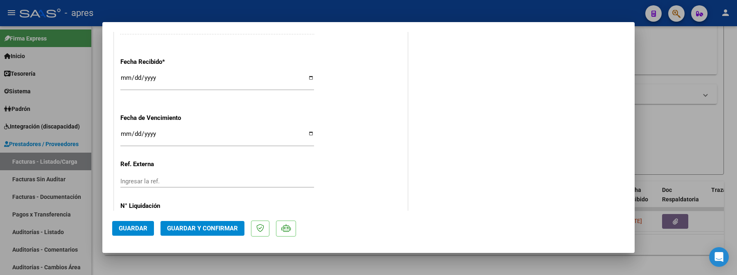
scroll to position [613, 0]
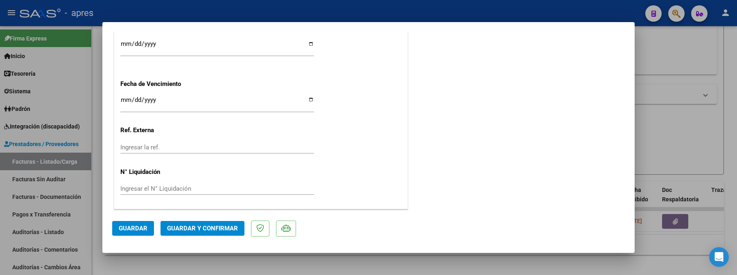
click at [126, 101] on input "Ingresar la fecha" at bounding box center [217, 103] width 194 height 13
type input "[DATE]"
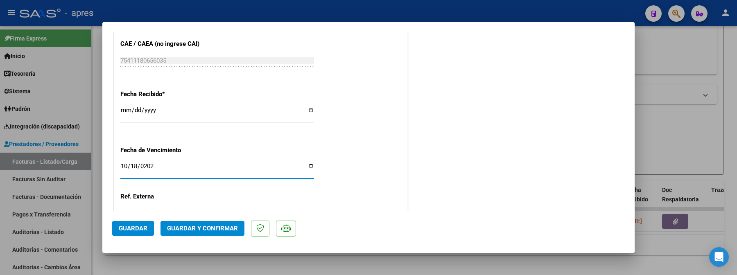
scroll to position [600, 0]
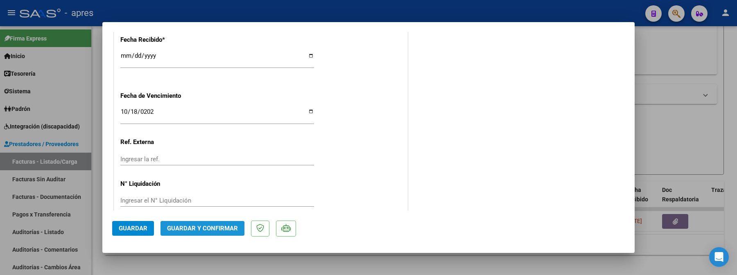
click at [184, 232] on span "Guardar y Confirmar" at bounding box center [202, 228] width 71 height 7
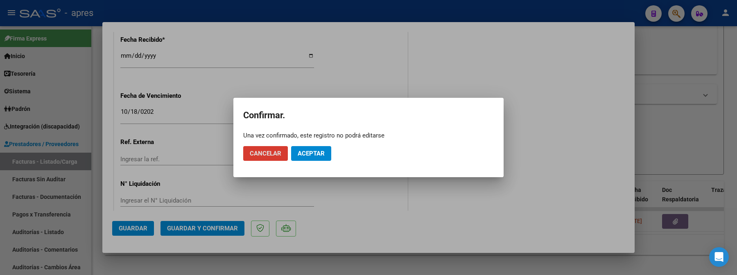
click at [310, 150] on span "Aceptar" at bounding box center [311, 153] width 27 height 7
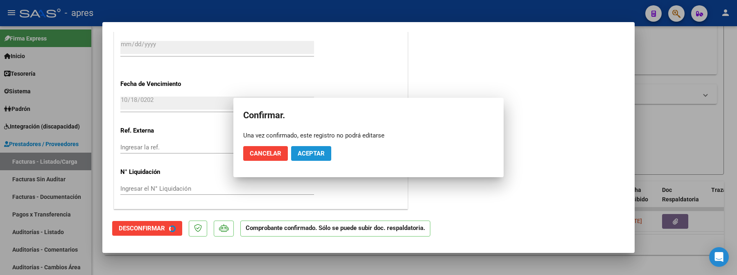
scroll to position [549, 0]
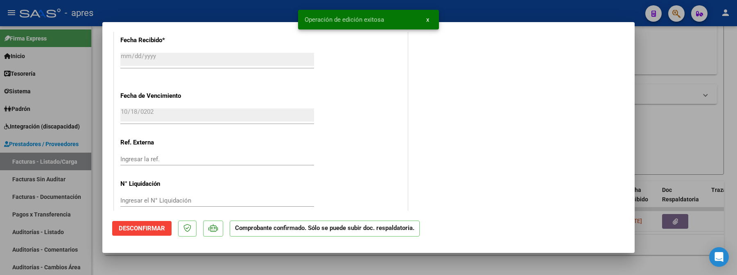
click at [169, 265] on div at bounding box center [368, 137] width 737 height 275
type input "$ 0,00"
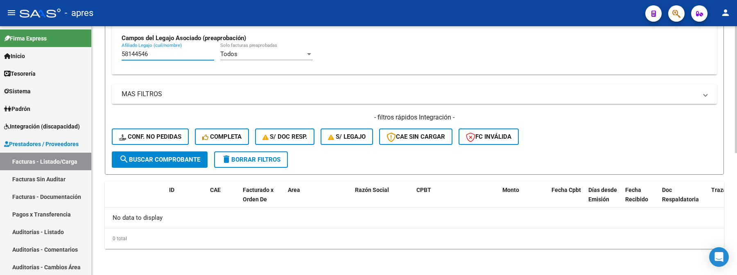
drag, startPoint x: 170, startPoint y: 55, endPoint x: 121, endPoint y: 50, distance: 49.4
click at [121, 51] on div "Todos Cargado en Para Enviar SSS Período De Prestación Campos del Archivo de Re…" at bounding box center [414, 14] width 605 height 119
paste input "96038695"
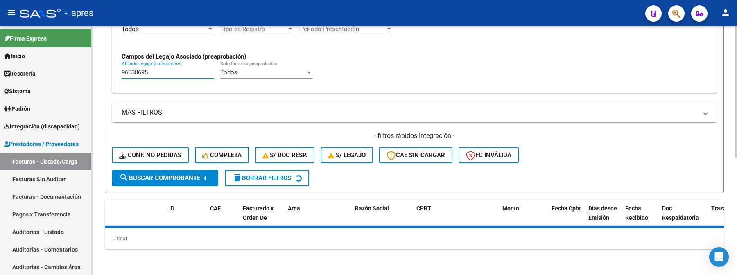
scroll to position [239, 0]
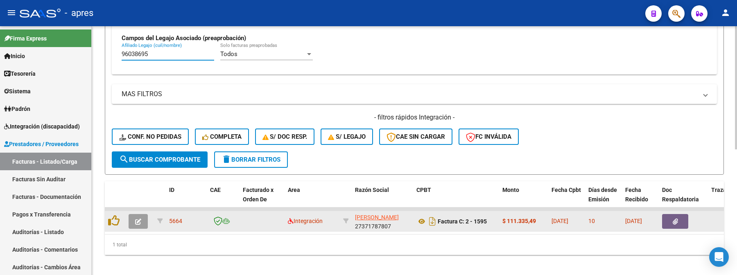
type input "96038695"
click at [139, 223] on icon "button" at bounding box center [138, 222] width 6 height 6
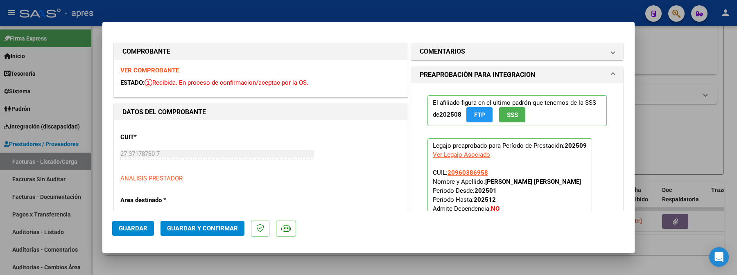
click at [162, 70] on strong "VER COMPROBANTE" at bounding box center [149, 70] width 59 height 7
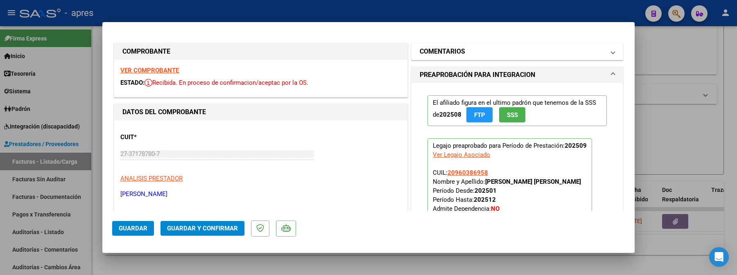
click at [467, 53] on mat-panel-title "COMENTARIOS" at bounding box center [512, 52] width 185 height 10
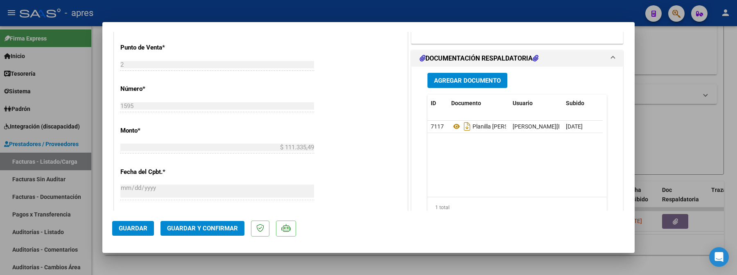
scroll to position [382, 0]
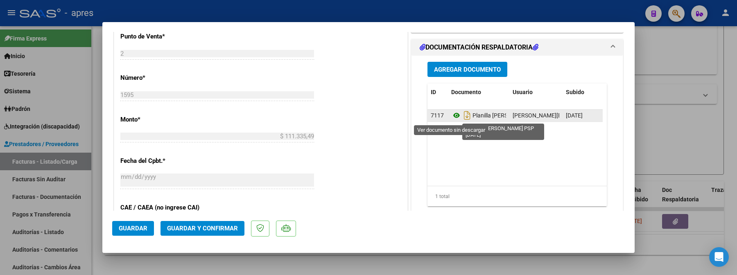
click at [451, 116] on icon at bounding box center [456, 116] width 11 height 10
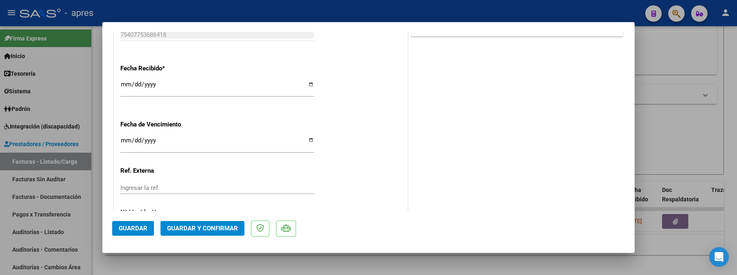
scroll to position [613, 0]
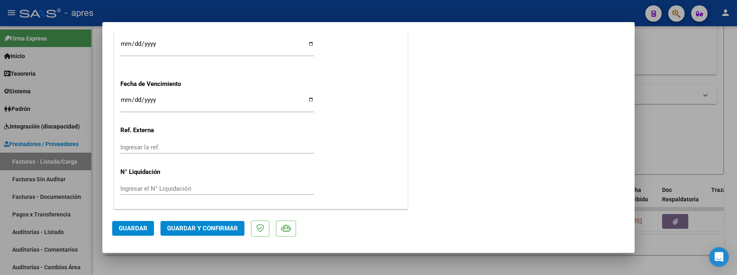
click at [179, 226] on span "Guardar y Confirmar" at bounding box center [202, 228] width 71 height 7
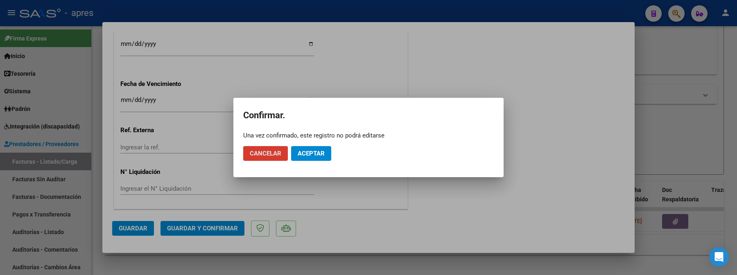
click at [310, 151] on span "Aceptar" at bounding box center [311, 153] width 27 height 7
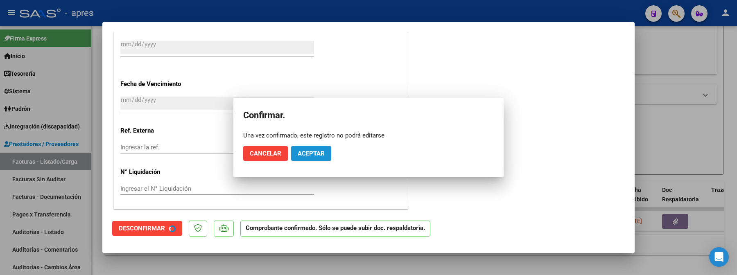
scroll to position [562, 0]
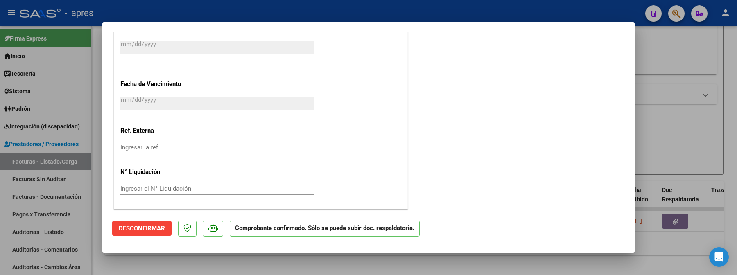
click at [99, 133] on div at bounding box center [368, 137] width 737 height 275
type input "$ 0,00"
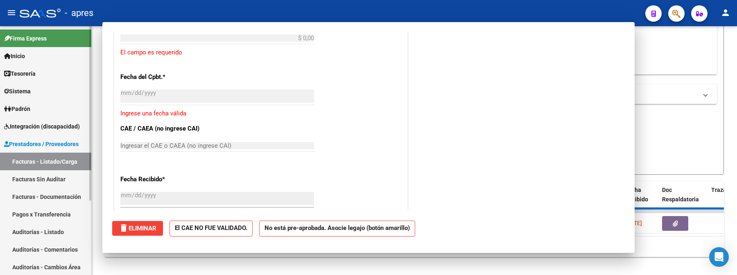
scroll to position [0, 0]
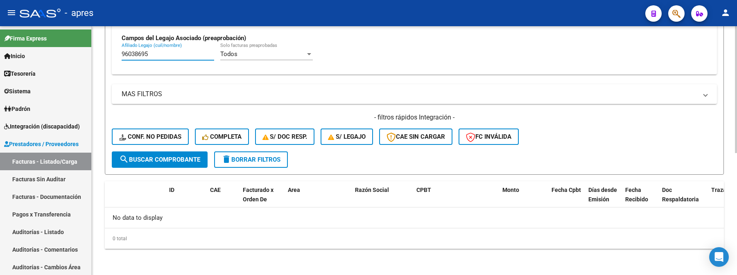
drag, startPoint x: 157, startPoint y: 51, endPoint x: 102, endPoint y: 61, distance: 56.5
click at [102, 61] on div "Video tutorial PRESTADORES -> Listado de CPBTs Emitidos por Prestadores / Prove…" at bounding box center [414, 31] width 645 height 488
paste input "581060"
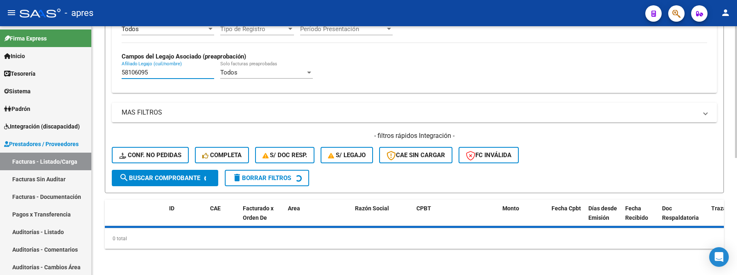
scroll to position [239, 0]
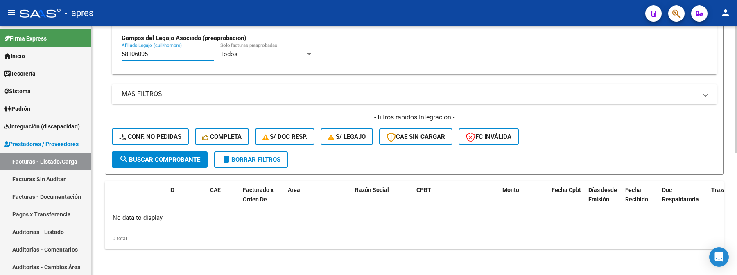
drag, startPoint x: 150, startPoint y: 51, endPoint x: 102, endPoint y: 52, distance: 47.5
click at [102, 52] on div "Video tutorial PRESTADORES -> Listado de CPBTs Emitidos por Prestadores / Prove…" at bounding box center [414, 31] width 645 height 488
paste input "753640"
click at [161, 156] on span "search Buscar Comprobante" at bounding box center [159, 159] width 81 height 7
drag, startPoint x: 154, startPoint y: 53, endPoint x: 99, endPoint y: 51, distance: 55.7
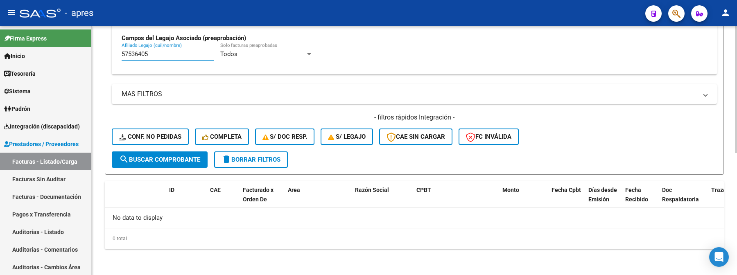
click at [99, 51] on div "Video tutorial PRESTADORES -> Listado de CPBTs Emitidos por Prestadores / Prove…" at bounding box center [414, 31] width 645 height 488
paste input "375030"
type input "57375030"
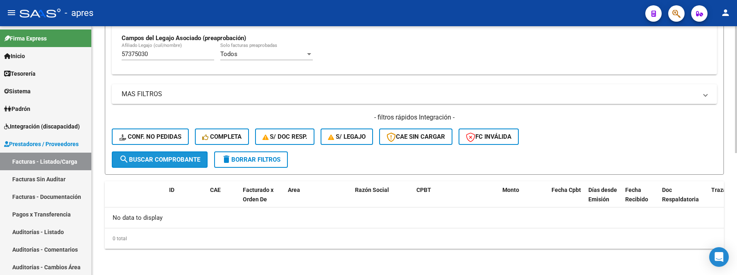
click at [145, 160] on span "search Buscar Comprobante" at bounding box center [159, 159] width 81 height 7
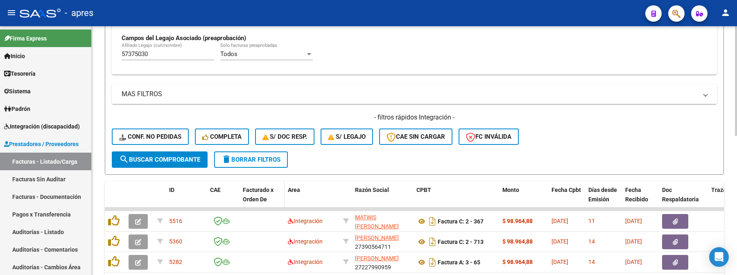
scroll to position [294, 0]
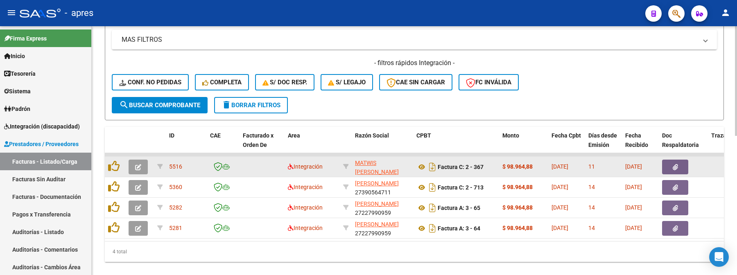
click at [139, 169] on icon "button" at bounding box center [138, 167] width 6 height 6
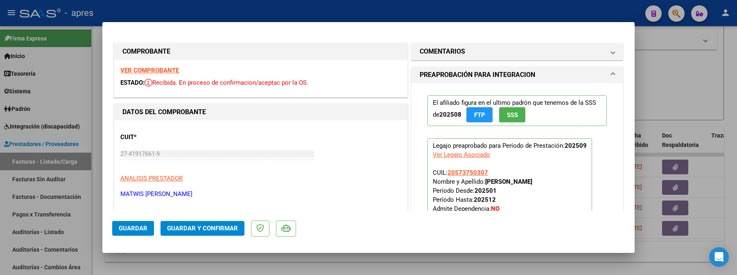
click at [153, 68] on strong "VER COMPROBANTE" at bounding box center [149, 70] width 59 height 7
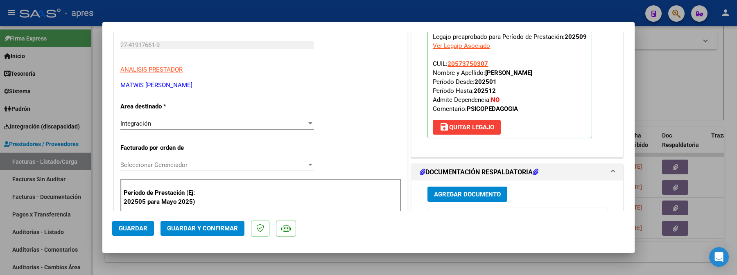
scroll to position [218, 0]
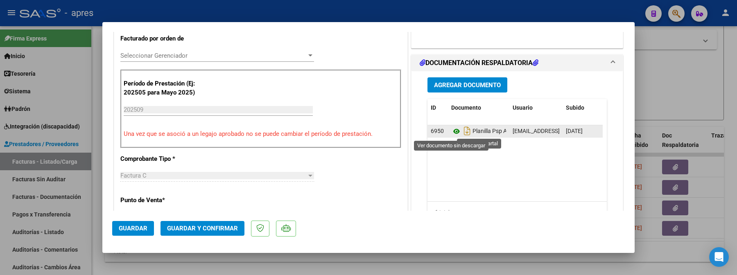
click at [454, 131] on icon at bounding box center [456, 131] width 11 height 10
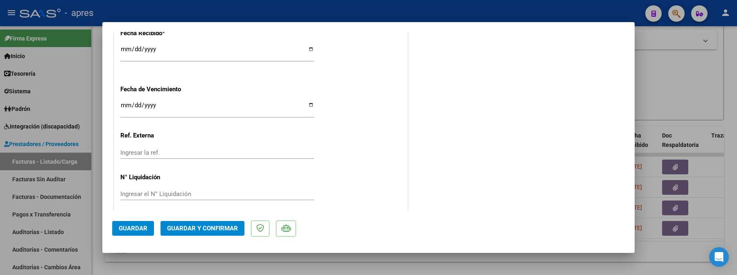
scroll to position [613, 0]
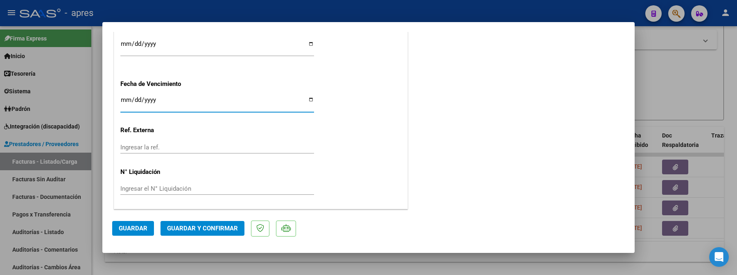
click at [125, 104] on input "Ingresar la fecha" at bounding box center [217, 103] width 194 height 13
type input "[DATE]"
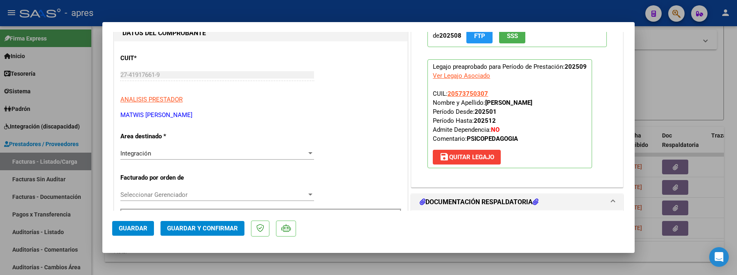
scroll to position [67, 0]
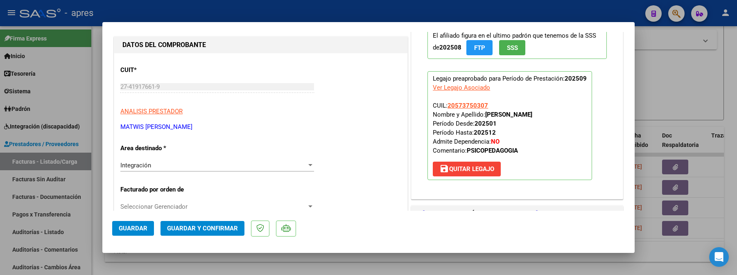
click at [205, 232] on span "Guardar y Confirmar" at bounding box center [202, 228] width 71 height 7
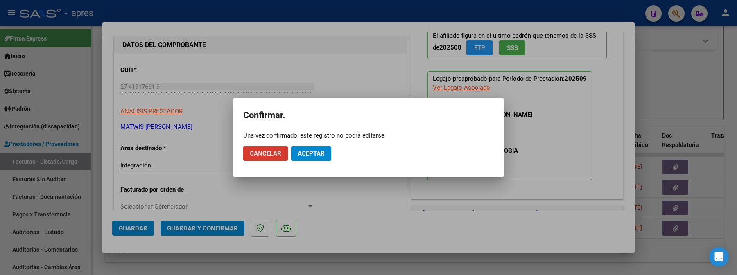
click at [296, 156] on button "Aceptar" at bounding box center [311, 153] width 40 height 15
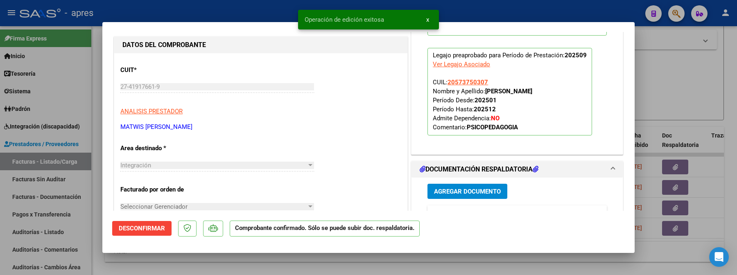
click at [123, 261] on div at bounding box center [368, 137] width 737 height 275
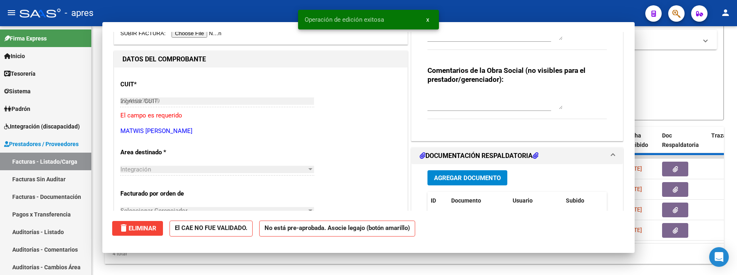
type input "$ 0,00"
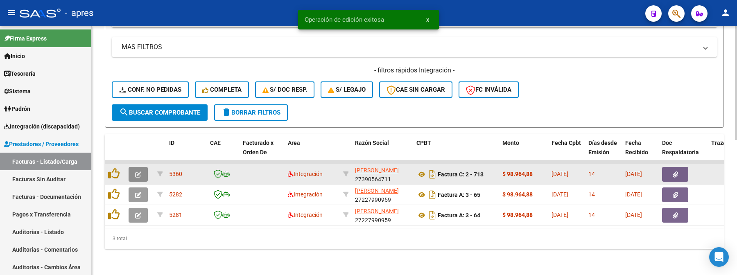
click at [136, 170] on button "button" at bounding box center [138, 174] width 19 height 15
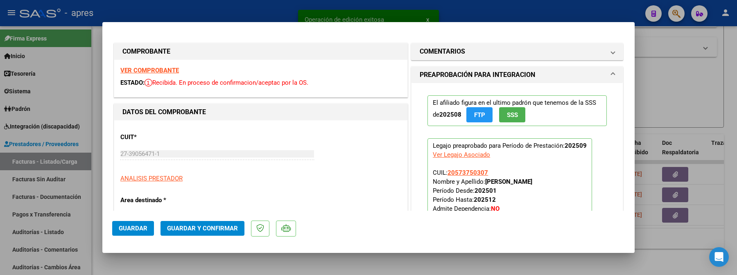
click at [157, 68] on strong "VER COMPROBANTE" at bounding box center [149, 70] width 59 height 7
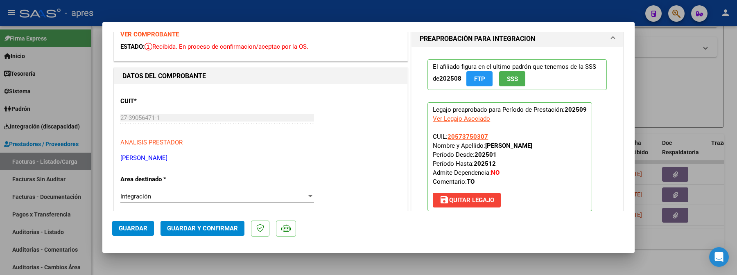
scroll to position [164, 0]
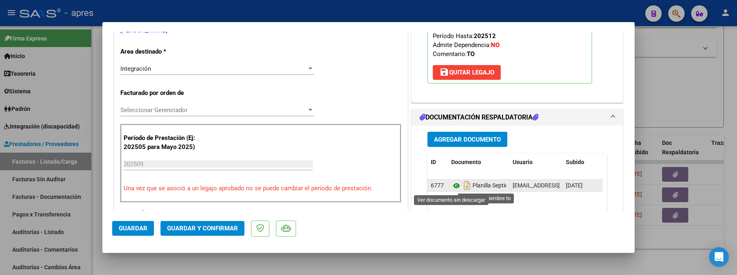
click at [454, 187] on icon at bounding box center [456, 186] width 11 height 10
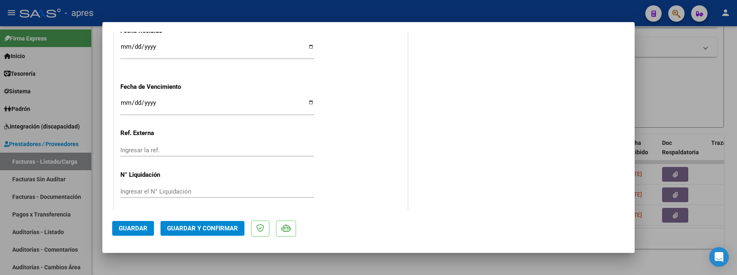
scroll to position [613, 0]
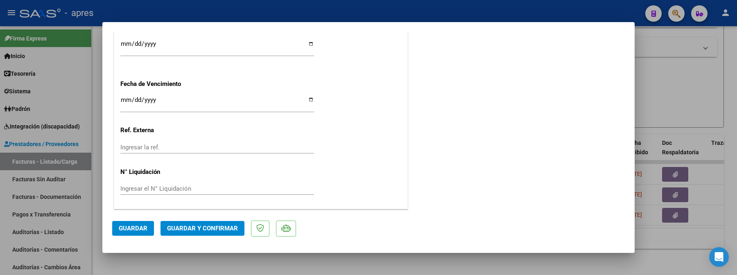
click at [125, 98] on input "Ingresar la fecha" at bounding box center [217, 103] width 194 height 13
click at [133, 97] on input "[DATE]" at bounding box center [217, 103] width 194 height 13
type input "[DATE]"
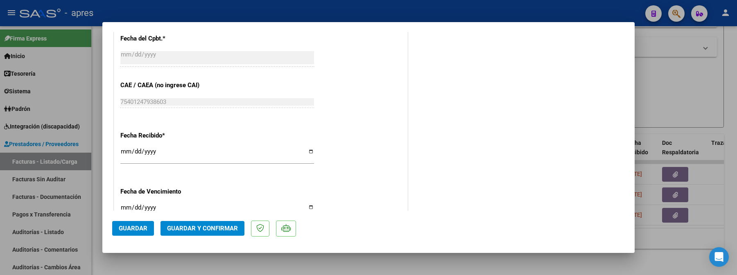
scroll to position [503, 0]
click at [184, 226] on span "Guardar y Confirmar" at bounding box center [202, 228] width 71 height 7
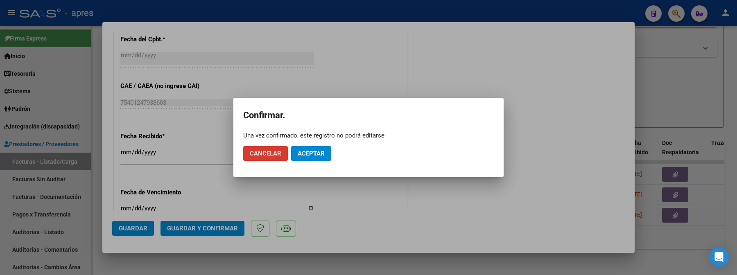
drag, startPoint x: 300, startPoint y: 156, endPoint x: 297, endPoint y: 79, distance: 76.2
click at [300, 144] on mat-dialog-actions "Cancelar Aceptar" at bounding box center [368, 154] width 251 height 28
click at [313, 145] on mat-dialog-actions "Cancelar Aceptar" at bounding box center [368, 154] width 251 height 28
drag, startPoint x: 308, startPoint y: 151, endPoint x: 307, endPoint y: 133, distance: 17.6
click at [307, 138] on app-popup "Confirmar. Una vez confirmado, este registro no podrá editarse Cancelar Aceptar" at bounding box center [368, 138] width 251 height 60
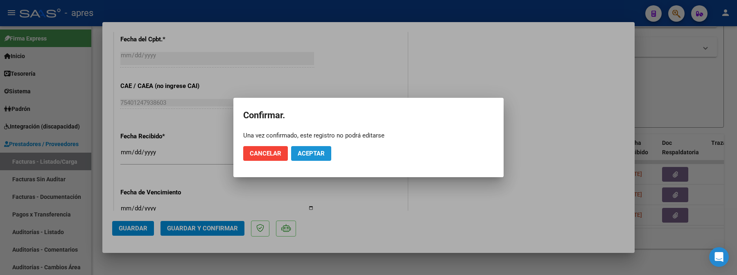
click at [301, 150] on span "Aceptar" at bounding box center [311, 153] width 27 height 7
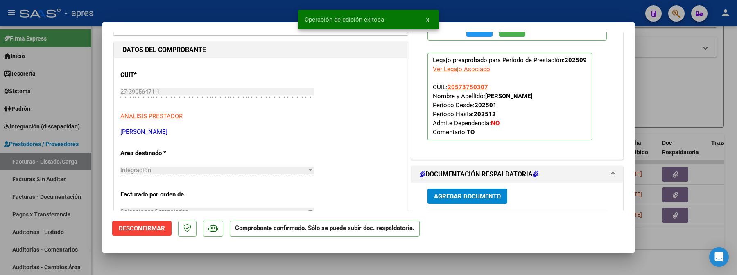
scroll to position [54, 0]
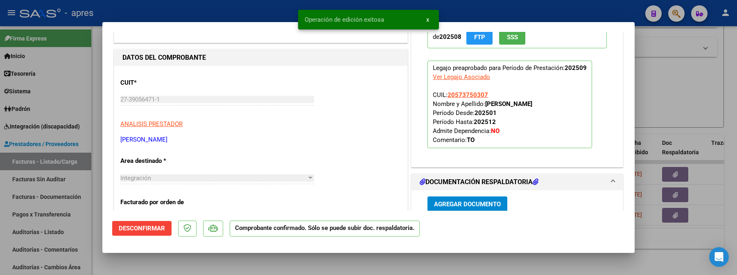
click at [97, 273] on div at bounding box center [368, 137] width 737 height 275
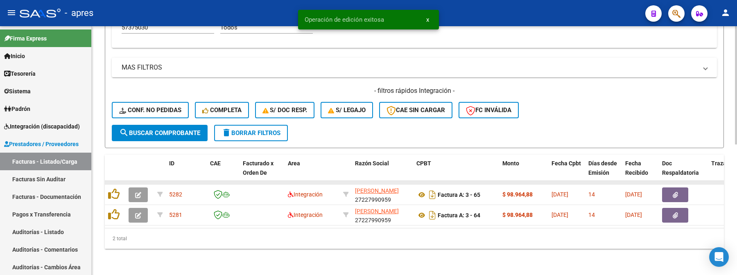
scroll to position [274, 0]
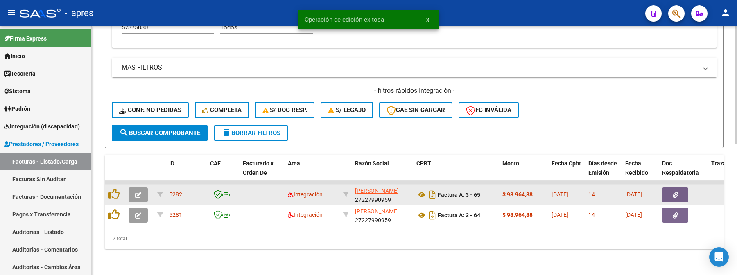
click at [131, 188] on button "button" at bounding box center [138, 194] width 19 height 15
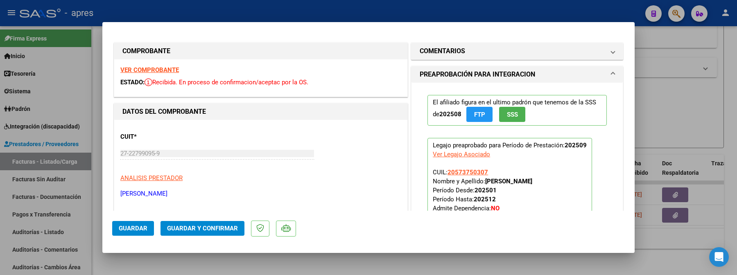
scroll to position [0, 0]
click at [156, 69] on strong "VER COMPROBANTE" at bounding box center [149, 70] width 59 height 7
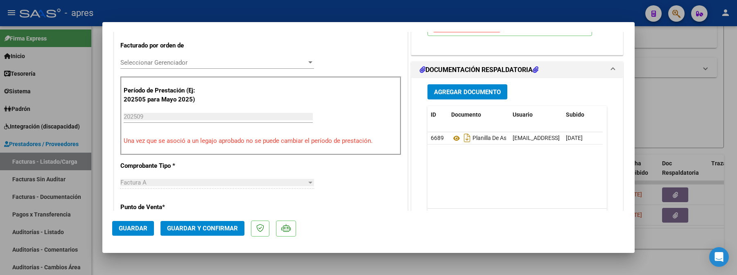
scroll to position [218, 0]
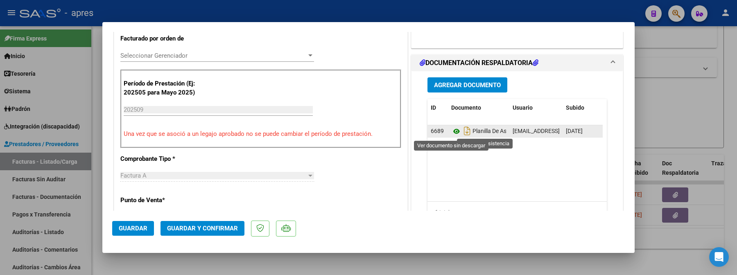
click at [451, 131] on icon at bounding box center [456, 131] width 11 height 10
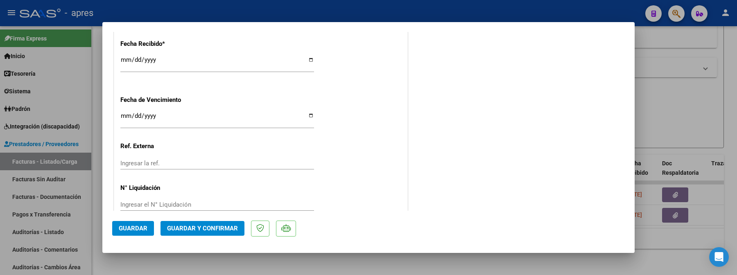
scroll to position [600, 0]
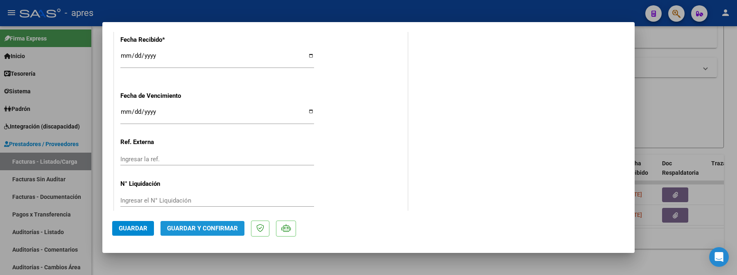
click at [192, 232] on button "Guardar y Confirmar" at bounding box center [202, 228] width 84 height 15
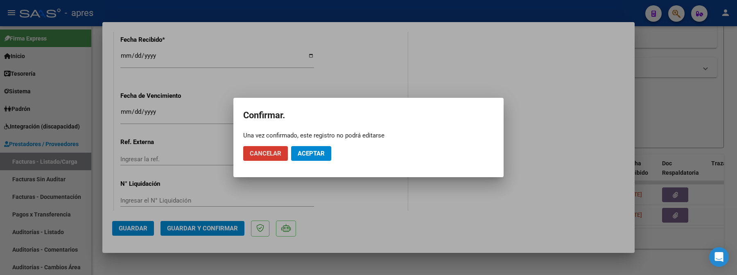
click at [305, 157] on button "Aceptar" at bounding box center [311, 153] width 40 height 15
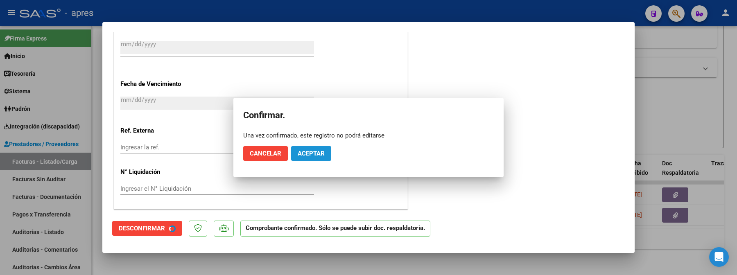
scroll to position [549, 0]
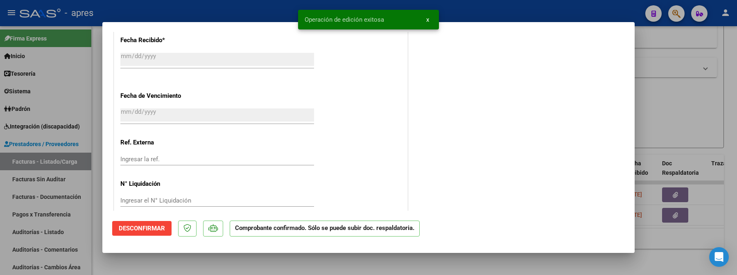
click at [139, 269] on div at bounding box center [368, 137] width 737 height 275
type input "$ 0,00"
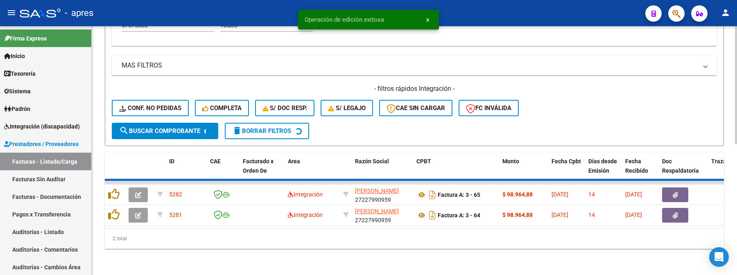
scroll to position [254, 0]
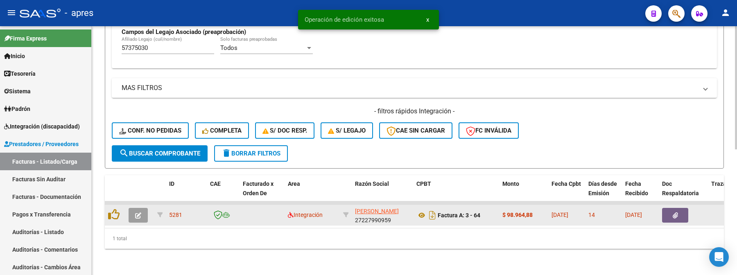
click at [131, 208] on button "button" at bounding box center [138, 215] width 19 height 15
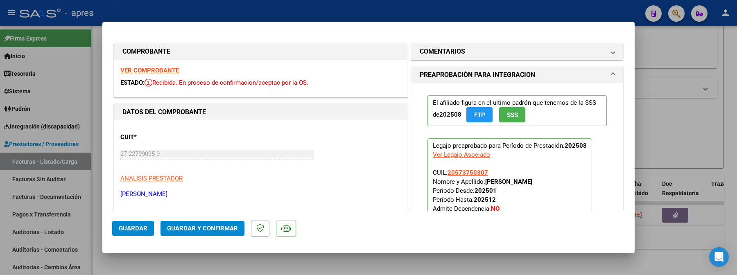
click at [151, 70] on strong "VER COMPROBANTE" at bounding box center [149, 70] width 59 height 7
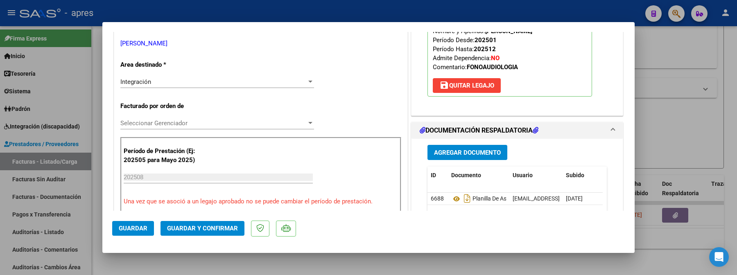
scroll to position [218, 0]
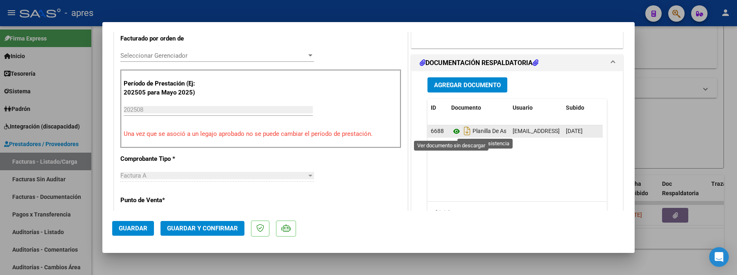
click at [451, 131] on icon at bounding box center [456, 131] width 11 height 10
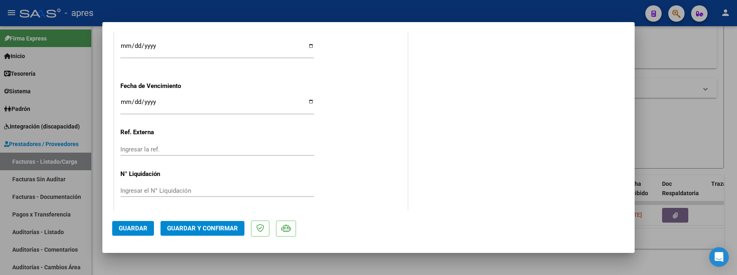
scroll to position [613, 0]
click at [225, 231] on span "Guardar y Confirmar" at bounding box center [202, 228] width 71 height 7
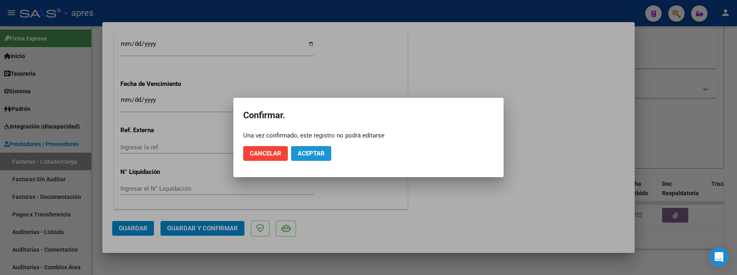
click at [308, 154] on span "Aceptar" at bounding box center [311, 153] width 27 height 7
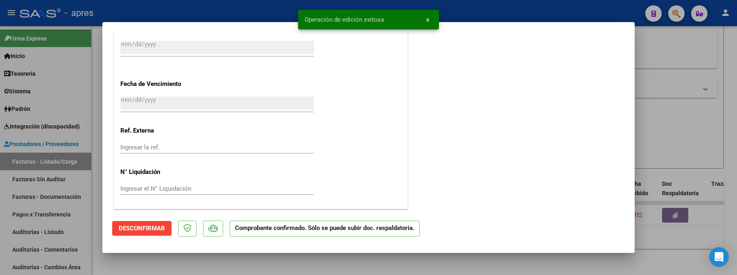
click at [131, 274] on div at bounding box center [368, 137] width 737 height 275
type input "$ 0,00"
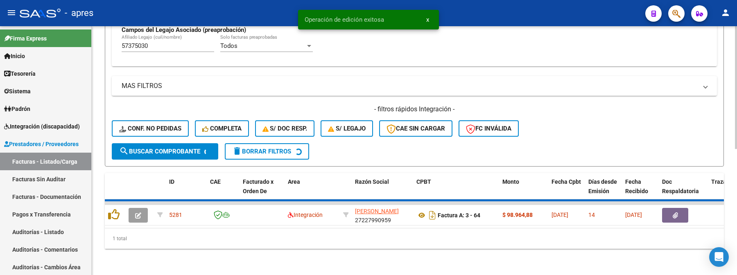
scroll to position [239, 0]
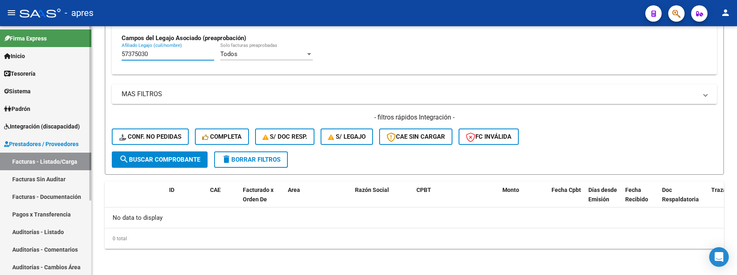
drag, startPoint x: 173, startPoint y: 57, endPoint x: 63, endPoint y: 61, distance: 109.7
click at [64, 60] on mat-sidenav-container "Firma Express Inicio Calendario SSS Instructivos Contacto OS Tesorería Extracto…" at bounding box center [368, 150] width 737 height 249
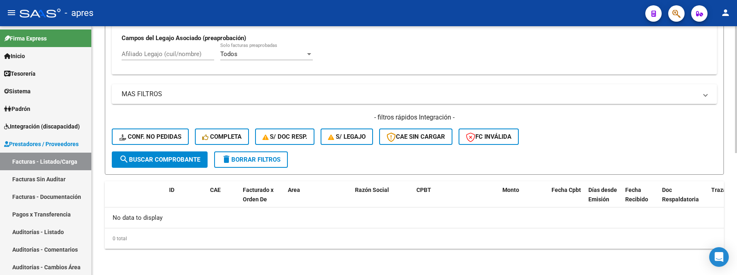
click at [156, 55] on input "Afiliado Legajo (cuil/nombre)" at bounding box center [168, 53] width 93 height 7
paste input "45626714"
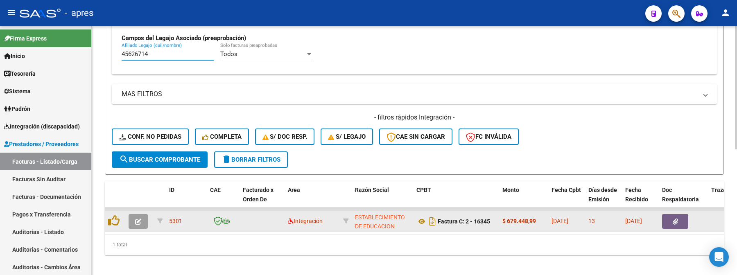
type input "45626714"
click at [134, 220] on button "button" at bounding box center [138, 221] width 19 height 15
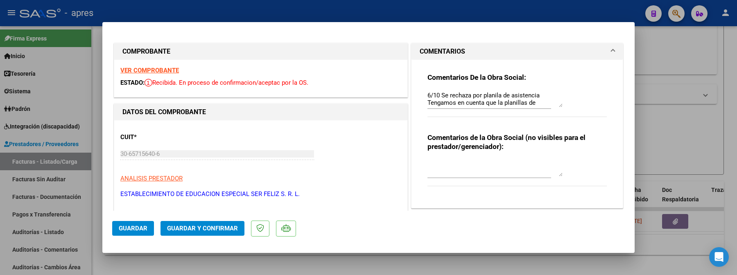
click at [151, 74] on div "VER COMPROBANTE ESTADO: Recibida. En proceso de confirmacion/aceptac por la OS." at bounding box center [260, 78] width 293 height 37
click at [151, 73] on strong "VER COMPROBANTE" at bounding box center [149, 70] width 59 height 7
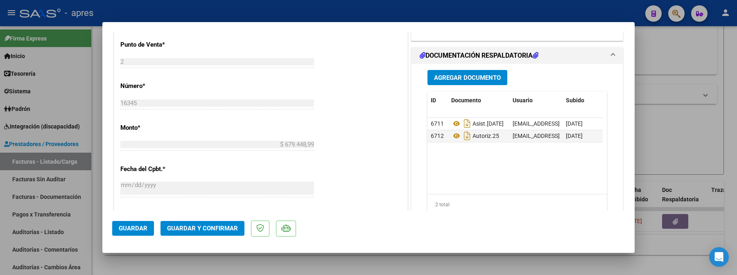
scroll to position [382, 0]
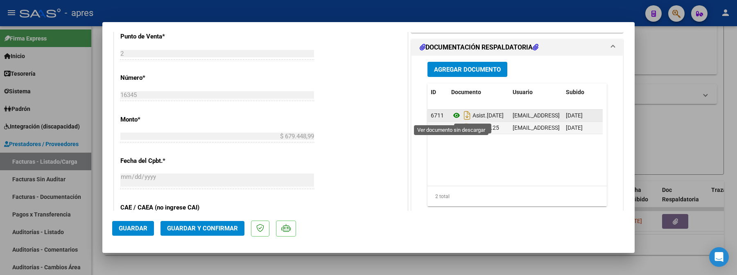
click at [451, 118] on icon at bounding box center [456, 116] width 11 height 10
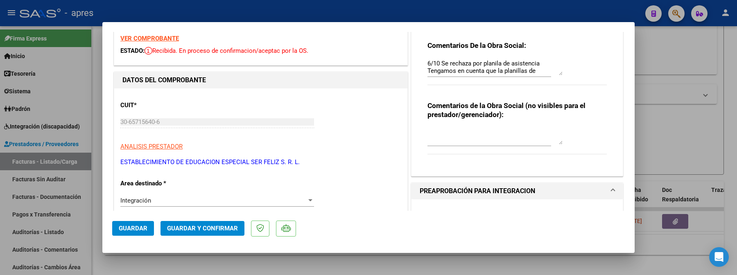
scroll to position [0, 0]
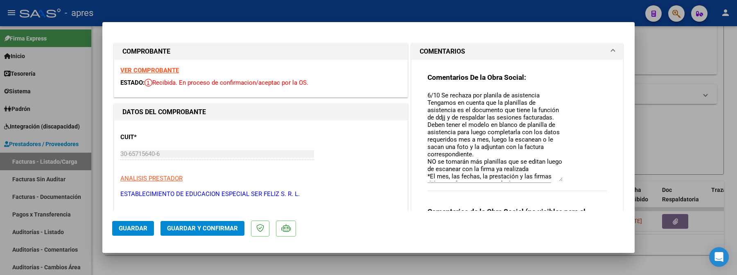
drag, startPoint x: 555, startPoint y: 104, endPoint x: 544, endPoint y: 159, distance: 56.8
click at [547, 173] on textarea "6/10 Se rechaza por planila de asistencia Tengamos en cuenta que la planillas d…" at bounding box center [494, 136] width 135 height 90
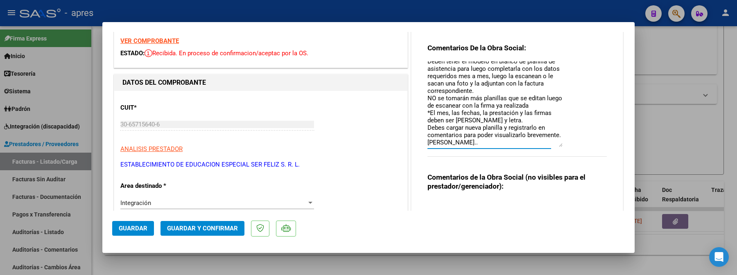
scroll to position [54, 0]
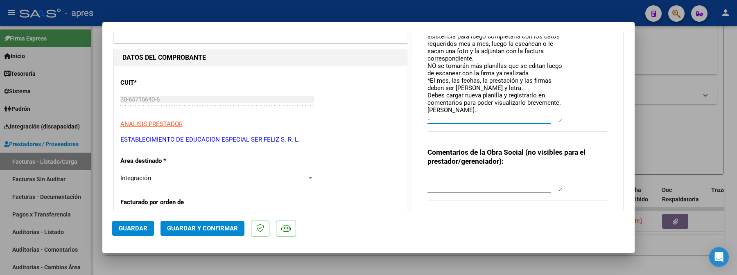
type textarea "6/10 Se rechaza por planila de asistencia Tengamos en cuenta que la planillas d…"
click at [131, 228] on span "Guardar" at bounding box center [133, 228] width 29 height 7
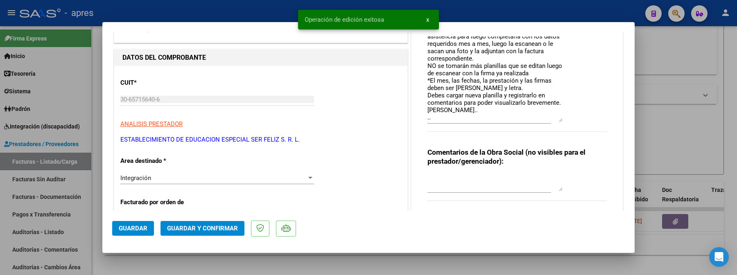
scroll to position [0, 0]
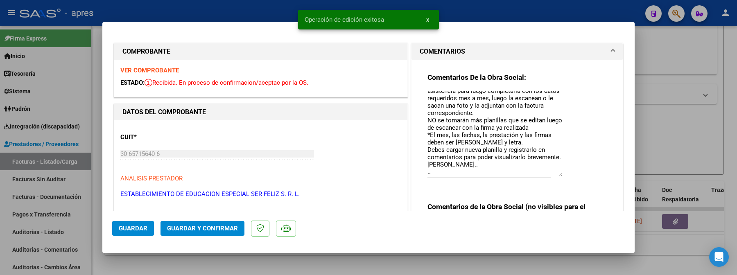
click at [102, 64] on div at bounding box center [368, 137] width 737 height 275
type input "$ 0,00"
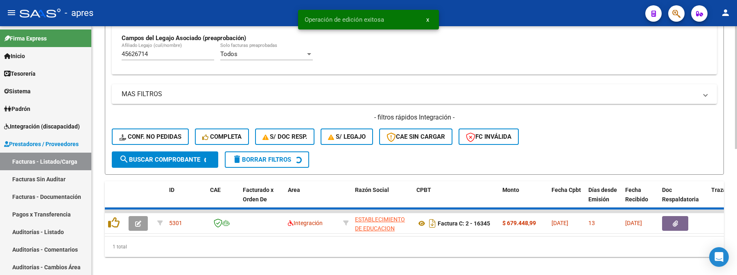
click at [96, 67] on div "Video tutorial PRESTADORES -> Listado de CPBTs Emitidos por Prestadores / Prove…" at bounding box center [414, 35] width 645 height 497
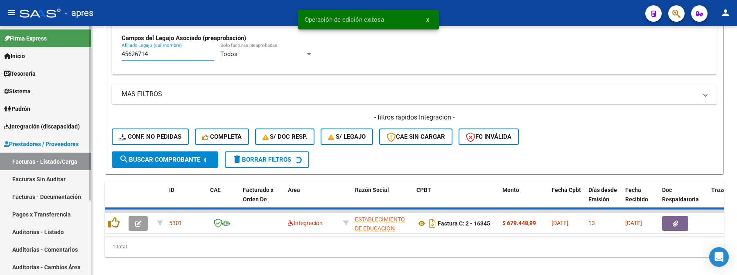
drag, startPoint x: 161, startPoint y: 55, endPoint x: 70, endPoint y: 59, distance: 91.4
click at [70, 59] on mat-sidenav-container "Firma Express Inicio Calendario SSS Instructivos Contacto OS Tesorería Extracto…" at bounding box center [368, 150] width 737 height 249
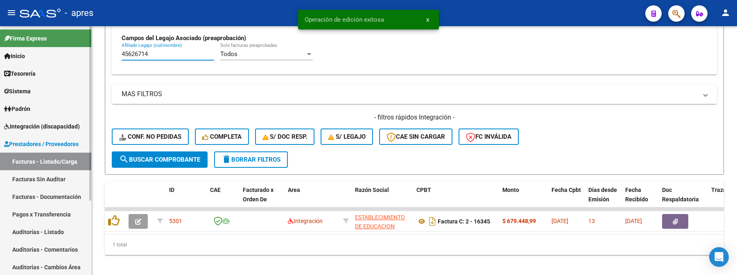
paste input "58303585"
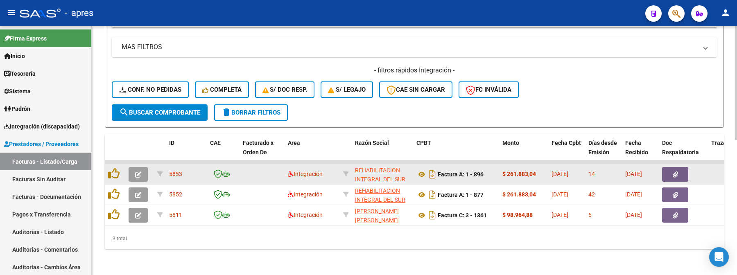
scroll to position [295, 0]
type input "58303585"
click at [136, 171] on button "button" at bounding box center [138, 174] width 19 height 15
click at [142, 167] on button "button" at bounding box center [138, 174] width 19 height 15
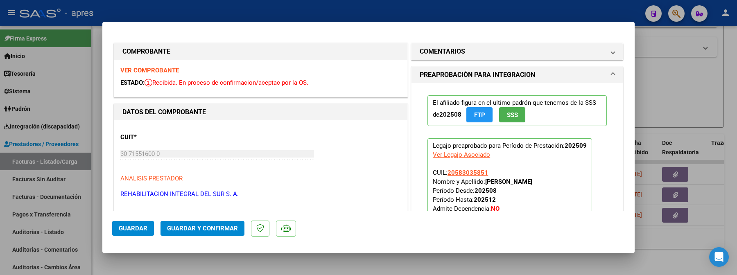
click at [158, 70] on strong "VER COMPROBANTE" at bounding box center [149, 70] width 59 height 7
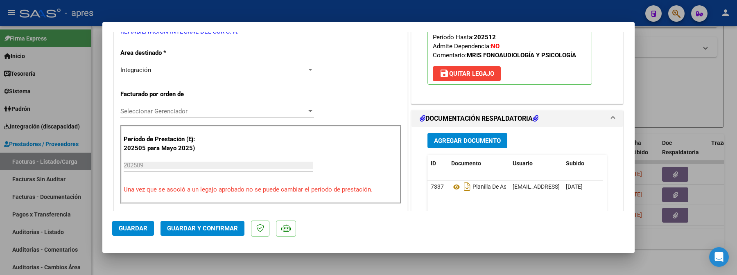
scroll to position [218, 0]
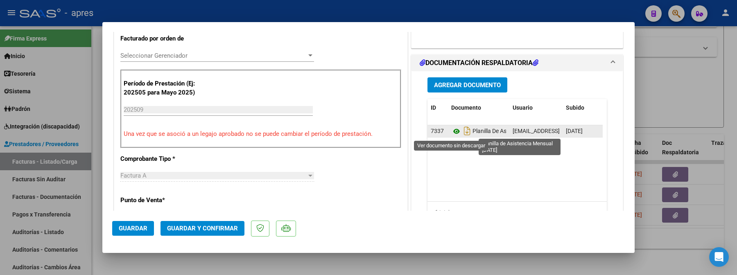
click at [451, 133] on icon at bounding box center [456, 131] width 11 height 10
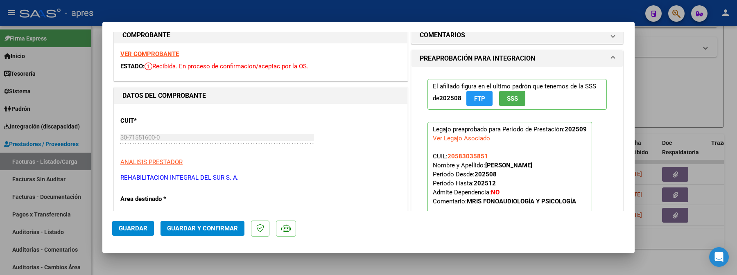
scroll to position [0, 0]
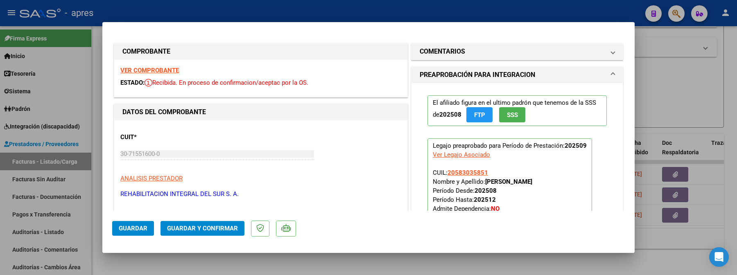
click at [95, 132] on div at bounding box center [368, 137] width 737 height 275
type input "$ 0,00"
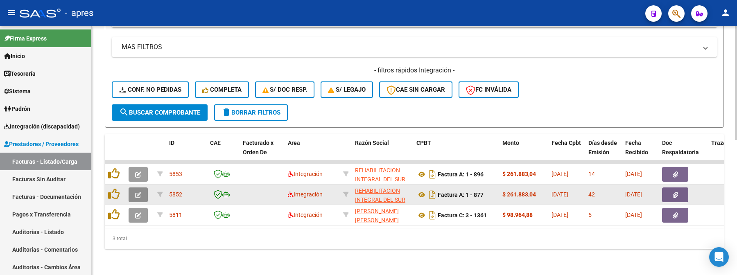
click at [133, 187] on button "button" at bounding box center [138, 194] width 19 height 15
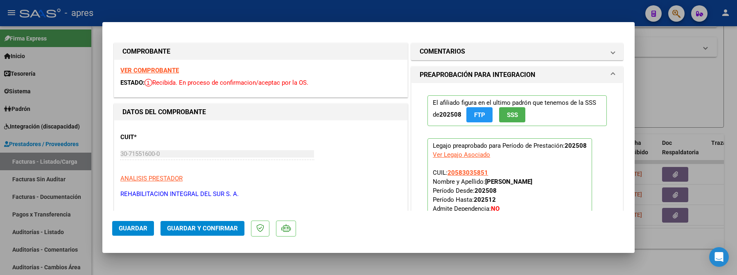
click at [170, 73] on strong "VER COMPROBANTE" at bounding box center [149, 70] width 59 height 7
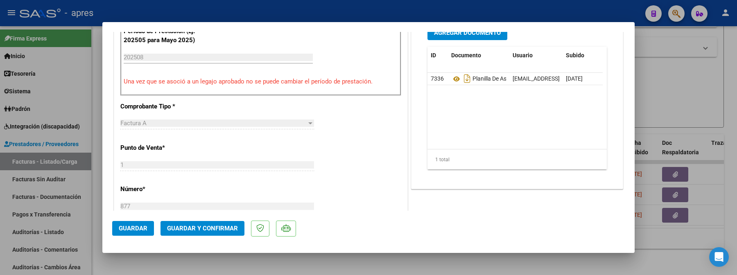
scroll to position [273, 0]
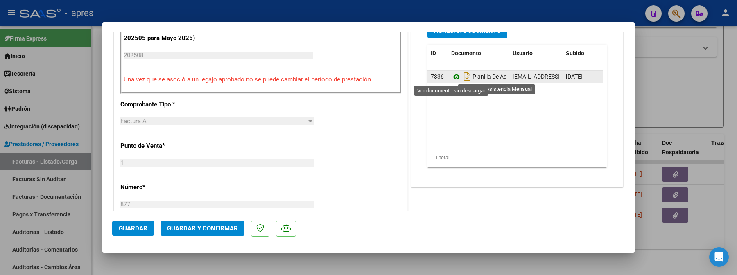
click at [453, 77] on icon at bounding box center [456, 77] width 11 height 10
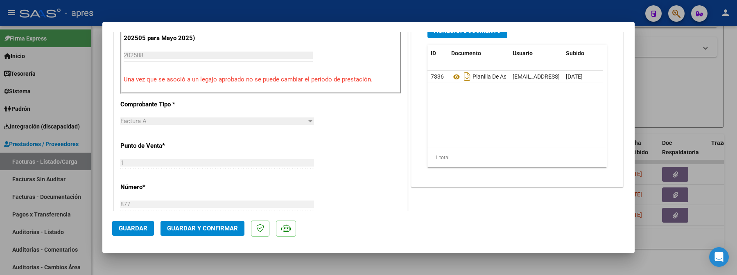
click at [98, 56] on div at bounding box center [368, 137] width 737 height 275
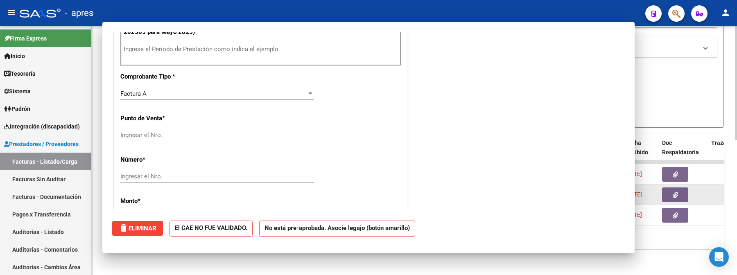
scroll to position [0, 0]
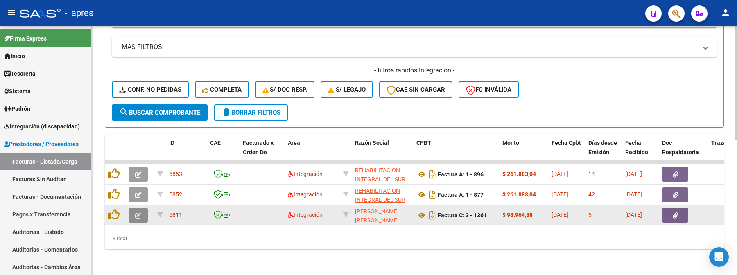
click at [130, 208] on button "button" at bounding box center [138, 215] width 19 height 15
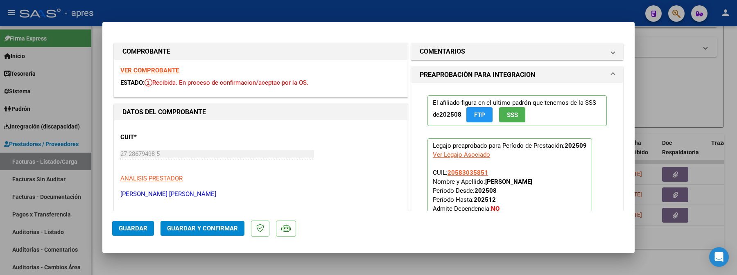
click at [144, 74] on div "VER COMPROBANTE ESTADO: Recibida. En proceso de confirmacion/aceptac por la OS." at bounding box center [260, 78] width 293 height 37
click at [144, 68] on strong "VER COMPROBANTE" at bounding box center [149, 70] width 59 height 7
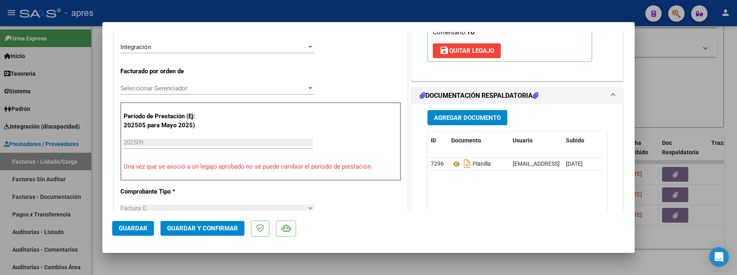
scroll to position [218, 0]
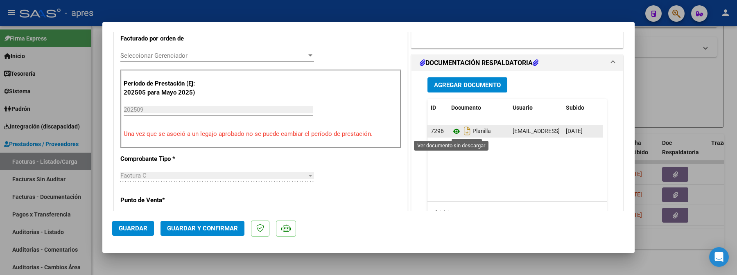
click at [452, 131] on icon at bounding box center [456, 131] width 11 height 10
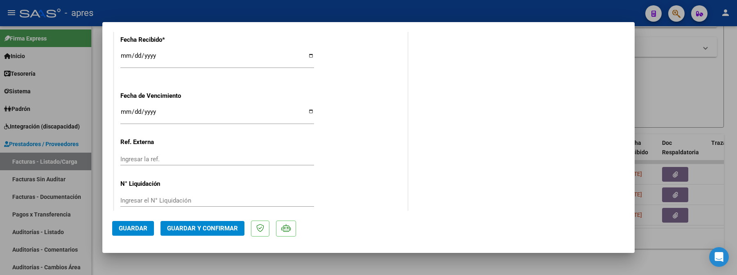
scroll to position [613, 0]
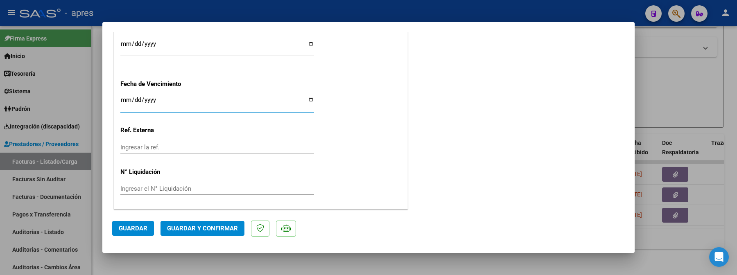
click at [126, 99] on input "Ingresar la fecha" at bounding box center [217, 103] width 194 height 13
click at [196, 228] on span "Guardar y Confirmar" at bounding box center [202, 228] width 71 height 7
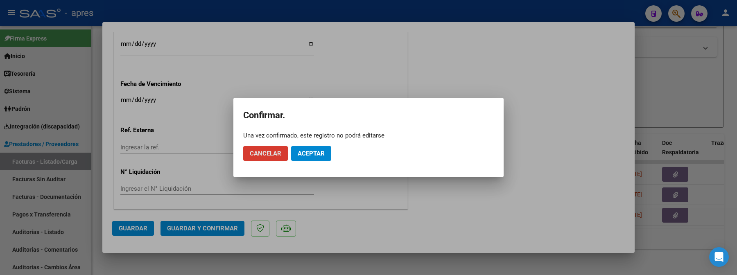
drag, startPoint x: 312, startPoint y: 157, endPoint x: 315, endPoint y: 52, distance: 105.7
click at [312, 156] on button "Aceptar" at bounding box center [311, 153] width 40 height 15
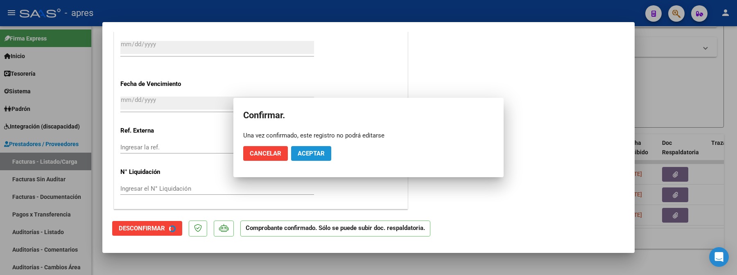
scroll to position [562, 0]
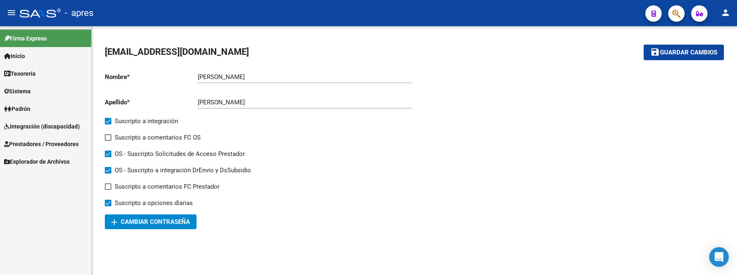
click at [51, 141] on span "Prestadores / Proveedores" at bounding box center [41, 144] width 74 height 9
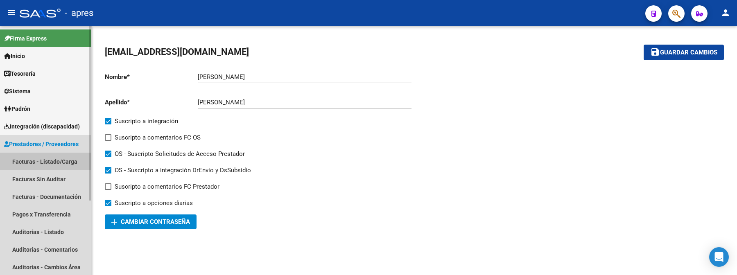
click at [56, 159] on link "Facturas - Listado/Carga" at bounding box center [45, 162] width 91 height 18
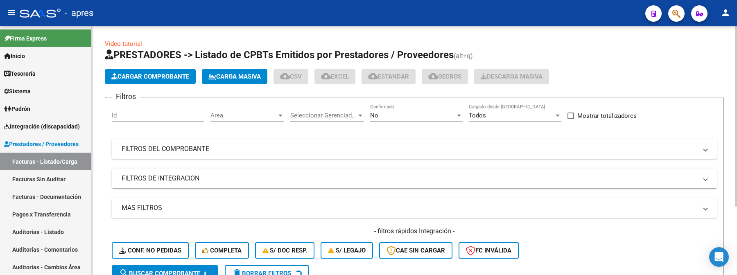
click at [234, 108] on div "Area Area" at bounding box center [247, 113] width 74 height 18
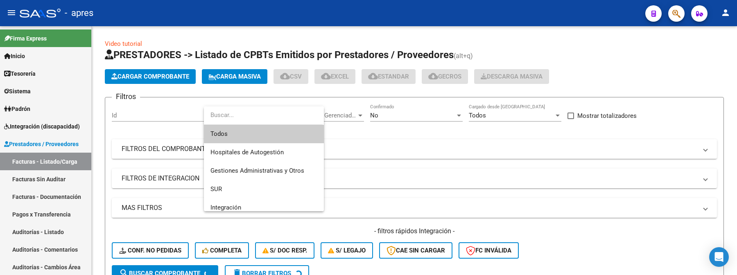
click at [233, 128] on span "Todos" at bounding box center [263, 134] width 107 height 18
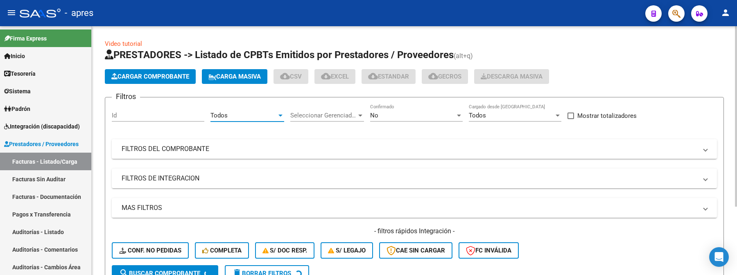
click at [313, 115] on span "Seleccionar Gerenciador" at bounding box center [323, 115] width 66 height 7
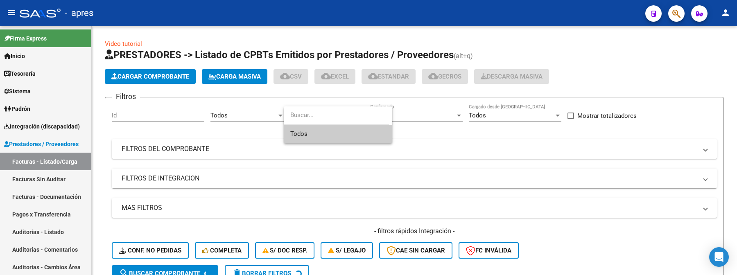
click at [305, 130] on span "Todos" at bounding box center [337, 134] width 95 height 18
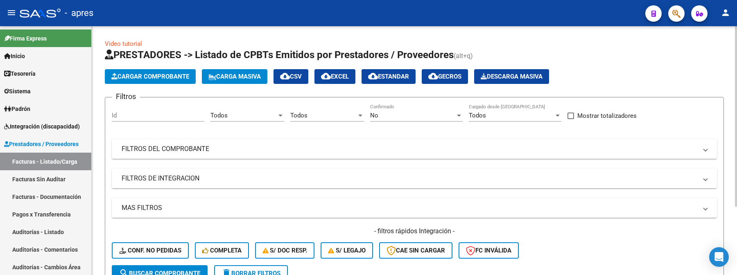
click at [381, 105] on div "No Confirmado" at bounding box center [416, 113] width 93 height 18
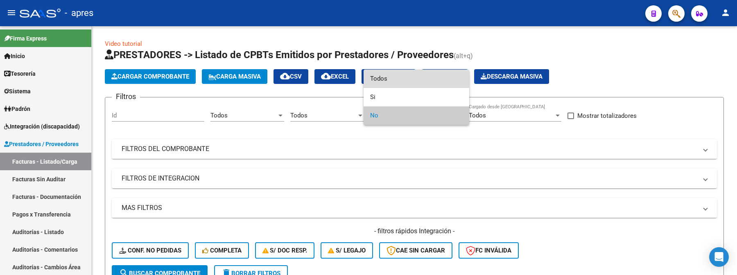
click at [389, 79] on span "Todos" at bounding box center [416, 79] width 93 height 18
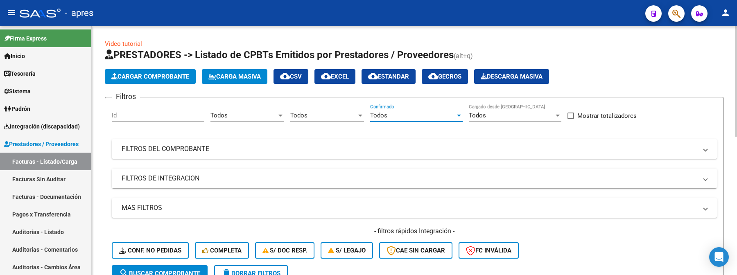
click at [424, 154] on mat-expansion-panel-header "FILTROS DEL COMPROBANTE" at bounding box center [414, 149] width 605 height 20
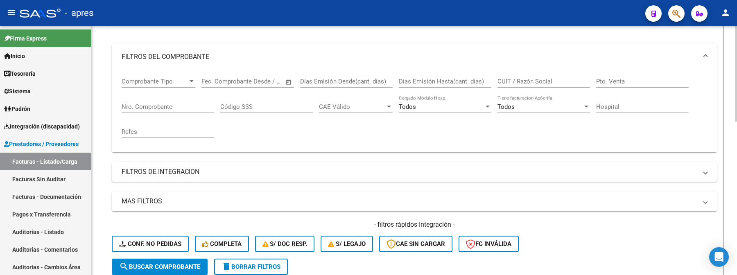
scroll to position [109, 0]
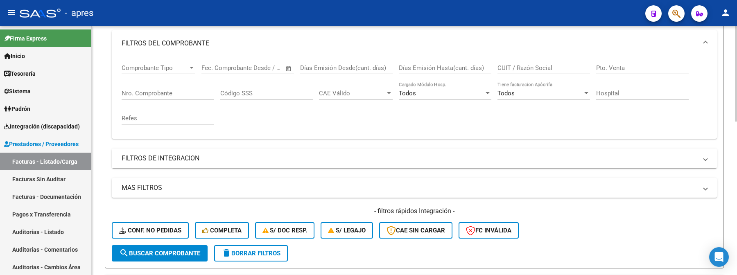
click at [194, 165] on mat-expansion-panel-header "FILTROS DE INTEGRACION" at bounding box center [414, 159] width 605 height 20
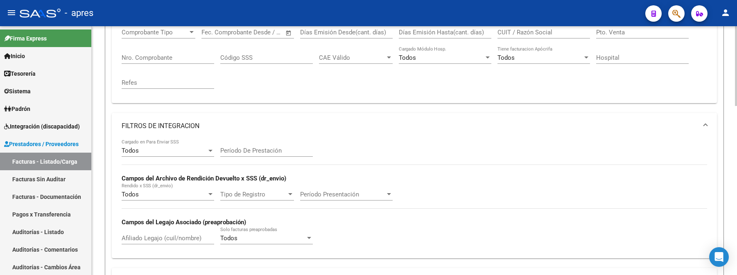
scroll to position [164, 0]
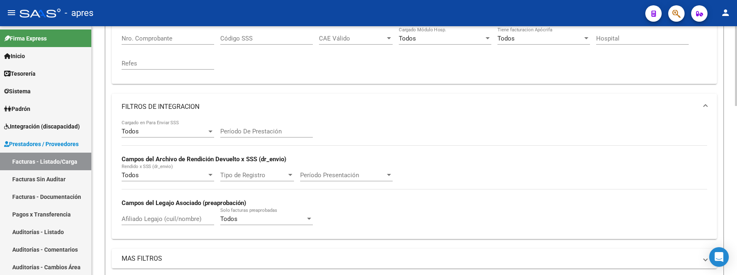
click at [166, 220] on input "Afiliado Legajo (cuil/nombre)" at bounding box center [168, 218] width 93 height 7
paste input "58303585"
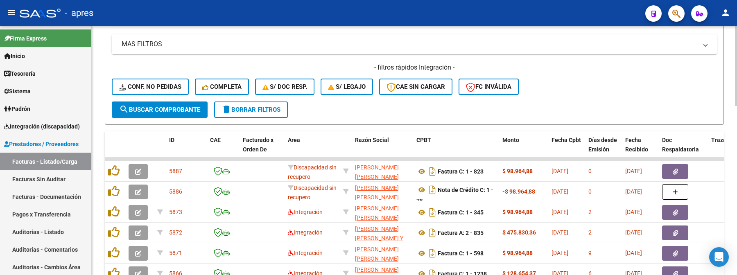
scroll to position [382, 0]
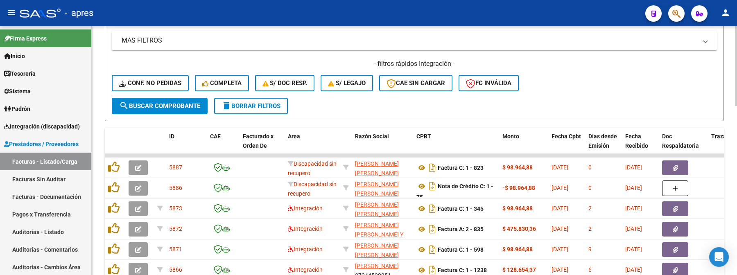
type input "58303585"
click at [151, 106] on span "search Buscar Comprobante" at bounding box center [159, 105] width 81 height 7
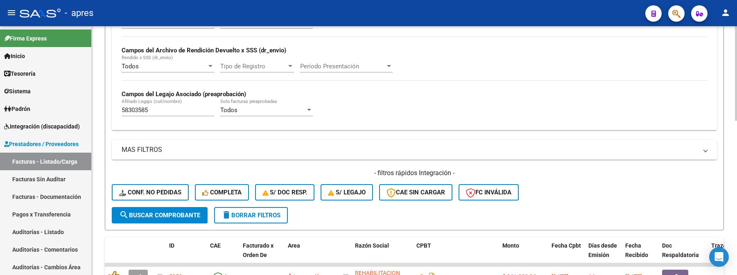
scroll to position [327, 0]
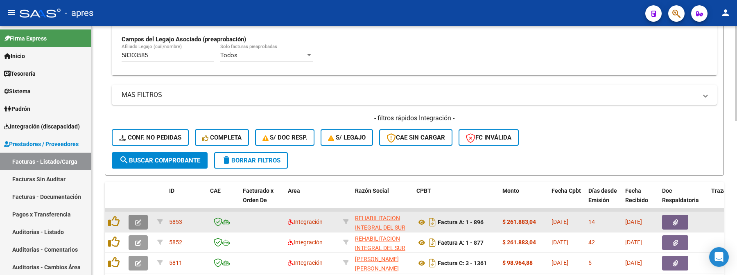
click at [138, 221] on icon "button" at bounding box center [138, 222] width 6 height 6
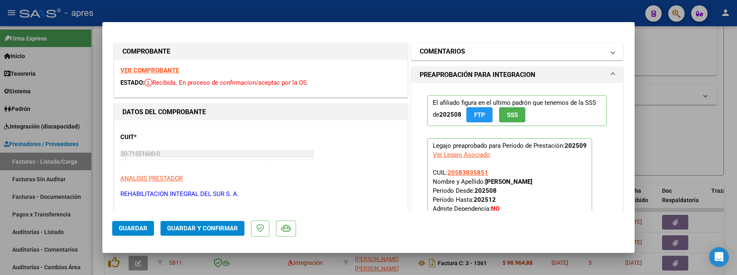
click at [476, 53] on mat-panel-title "COMENTARIOS" at bounding box center [512, 52] width 185 height 10
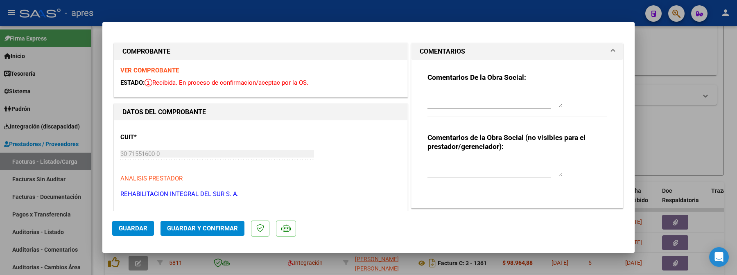
click at [436, 94] on textarea at bounding box center [494, 99] width 135 height 16
drag, startPoint x: 492, startPoint y: 102, endPoint x: 389, endPoint y: 76, distance: 106.5
click at [531, 97] on textarea "15/10 se rechaza presenta misma planilla Debe subir planilla original para ambo…" at bounding box center [494, 99] width 135 height 16
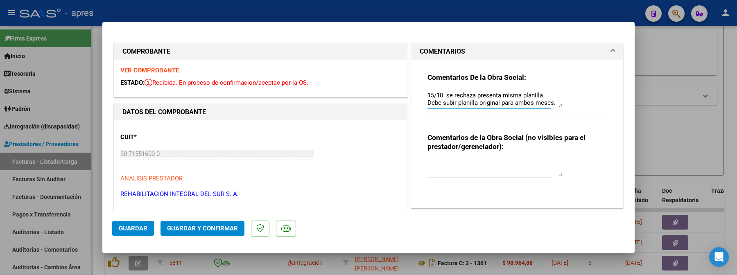
drag, startPoint x: 535, startPoint y: 99, endPoint x: 532, endPoint y: 111, distance: 12.1
click at [534, 135] on div "Comentarios De la Obra Social: 15/10 se rechaza presenta misma planilla Debe su…" at bounding box center [517, 131] width 192 height 142
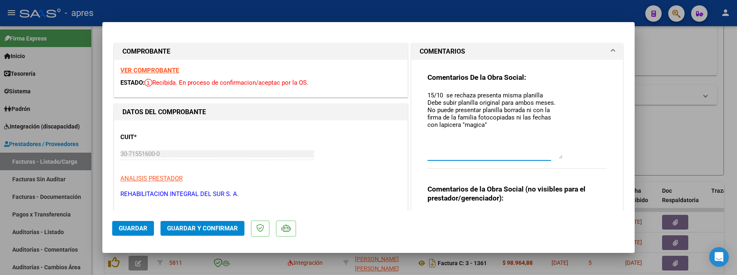
drag, startPoint x: 556, startPoint y: 104, endPoint x: 555, endPoint y: 154, distance: 50.8
click at [558, 158] on div "Comentarios De la Obra Social: 15/10 se rechaza presenta misma planilla Debe su…" at bounding box center [516, 125] width 179 height 104
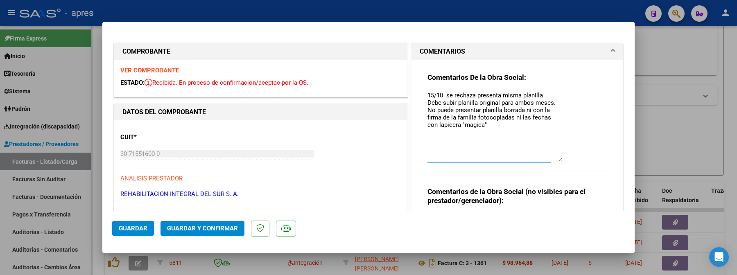
click at [500, 122] on textarea "15/10 se rechaza presenta misma planilla Debe subir planilla original para ambo…" at bounding box center [494, 126] width 135 height 70
drag, startPoint x: 547, startPoint y: 129, endPoint x: 416, endPoint y: 82, distance: 138.7
click at [421, 82] on div "Comentarios De la Obra Social: 15/10 se rechaza presenta misma planilla Debe su…" at bounding box center [517, 158] width 192 height 196
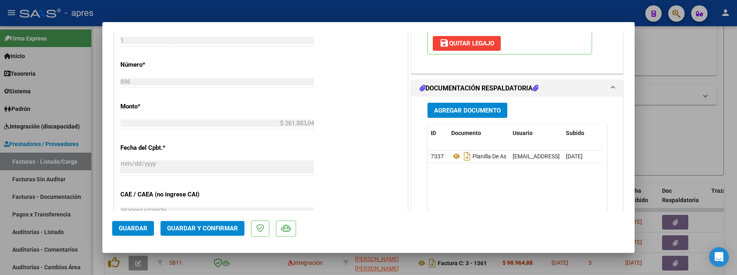
scroll to position [341, 0]
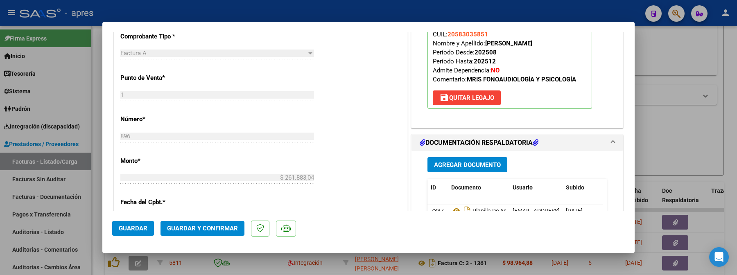
type textarea "15/10 se rechaza presenta misma planilla Debe subir planilla original para ambo…"
click at [136, 231] on span "Guardar" at bounding box center [133, 228] width 29 height 7
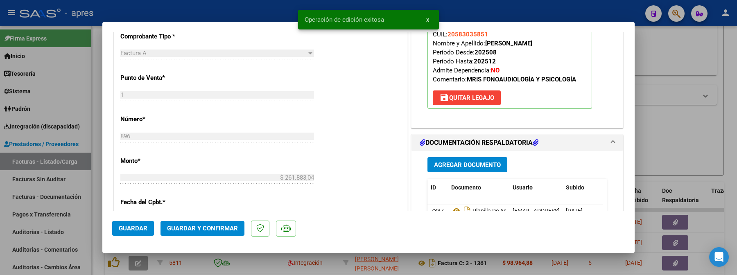
click at [93, 210] on div at bounding box center [368, 137] width 737 height 275
type input "$ 0,00"
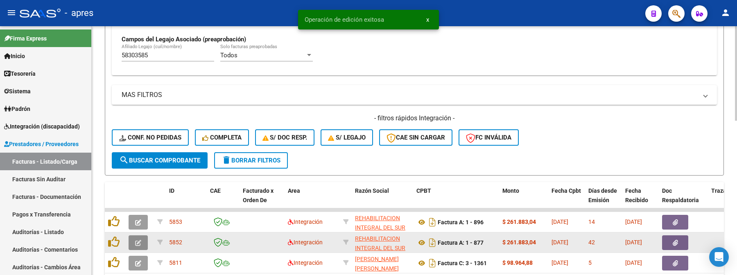
click at [131, 244] on button "button" at bounding box center [138, 242] width 19 height 15
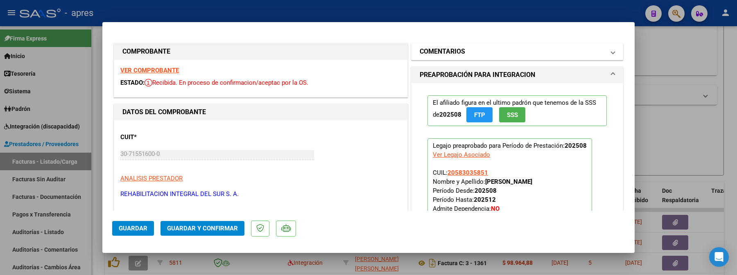
click at [510, 56] on mat-expansion-panel-header "COMENTARIOS" at bounding box center [516, 51] width 211 height 16
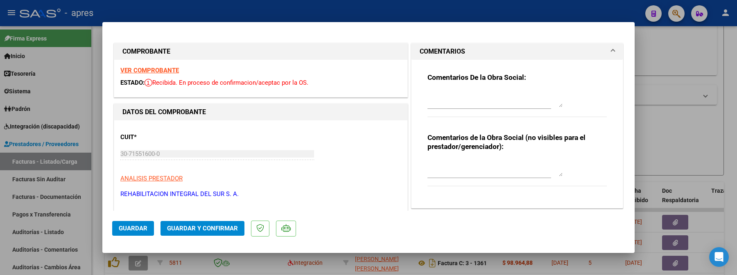
click at [475, 93] on textarea at bounding box center [494, 99] width 135 height 16
paste textarea "15/10 se rechaza presenta misma planilla Debe subir planilla original para ambo…"
type textarea "15/10 se rechaza presenta misma planilla Debe subir planilla original para ambo…"
click at [142, 225] on span "Guardar" at bounding box center [133, 228] width 29 height 7
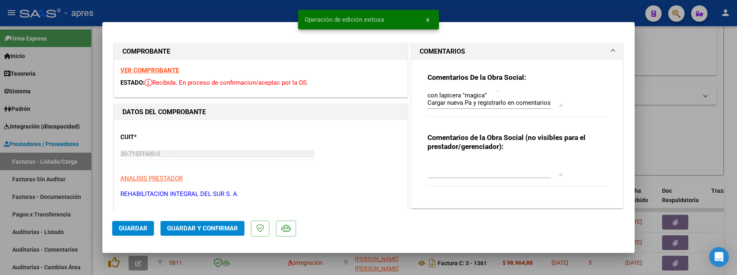
click at [96, 64] on div at bounding box center [368, 137] width 737 height 275
type input "$ 0,00"
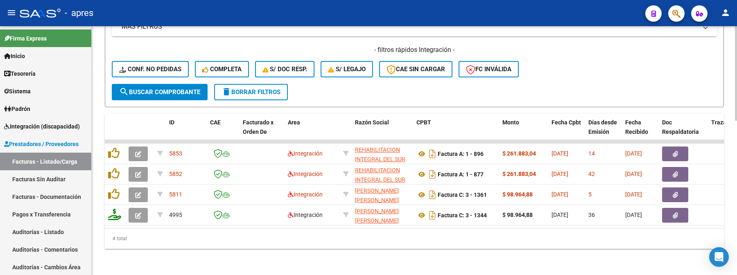
scroll to position [404, 0]
